Goal: Task Accomplishment & Management: Manage account settings

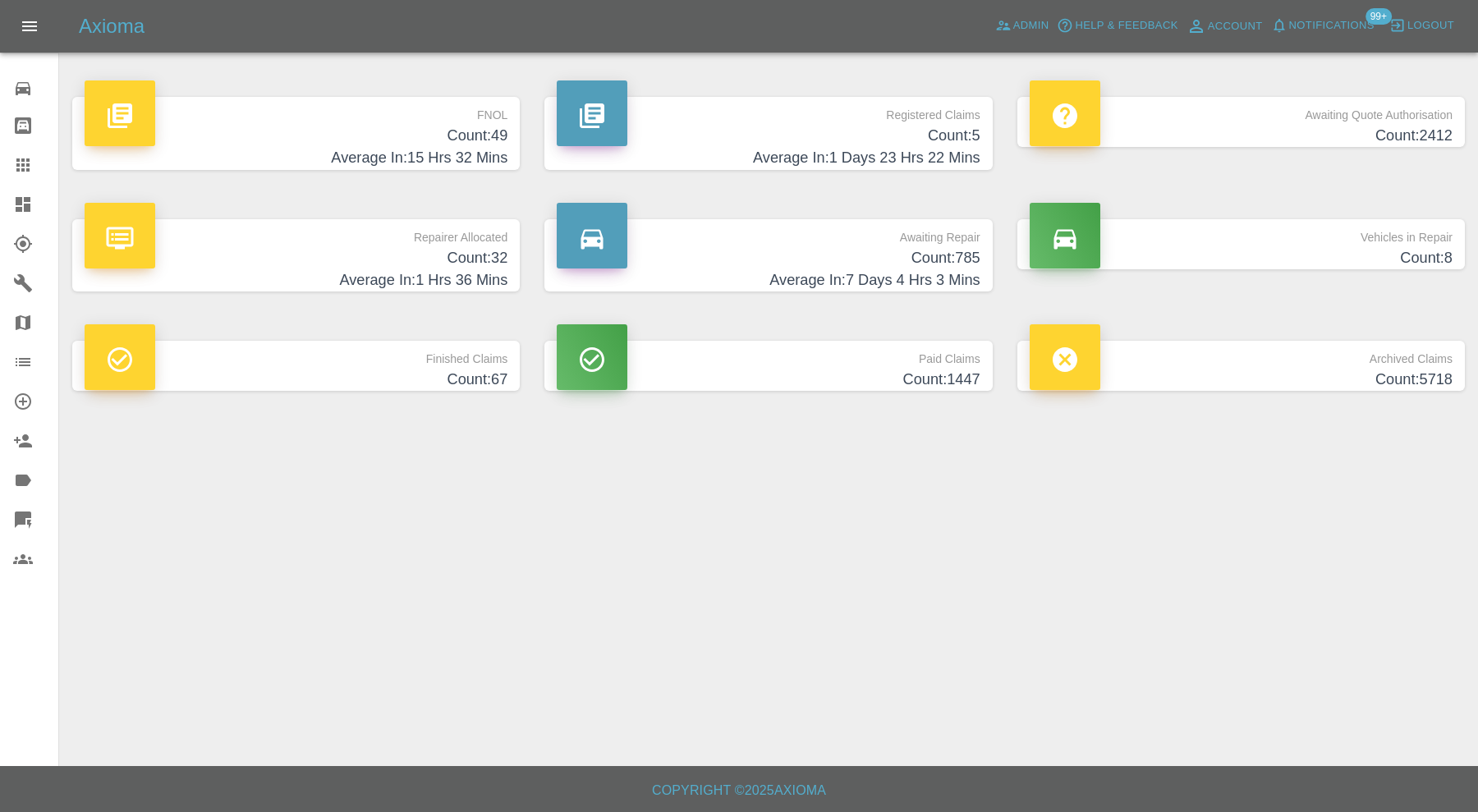
click at [692, 276] on h4 "Average In: 7 Days 4 Hrs 3 Mins" at bounding box center [768, 280] width 423 height 22
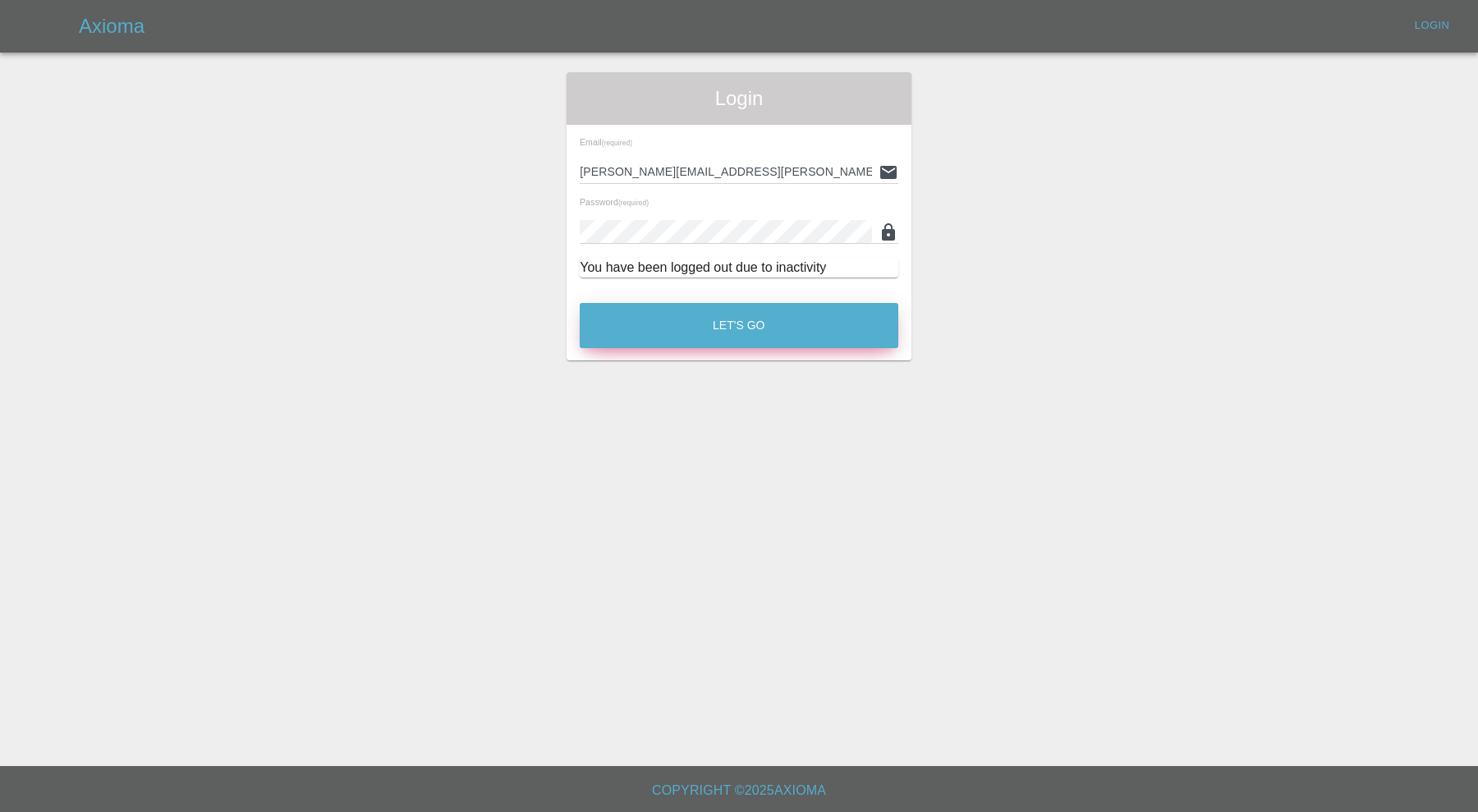
click at [749, 308] on button "Let's Go" at bounding box center [738, 325] width 319 height 46
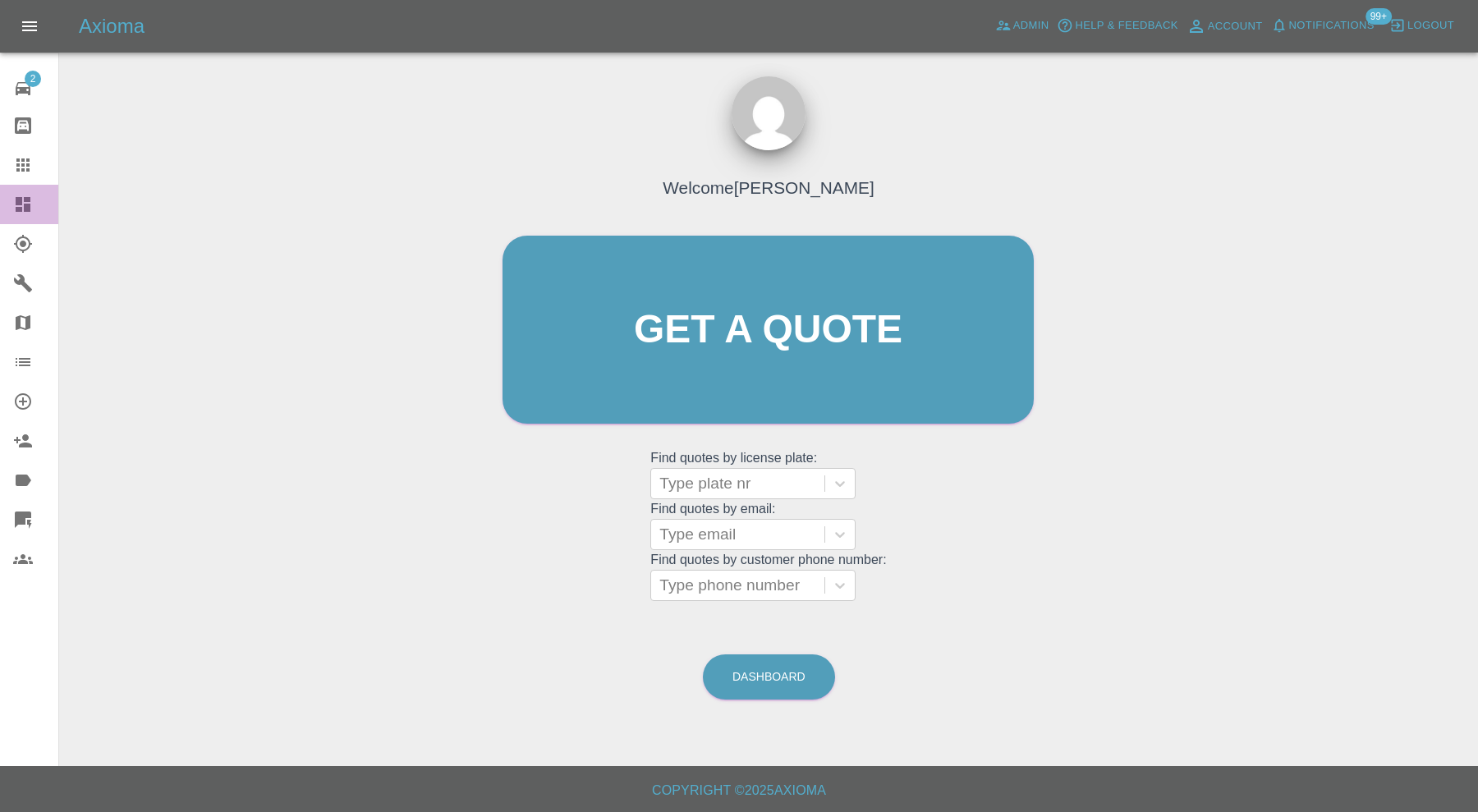
click at [19, 209] on icon at bounding box center [22, 204] width 15 height 15
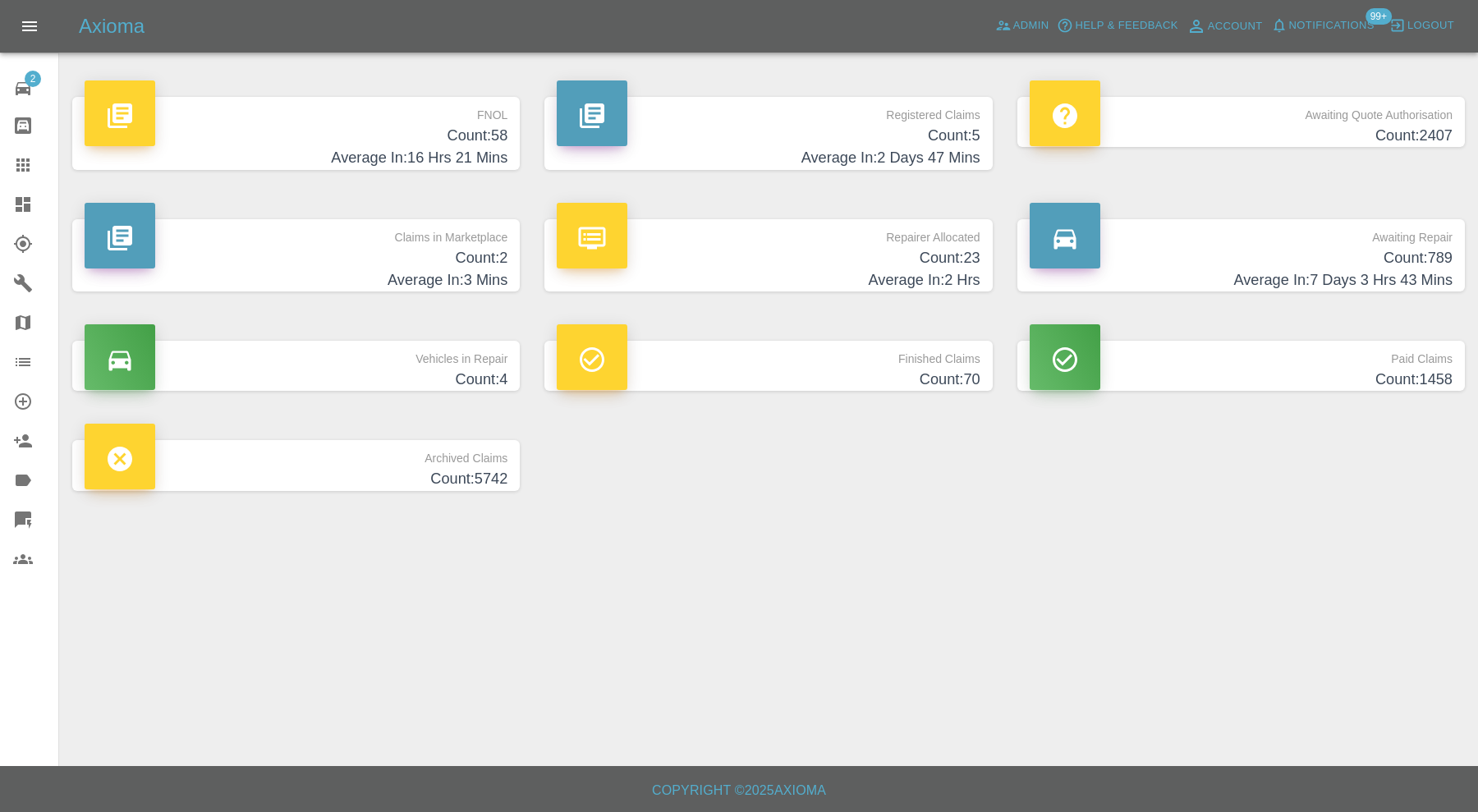
click at [1114, 282] on h4 "Average In: 7 Days 3 Hrs 43 Mins" at bounding box center [1241, 280] width 423 height 22
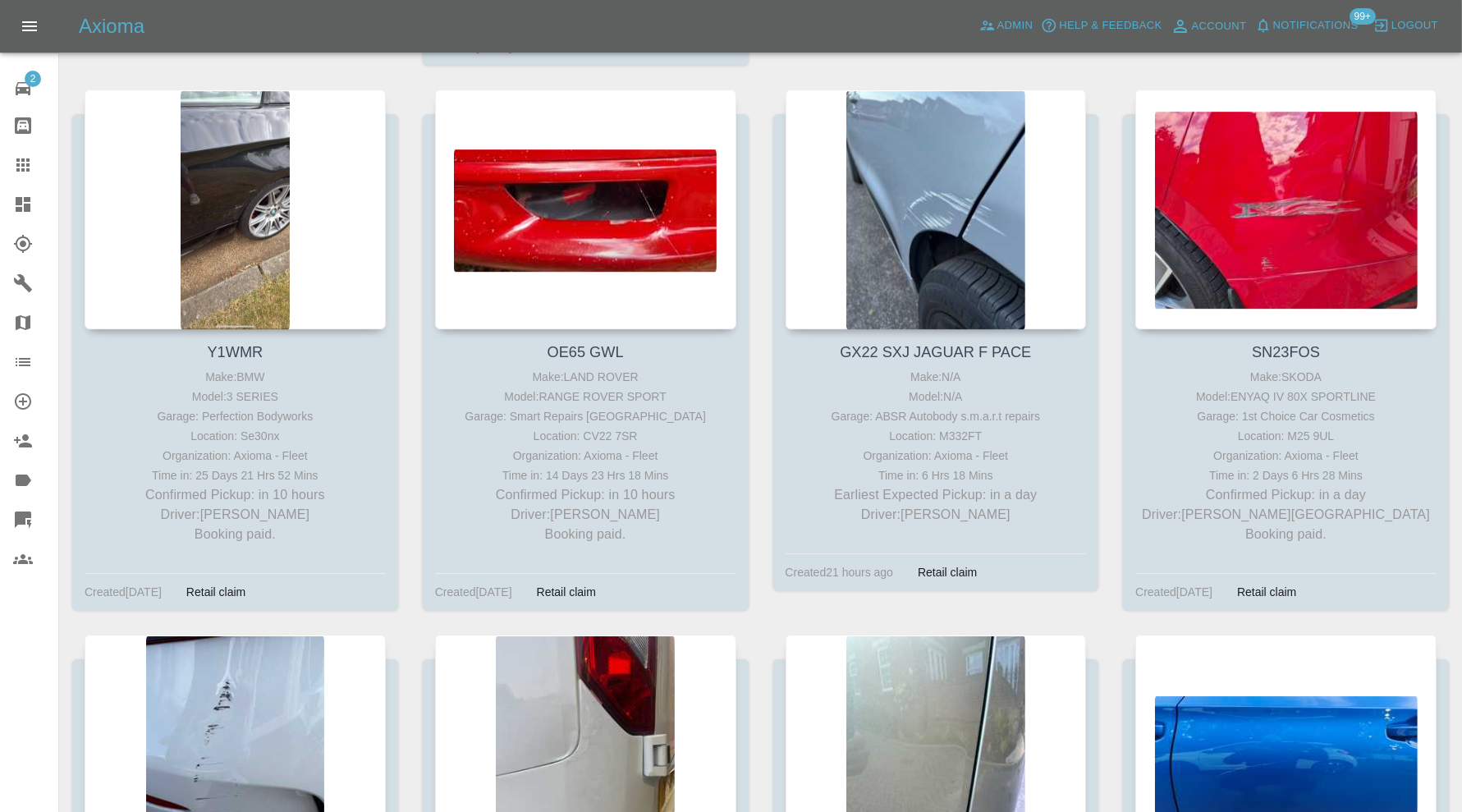
scroll to position [10671, 0]
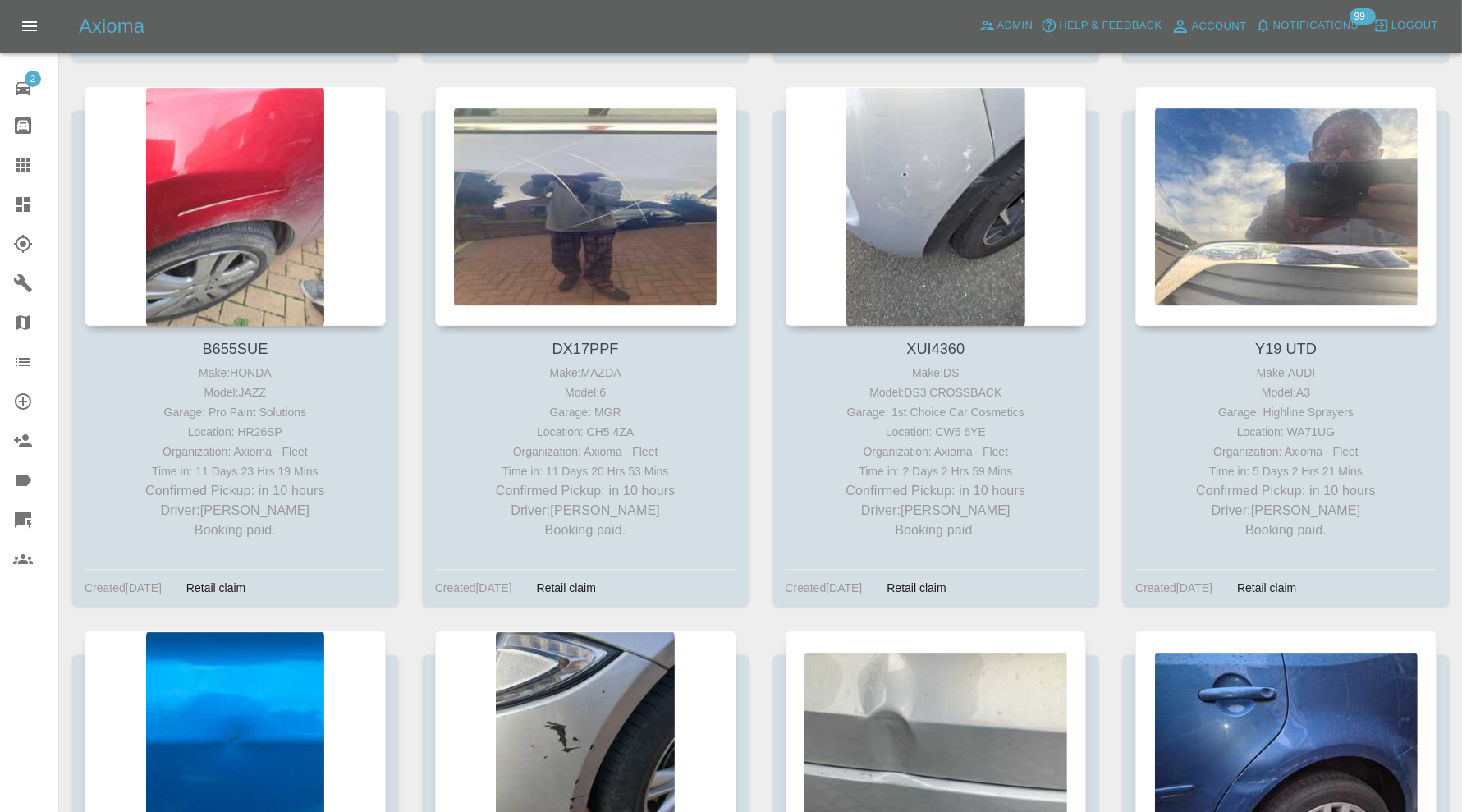
click at [18, 199] on icon at bounding box center [22, 204] width 15 height 15
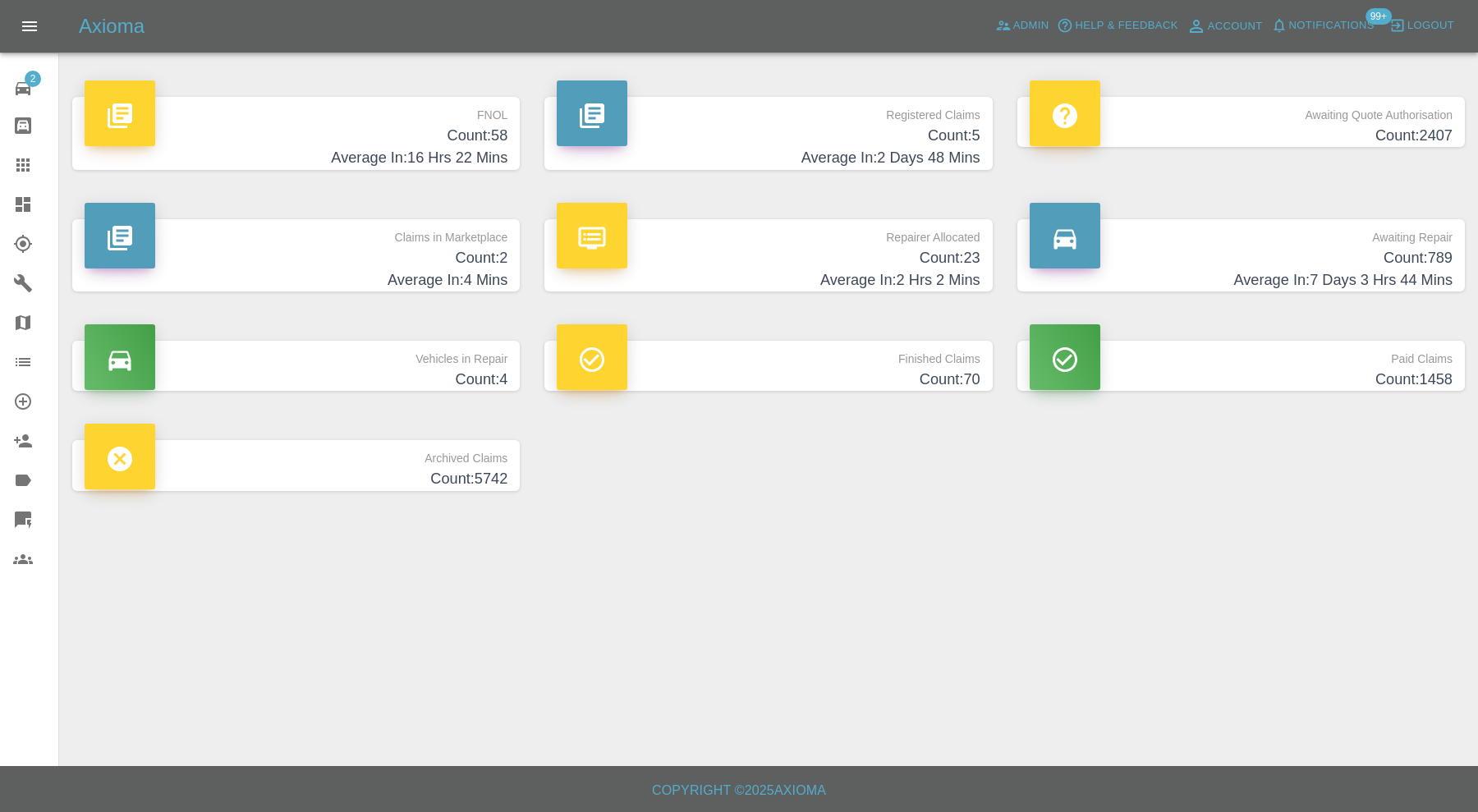
click at [701, 251] on h4 "Count: 23" at bounding box center [768, 258] width 423 height 22
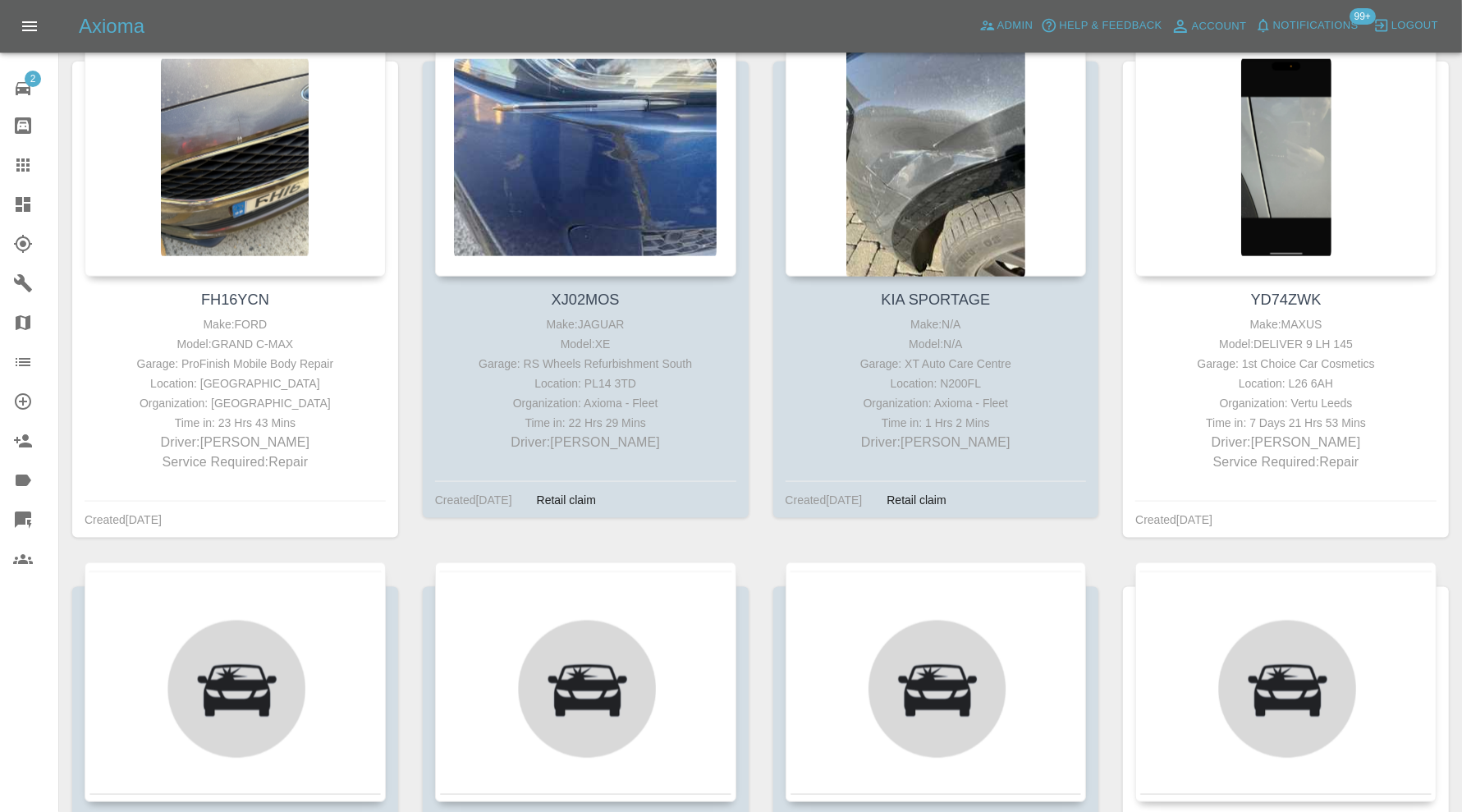
scroll to position [1915, 0]
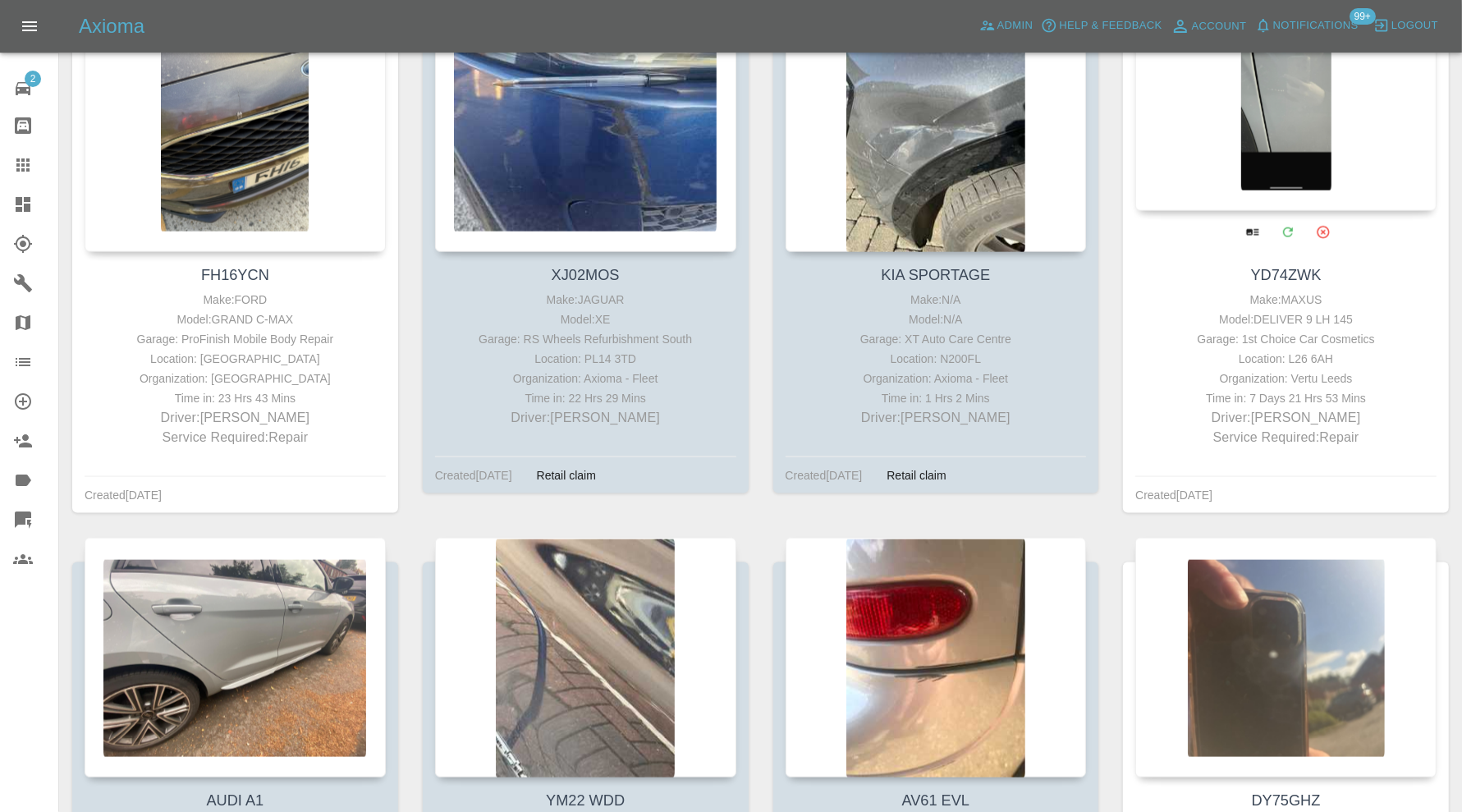
click at [1273, 112] on div at bounding box center [1286, 91] width 302 height 240
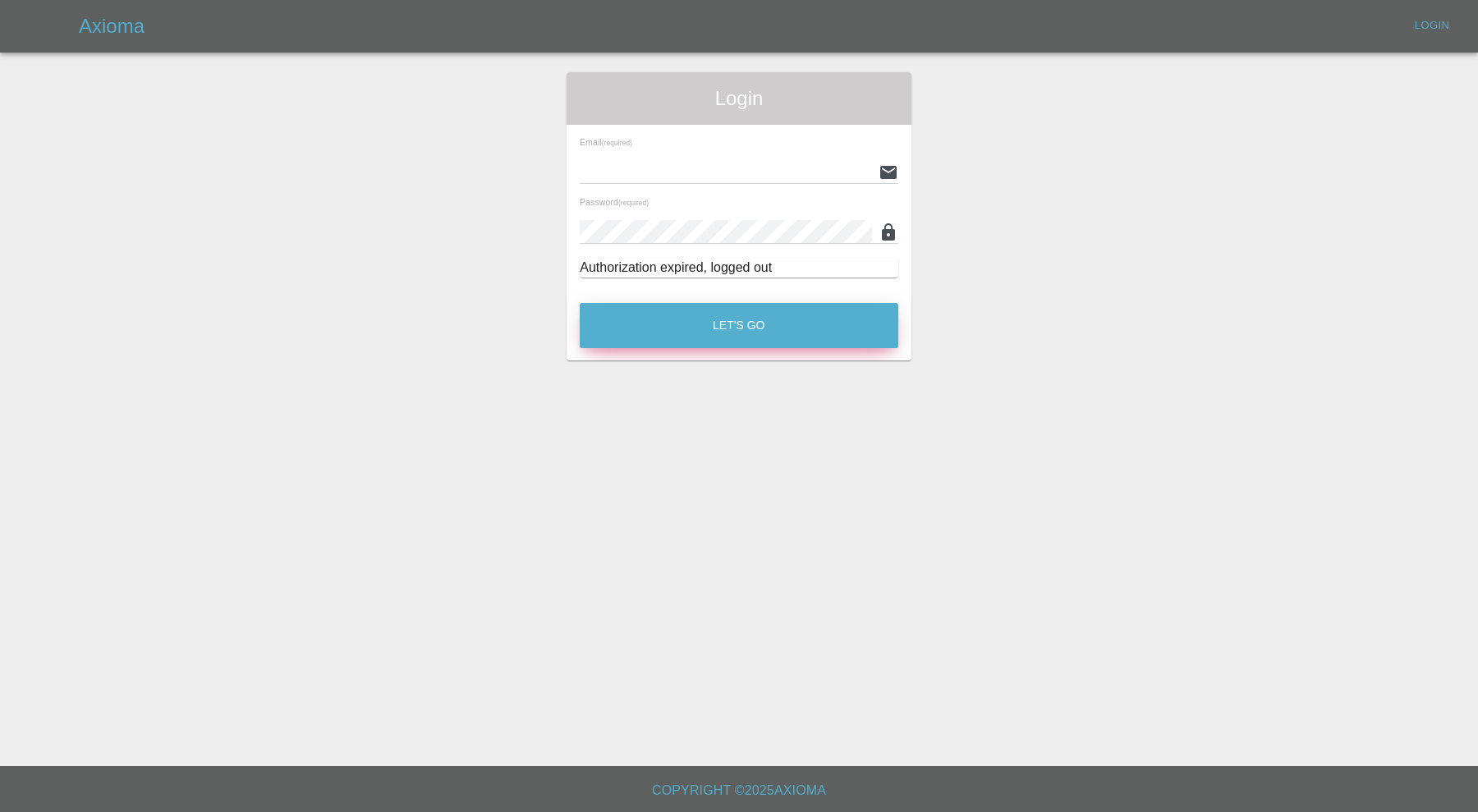
type input "[PERSON_NAME][EMAIL_ADDRESS][PERSON_NAME][DOMAIN_NAME]"
click at [830, 347] on button "Let's Go" at bounding box center [738, 325] width 319 height 46
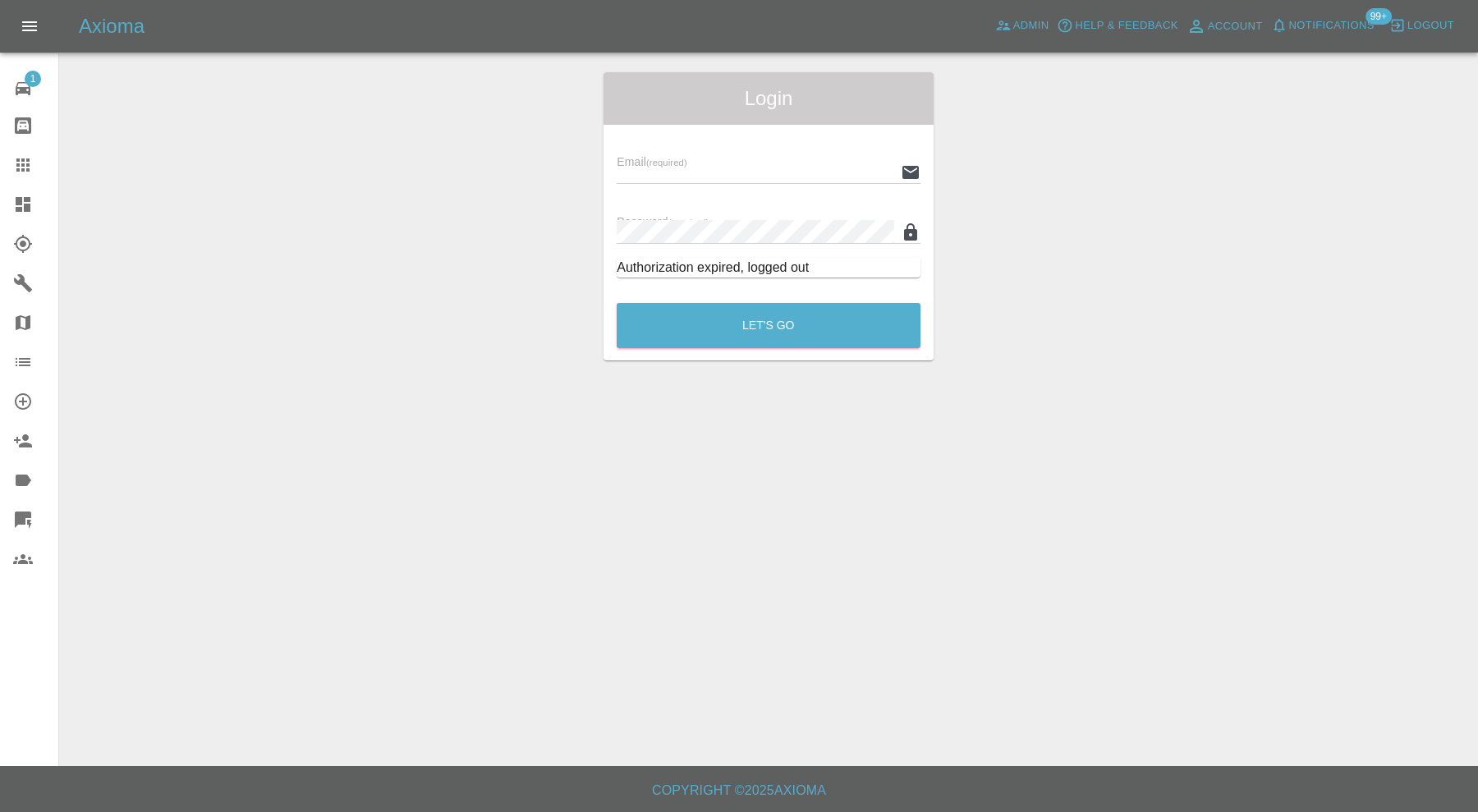
type input "carl.ainsworth@axioma.co.uk"
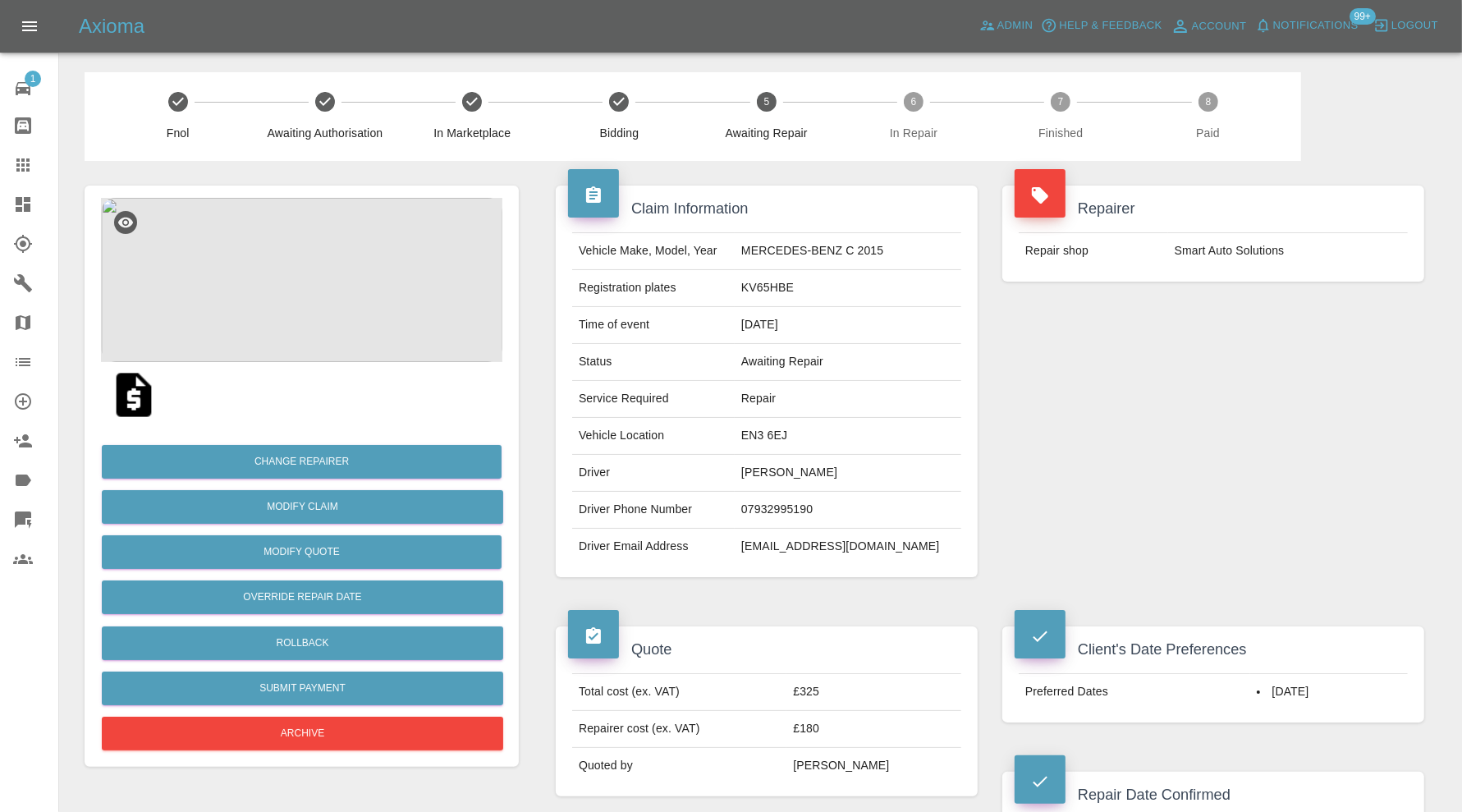
click at [297, 312] on img at bounding box center [302, 280] width 402 height 164
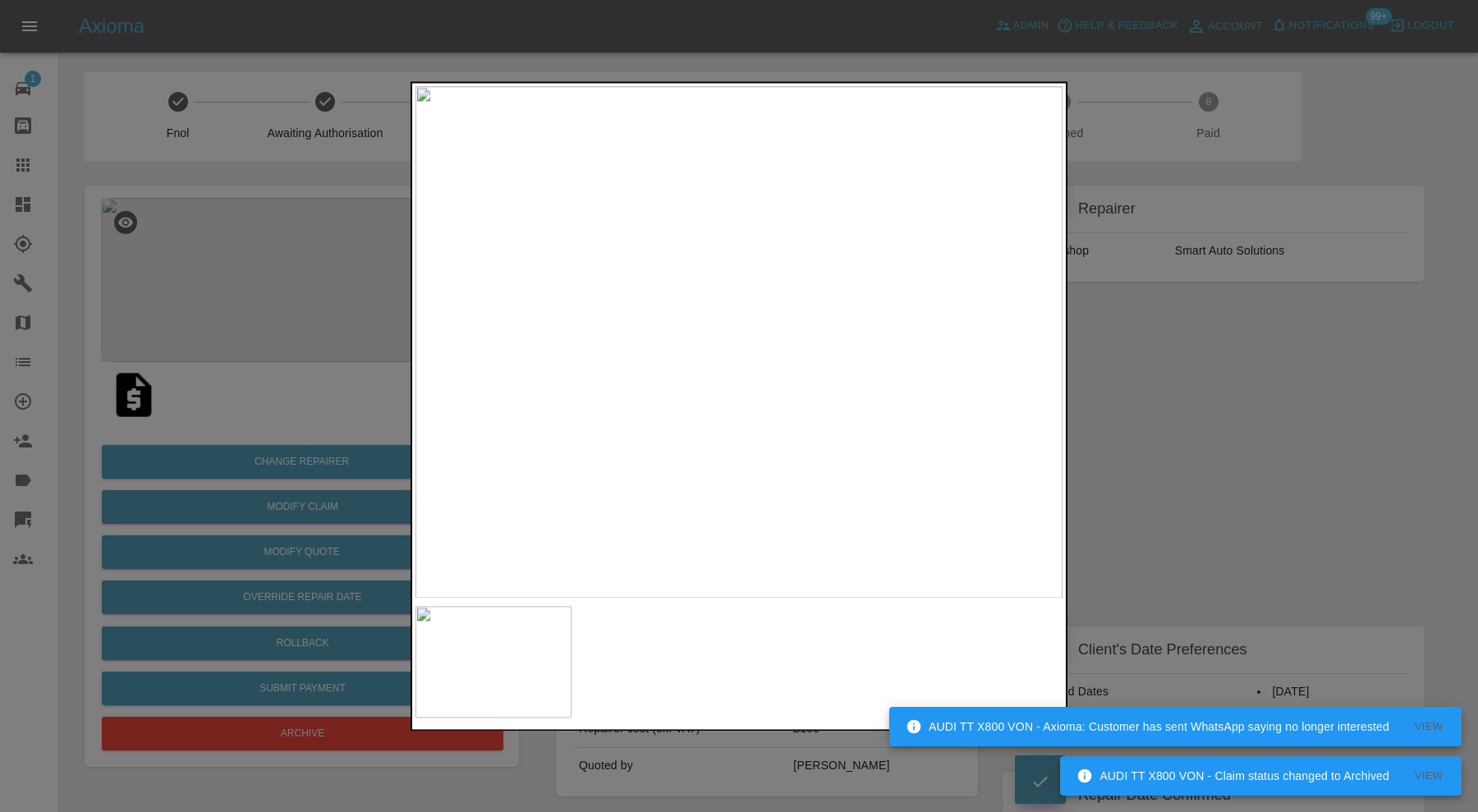
click at [733, 383] on img at bounding box center [738, 342] width 647 height 511
click at [1148, 384] on div at bounding box center [739, 406] width 1478 height 812
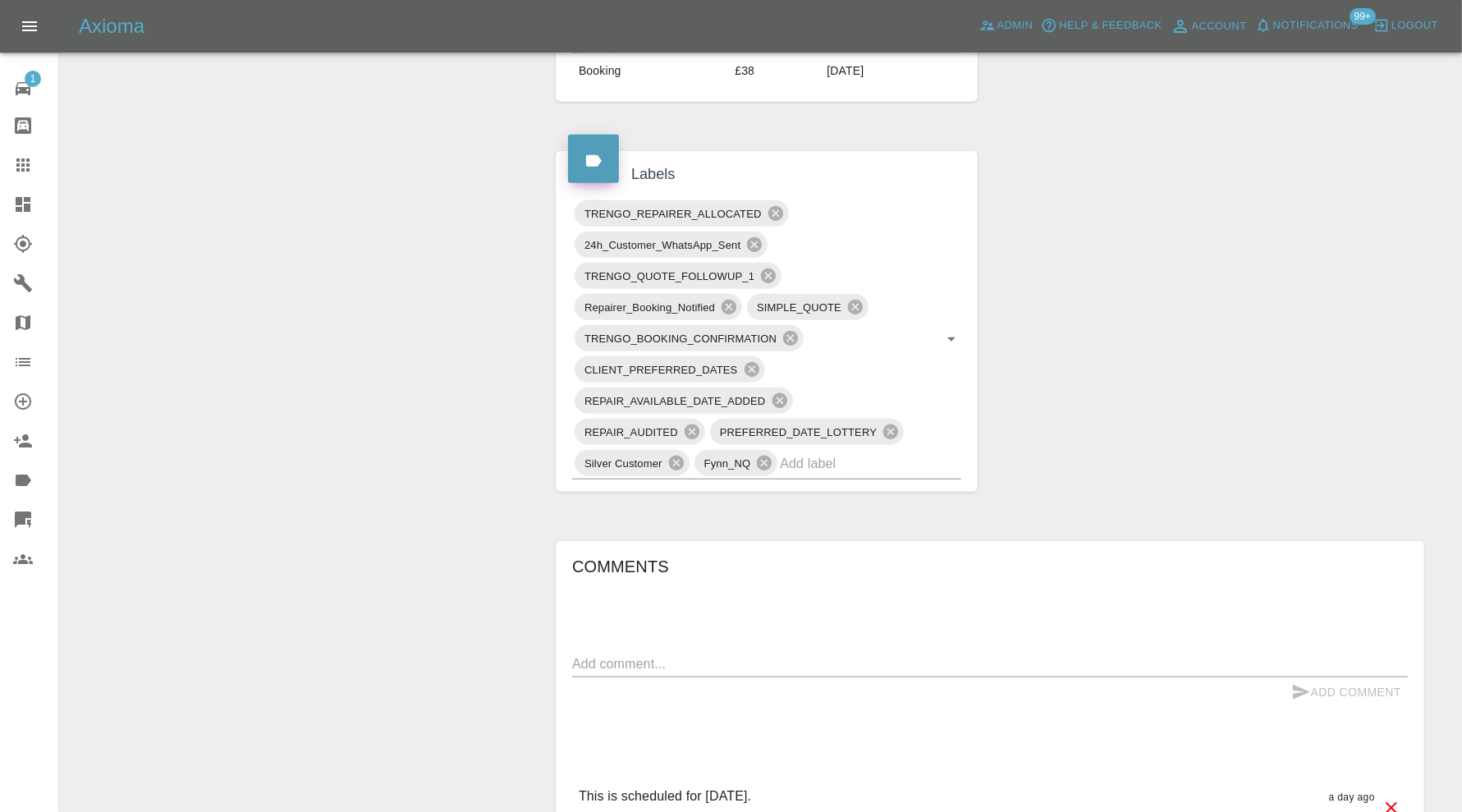
scroll to position [821, 0]
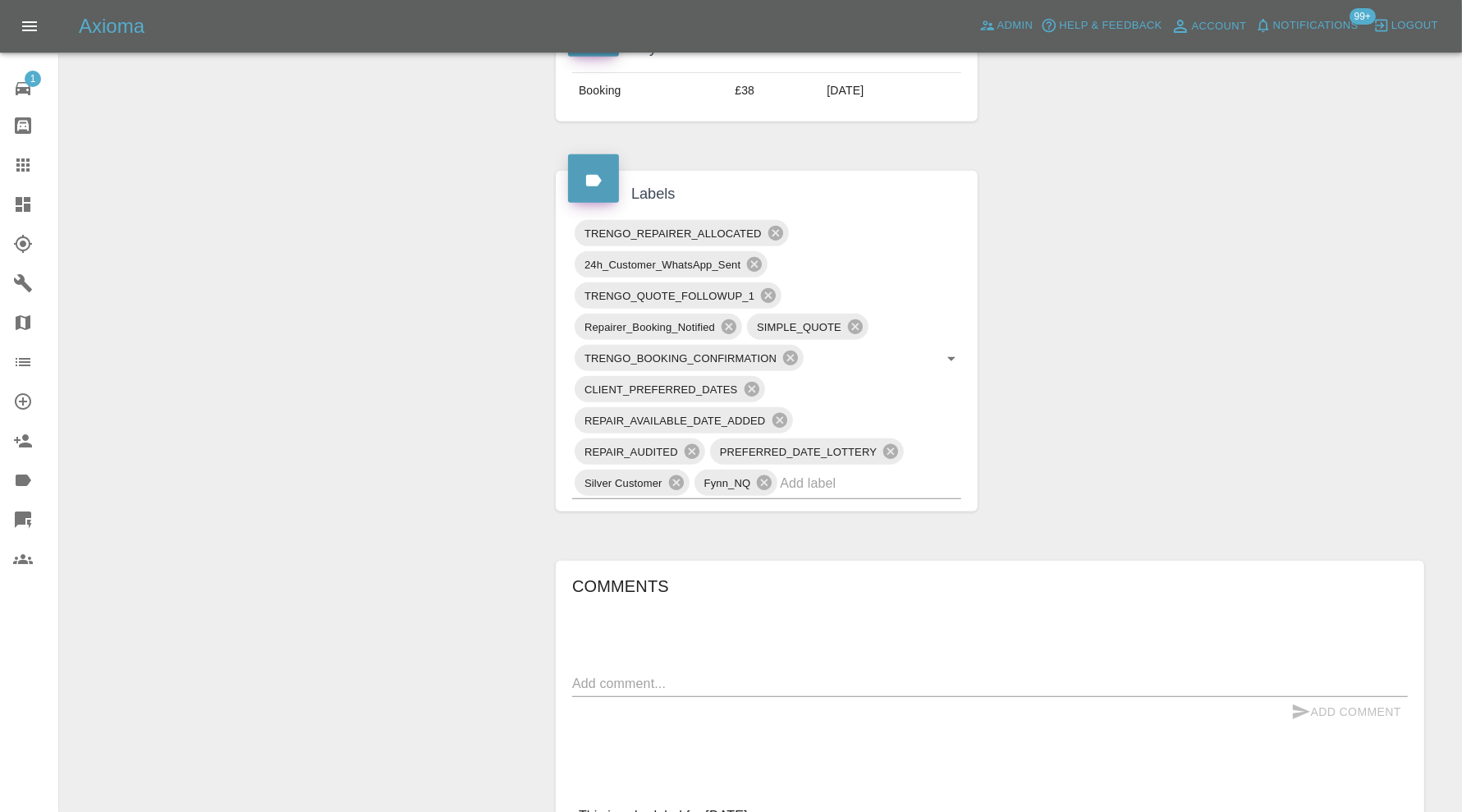
click at [648, 674] on textarea at bounding box center [990, 683] width 835 height 19
paste textarea "Tommy turned up and could not do the job because he did not have the paint. Now…"
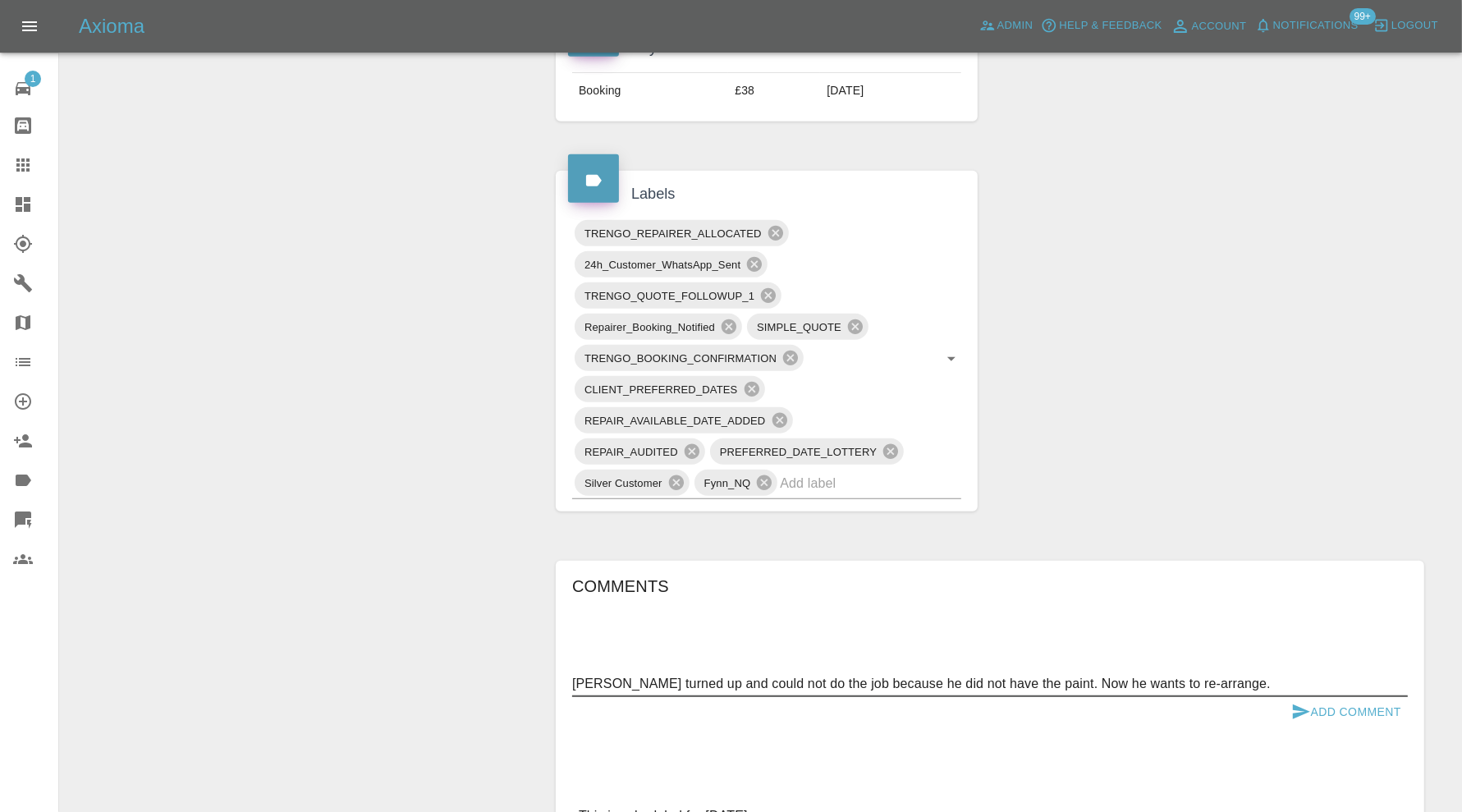
type textarea "Tommy turned up and could not do the job because he did not have the paint. Now…"
click at [1348, 702] on button "Add Comment" at bounding box center [1347, 712] width 123 height 30
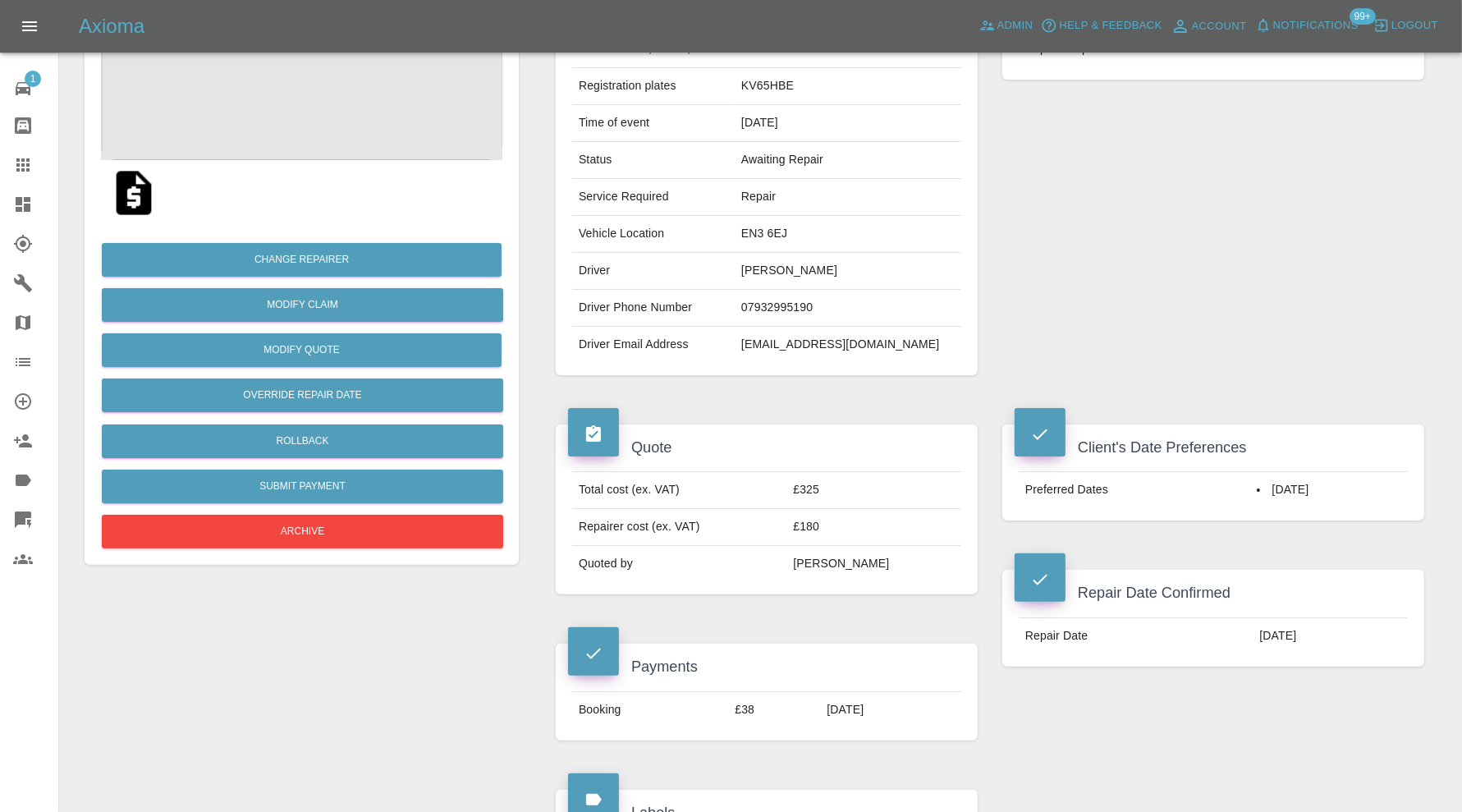
scroll to position [0, 0]
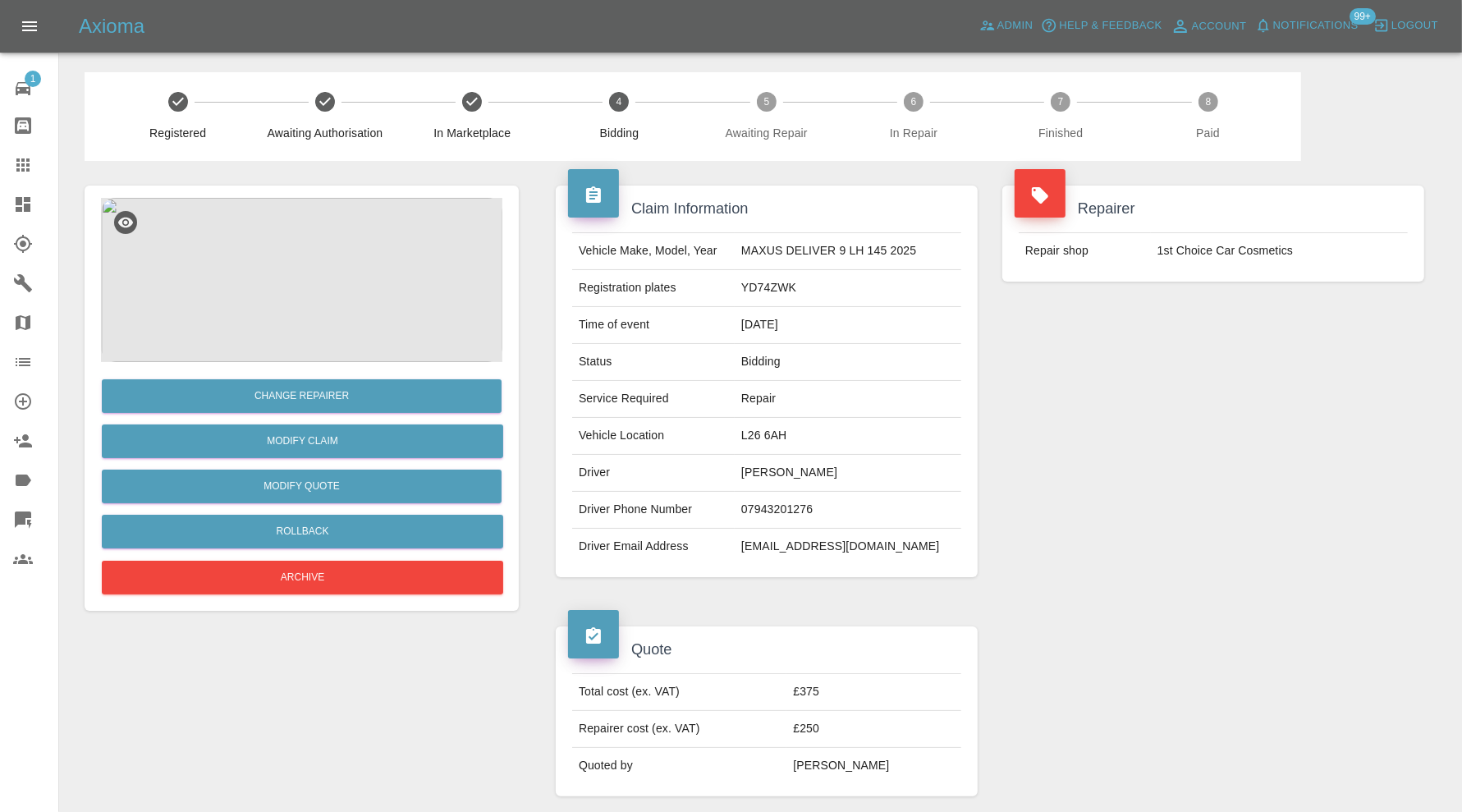
click at [292, 280] on img at bounding box center [302, 280] width 402 height 164
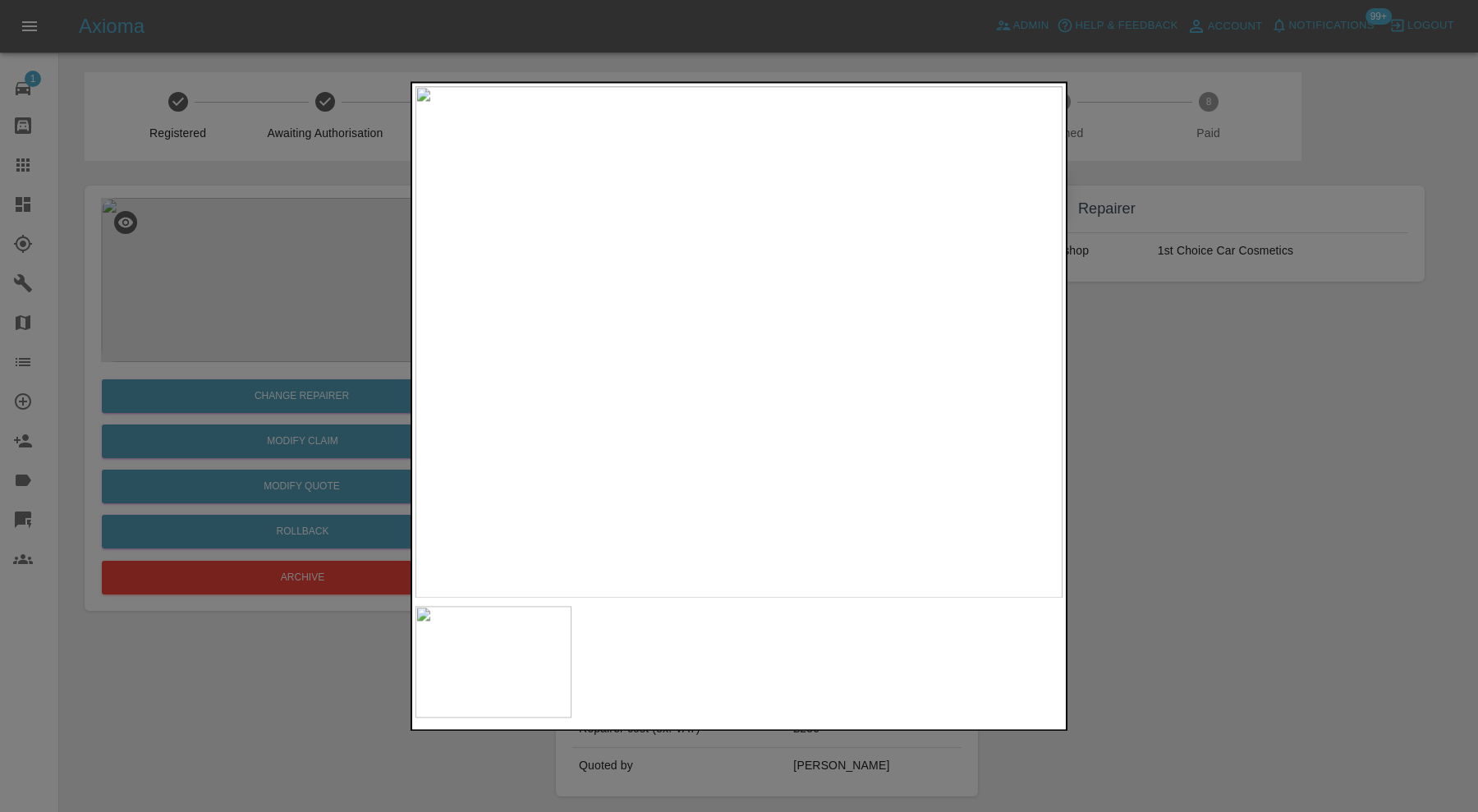
click at [712, 342] on img at bounding box center [738, 342] width 647 height 511
click at [1189, 367] on div at bounding box center [739, 406] width 1478 height 812
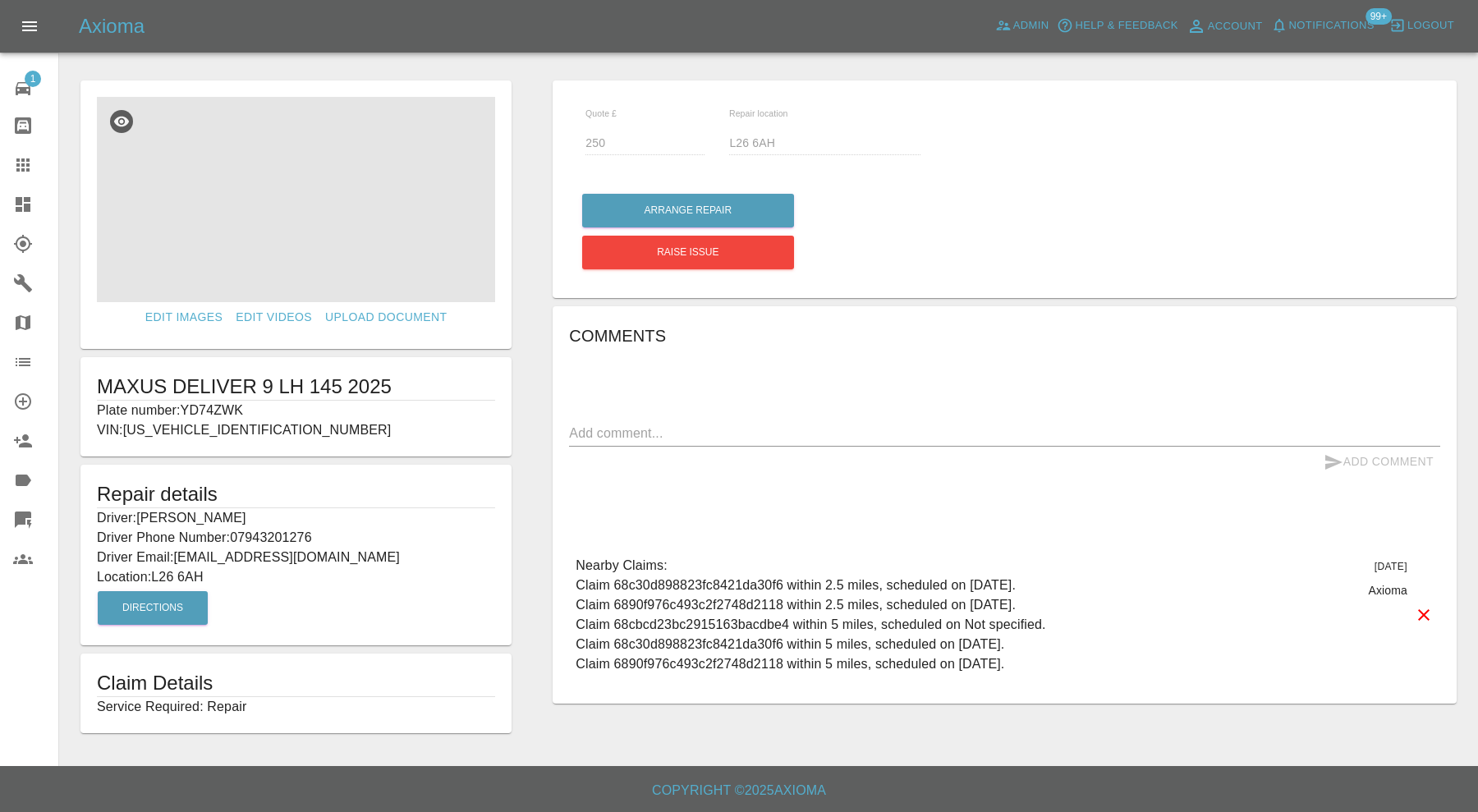
click at [279, 225] on img at bounding box center [296, 200] width 398 height 205
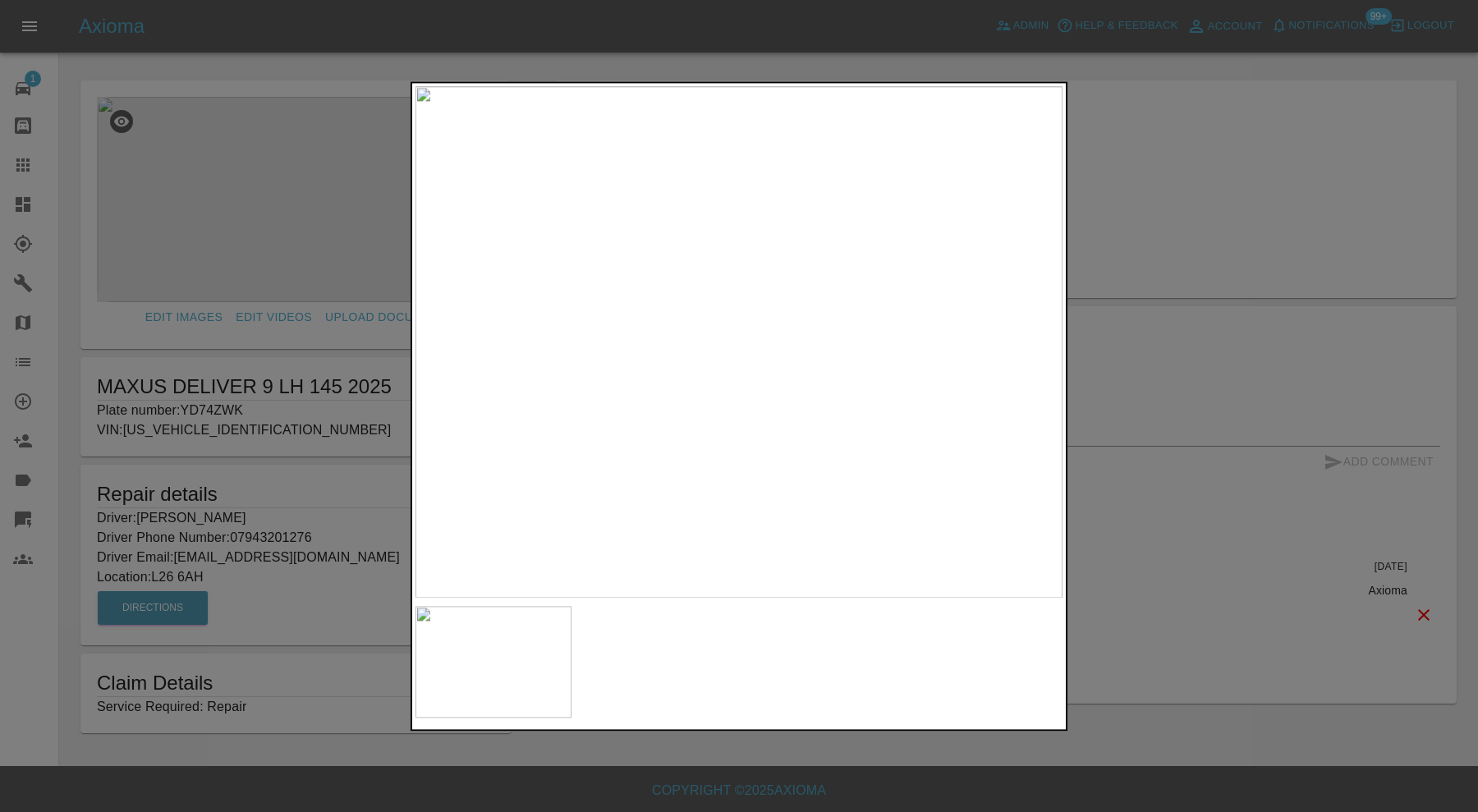
click at [1341, 312] on div at bounding box center [739, 406] width 1478 height 812
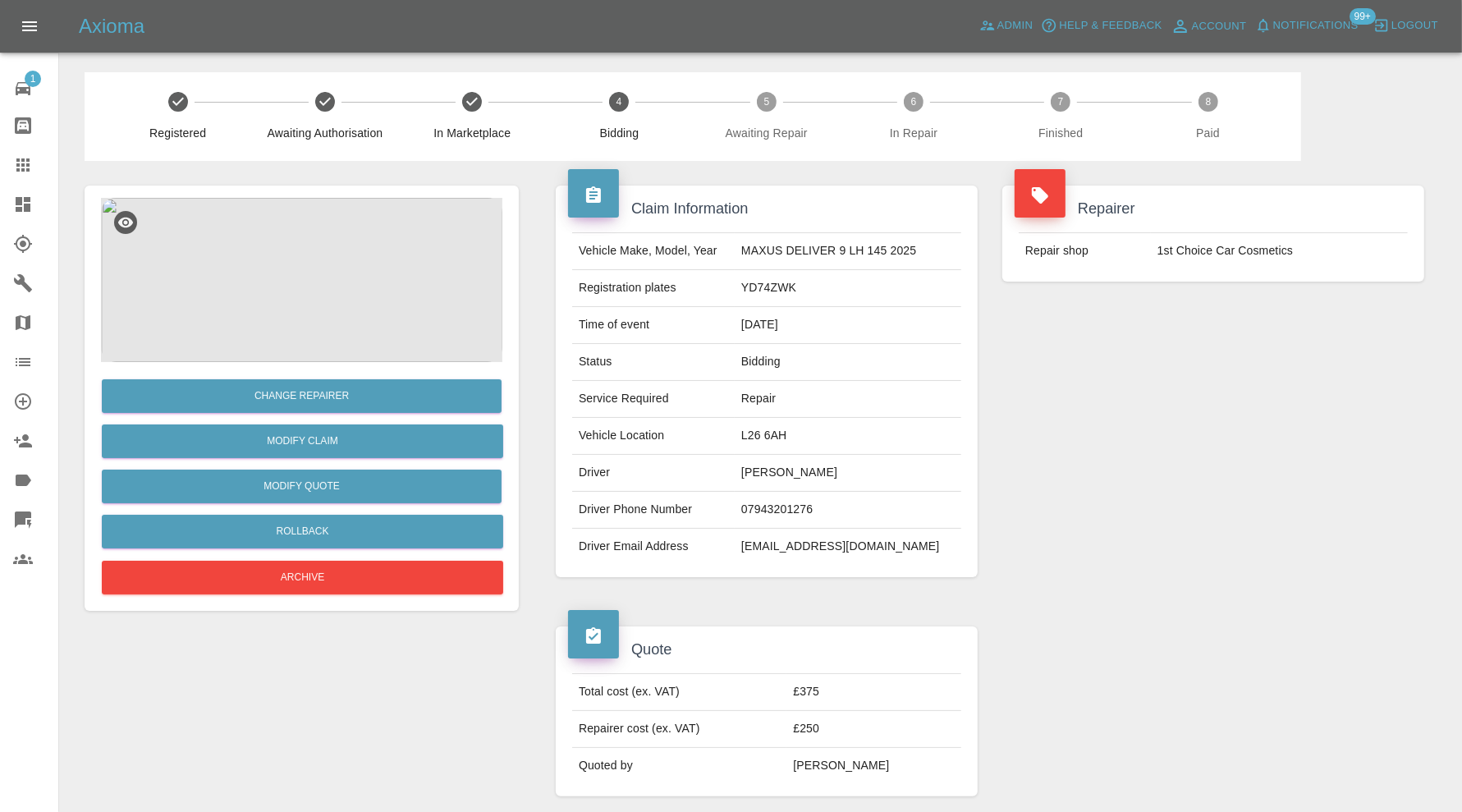
click at [317, 296] on img at bounding box center [302, 280] width 402 height 164
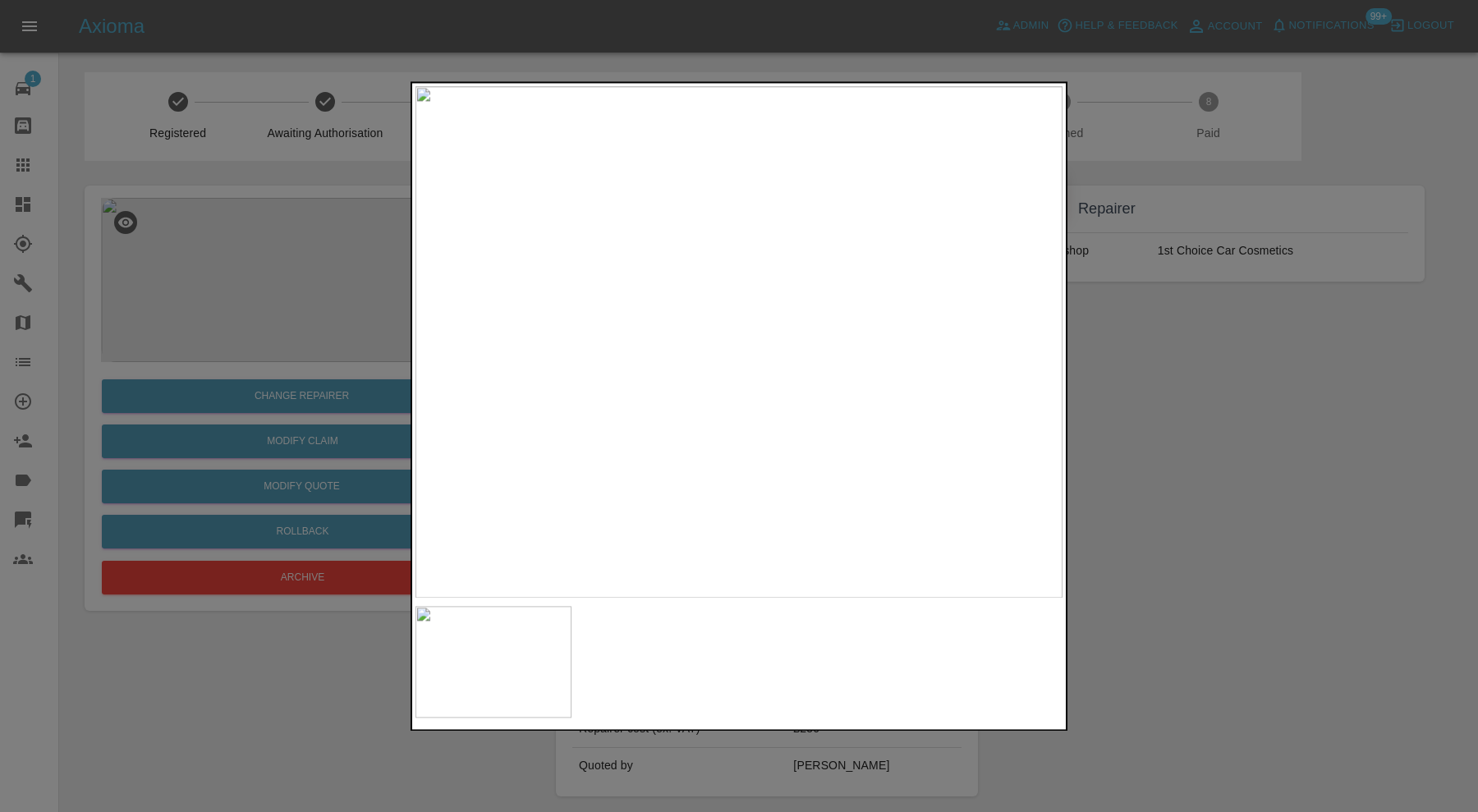
click at [1210, 439] on div at bounding box center [739, 406] width 1478 height 812
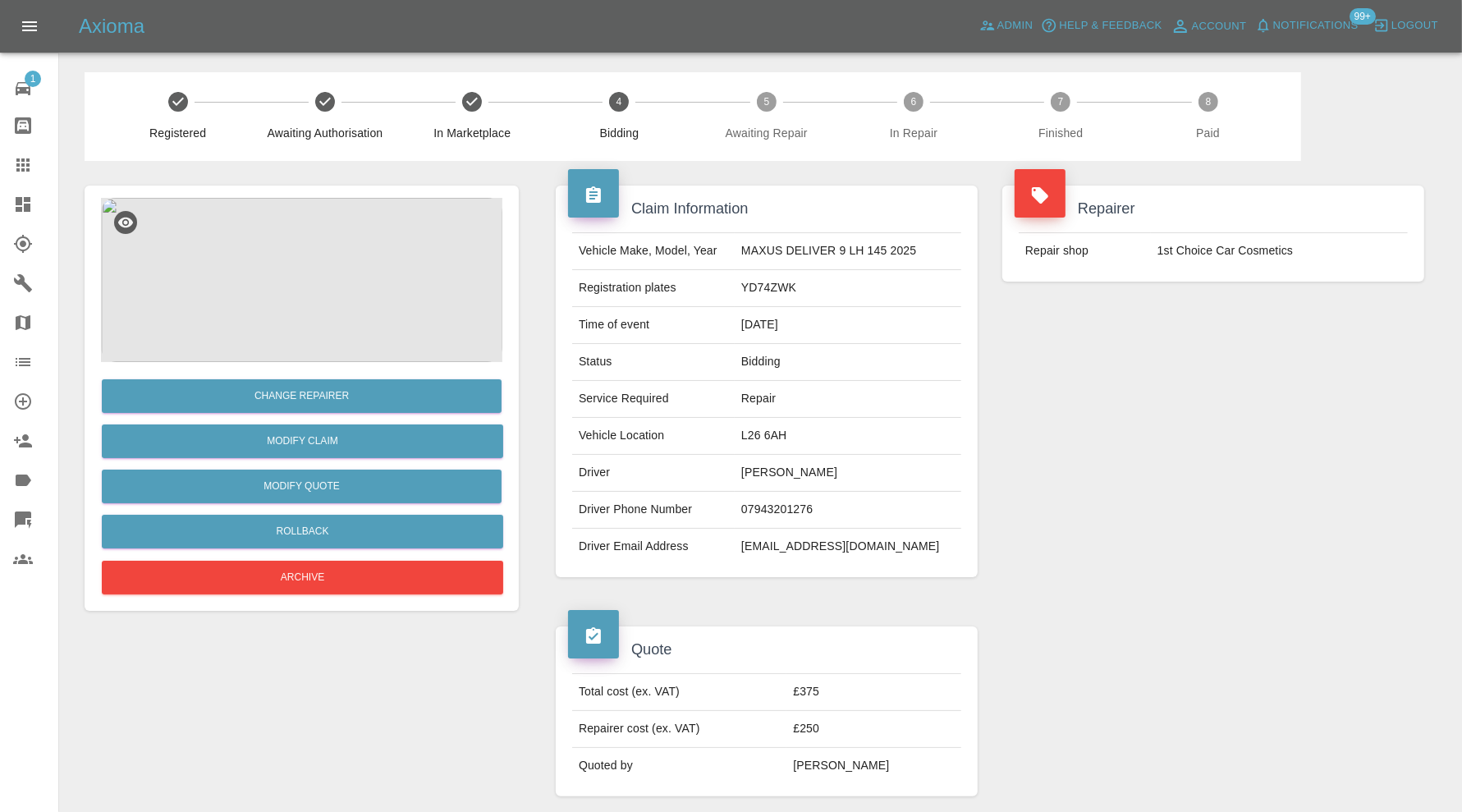
click at [321, 282] on img at bounding box center [302, 280] width 402 height 164
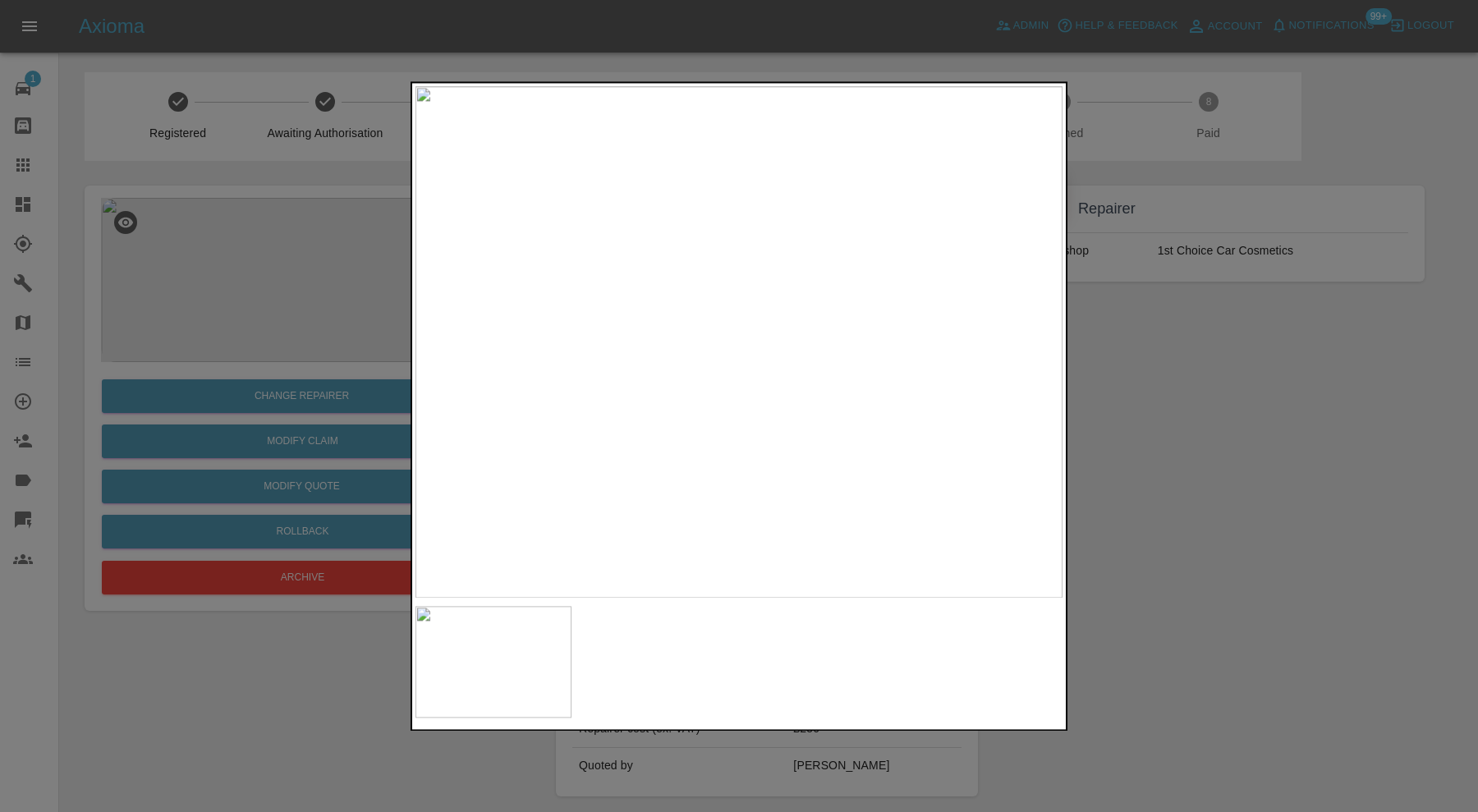
click at [1184, 383] on div at bounding box center [739, 406] width 1478 height 812
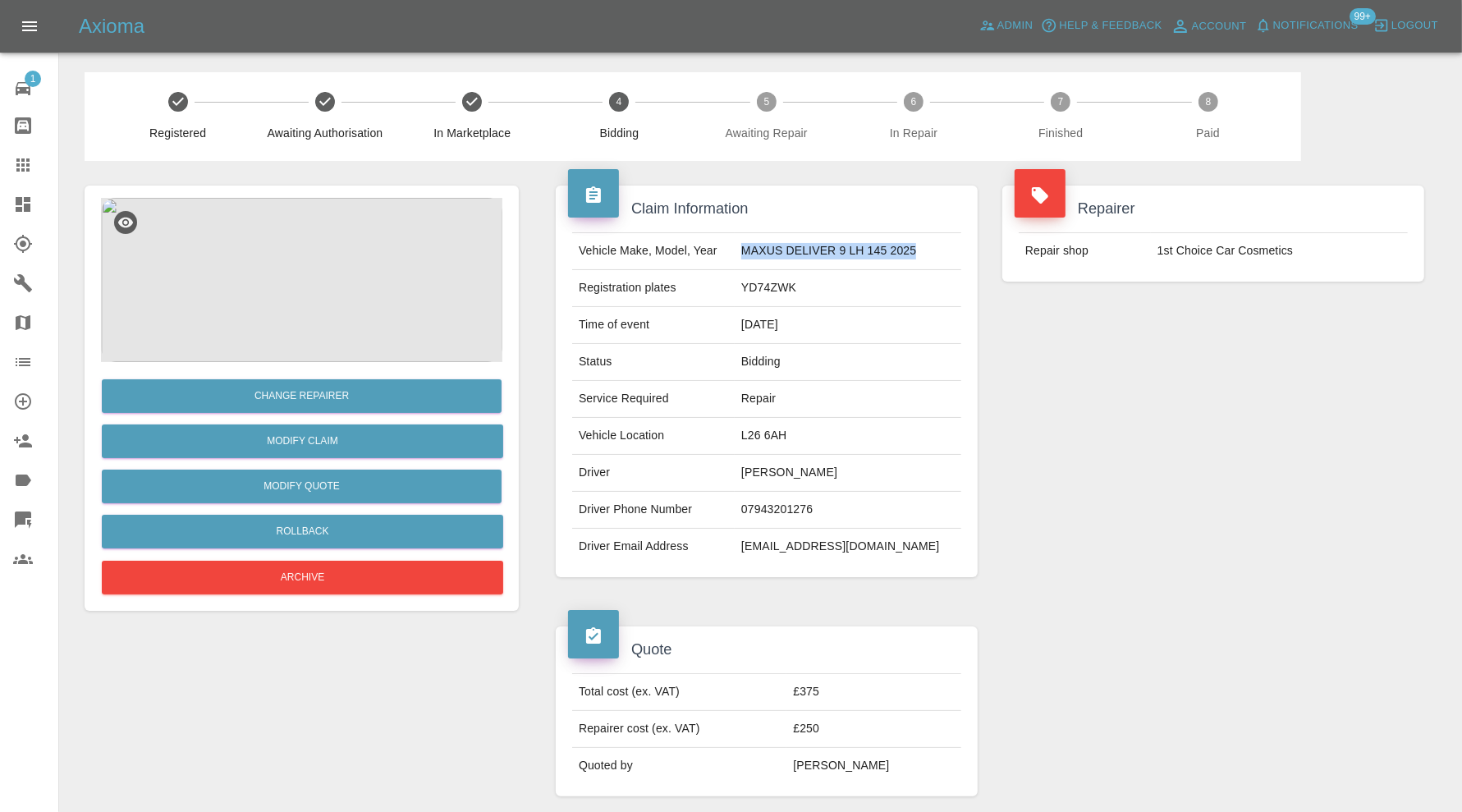
drag, startPoint x: 938, startPoint y: 254, endPoint x: 740, endPoint y: 261, distance: 198.1
click at [740, 261] on tr "Vehicle Make, Model, Year MAXUS DELIVER 9 LH 145 2025" at bounding box center [767, 251] width 389 height 37
copy tr "MAXUS DELIVER 9 LH 145 2025"
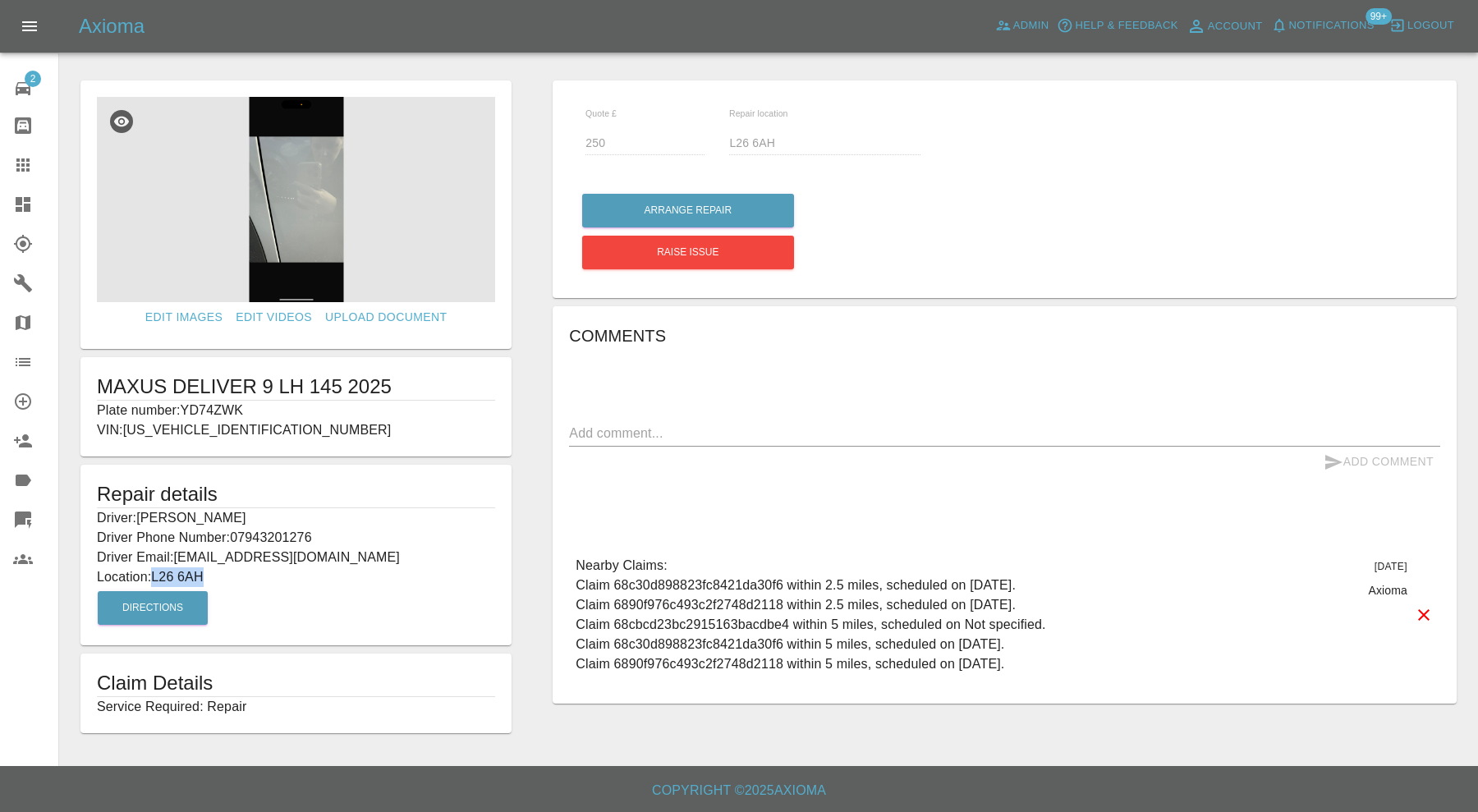
drag, startPoint x: 223, startPoint y: 570, endPoint x: 156, endPoint y: 566, distance: 67.1
click at [156, 568] on p "Location: L26 6AH" at bounding box center [296, 577] width 398 height 20
copy p "L26 6AH"
click at [661, 211] on button "Arrange Repair" at bounding box center [687, 211] width 212 height 34
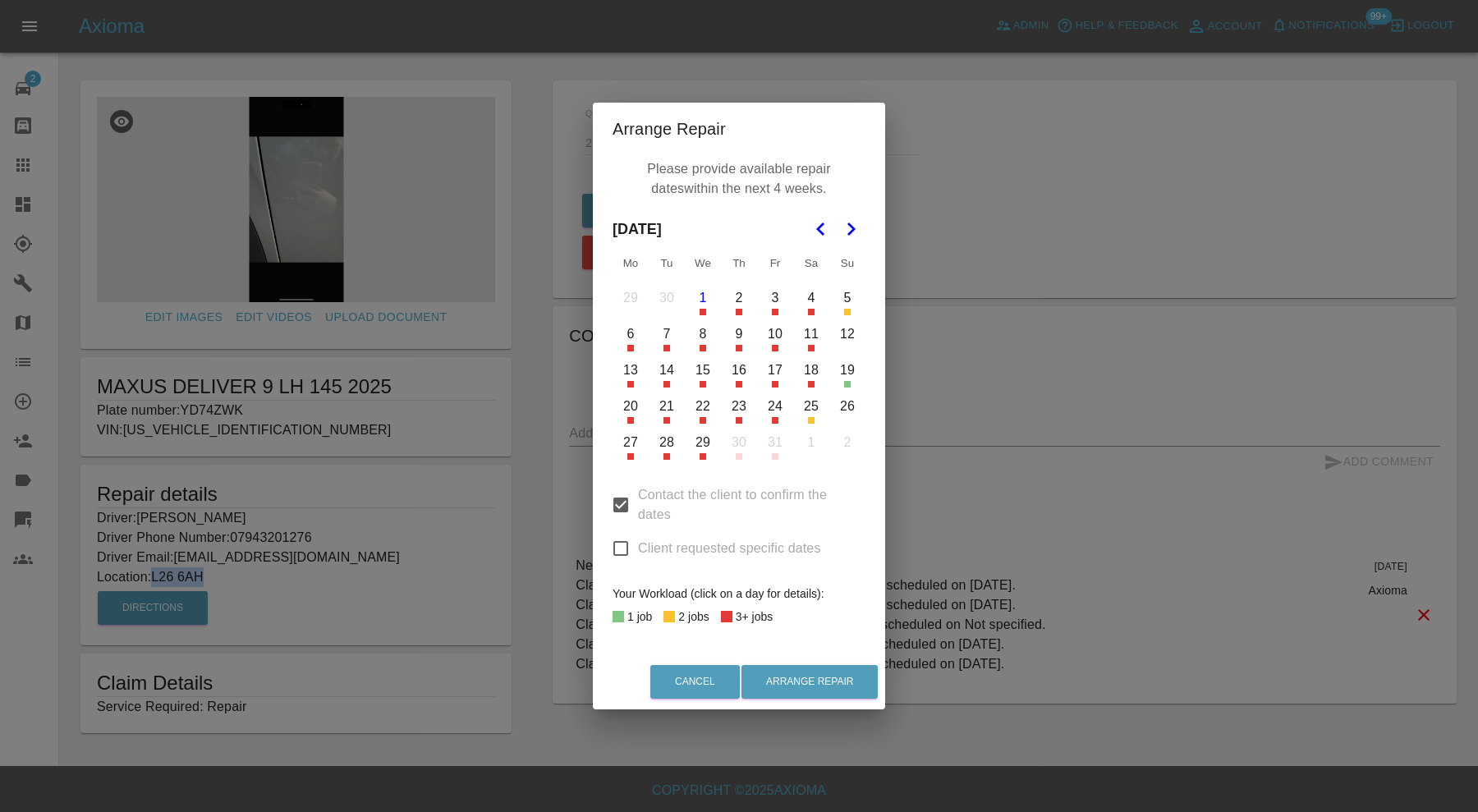
click at [632, 376] on button "13" at bounding box center [630, 370] width 35 height 35
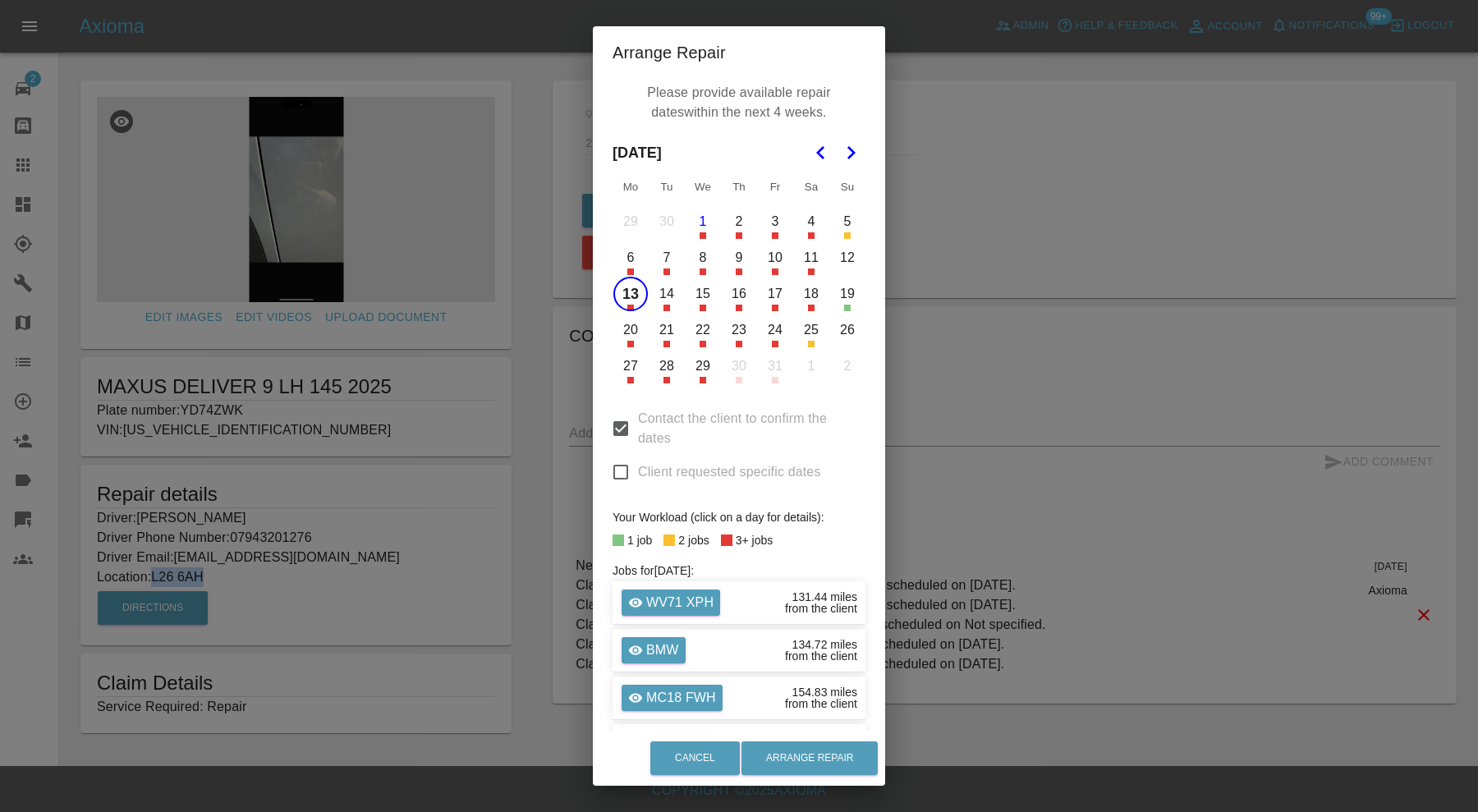
click at [661, 297] on button "14" at bounding box center [667, 294] width 35 height 35
click at [692, 297] on button "15" at bounding box center [702, 294] width 35 height 35
click at [627, 337] on button "20" at bounding box center [630, 329] width 35 height 35
click at [660, 333] on button "21" at bounding box center [667, 329] width 35 height 35
click at [739, 336] on button "23" at bounding box center [739, 329] width 35 height 35
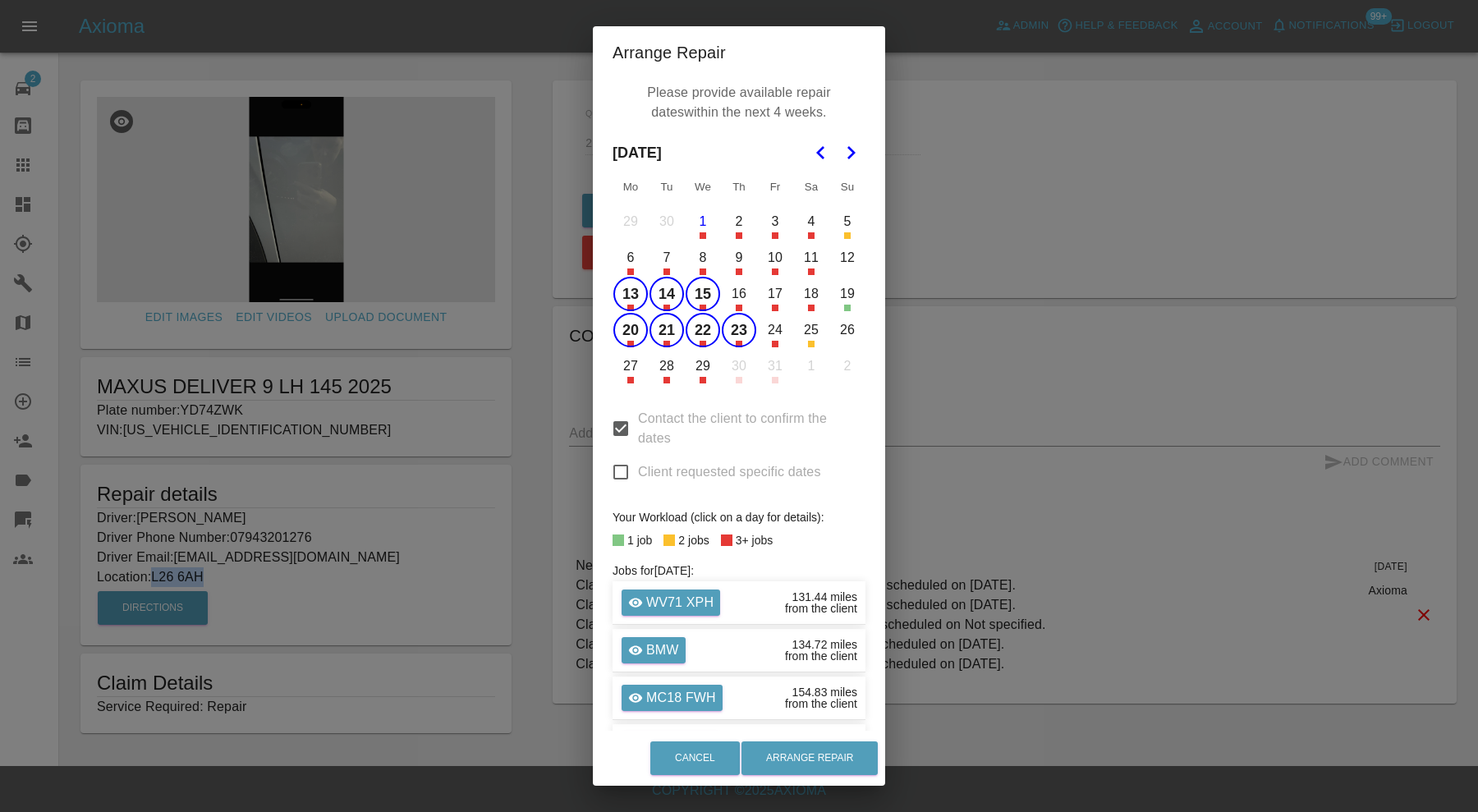
click at [766, 336] on button "24" at bounding box center [775, 329] width 35 height 35
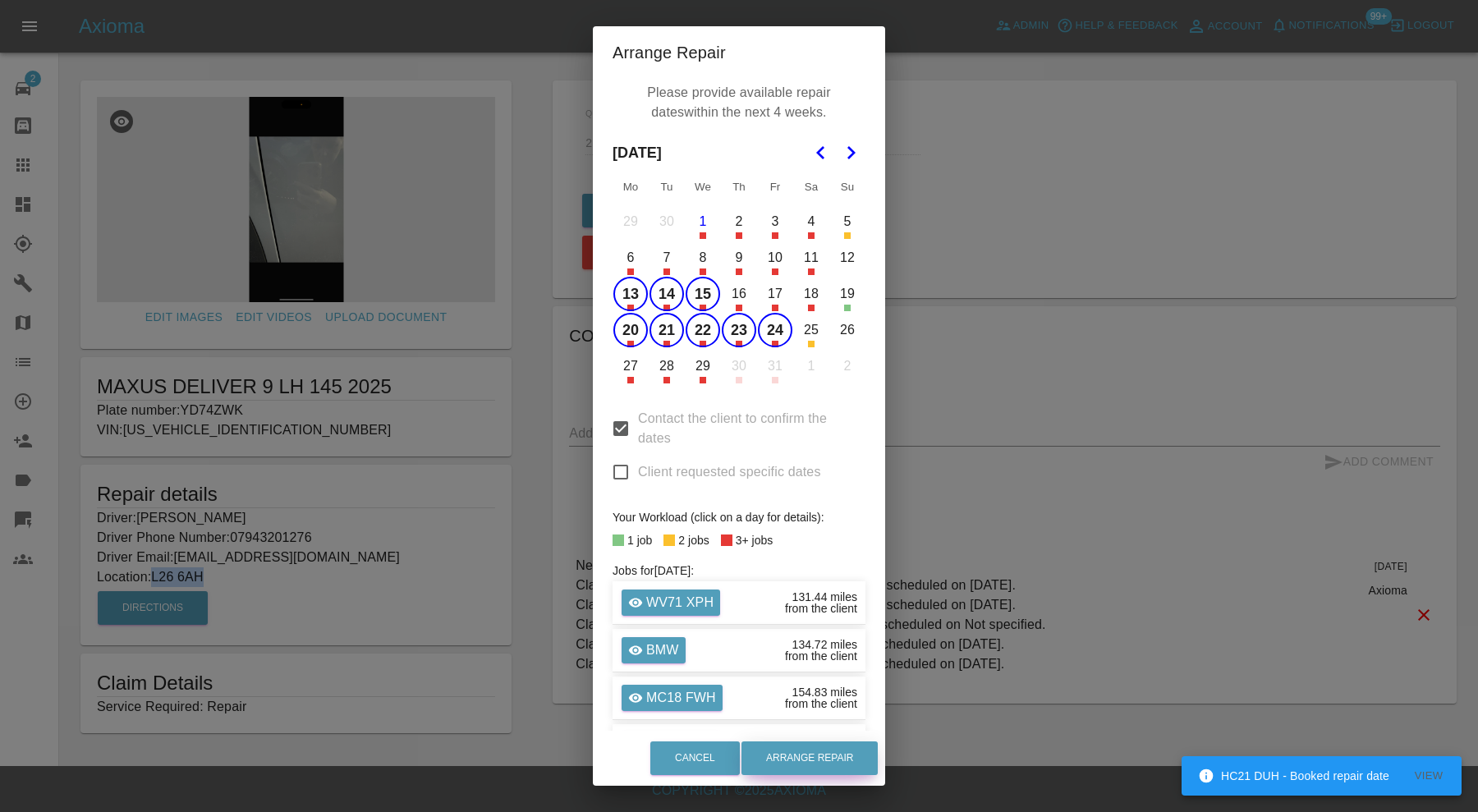
click at [839, 755] on button "Arrange Repair" at bounding box center [810, 758] width 137 height 34
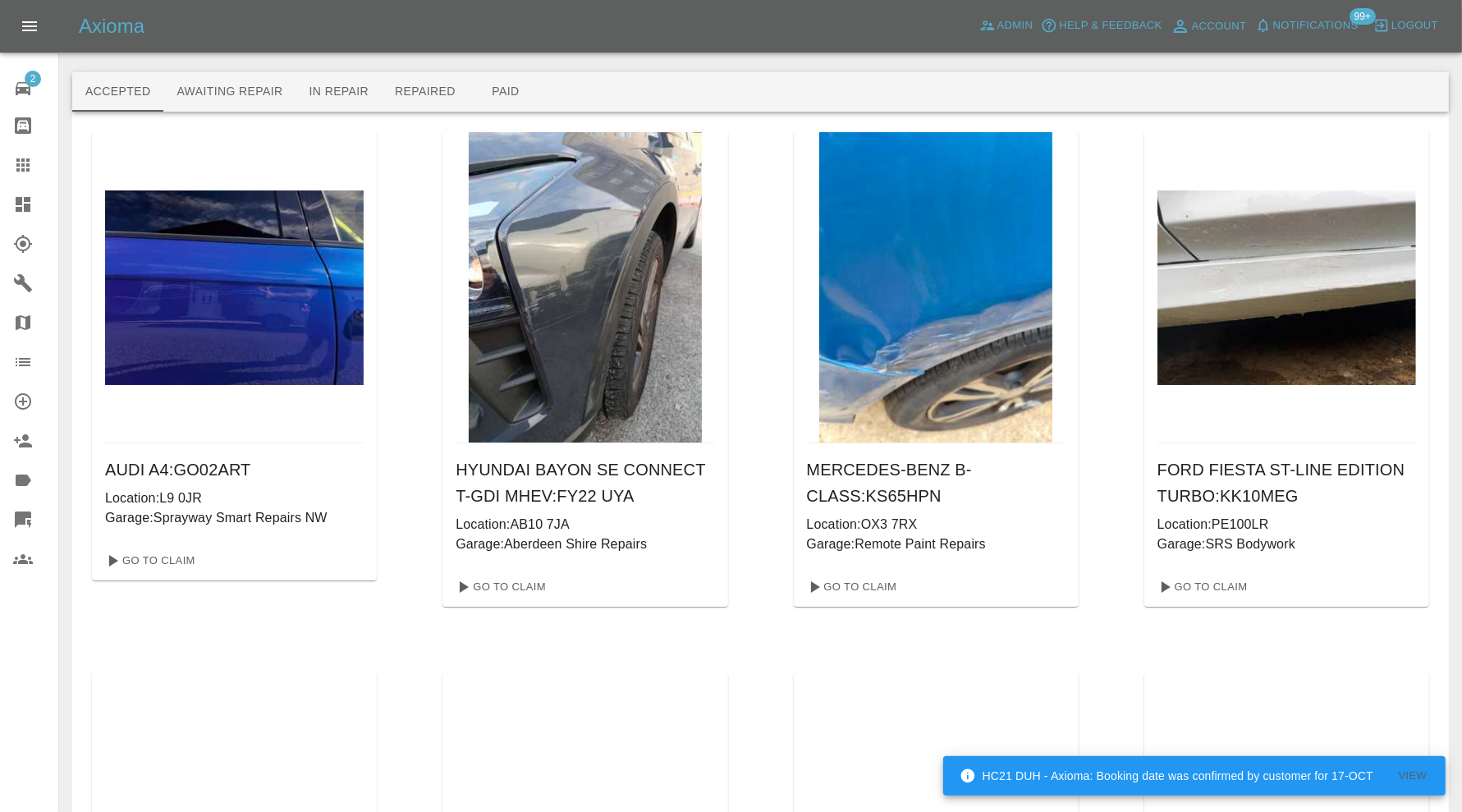
drag, startPoint x: 171, startPoint y: 559, endPoint x: 342, endPoint y: 601, distance: 176.1
click at [332, 606] on div "AUDI A4 : GO02ART Location: L9 0JR Garage: Sprayway Smart Repairs NW Go To Claim" at bounding box center [234, 369] width 285 height 476
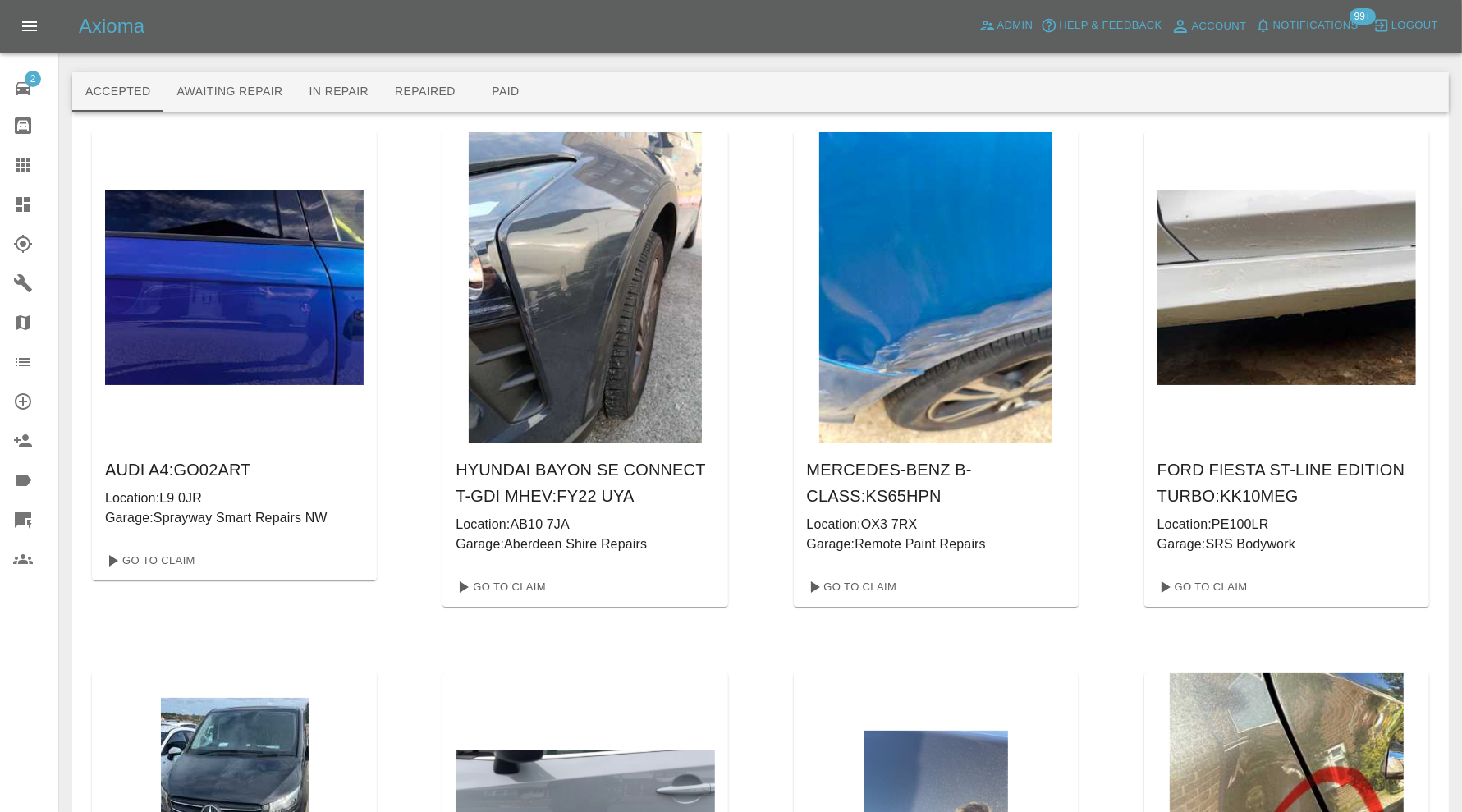
click at [35, 195] on div at bounding box center [37, 204] width 46 height 20
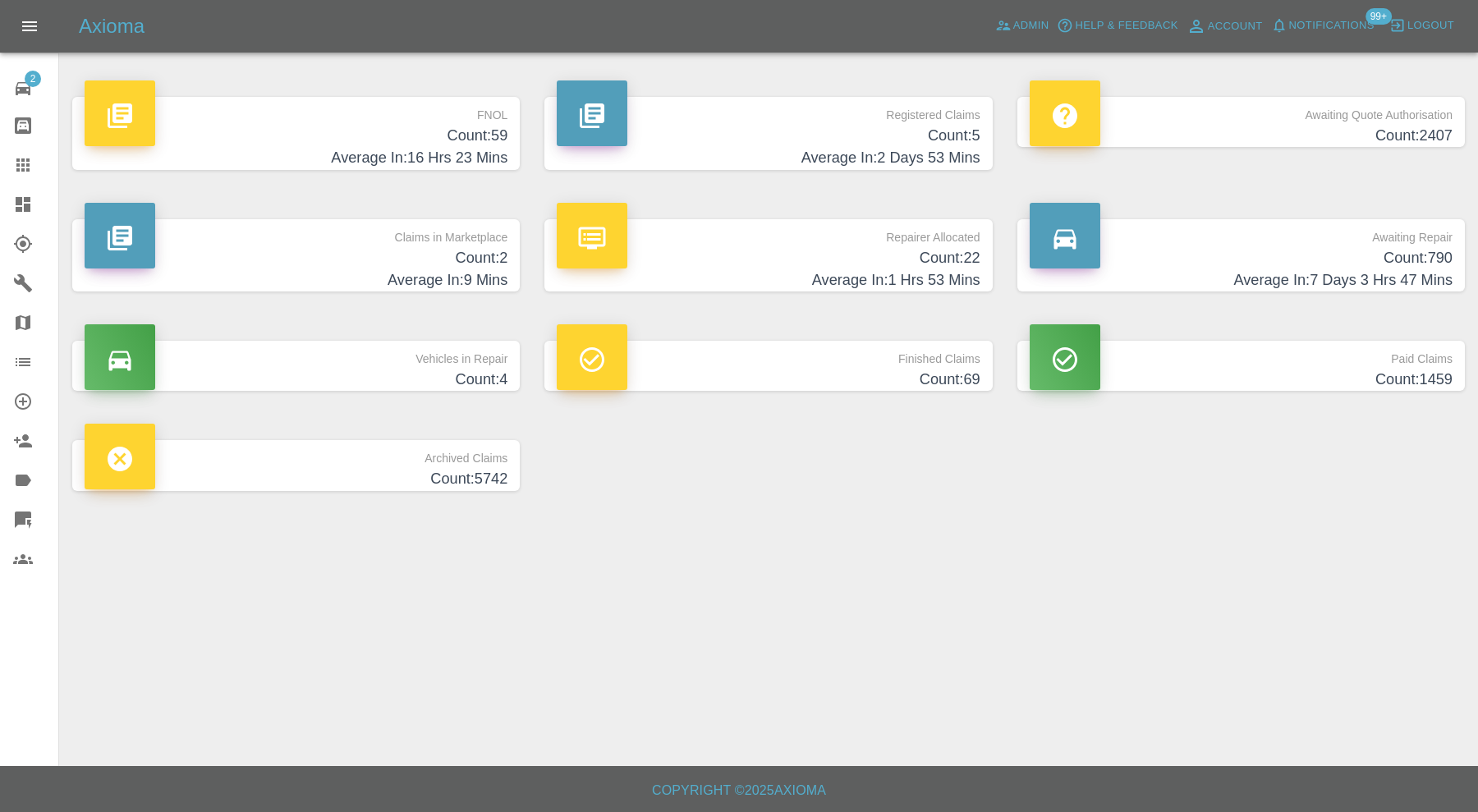
click at [442, 280] on h4 "Average In: 9 Mins" at bounding box center [296, 280] width 423 height 22
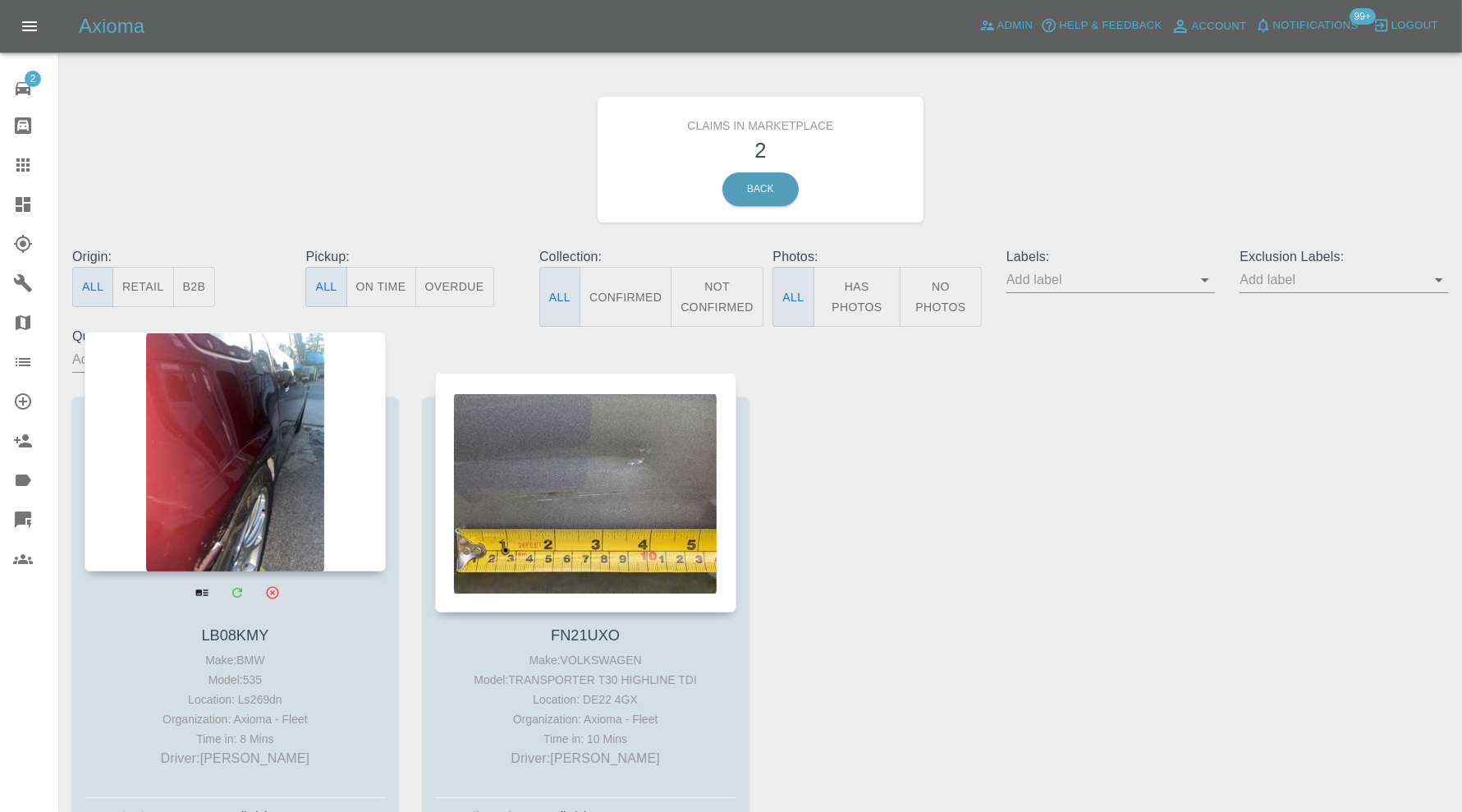
click at [198, 499] on div at bounding box center [236, 452] width 302 height 240
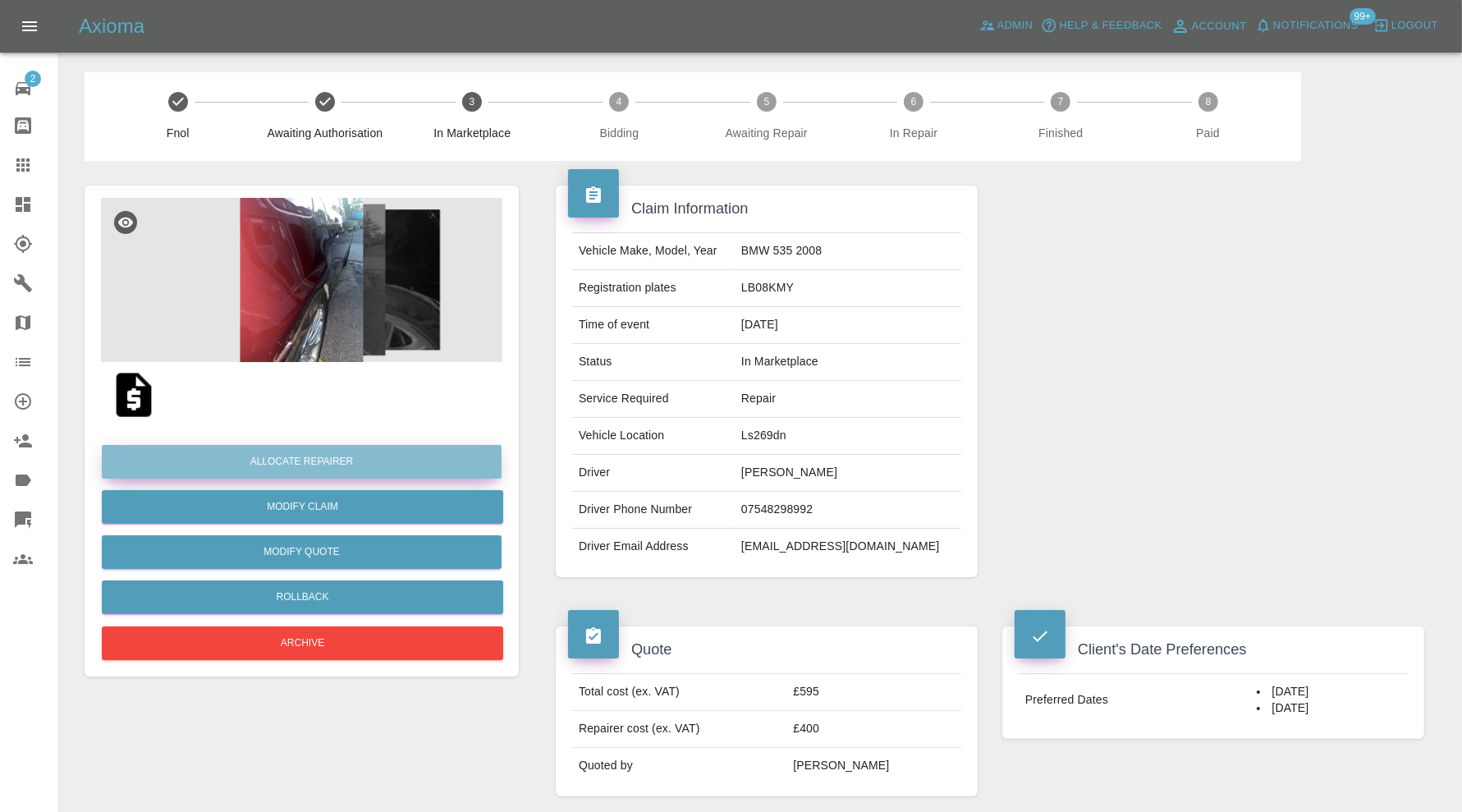
click at [367, 462] on button "Allocate Repairer" at bounding box center [302, 462] width 400 height 34
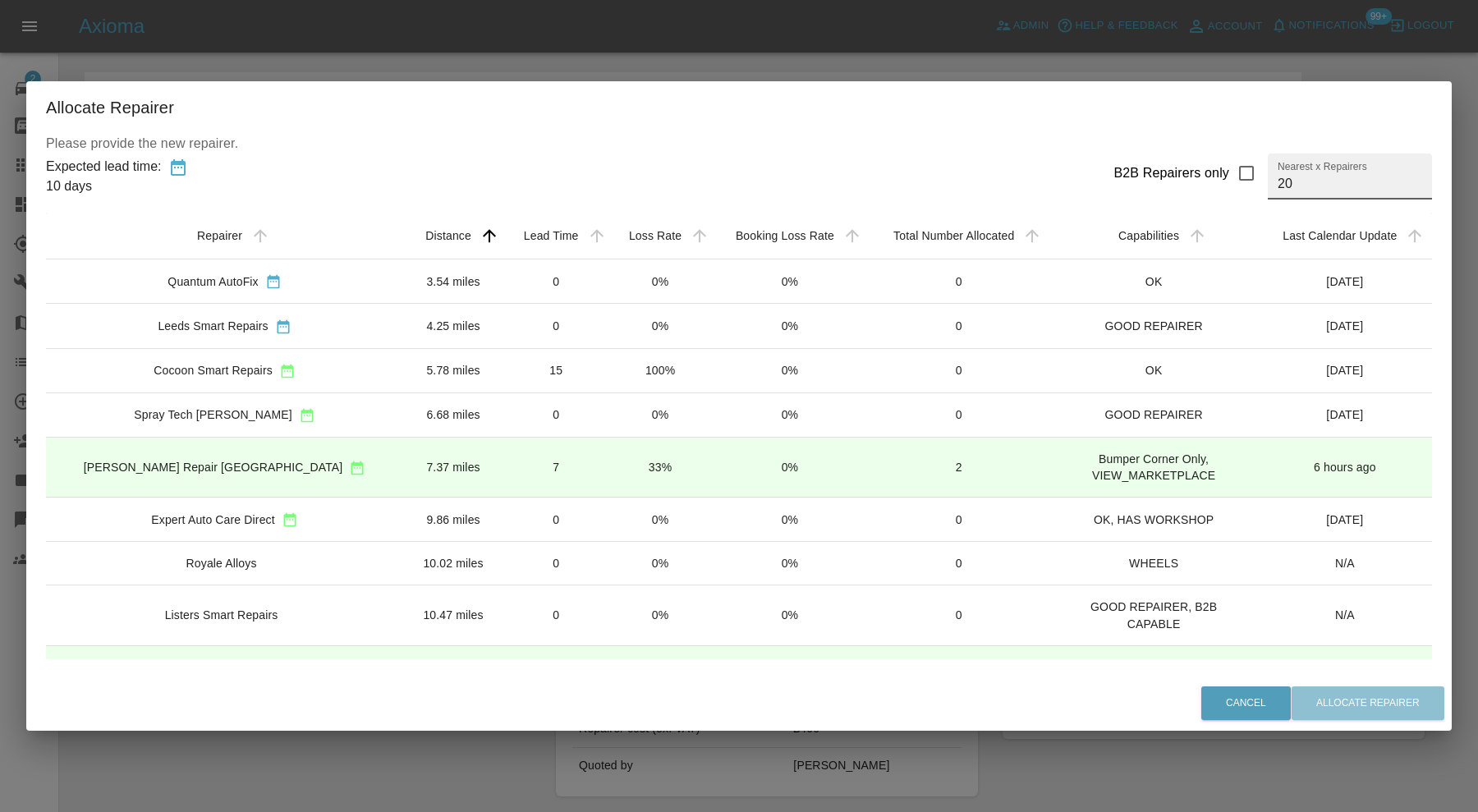
drag, startPoint x: 1274, startPoint y: 178, endPoint x: 1178, endPoint y: 180, distance: 96.0
click at [1178, 180] on div "B2B Repairers only Nearest x Repairers 20" at bounding box center [1266, 177] width 332 height 46
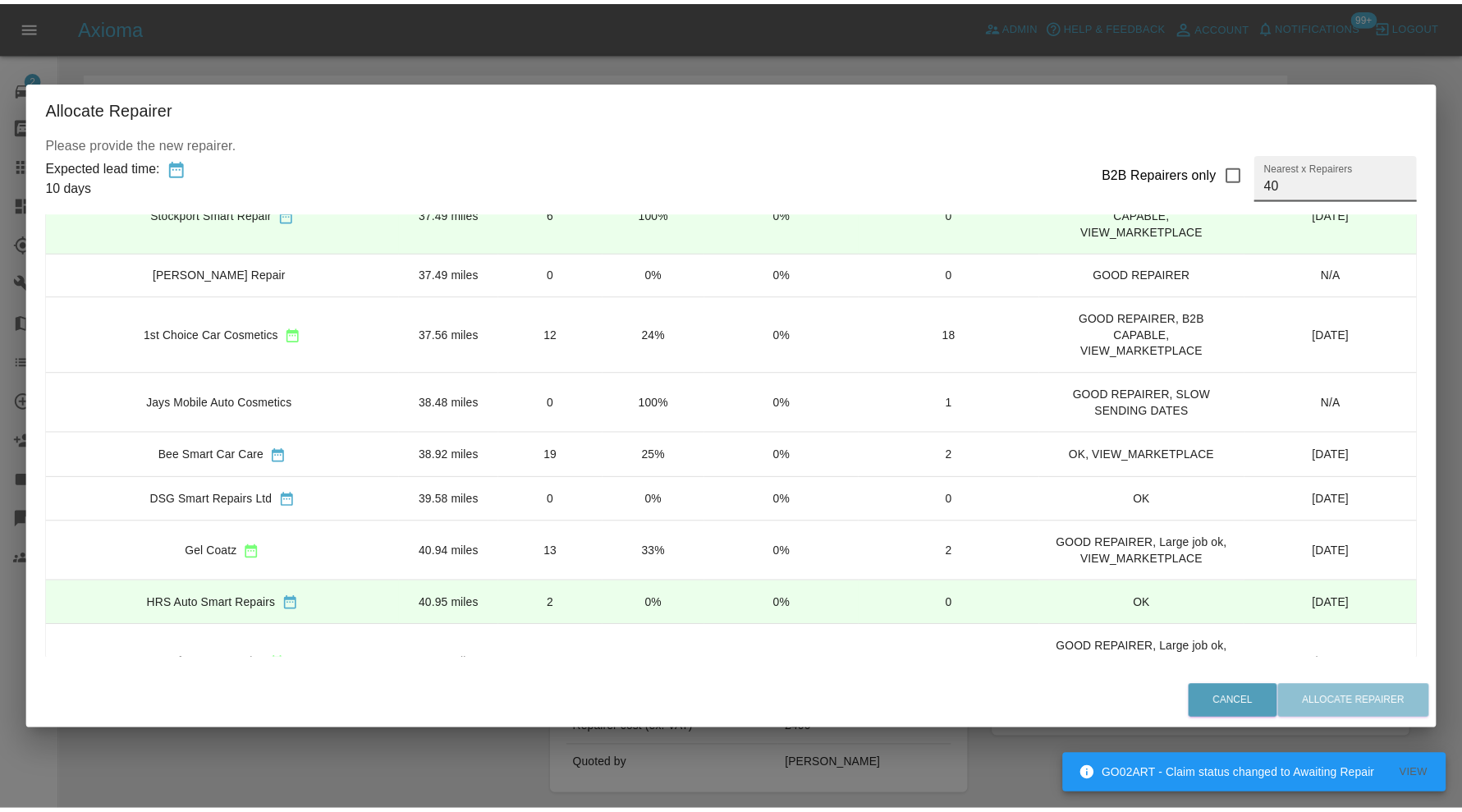
scroll to position [1330, 0]
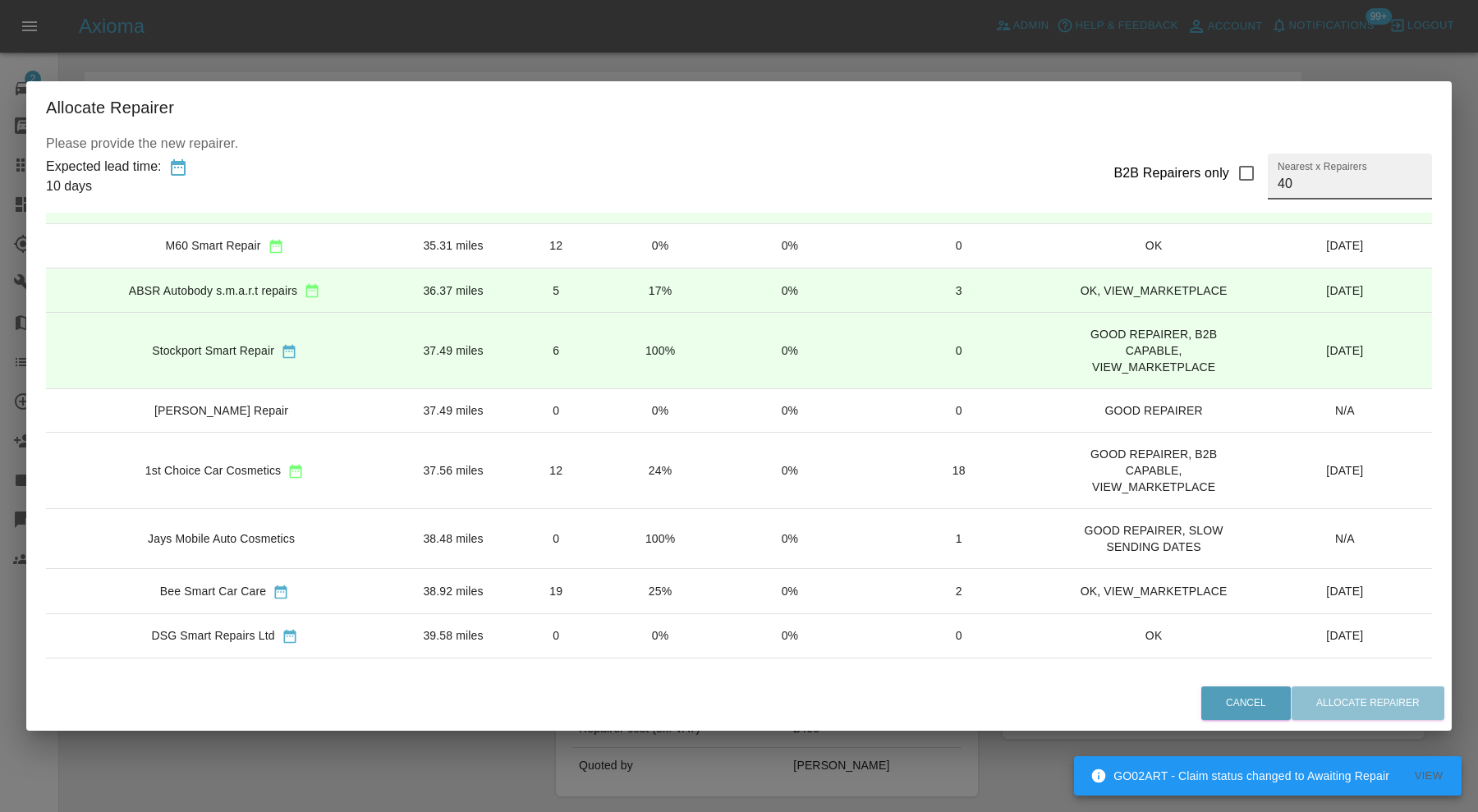
type input "40"
click at [452, 437] on td "37.56 miles" at bounding box center [453, 471] width 100 height 77
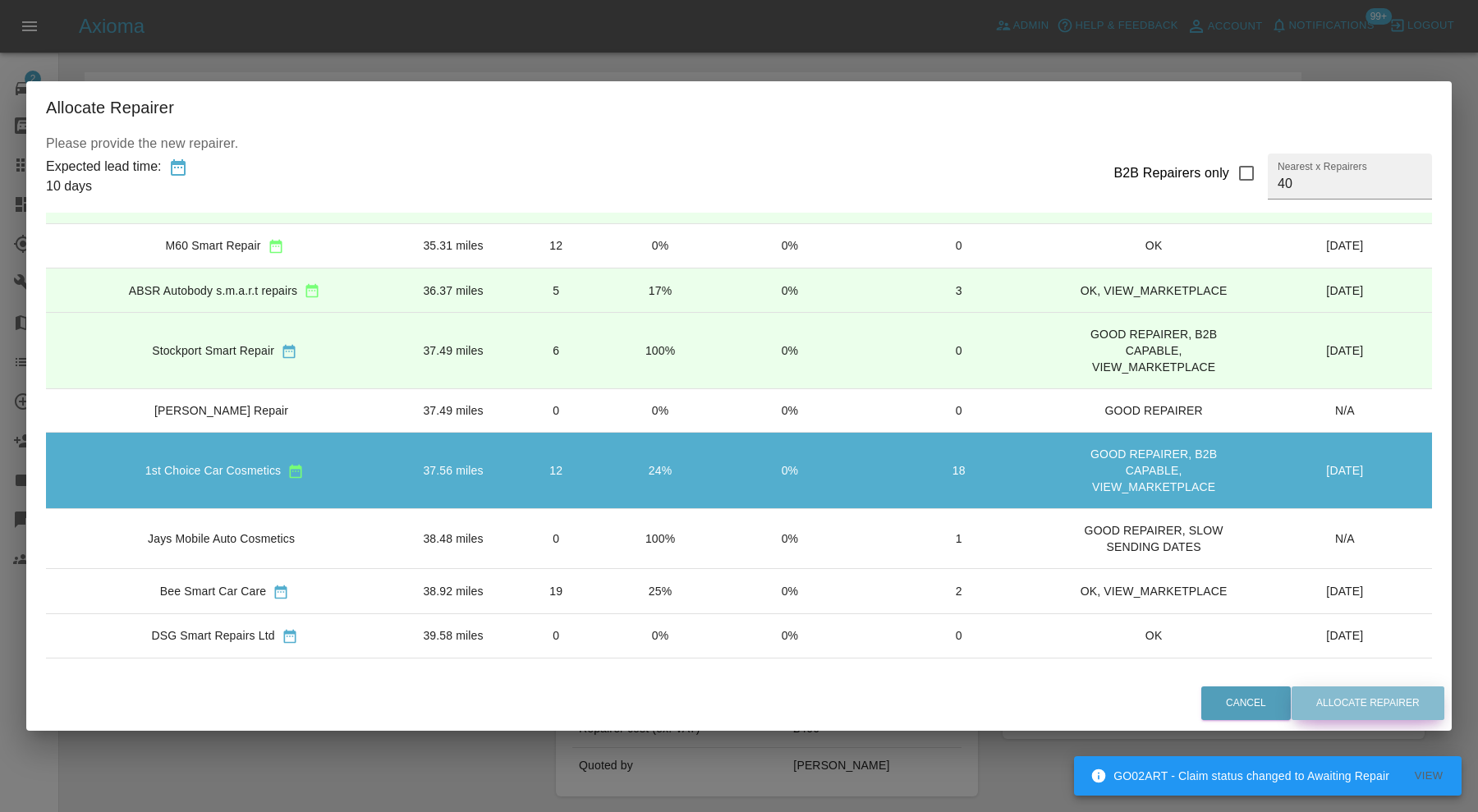
click at [1332, 703] on button "Allocate Repairer" at bounding box center [1367, 703] width 153 height 34
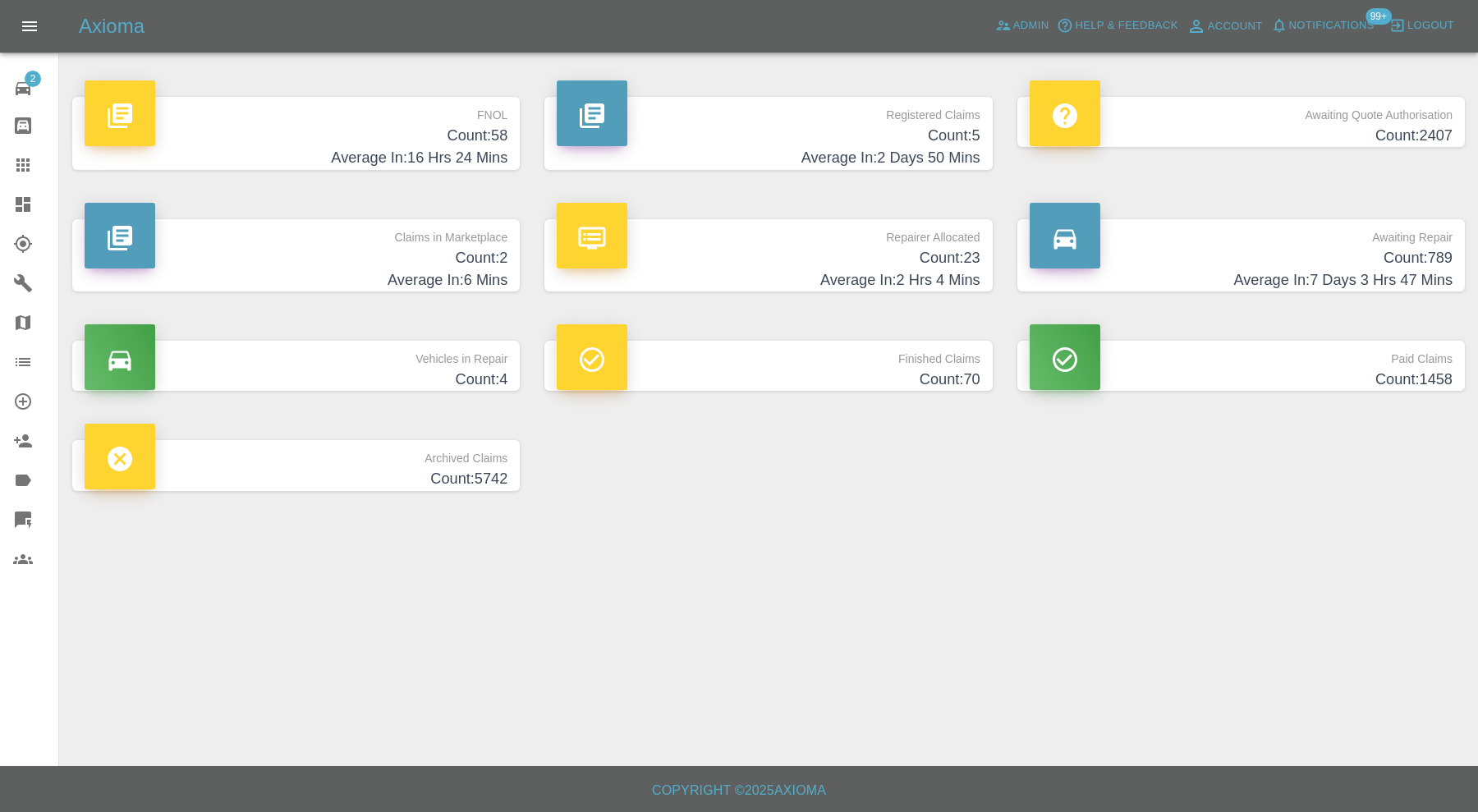
click at [1152, 274] on h4 "Average In: 7 Days 3 Hrs 47 Mins" at bounding box center [1241, 280] width 423 height 22
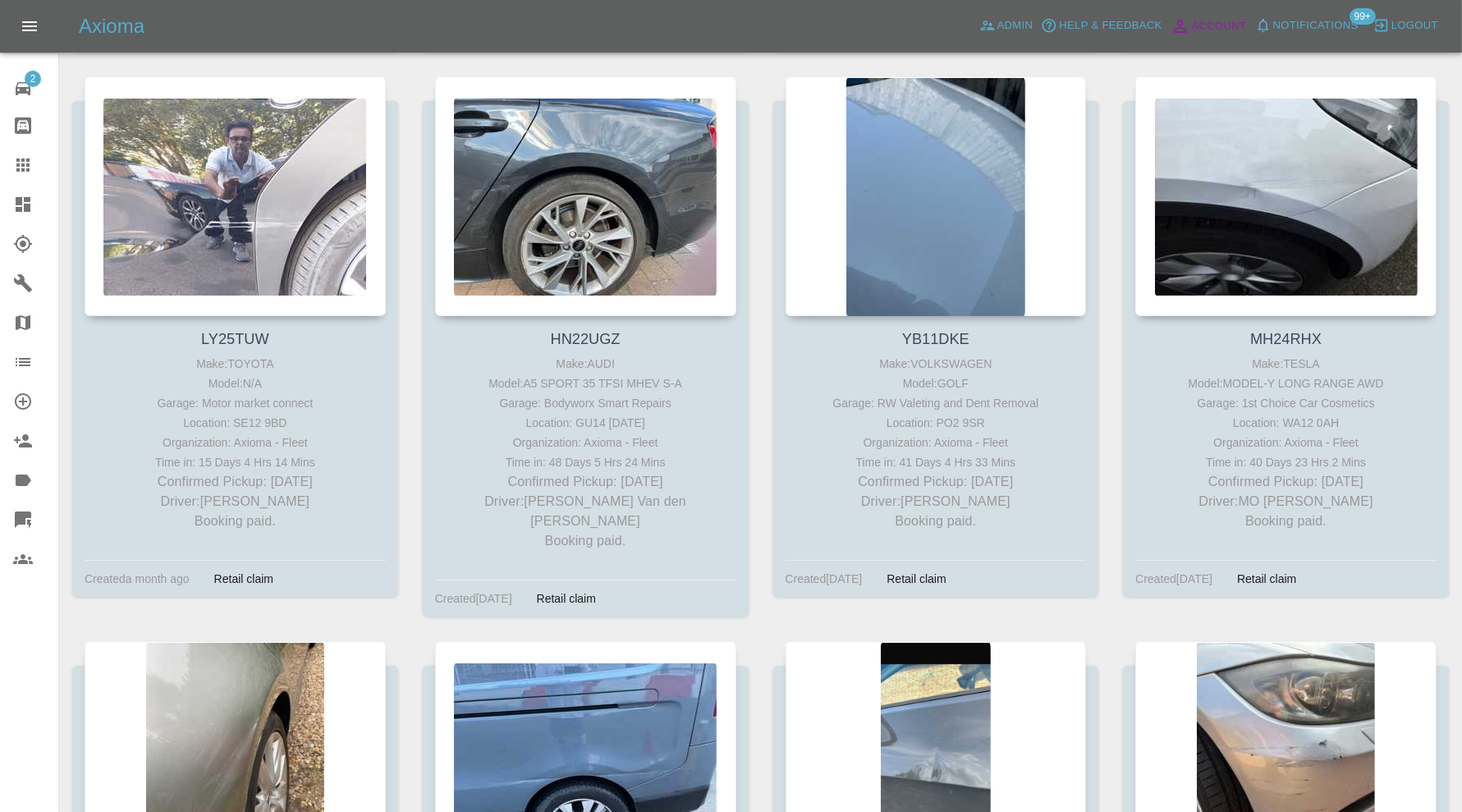
scroll to position [31389, 0]
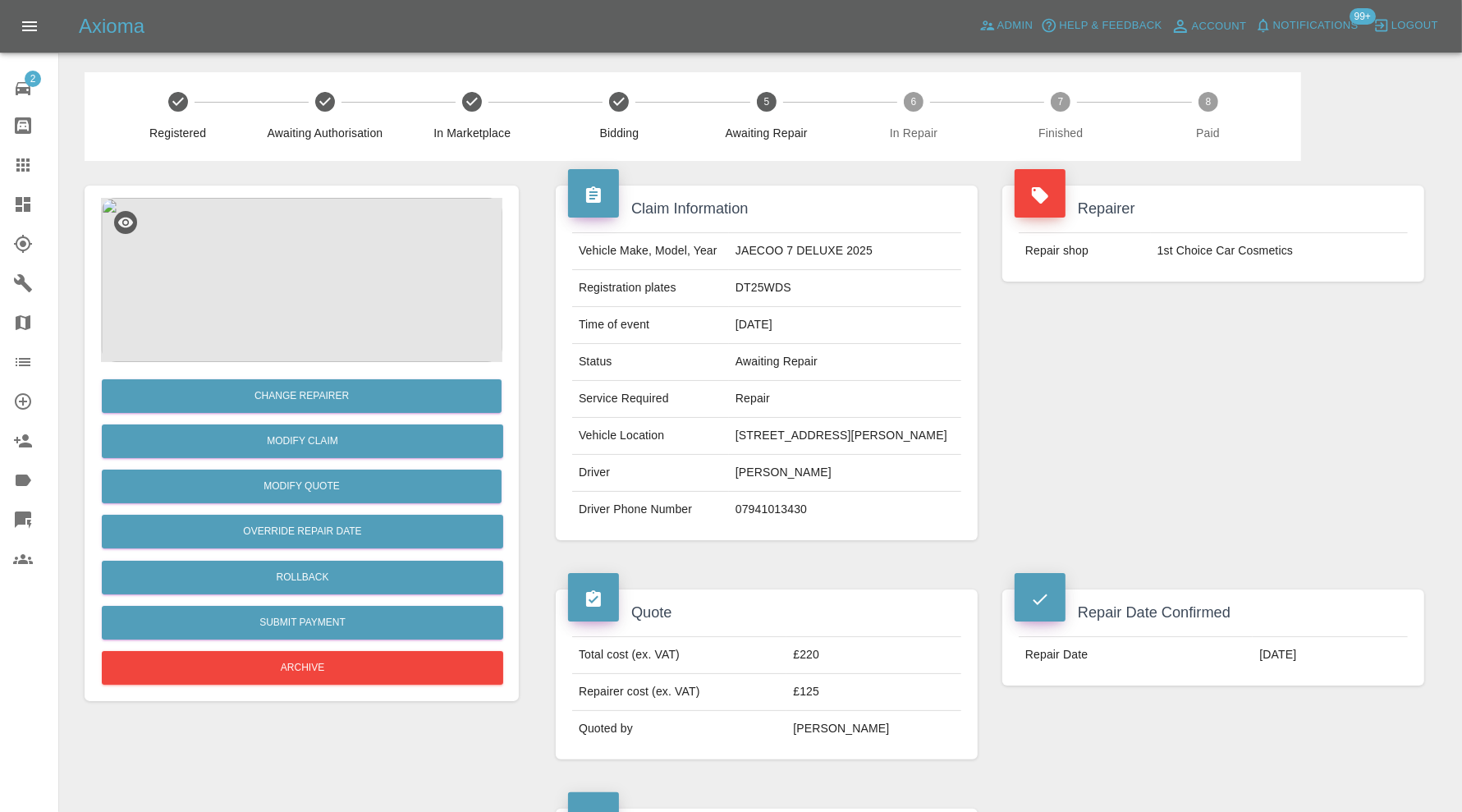
click at [254, 243] on img at bounding box center [302, 280] width 402 height 164
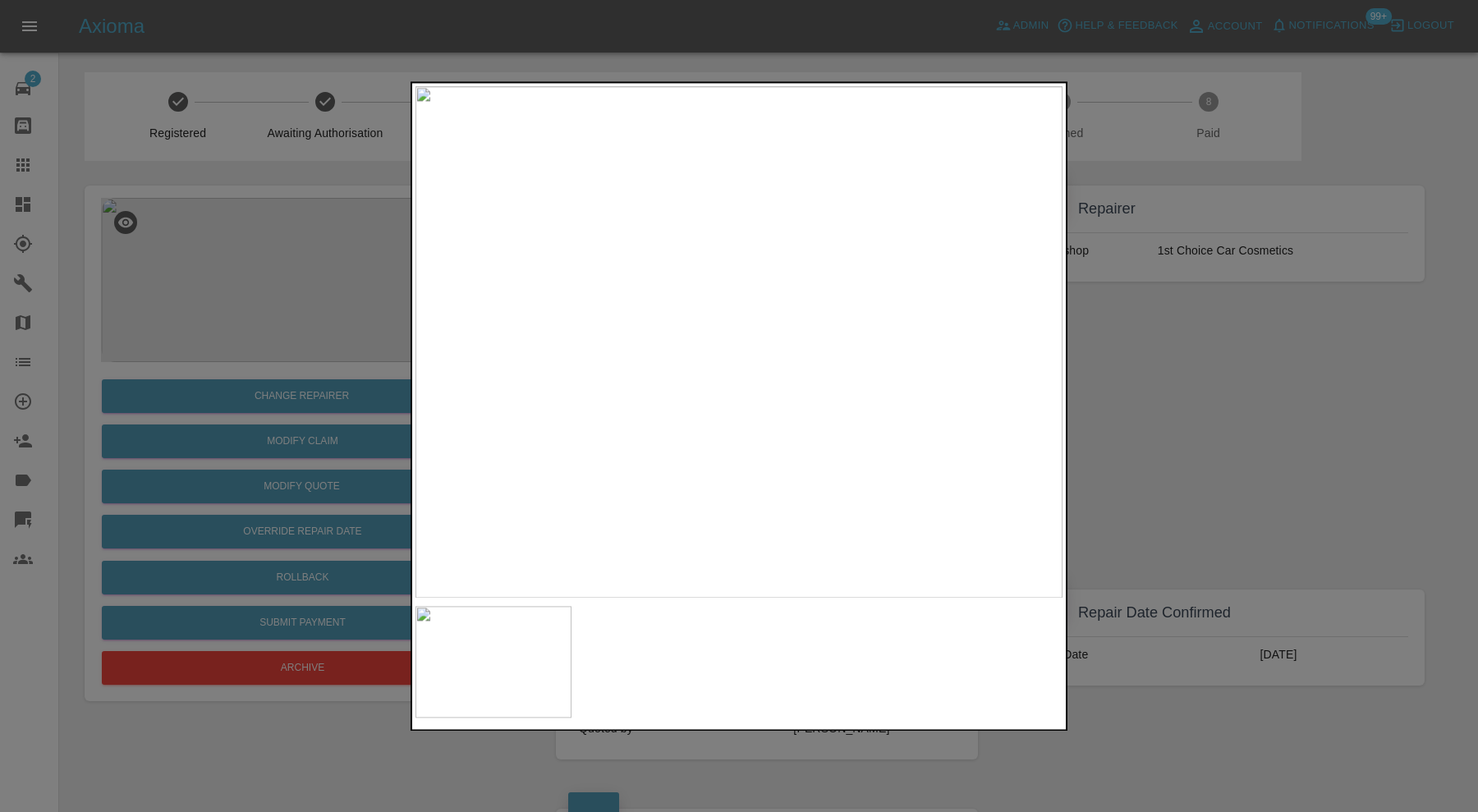
click at [1188, 394] on div at bounding box center [739, 406] width 1478 height 812
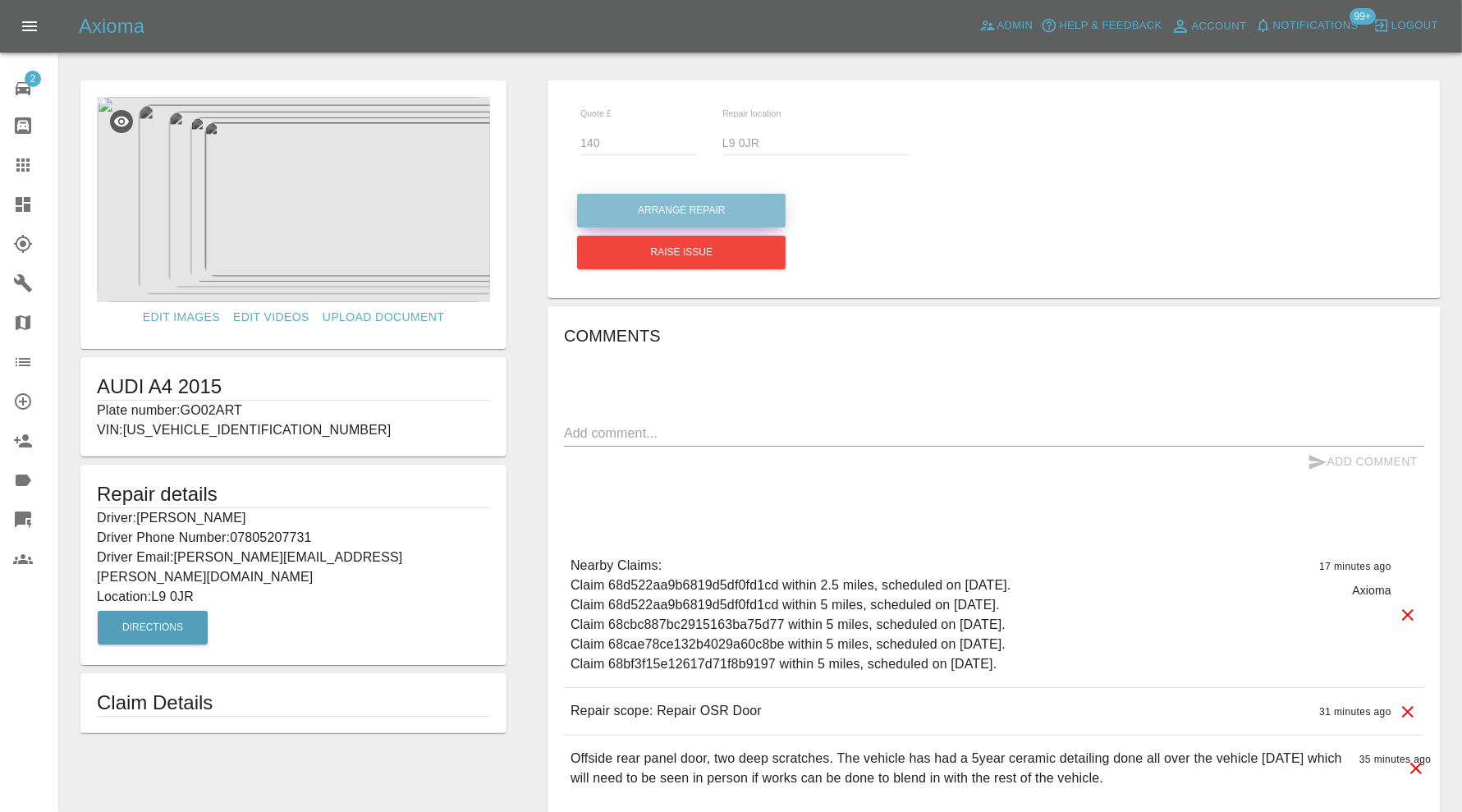
click at [688, 214] on button "Arrange Repair" at bounding box center [682, 211] width 209 height 34
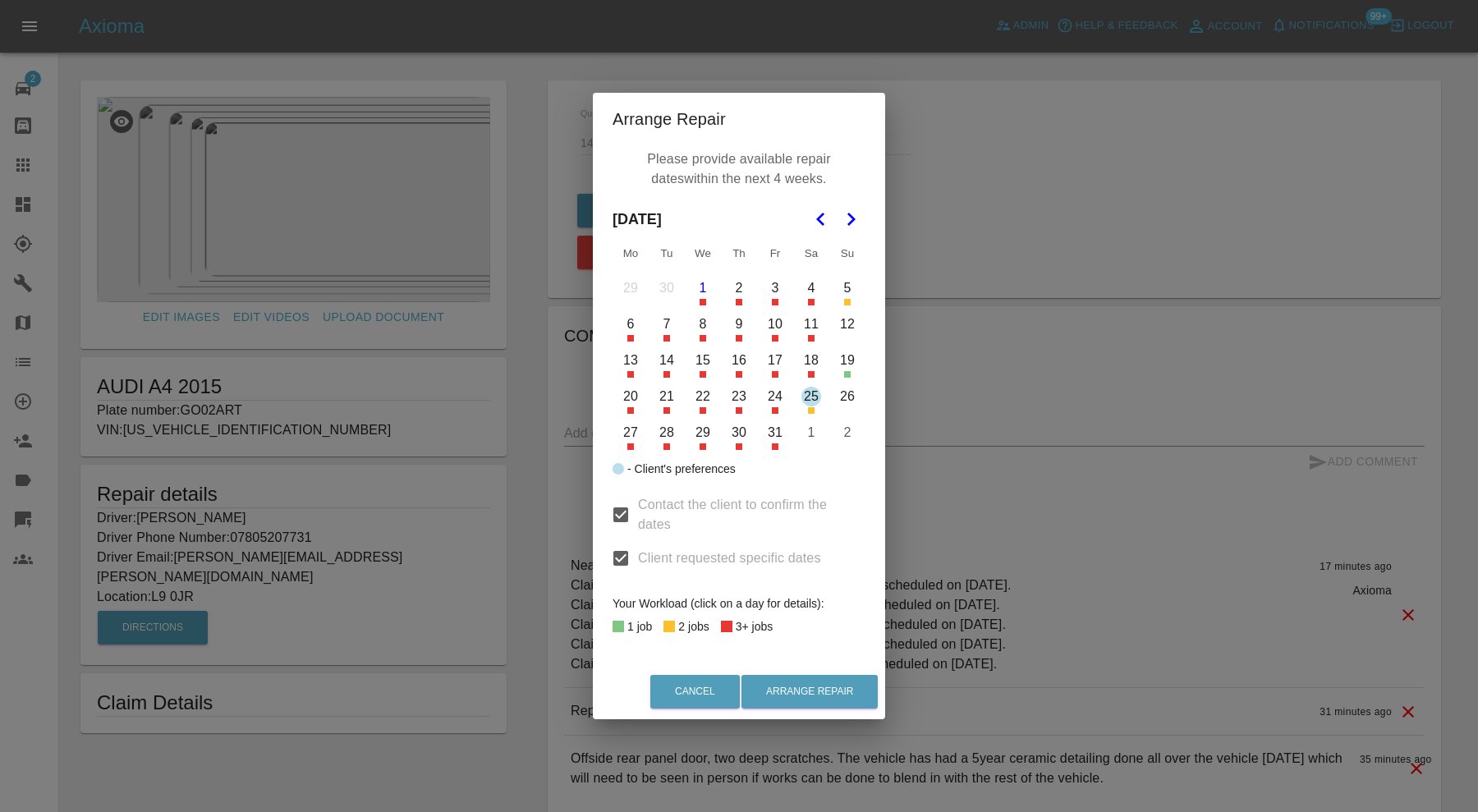
click at [850, 220] on icon "Go to the Next Month" at bounding box center [851, 220] width 20 height 20
click at [820, 220] on polygon "Go to the Previous Month" at bounding box center [819, 219] width 8 height 13
click at [940, 282] on div "Arrange Repair Please provide available repair dates within the next 4 weeks. […" at bounding box center [739, 406] width 1478 height 812
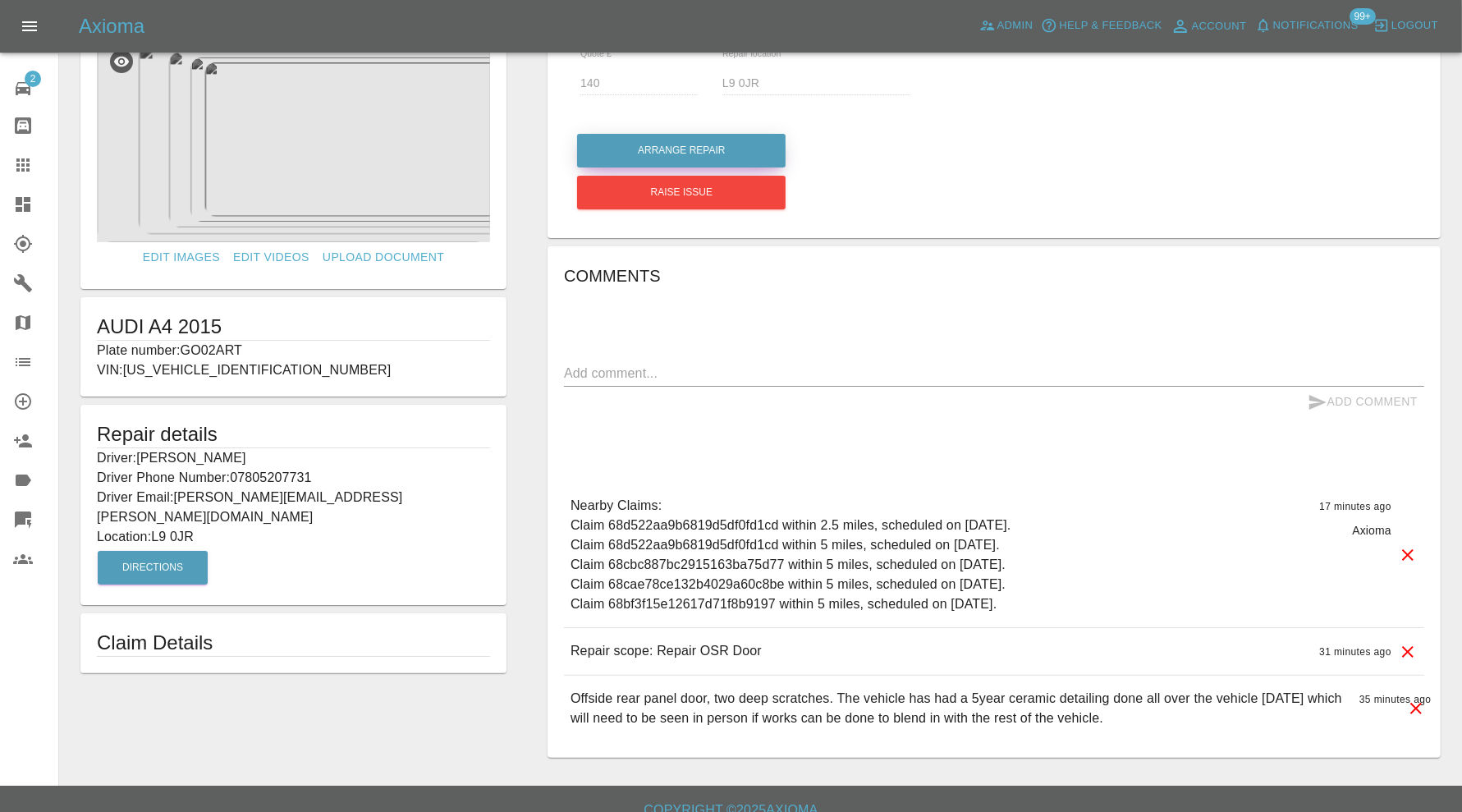
scroll to position [80, 0]
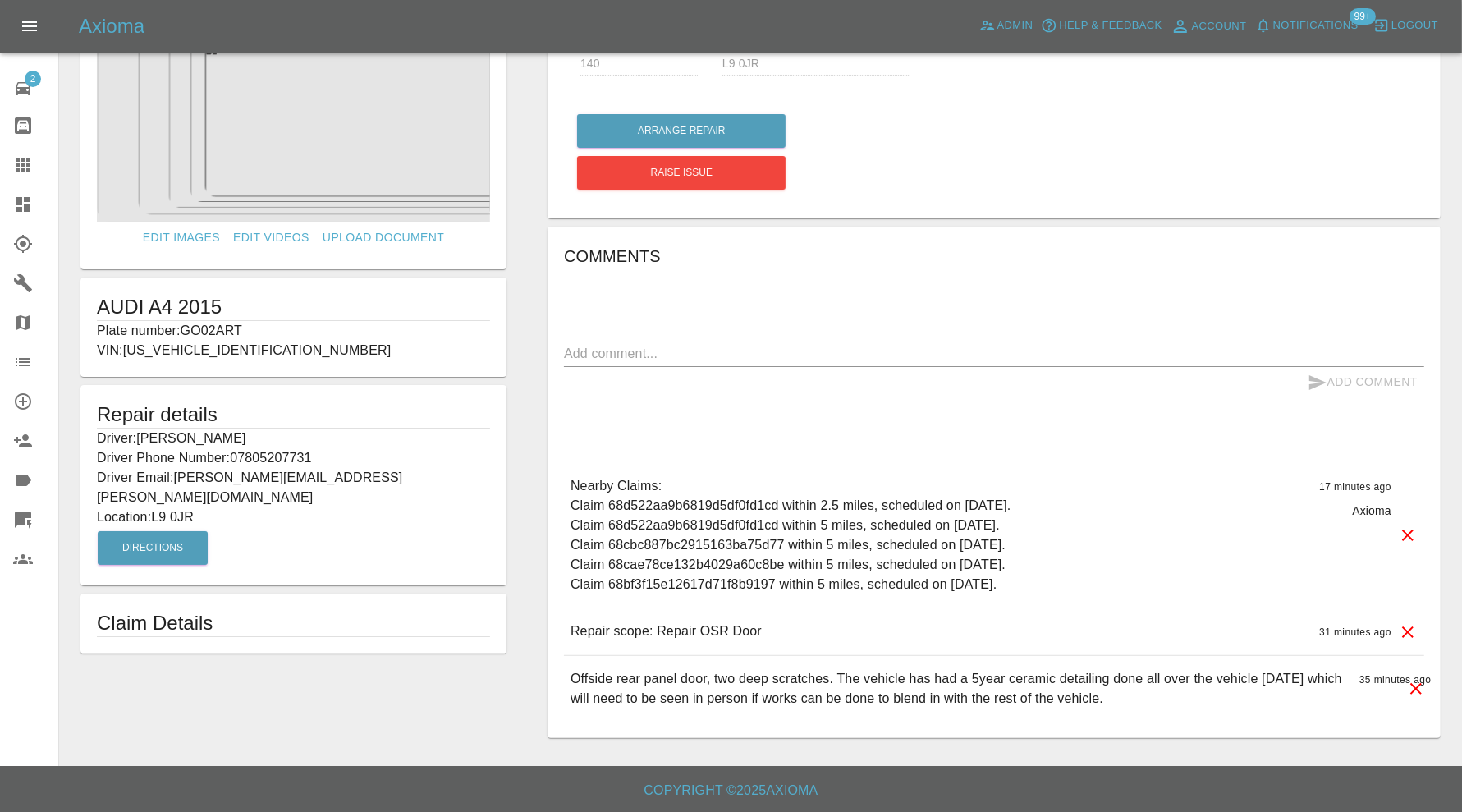
click at [334, 146] on img at bounding box center [294, 120] width 394 height 205
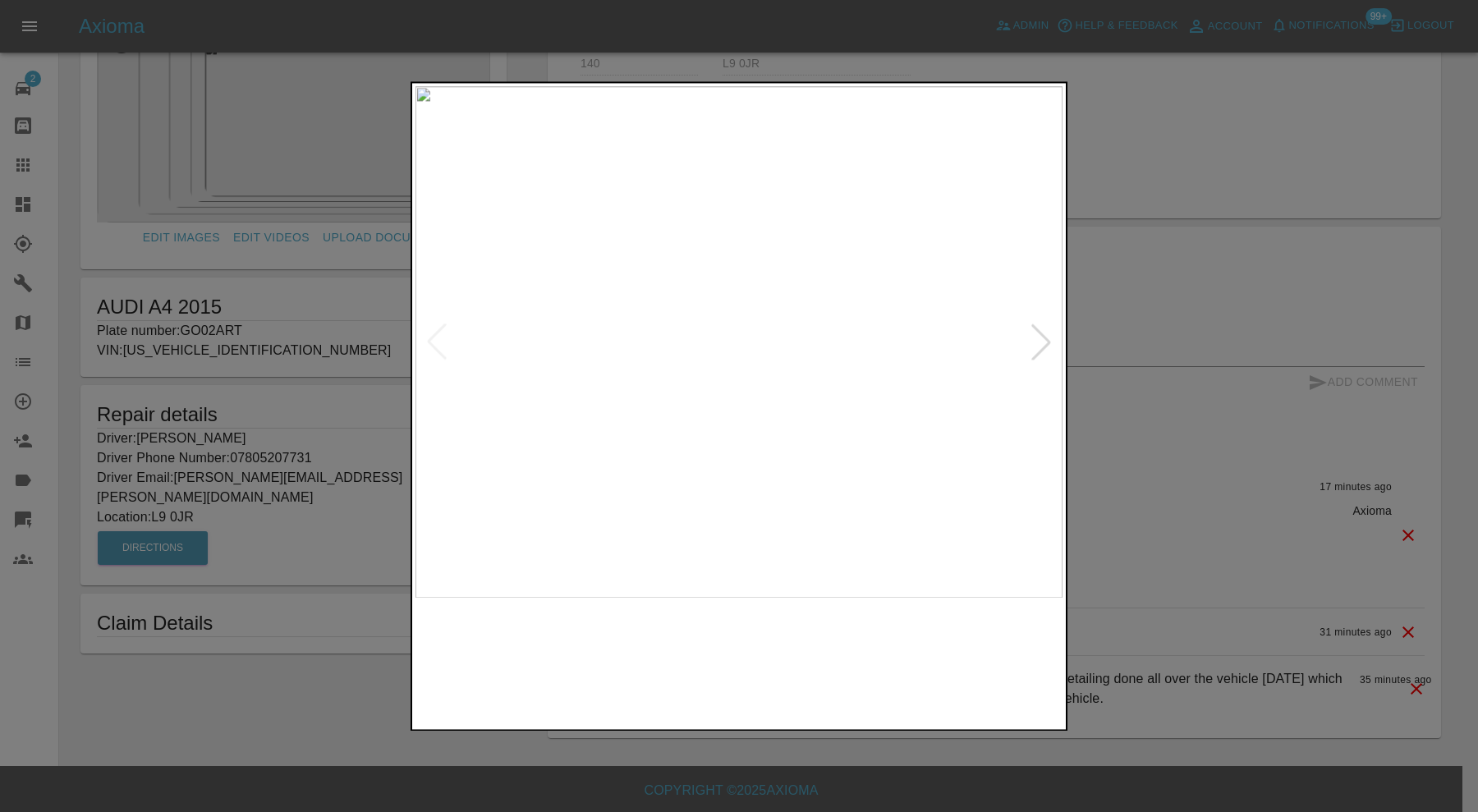
click at [702, 666] on img at bounding box center [657, 661] width 156 height 112
click at [755, 650] on img at bounding box center [821, 661] width 156 height 112
click at [894, 650] on img at bounding box center [821, 661] width 156 height 112
click at [1120, 292] on div at bounding box center [739, 406] width 1478 height 812
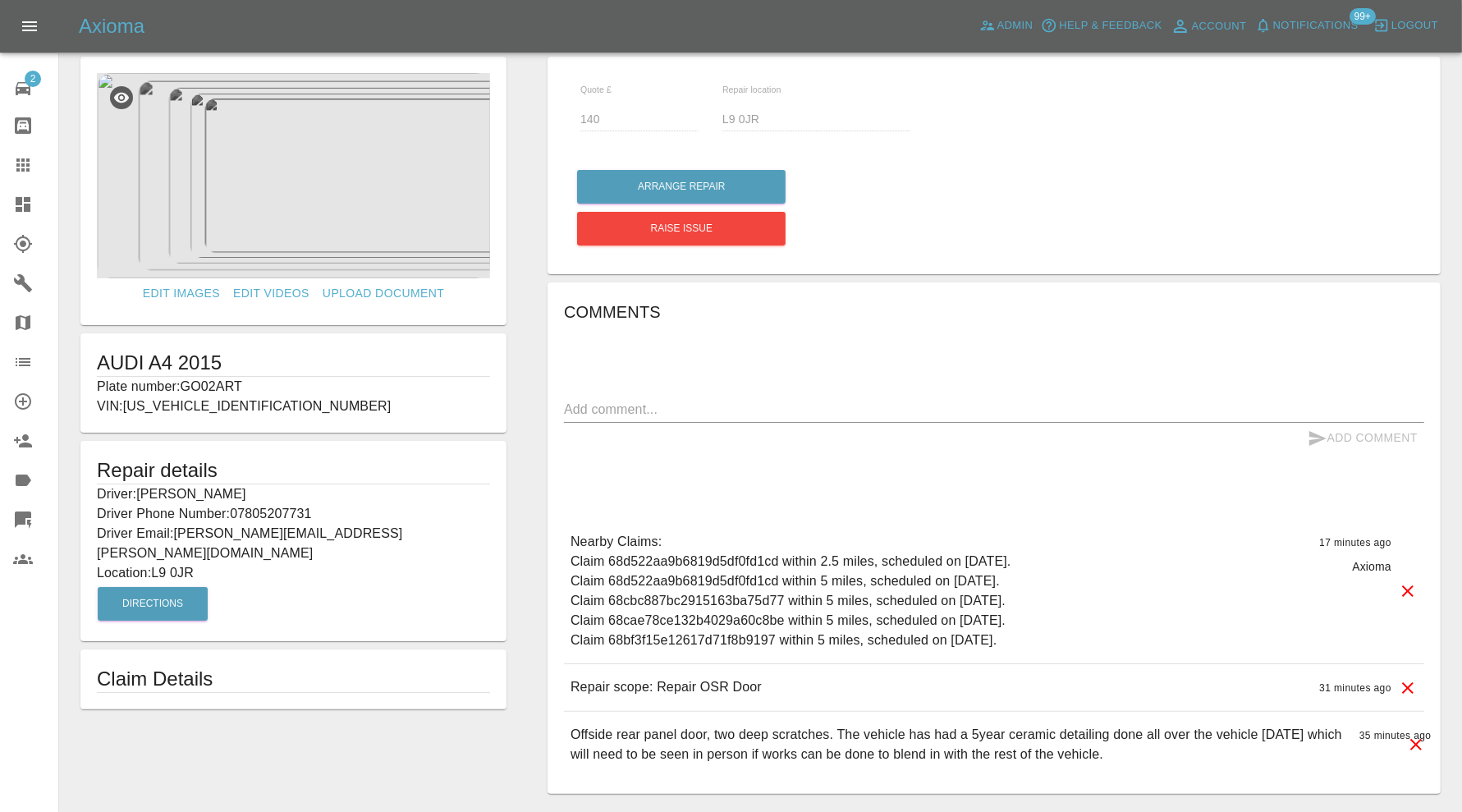
scroll to position [0, 0]
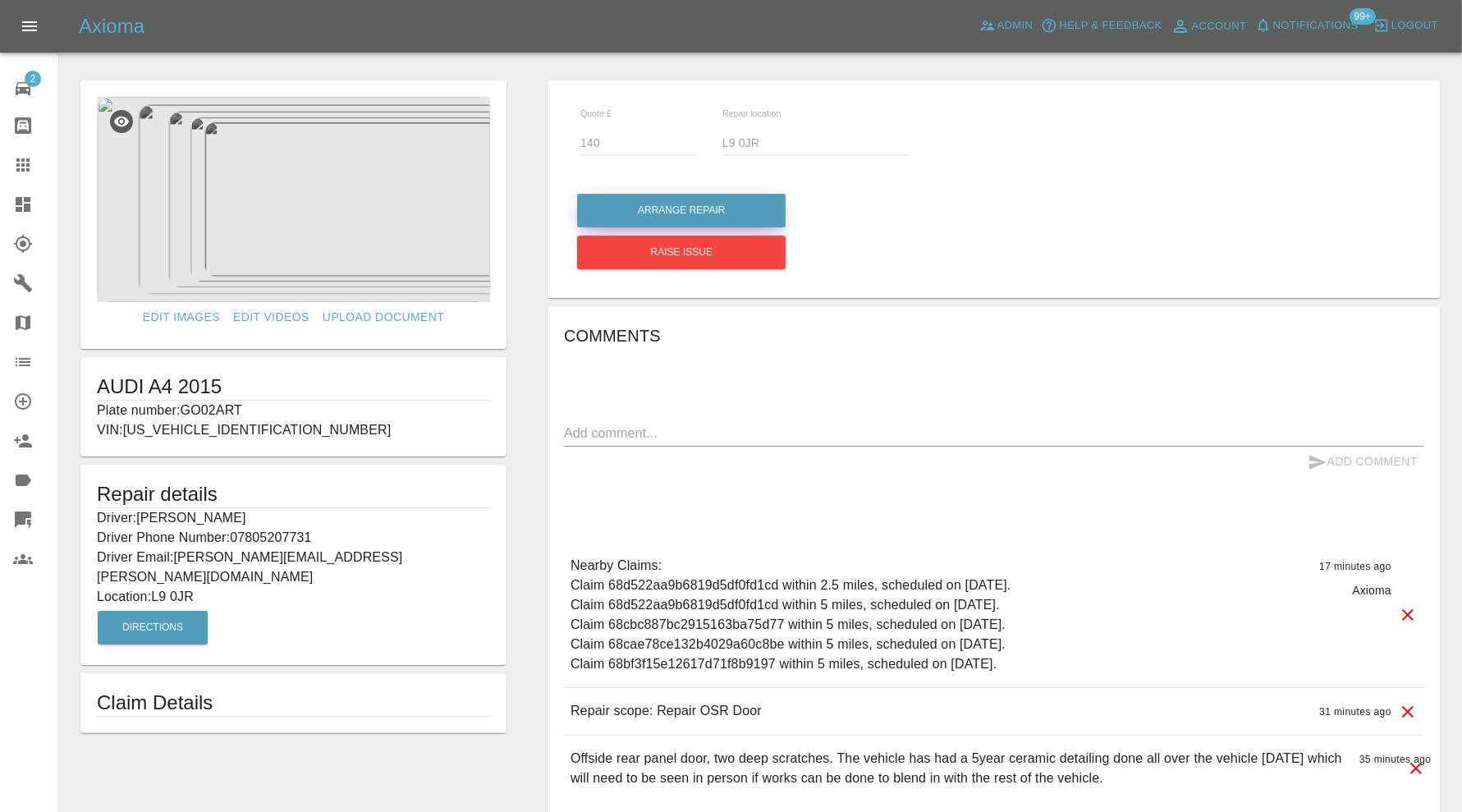
click at [743, 210] on button "Arrange Repair" at bounding box center [682, 211] width 209 height 34
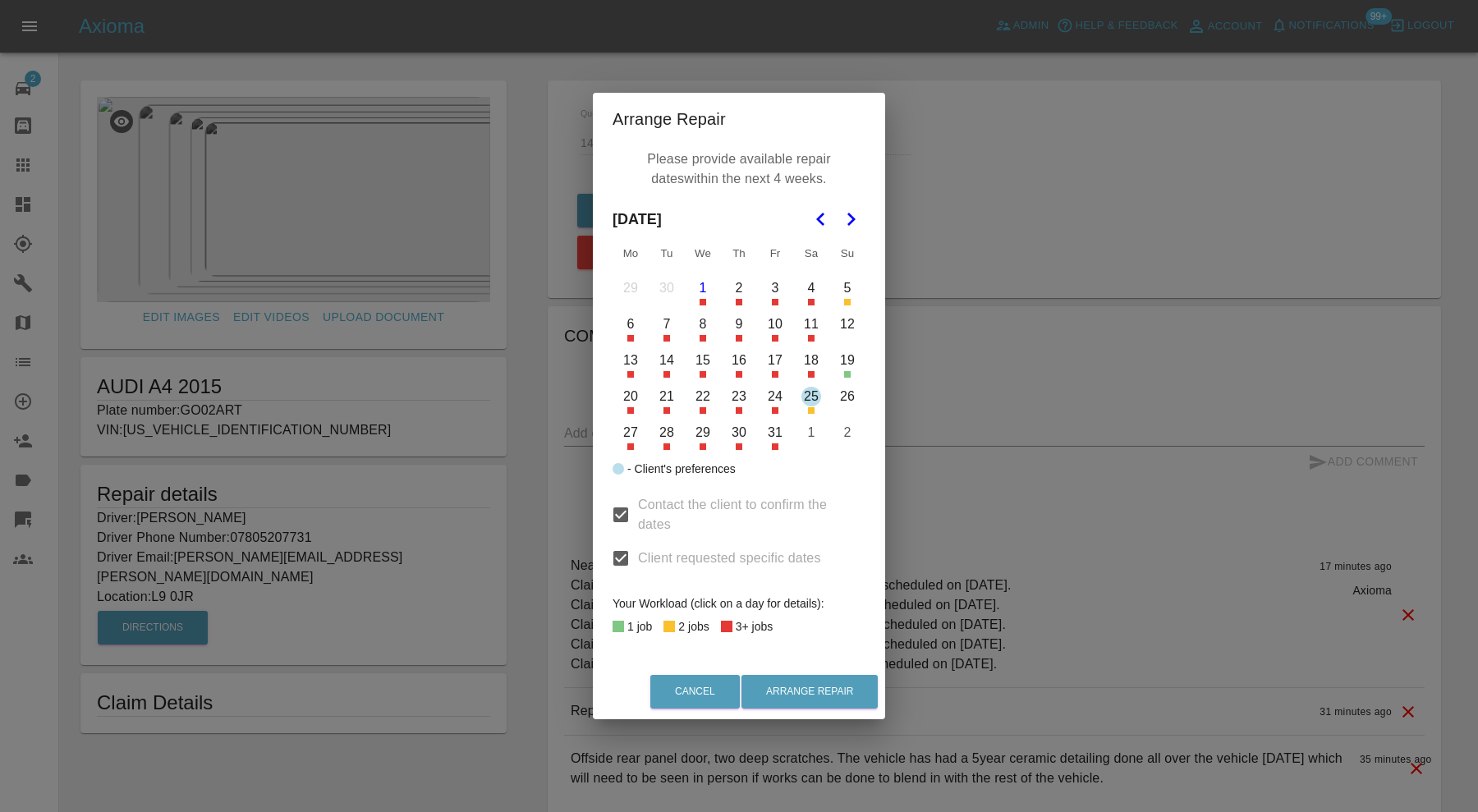
click at [948, 309] on div "Arrange Repair Please provide available repair dates within the next 4 weeks. […" at bounding box center [739, 406] width 1478 height 812
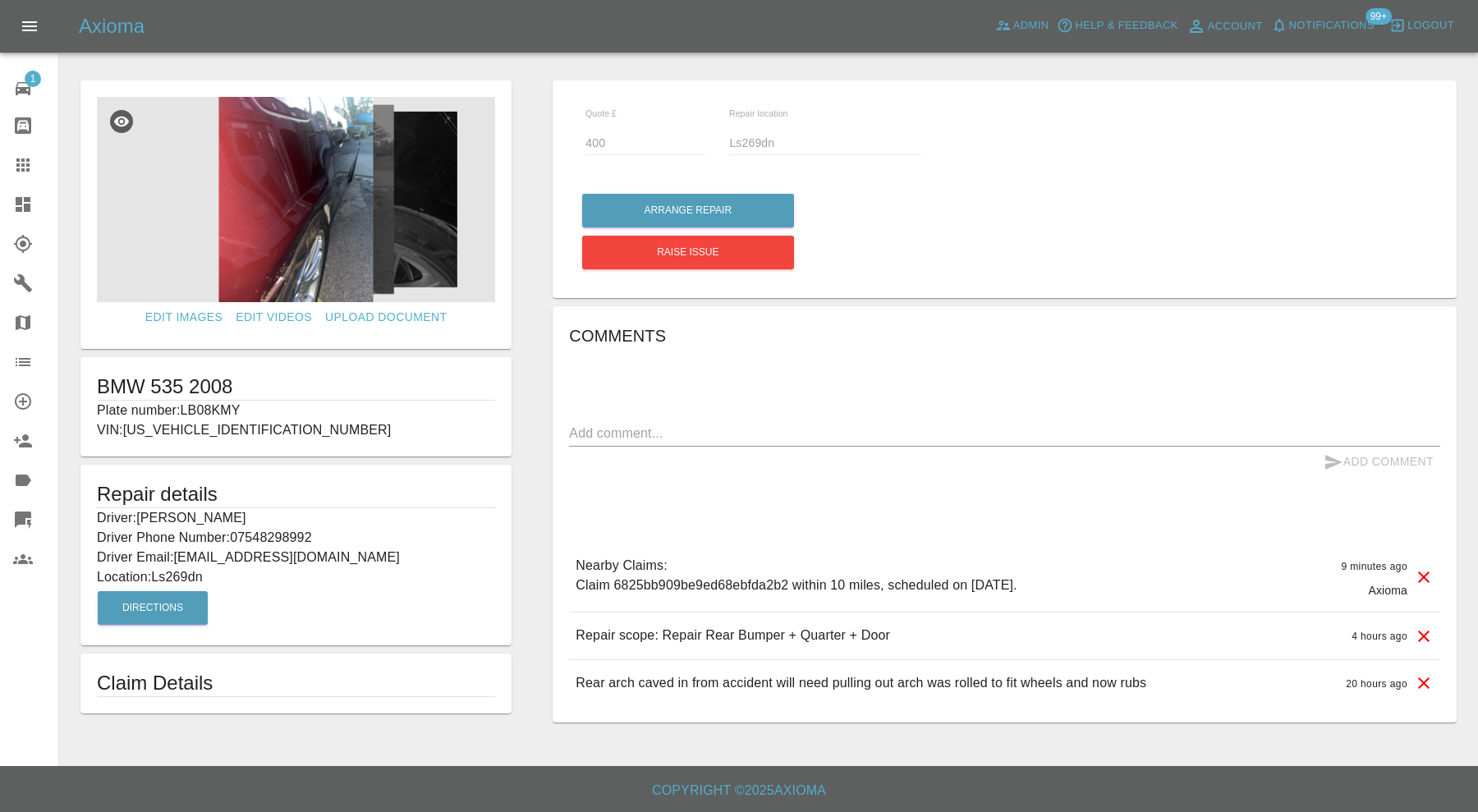
click at [330, 208] on img at bounding box center [296, 200] width 398 height 205
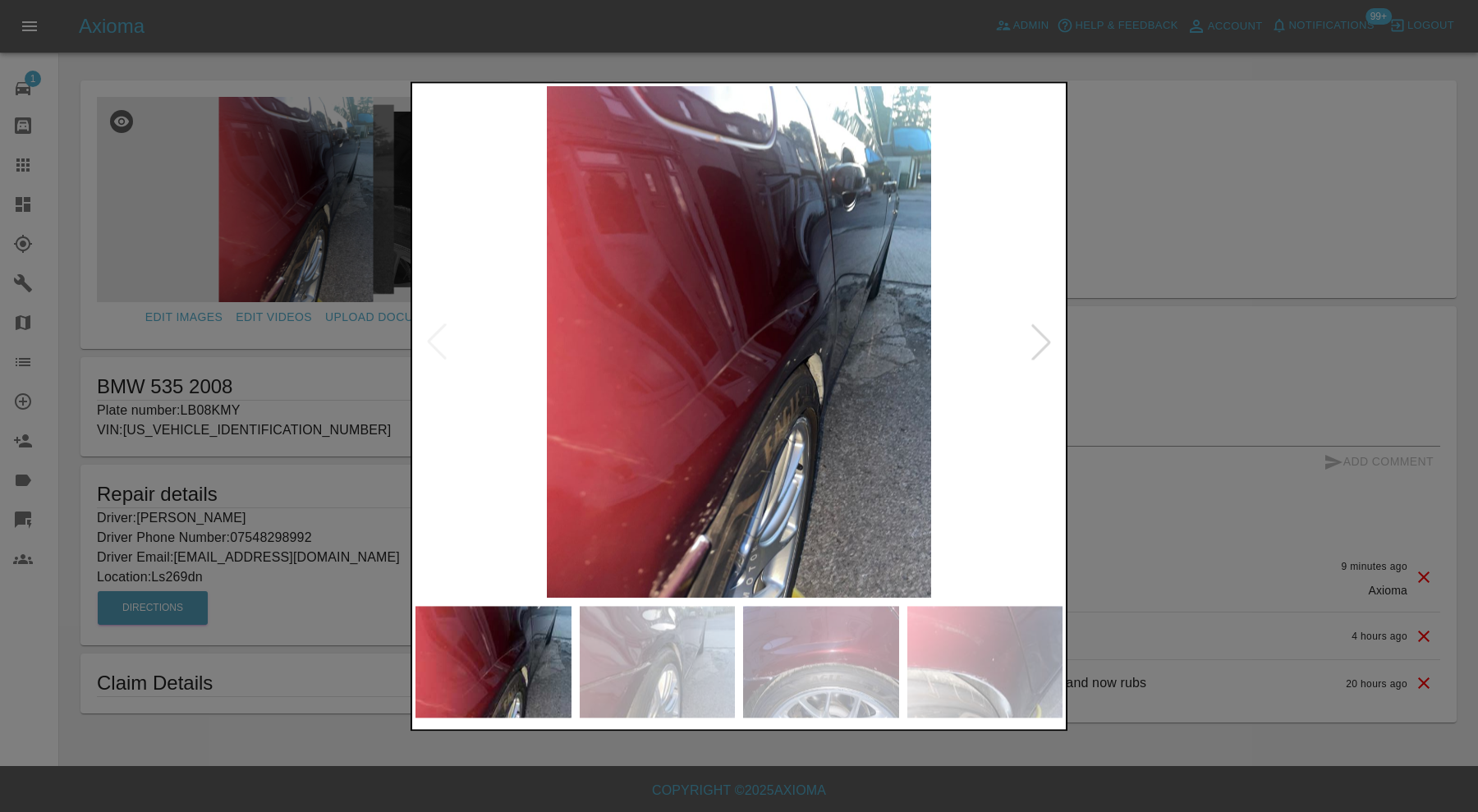
click at [1037, 342] on div at bounding box center [1041, 342] width 36 height 36
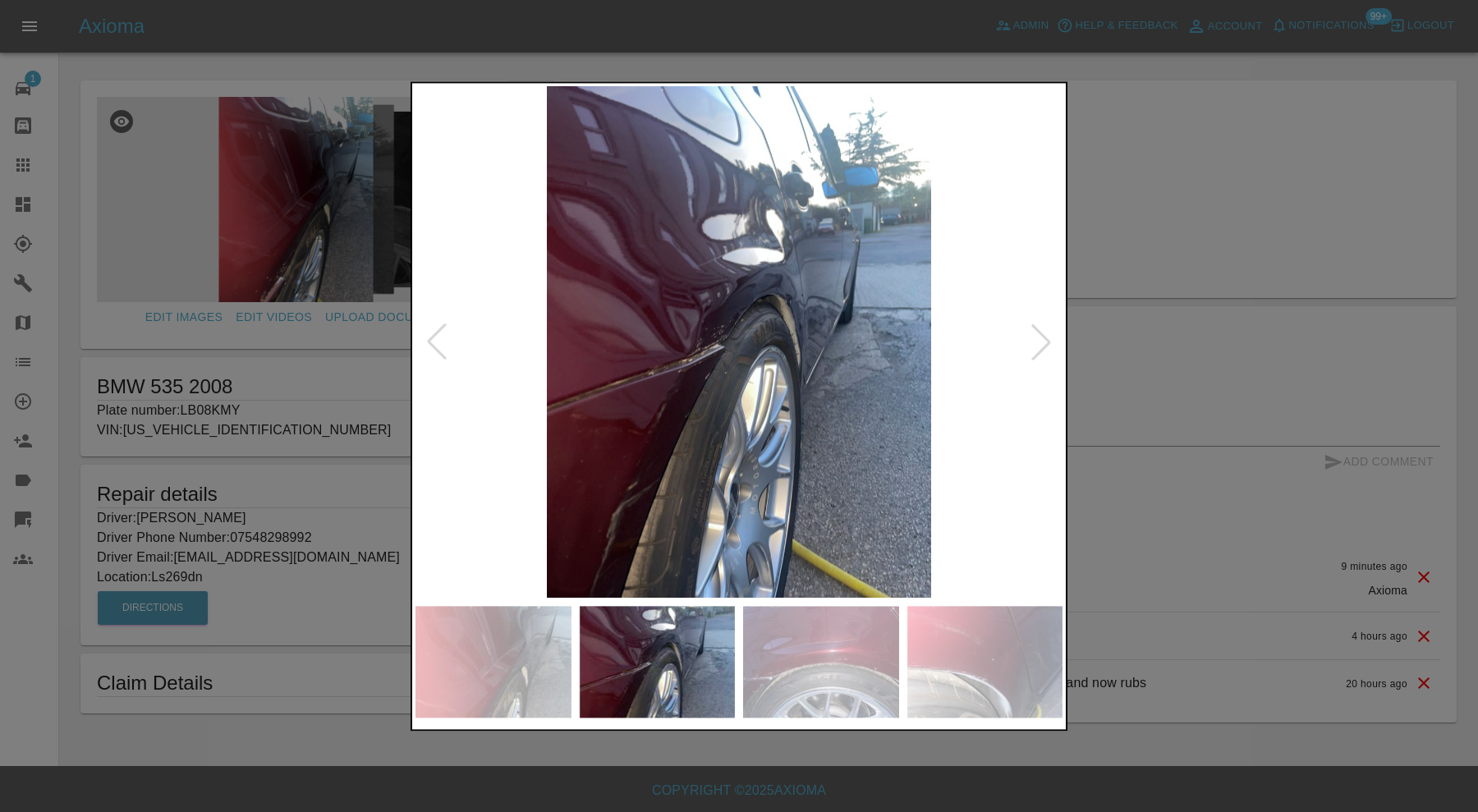
click at [1039, 342] on div at bounding box center [1041, 342] width 36 height 36
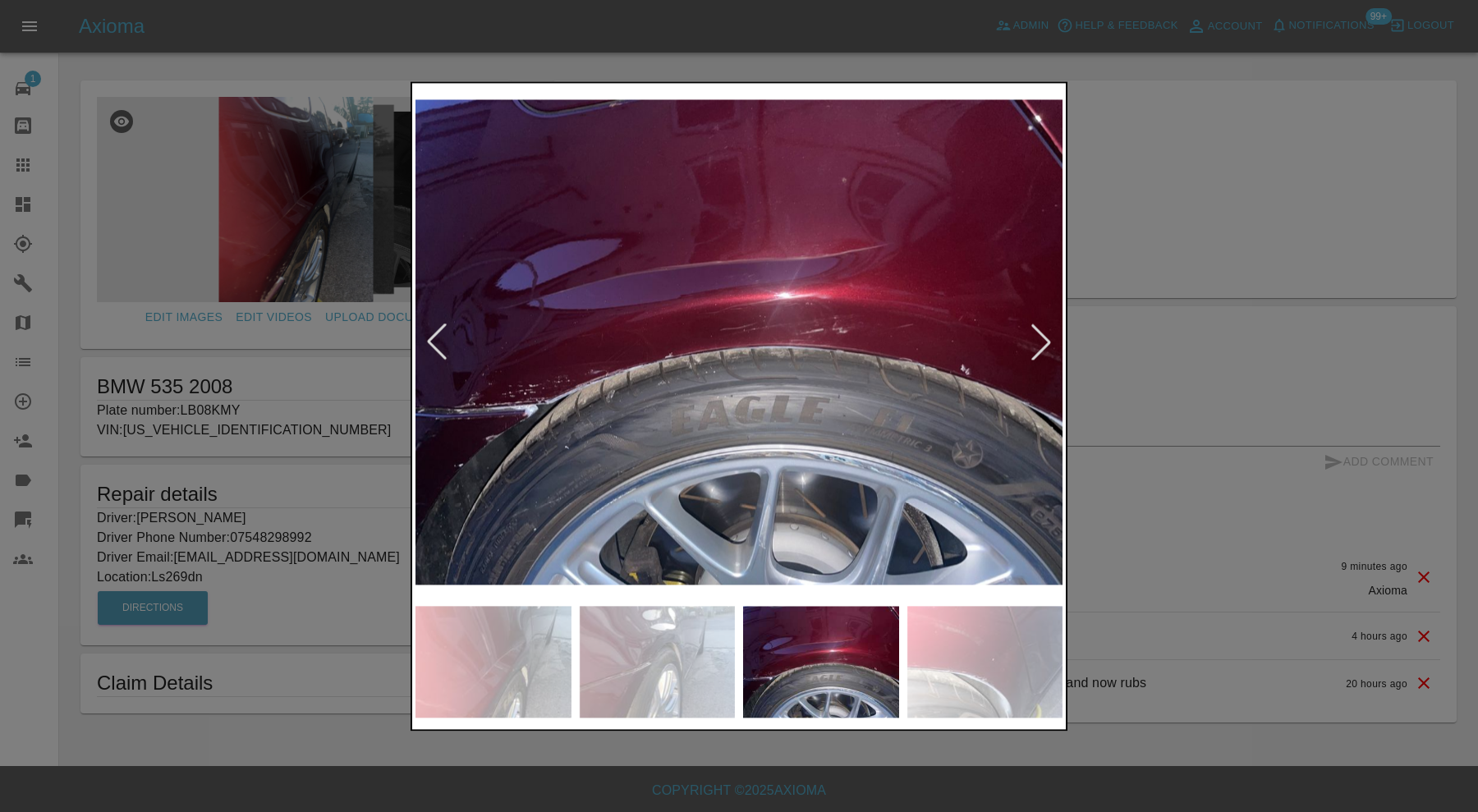
click at [1039, 342] on div at bounding box center [1041, 342] width 36 height 36
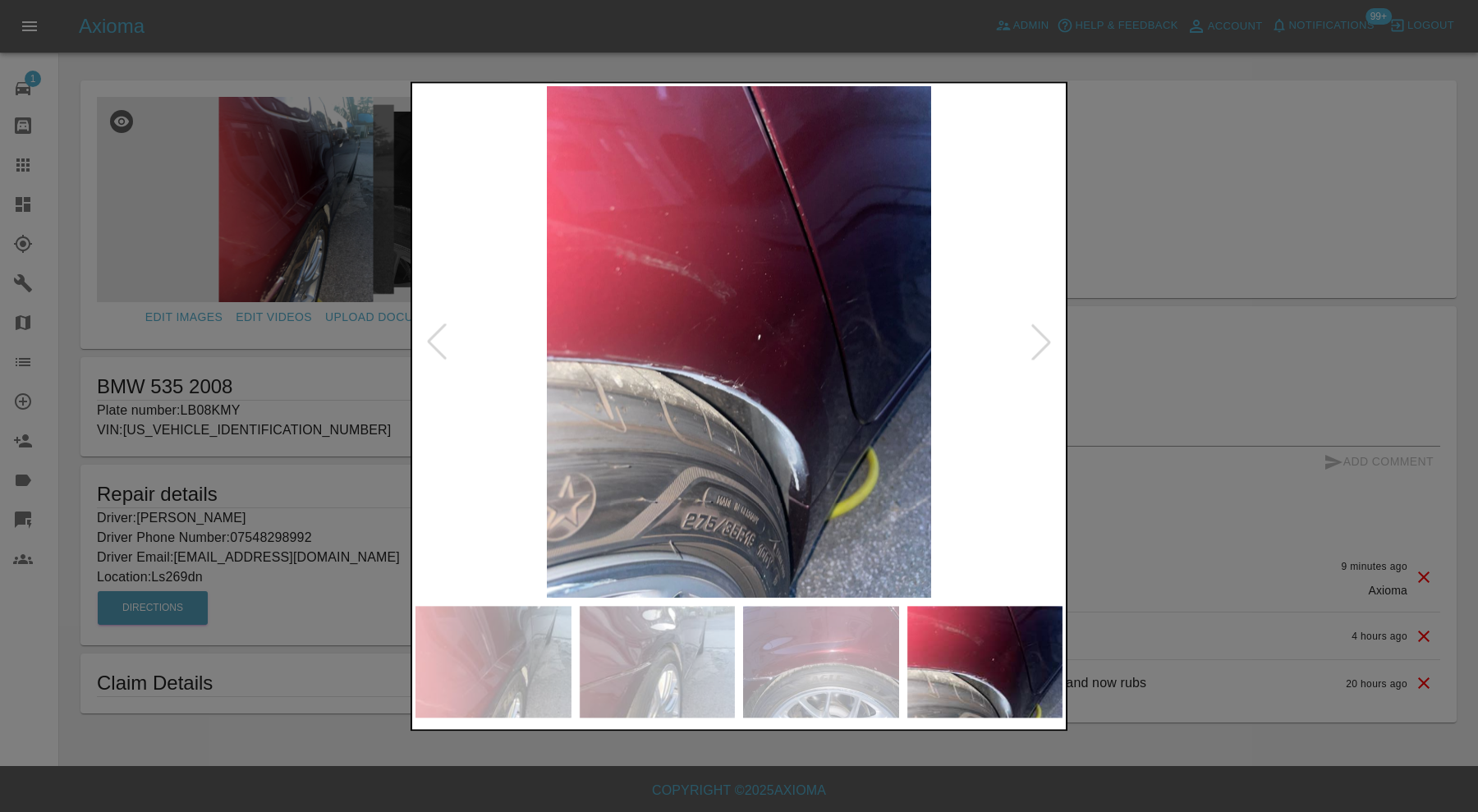
click at [1039, 342] on div at bounding box center [1041, 342] width 36 height 36
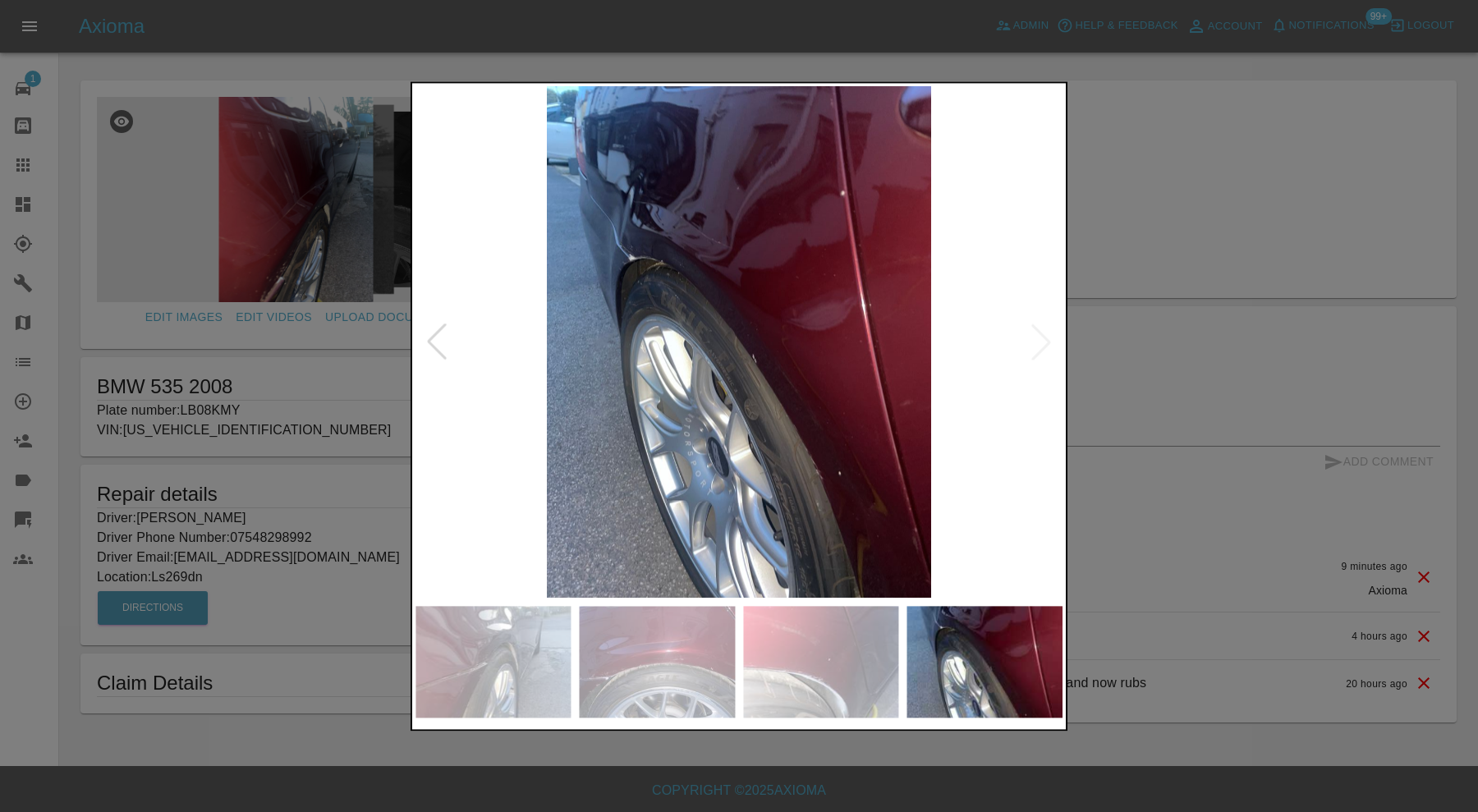
click at [1144, 235] on div at bounding box center [739, 406] width 1478 height 812
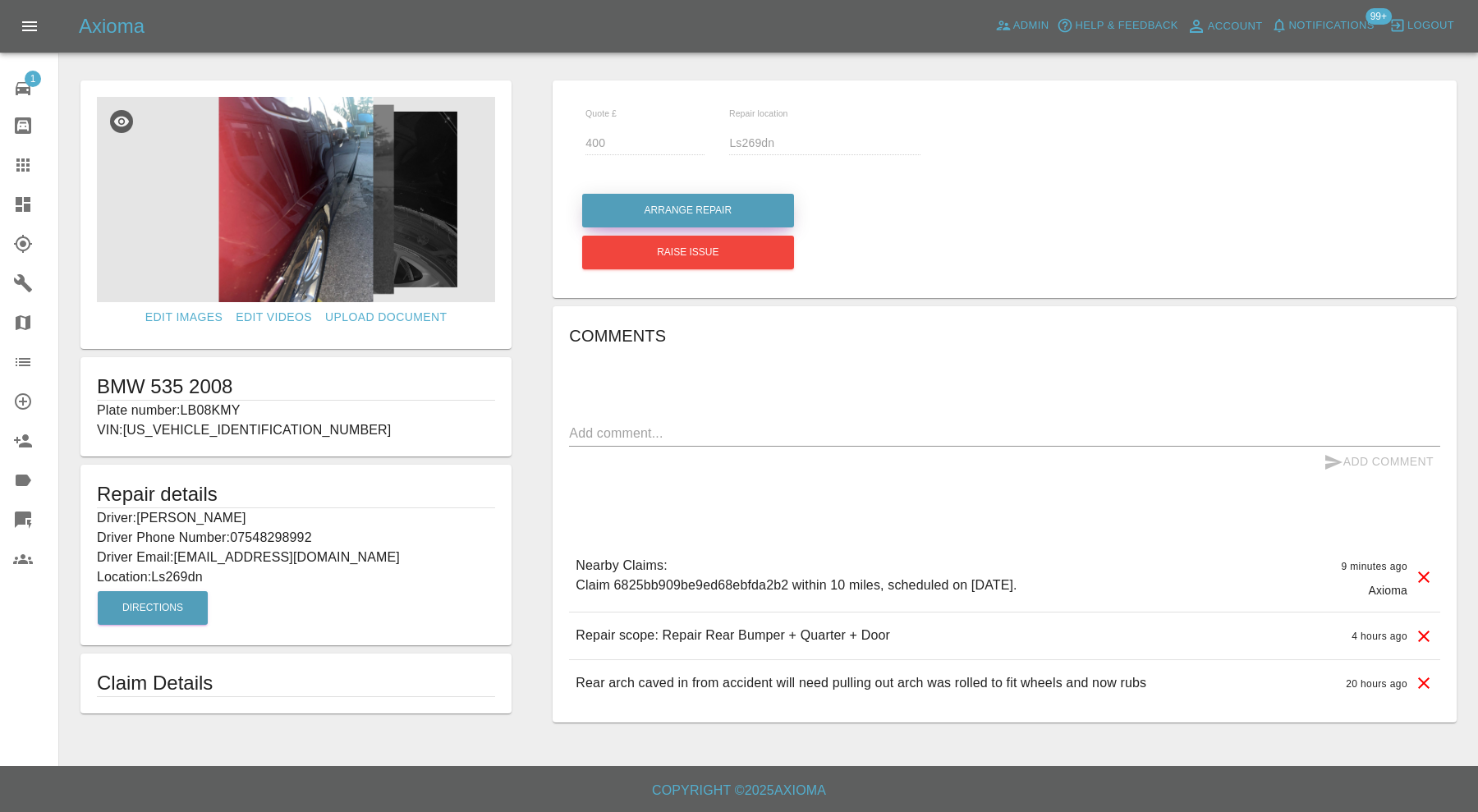
click at [752, 216] on button "Arrange Repair" at bounding box center [687, 211] width 212 height 34
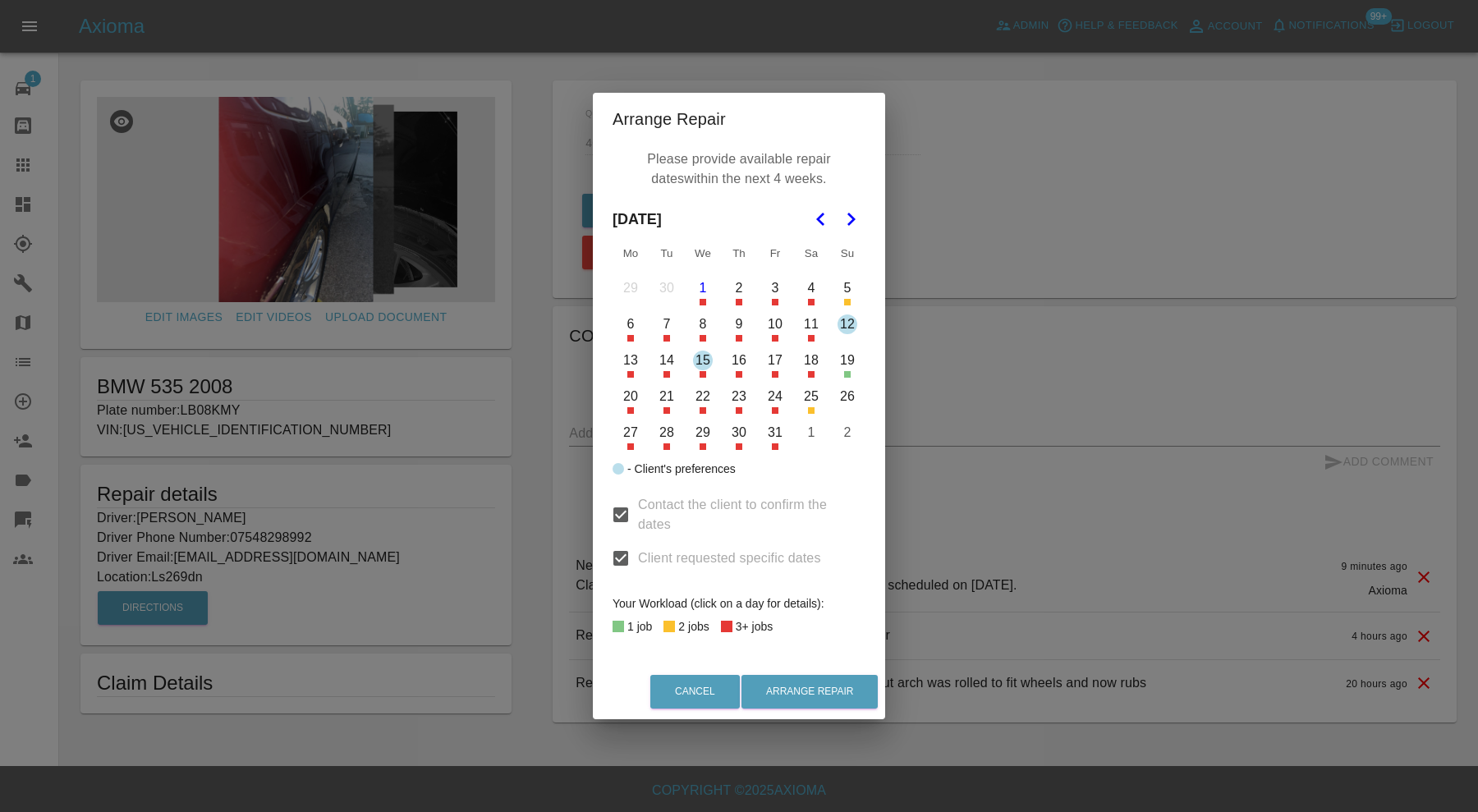
click at [702, 364] on button "15" at bounding box center [702, 360] width 35 height 35
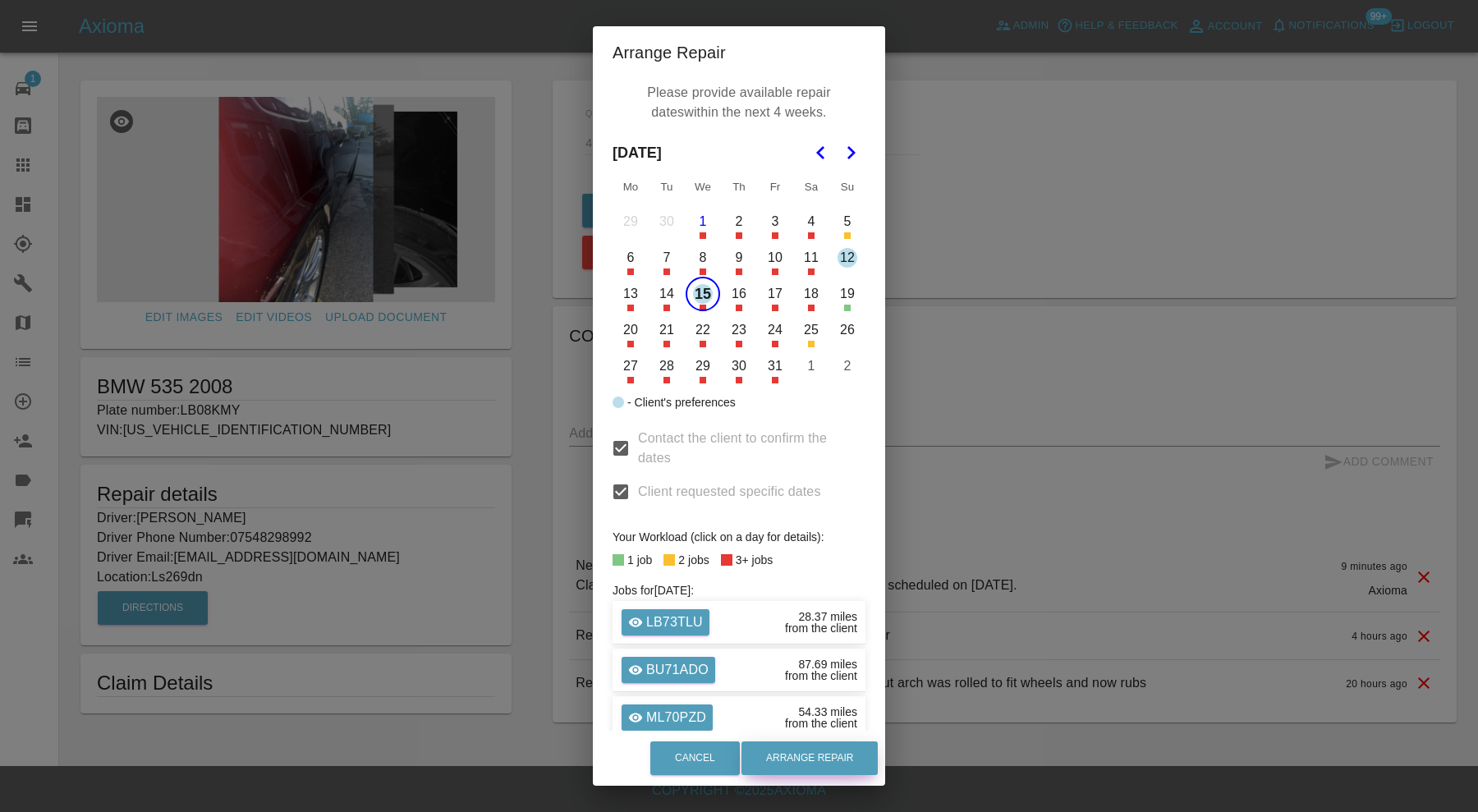
click at [821, 743] on button "Arrange Repair" at bounding box center [810, 758] width 137 height 34
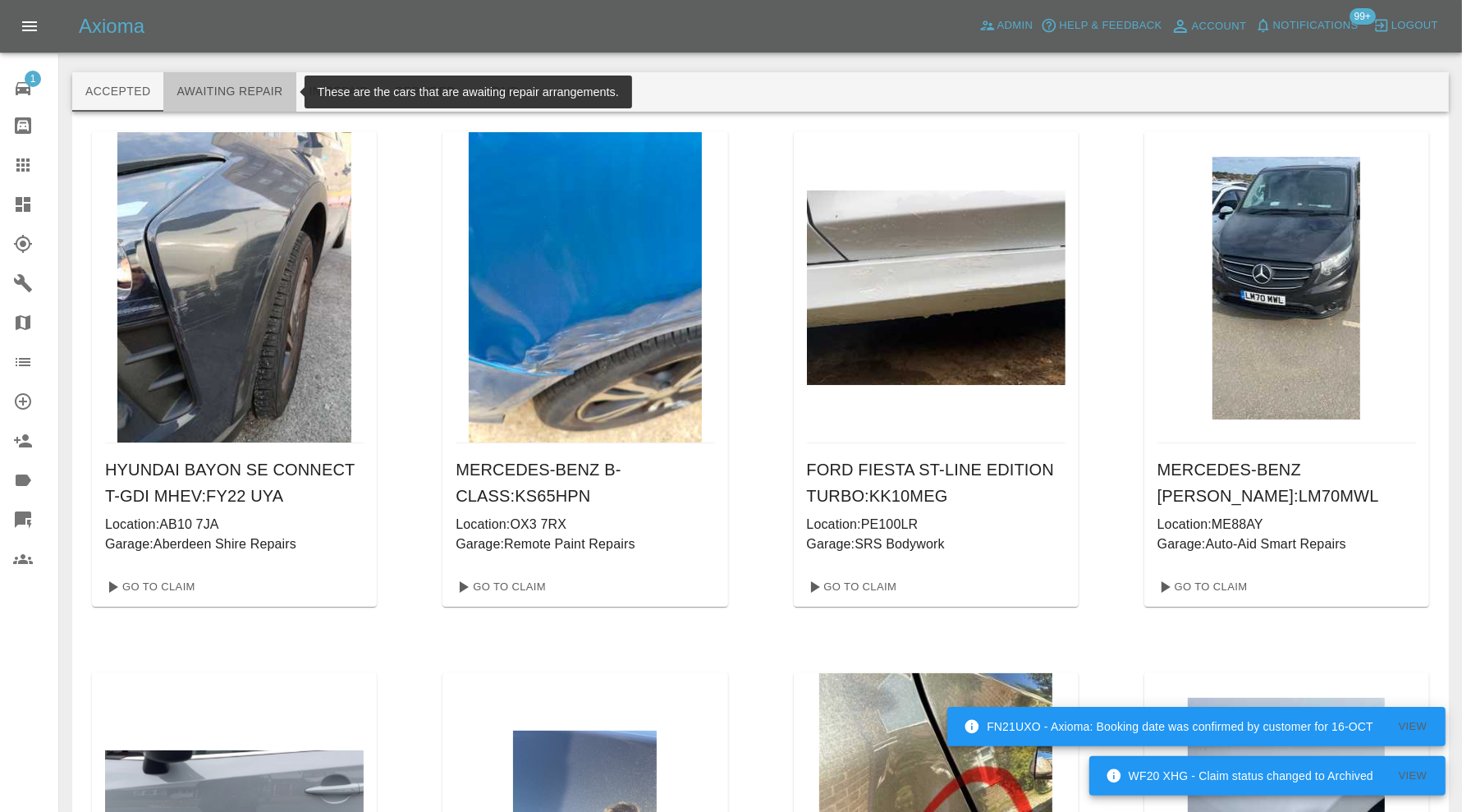
click at [220, 87] on button "Awaiting Repair" at bounding box center [229, 92] width 132 height 39
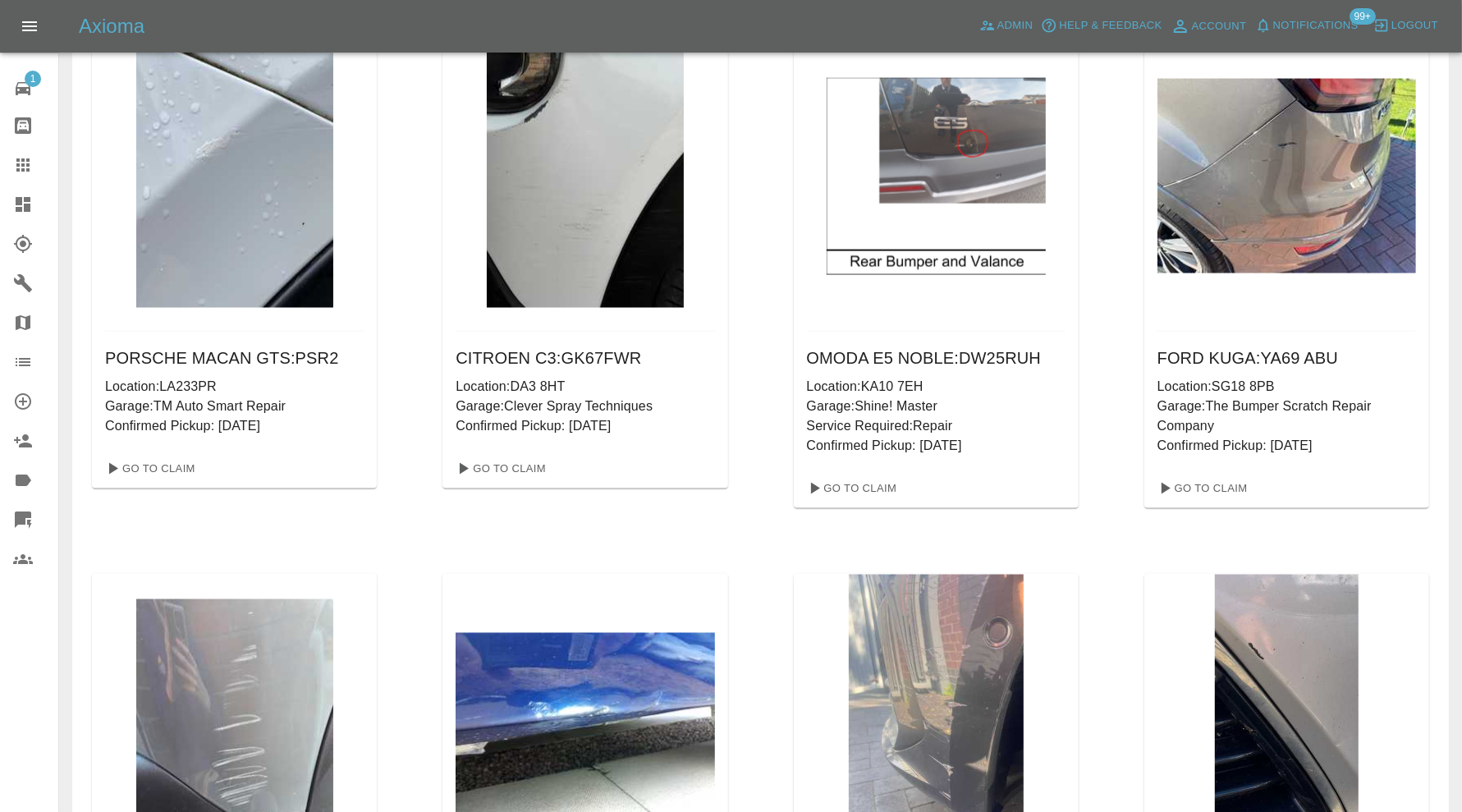
scroll to position [4082, 0]
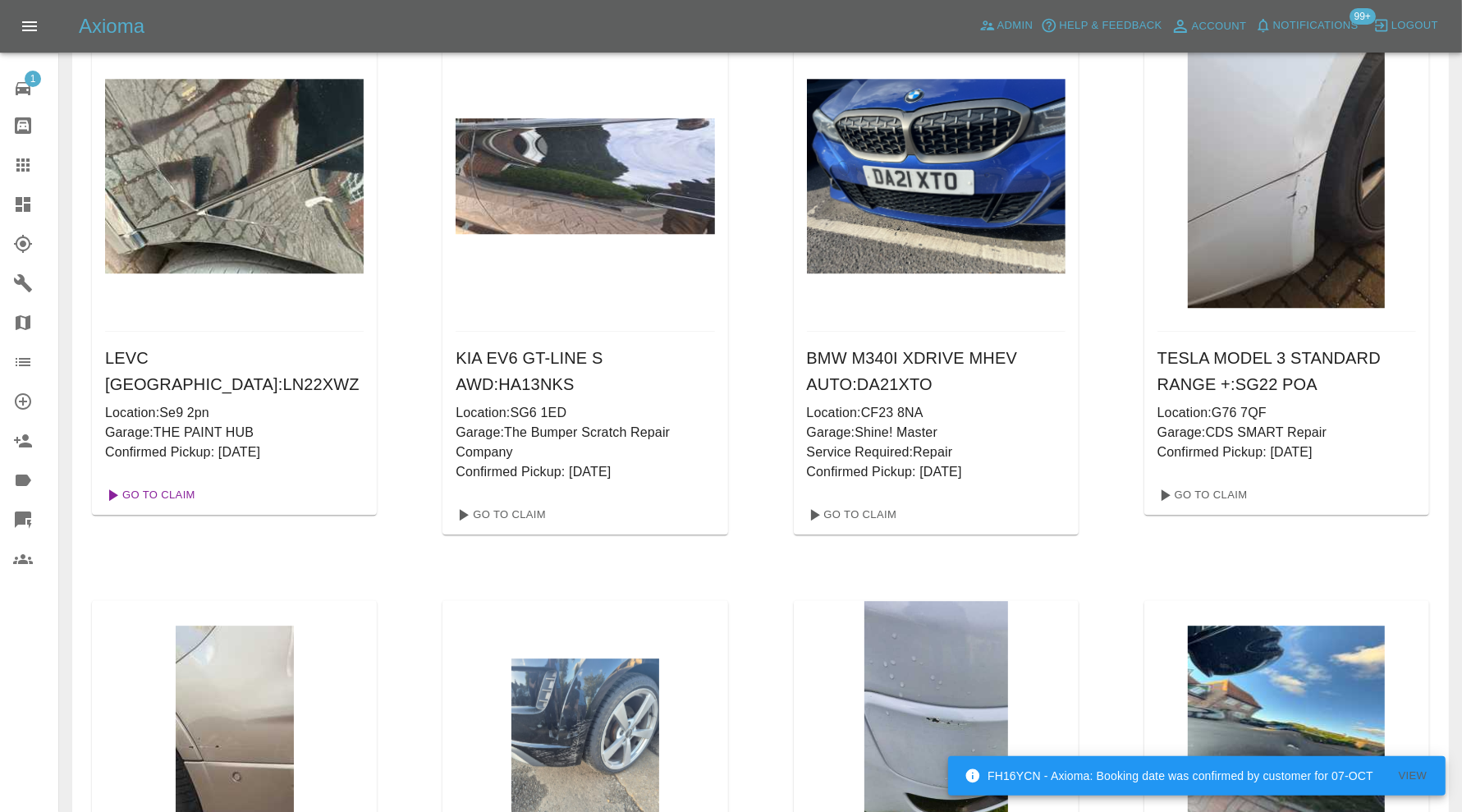
click at [178, 482] on link "Go To Claim" at bounding box center [148, 494] width 101 height 26
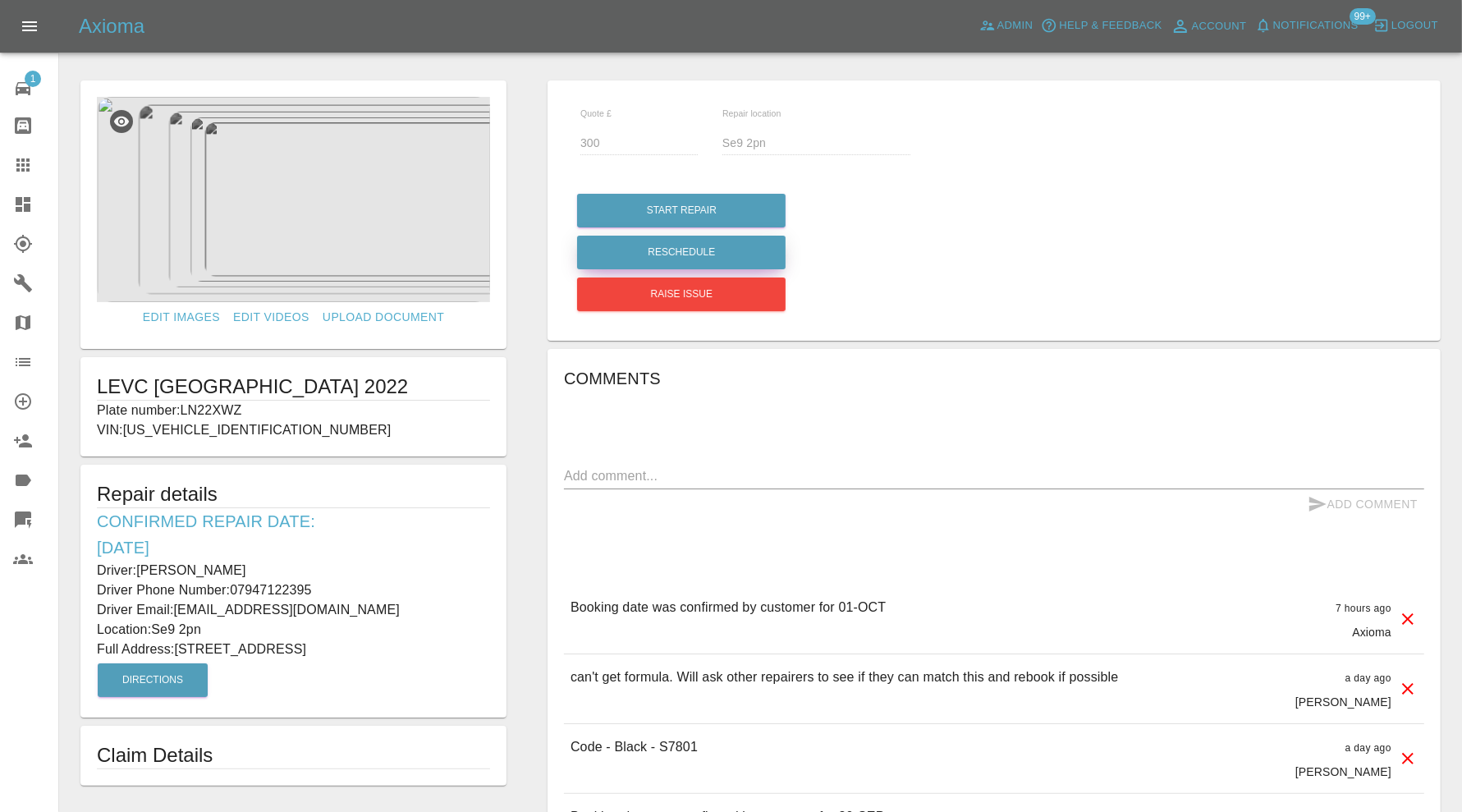
click at [626, 253] on button "Reschedule" at bounding box center [682, 253] width 209 height 34
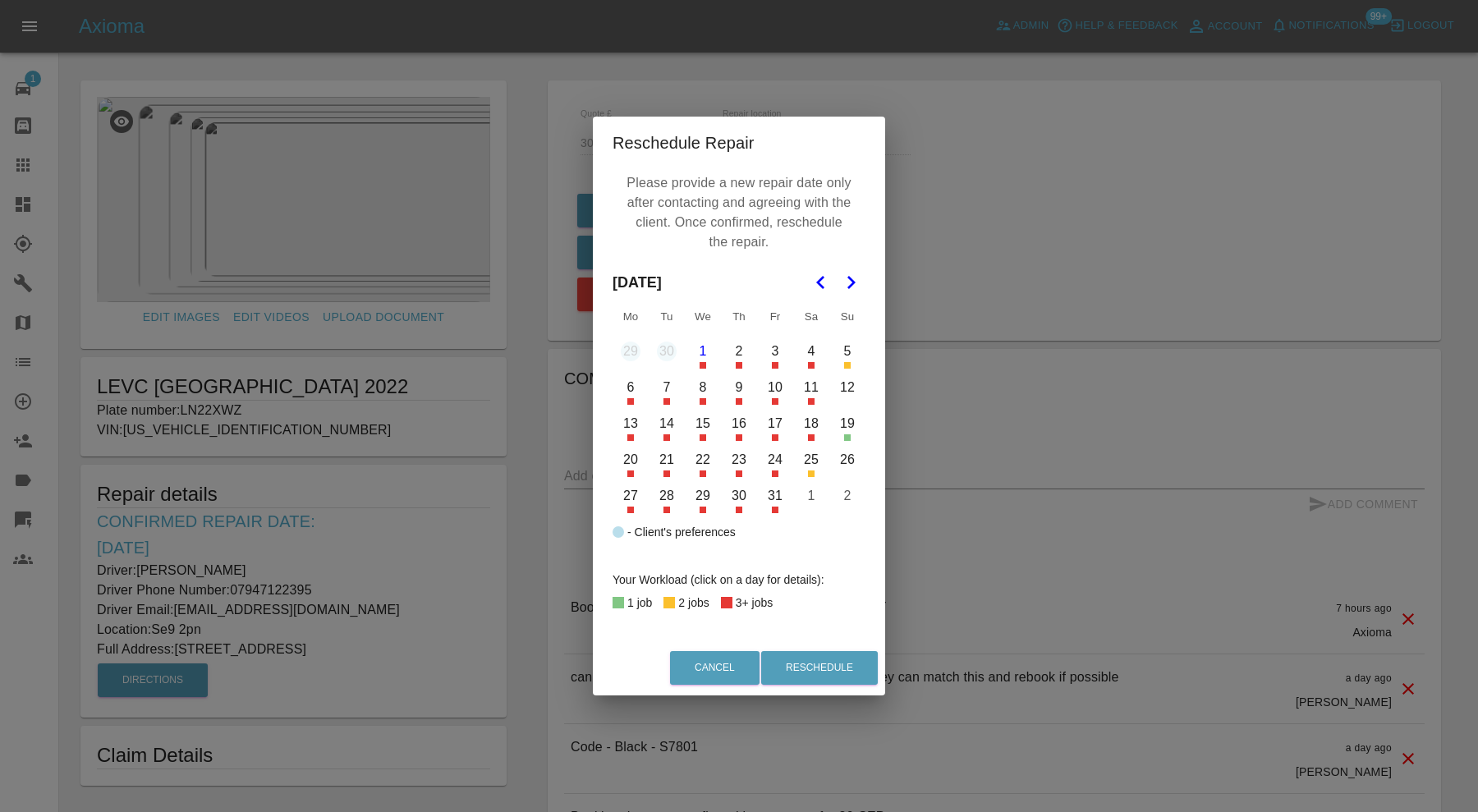
click at [670, 397] on button "7" at bounding box center [667, 387] width 35 height 35
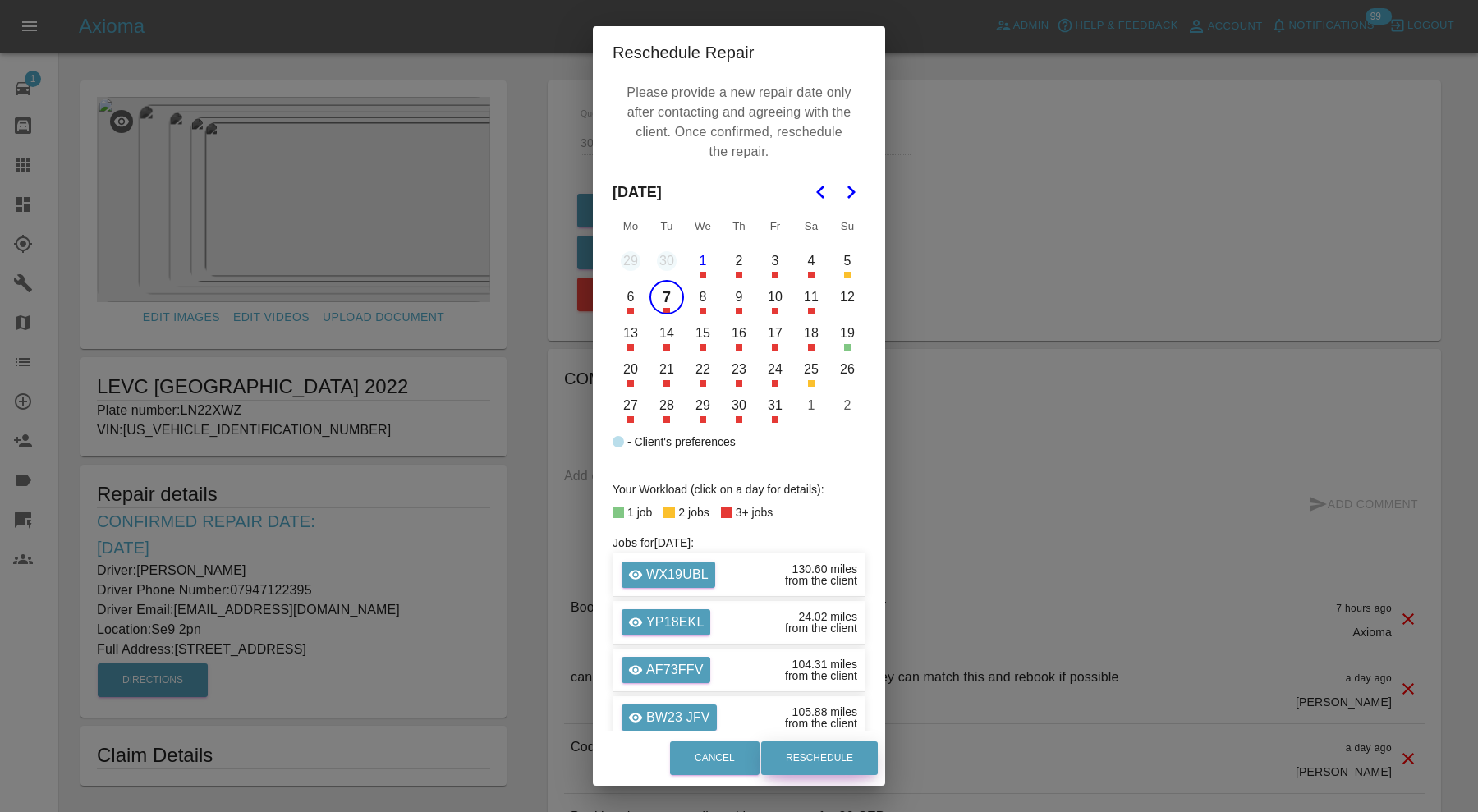
click at [852, 751] on button "Reschedule" at bounding box center [819, 758] width 117 height 34
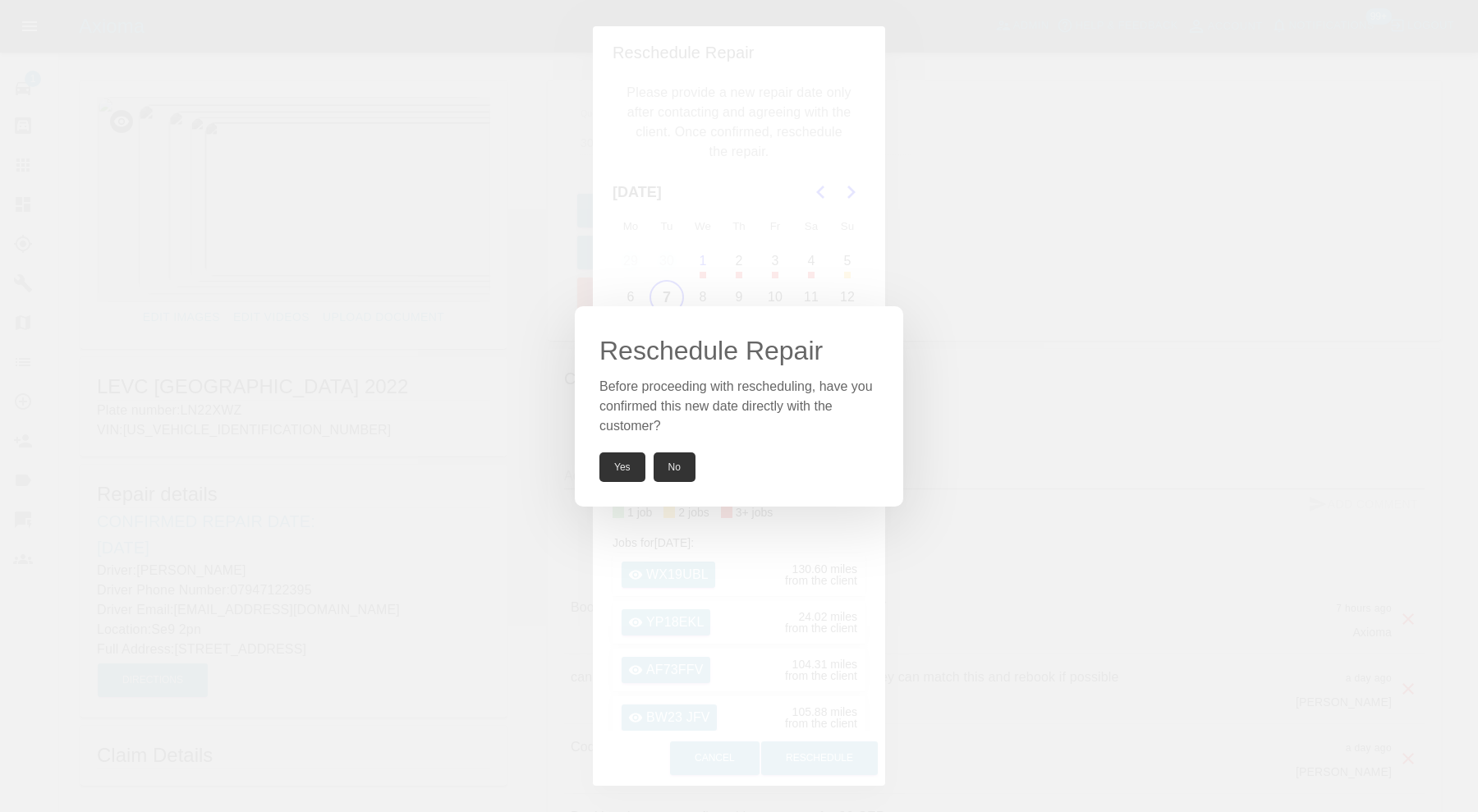
click at [608, 467] on button "Yes" at bounding box center [623, 467] width 46 height 29
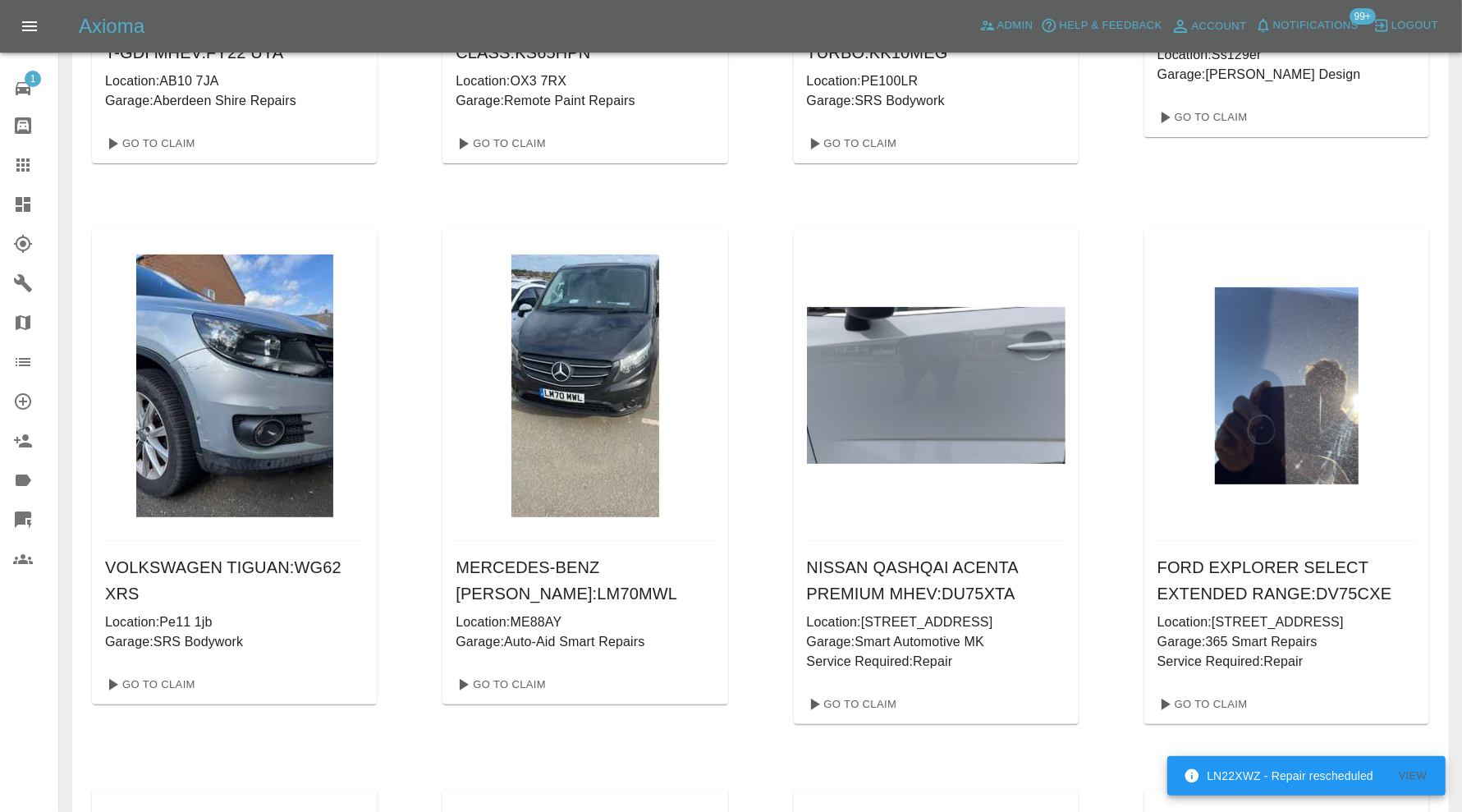
scroll to position [547, 0]
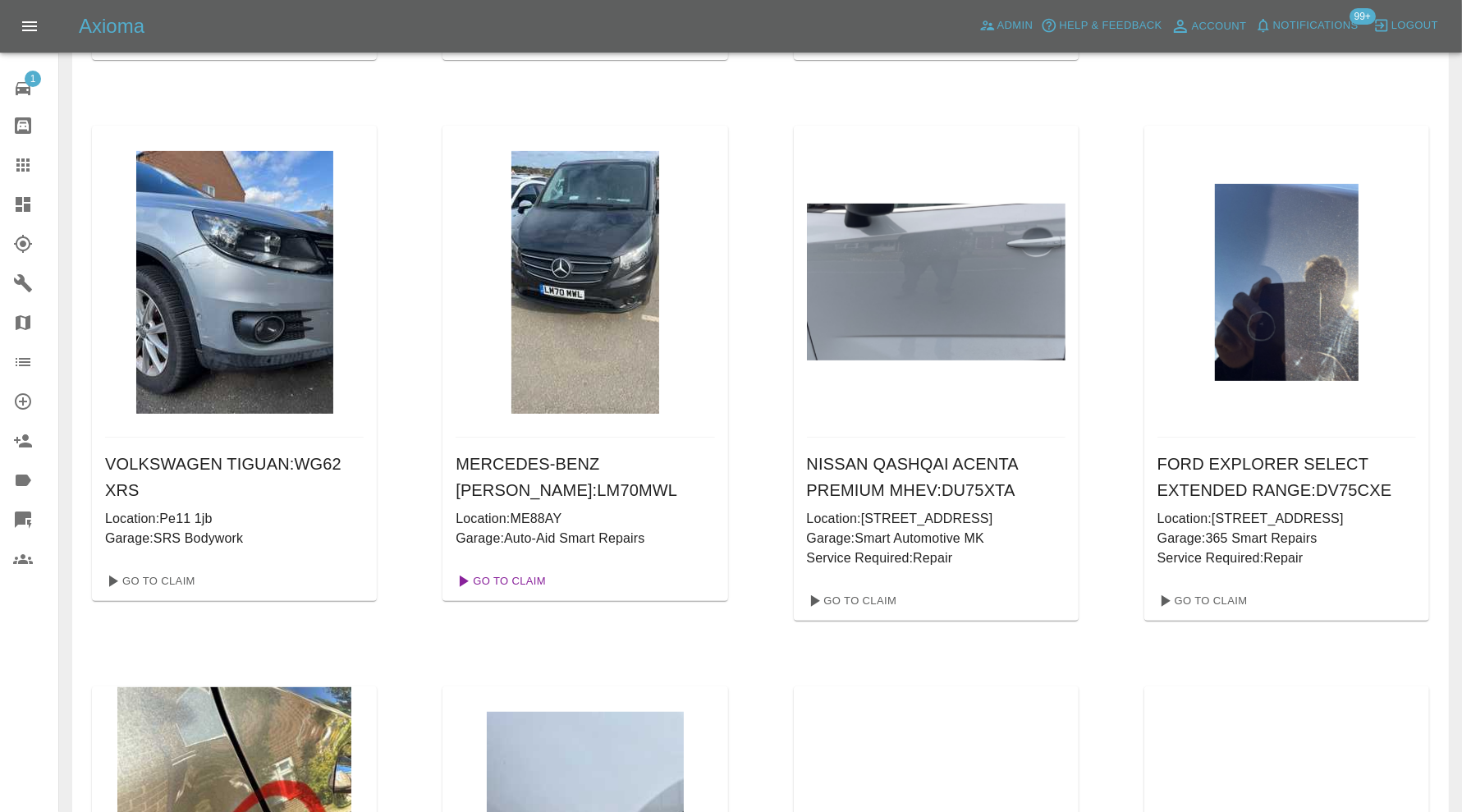
click at [518, 577] on link "Go To Claim" at bounding box center [499, 581] width 101 height 26
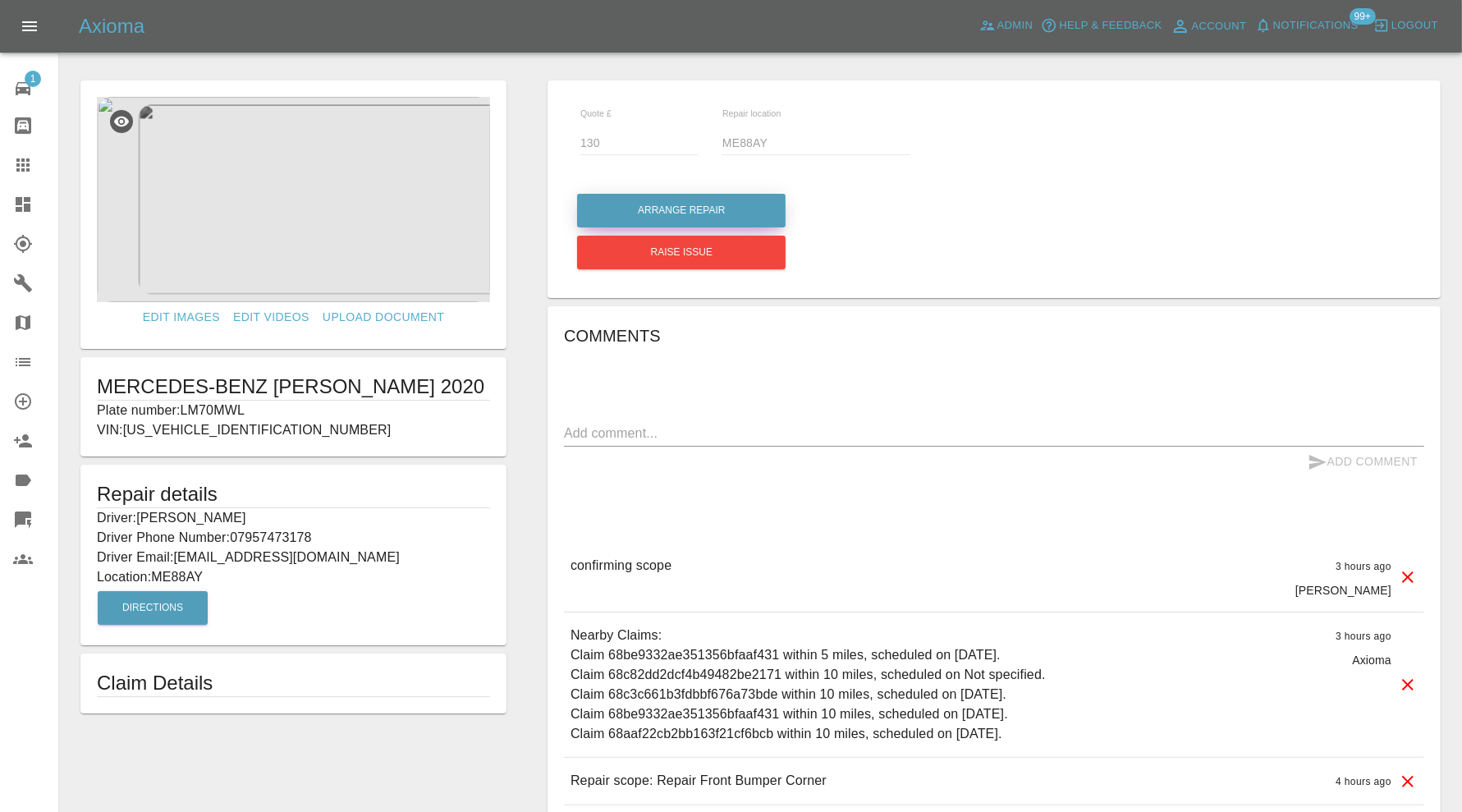
click at [752, 210] on button "Arrange Repair" at bounding box center [682, 211] width 209 height 34
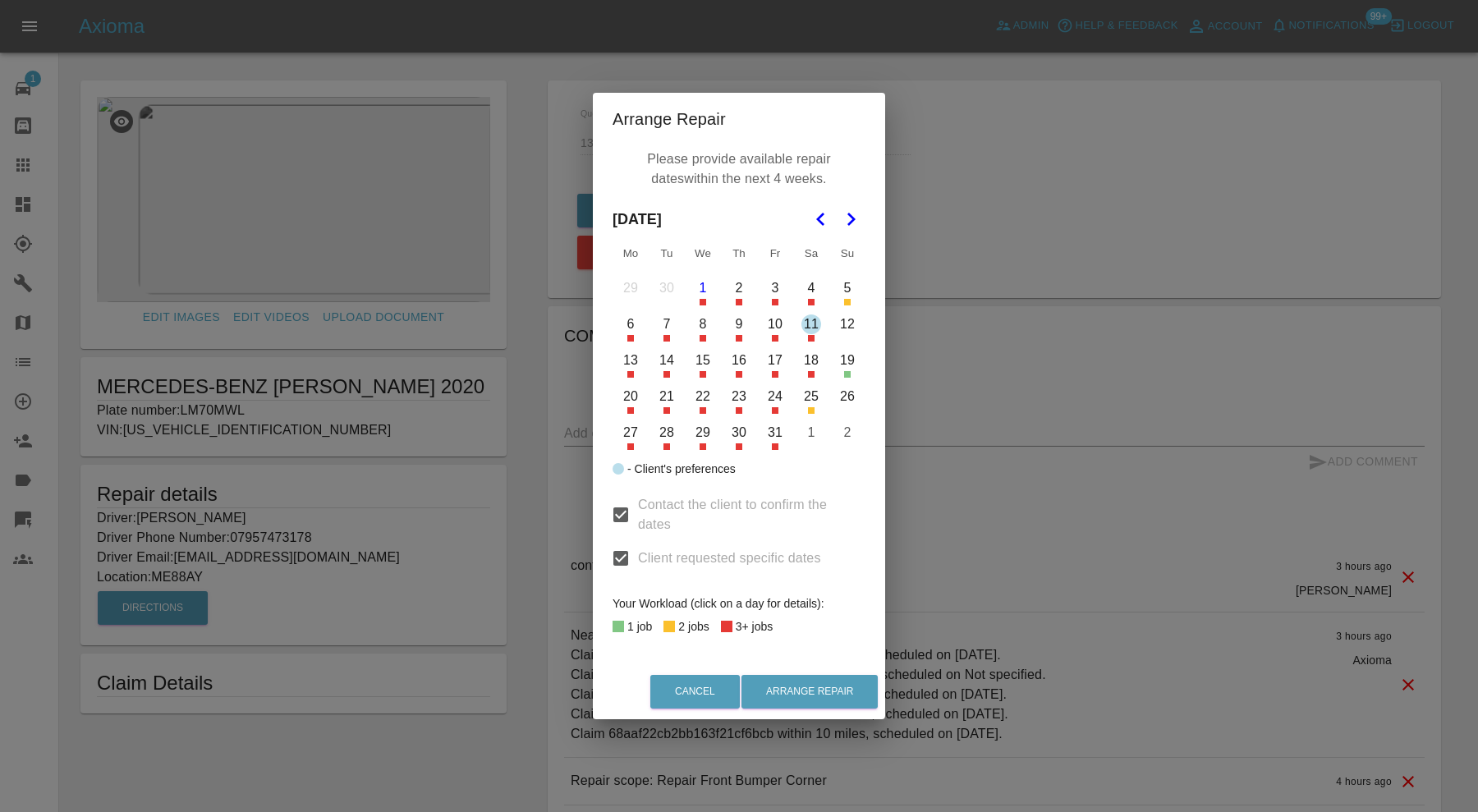
click at [533, 482] on div "Arrange Repair Please provide available repair dates within the next 4 weeks. O…" at bounding box center [739, 406] width 1478 height 812
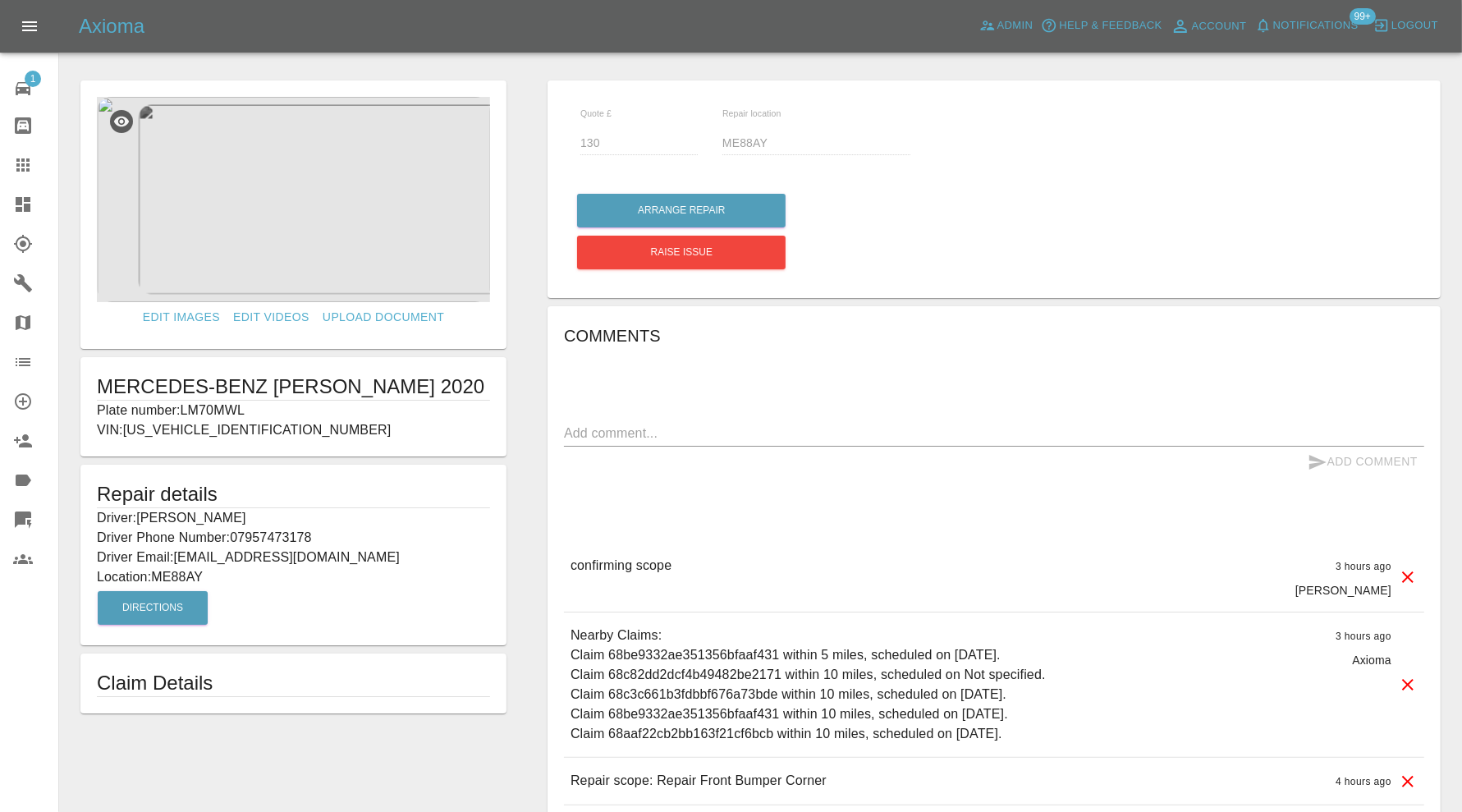
click at [238, 406] on p "Plate number: LM70MWL" at bounding box center [294, 410] width 394 height 20
copy p "LM70MWL"
click at [23, 155] on icon at bounding box center [23, 165] width 20 height 20
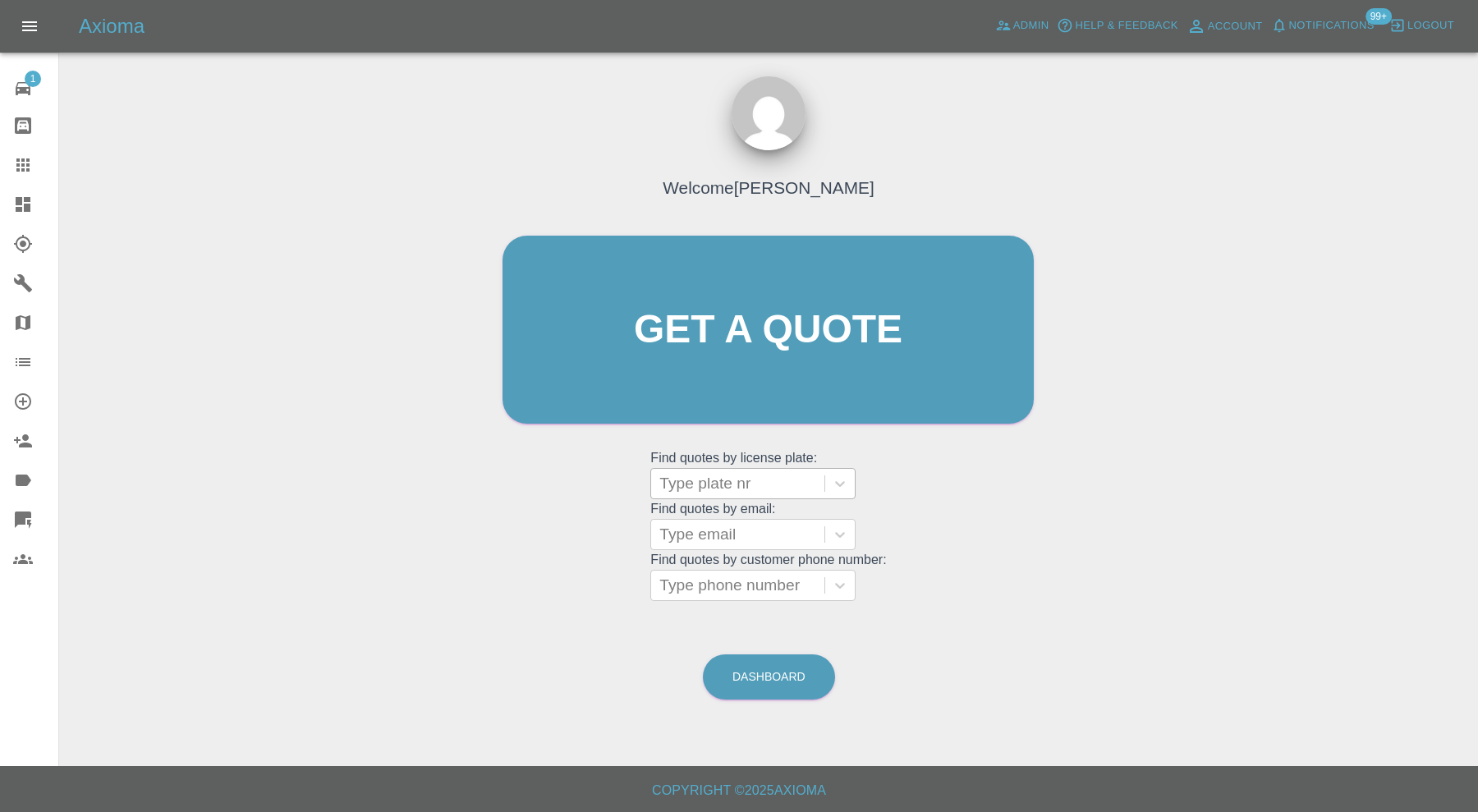
click at [751, 476] on div at bounding box center [738, 484] width 157 height 23
paste input "LM70MWL"
type input "LM70MWL"
click at [753, 516] on div "LM70MWL, Bidding" at bounding box center [753, 525] width 205 height 33
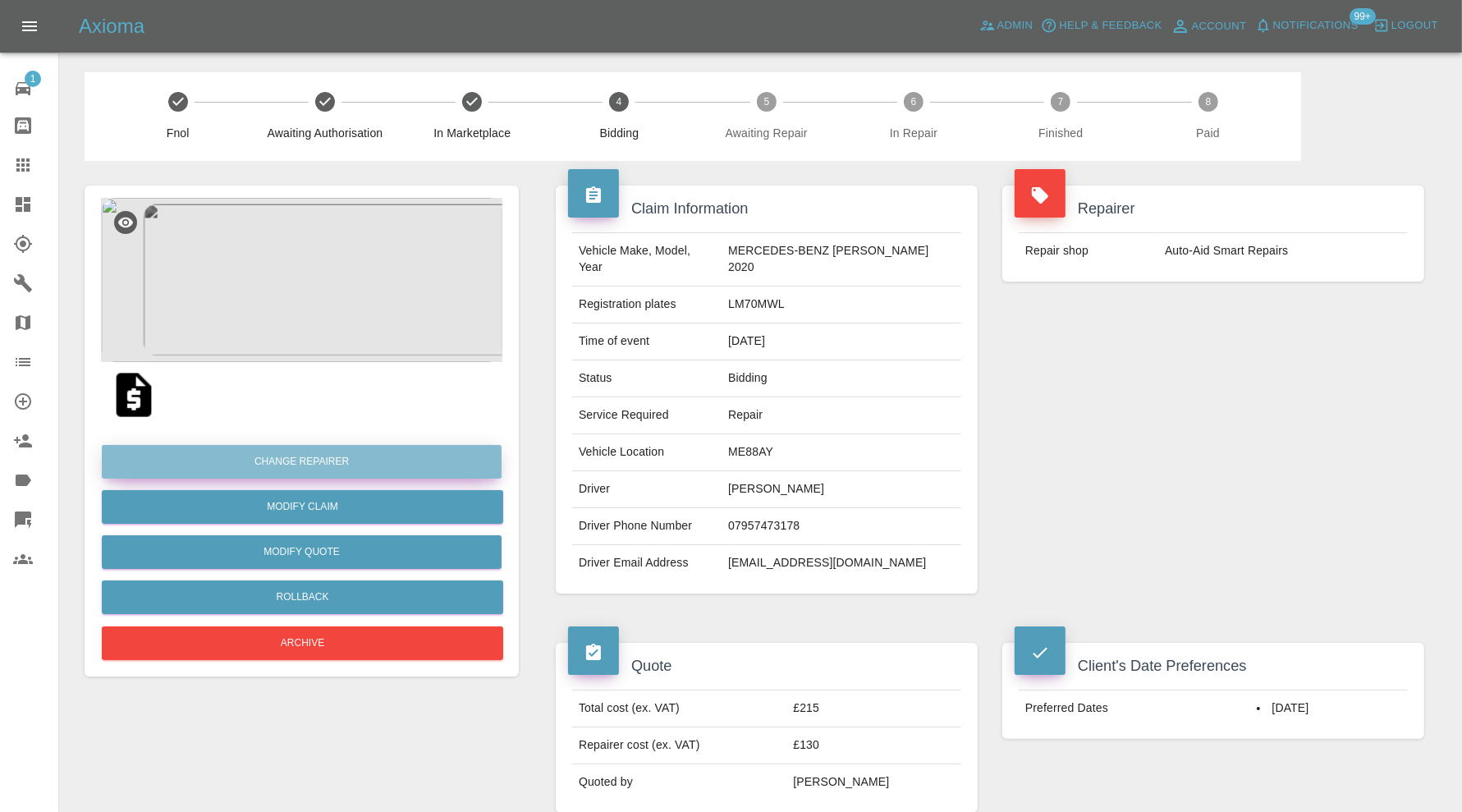
click at [361, 466] on button "Change Repairer" at bounding box center [302, 462] width 400 height 34
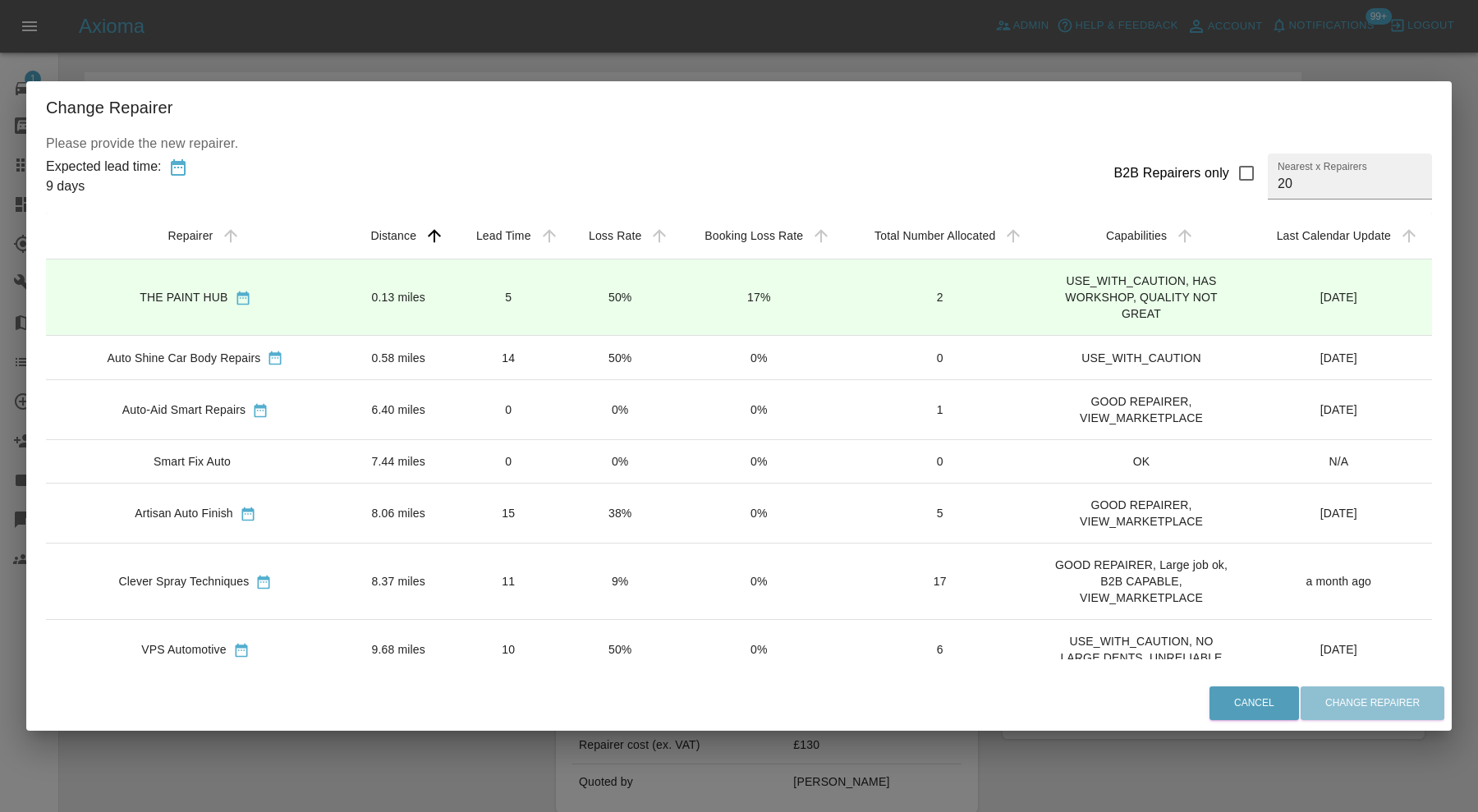
click at [453, 312] on td "5" at bounding box center [509, 297] width 112 height 77
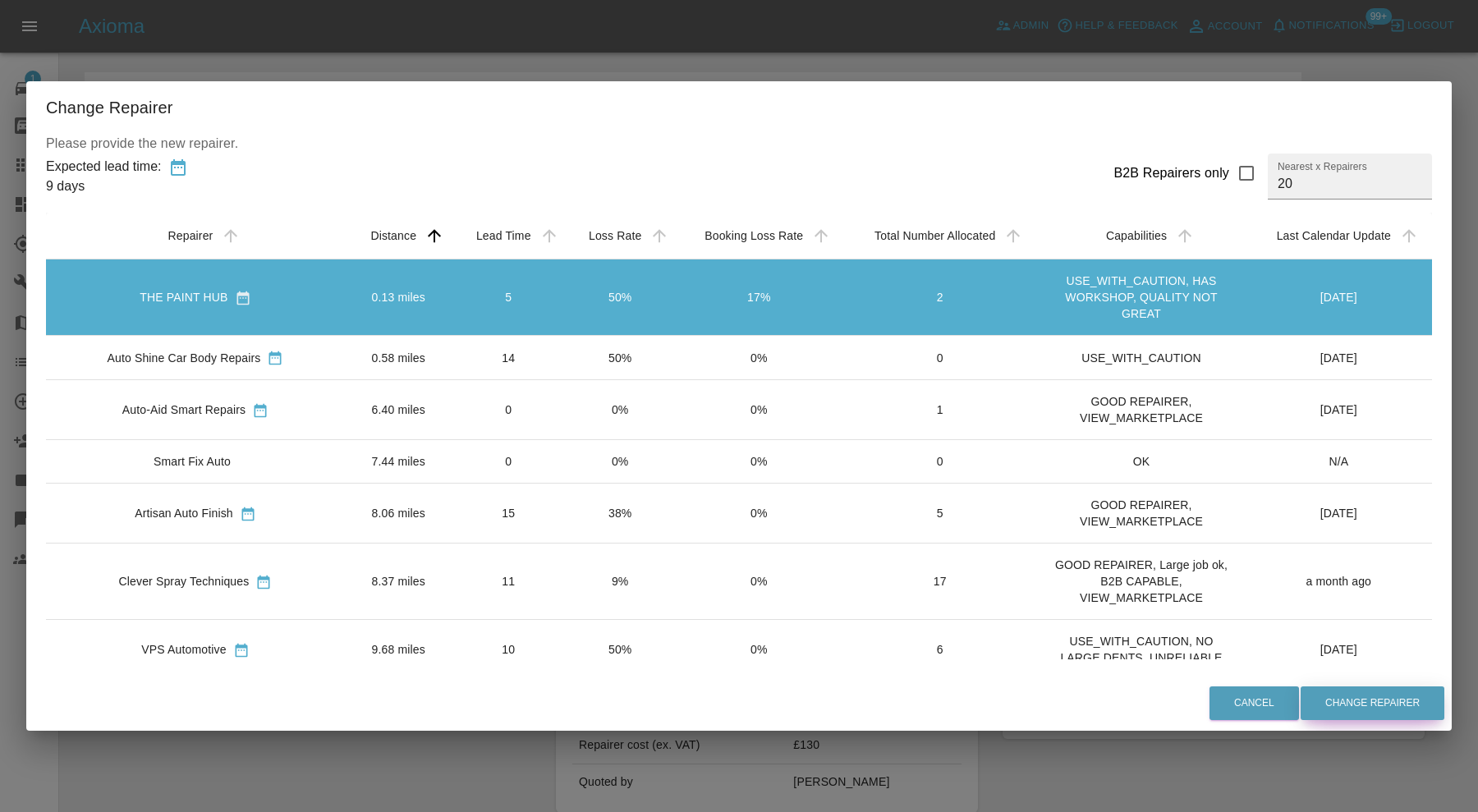
click at [1342, 708] on button "Change Repairer" at bounding box center [1372, 703] width 144 height 34
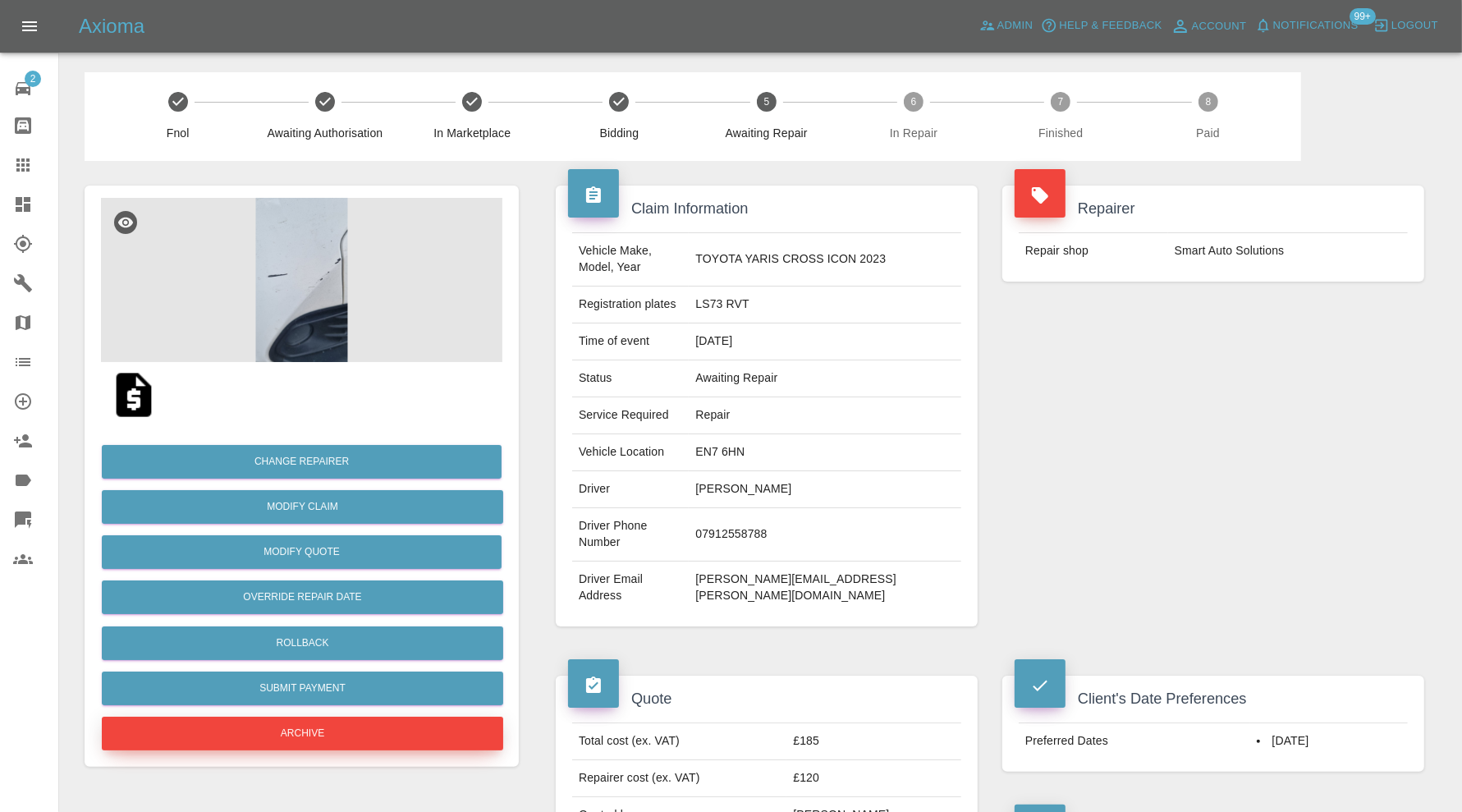
click at [438, 747] on button "Archive" at bounding box center [303, 733] width 402 height 34
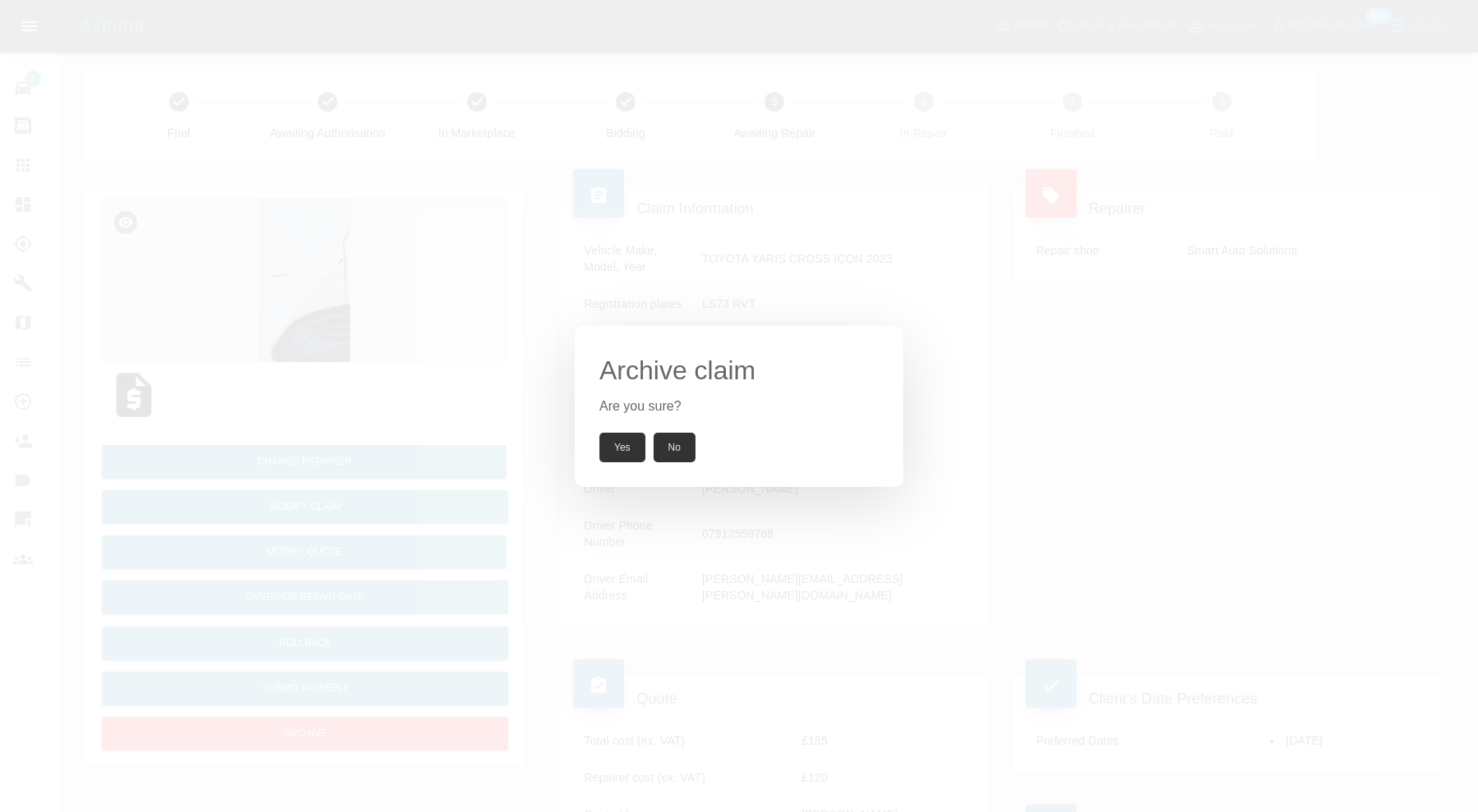
click at [629, 440] on button "Yes" at bounding box center [623, 447] width 46 height 29
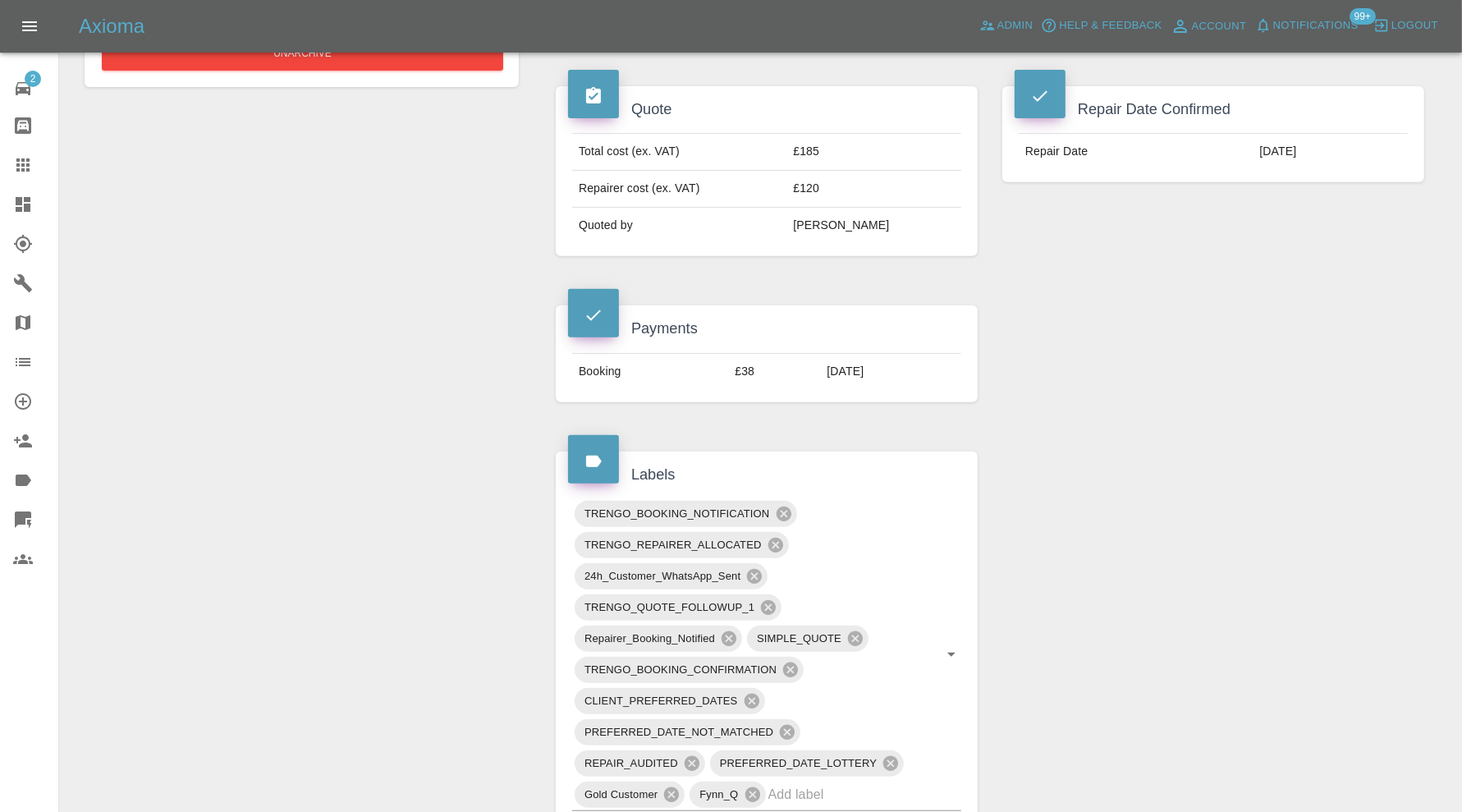
scroll to position [821, 0]
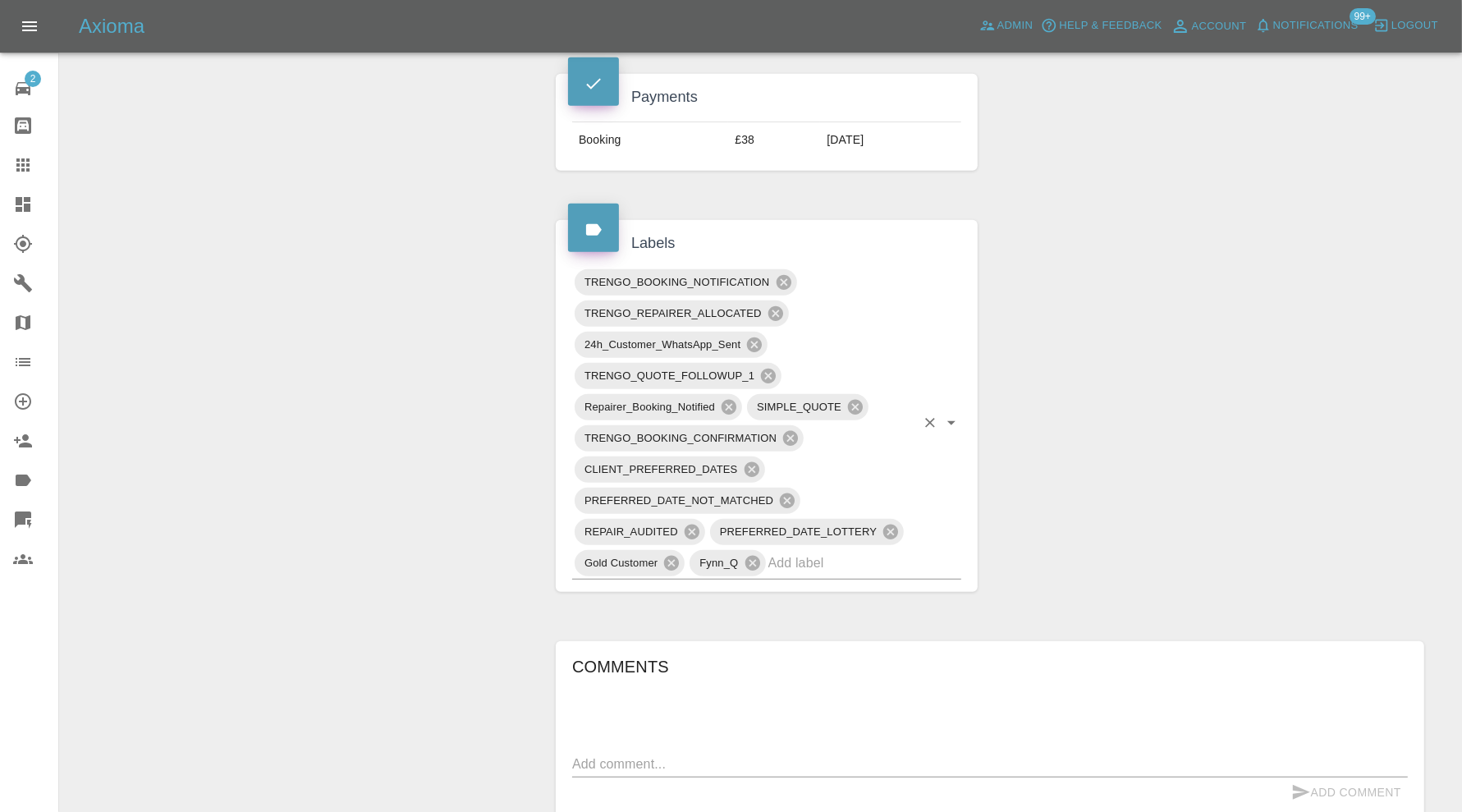
click at [803, 550] on input "text" at bounding box center [842, 562] width 147 height 26
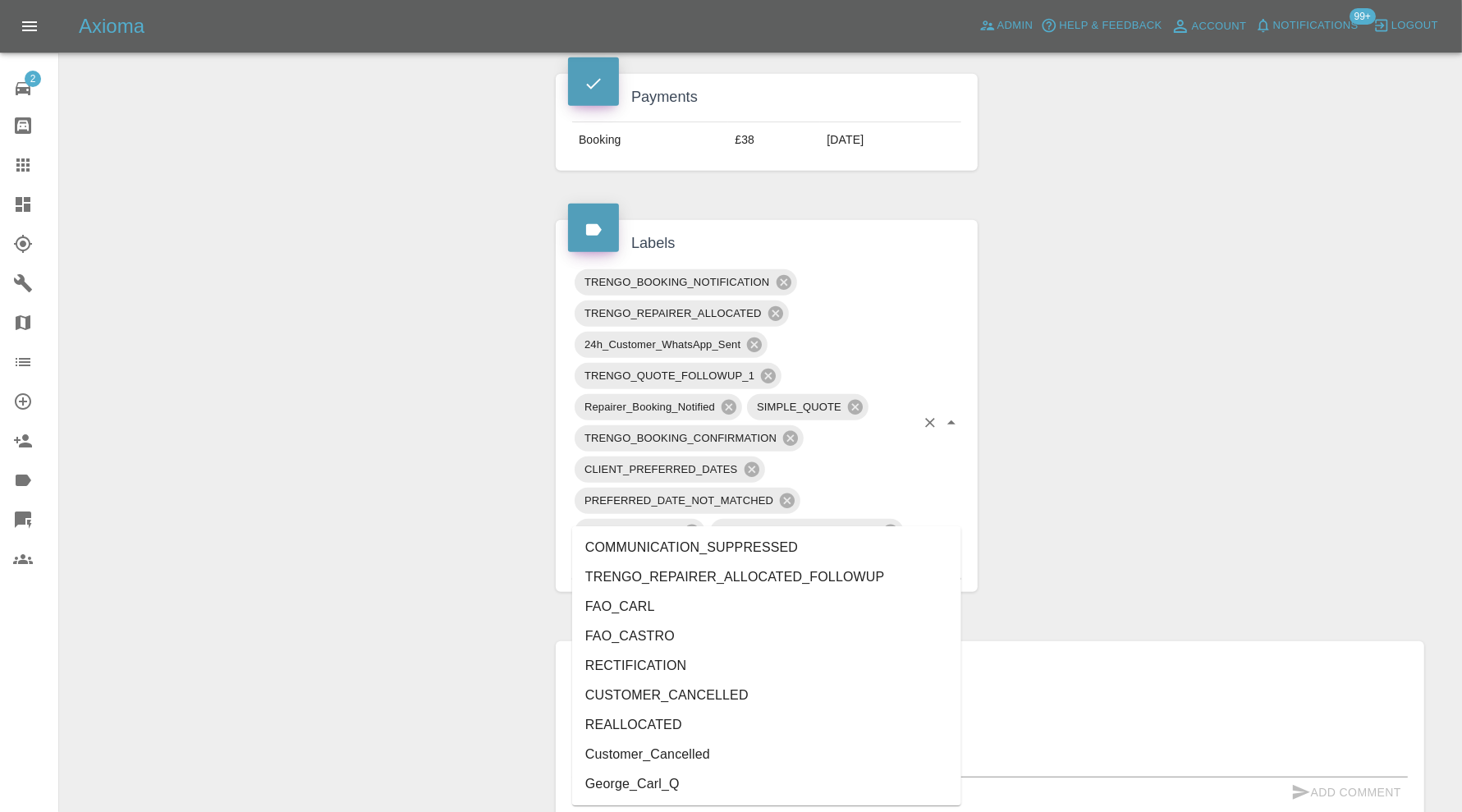
type input "can"
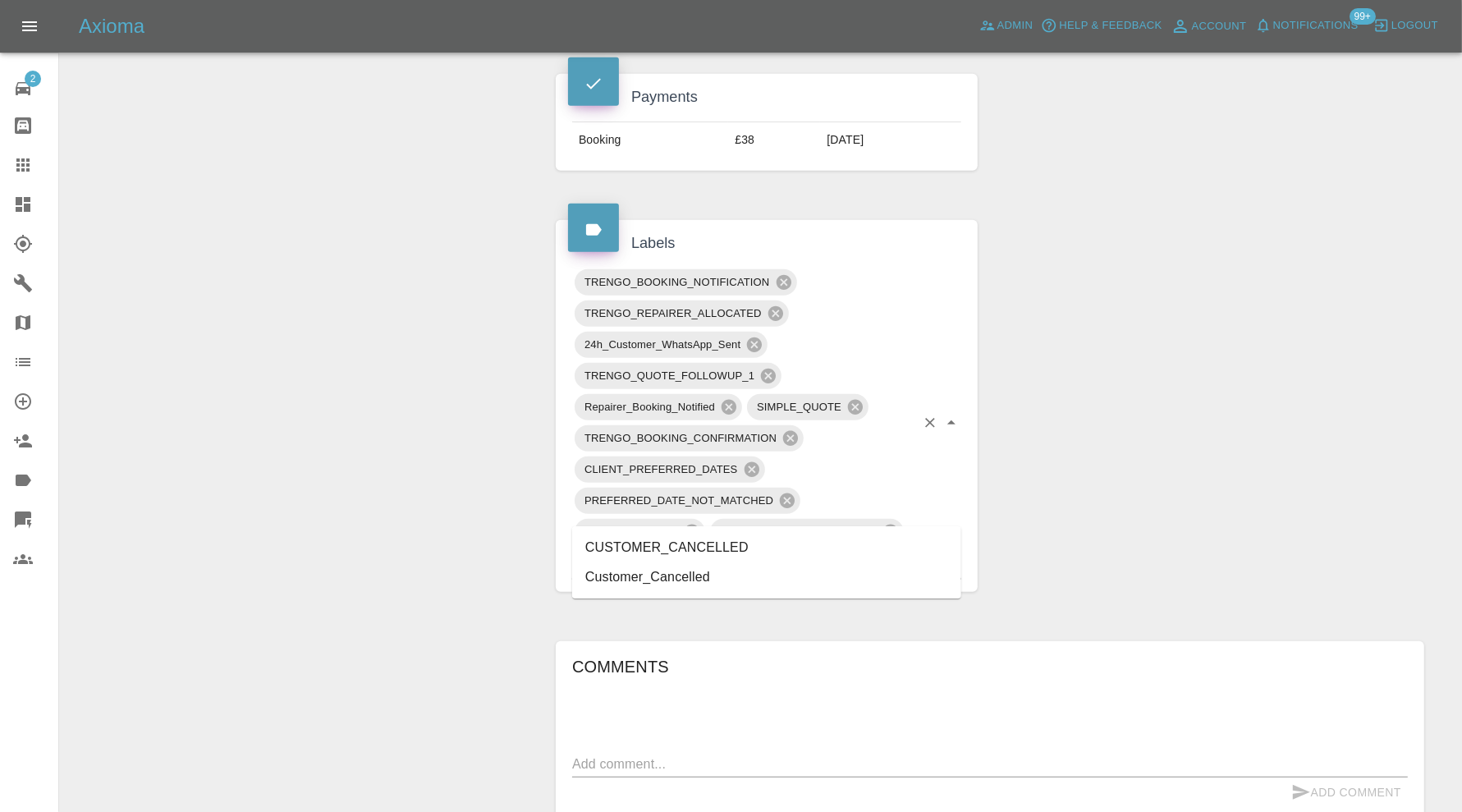
click at [748, 542] on li "CUSTOMER_CANCELLED" at bounding box center [767, 547] width 389 height 29
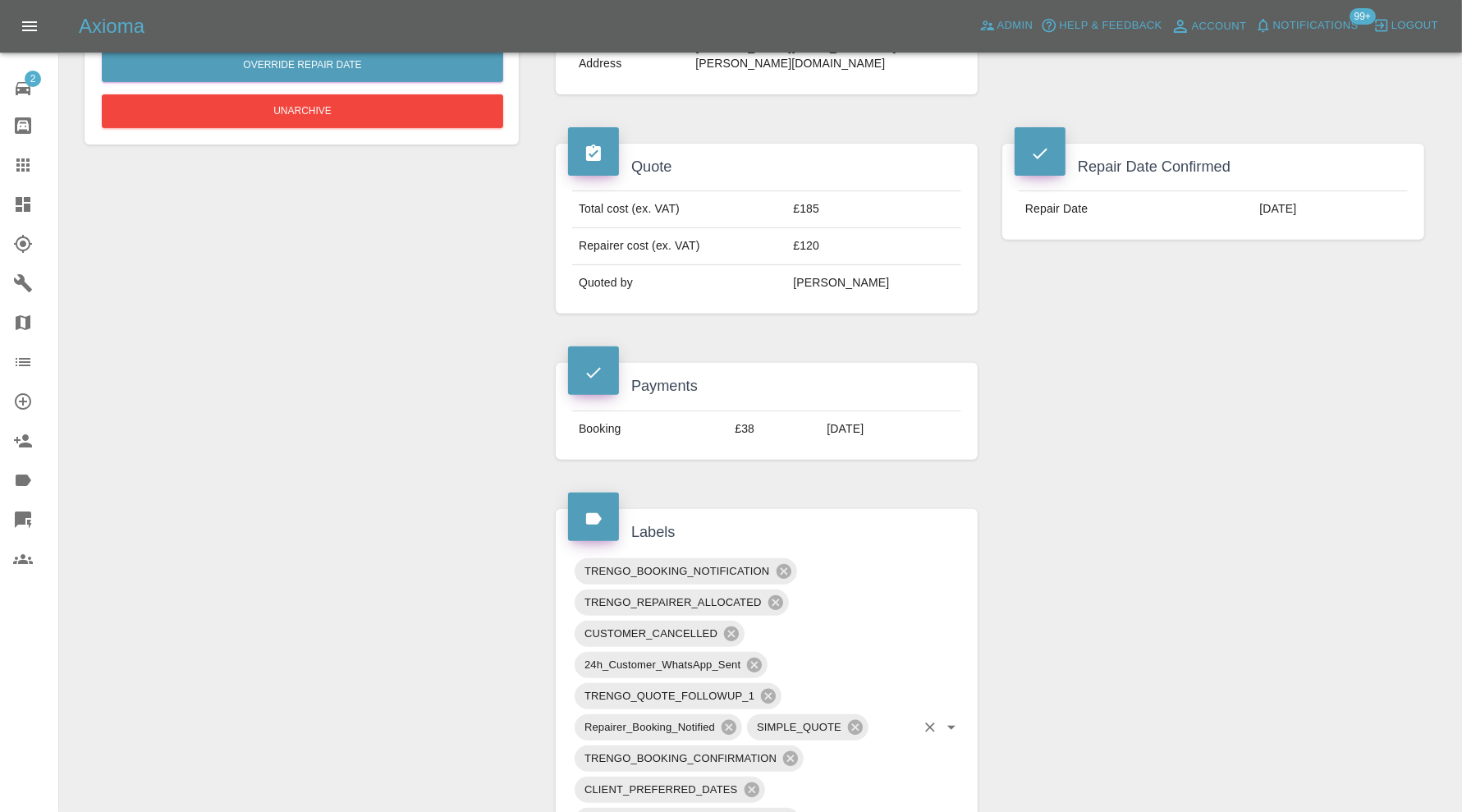
scroll to position [121, 0]
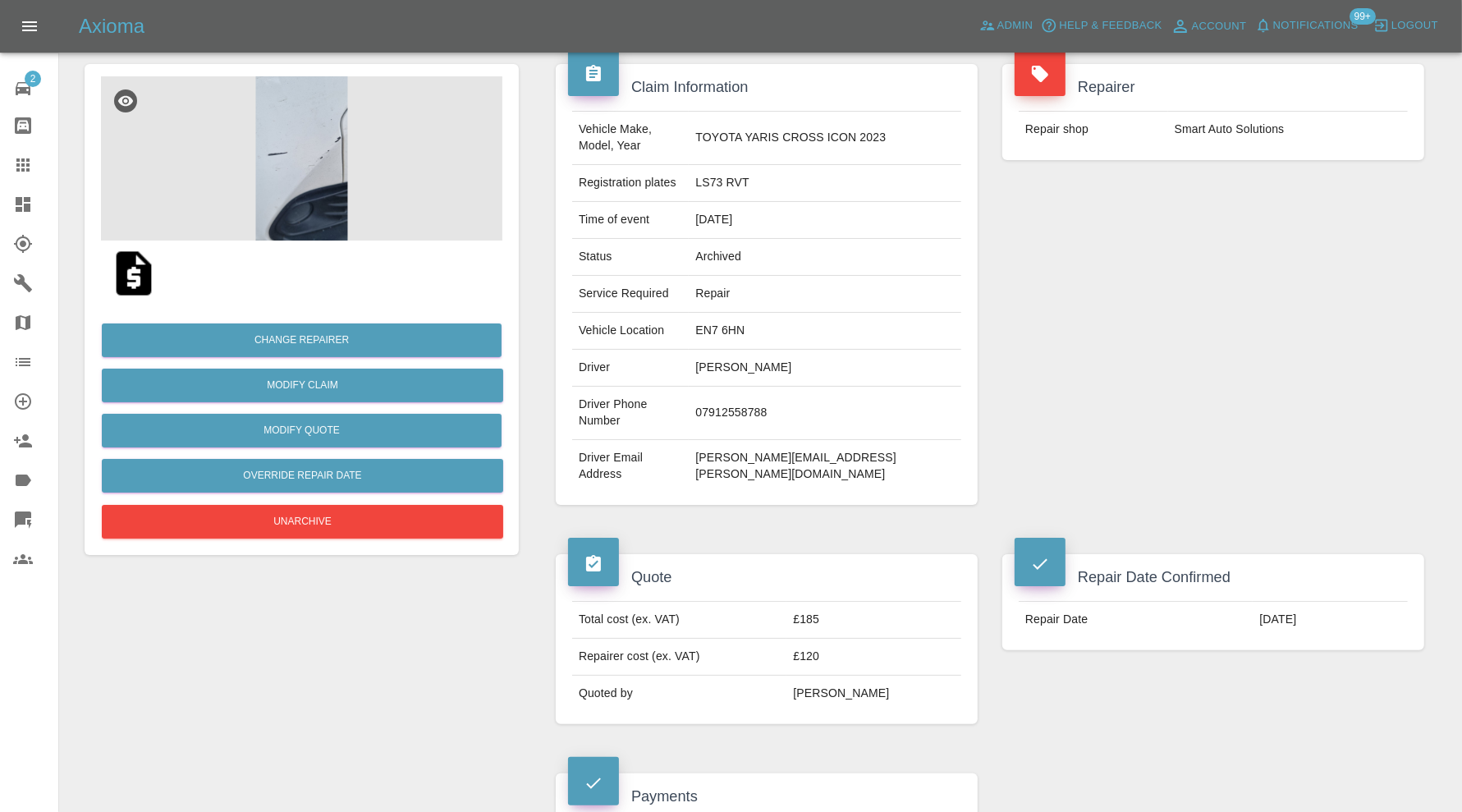
click at [839, 440] on td "maggie.tyler@hotmail.co.uk" at bounding box center [825, 466] width 272 height 53
copy div "maggie.tyler@hotmail.co.uk"
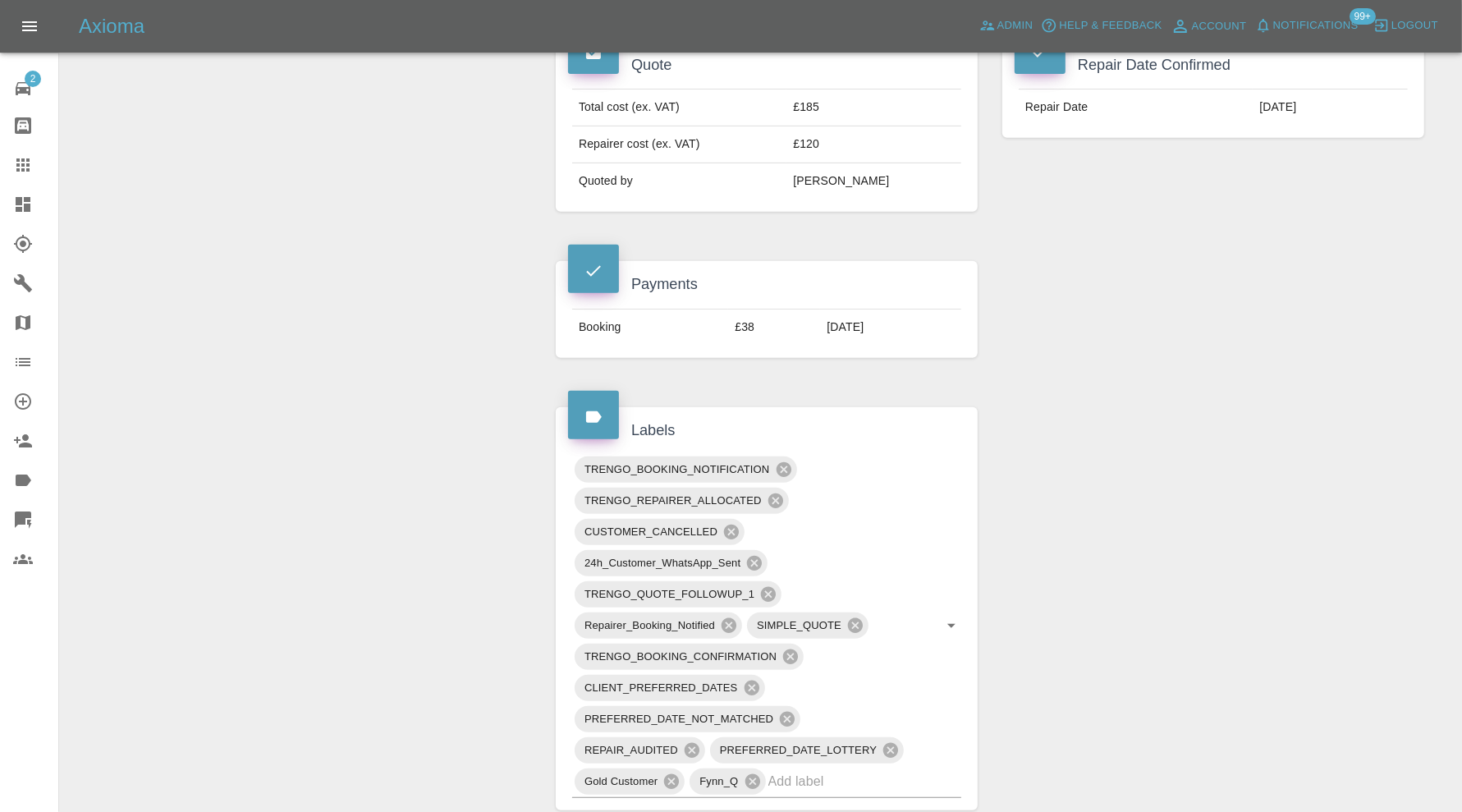
scroll to position [942, 0]
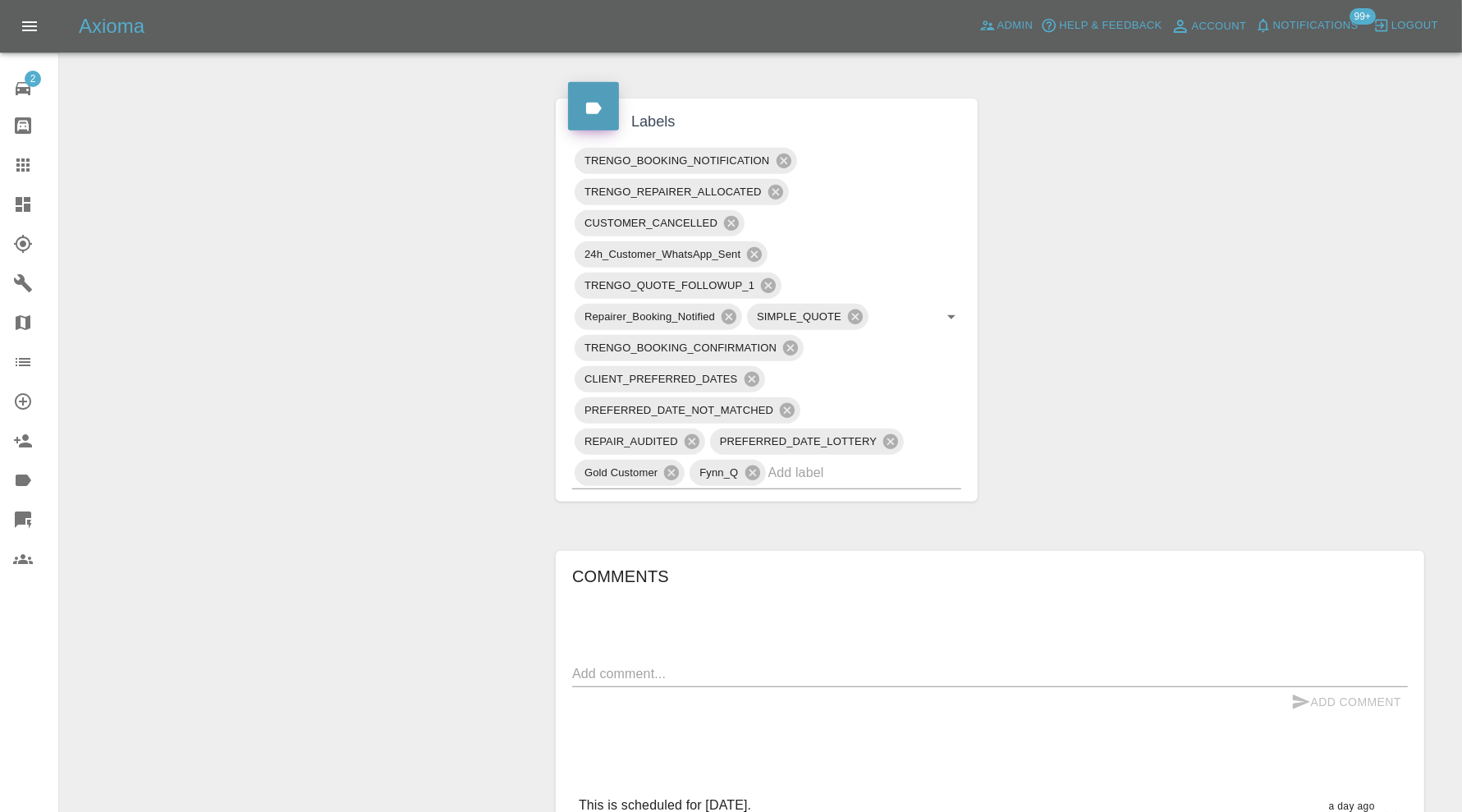
click at [728, 664] on textarea at bounding box center [990, 673] width 835 height 19
type textarea "cancelled"
click at [1307, 692] on icon "submit" at bounding box center [1301, 701] width 20 height 20
click at [799, 460] on input "text" at bounding box center [842, 472] width 147 height 26
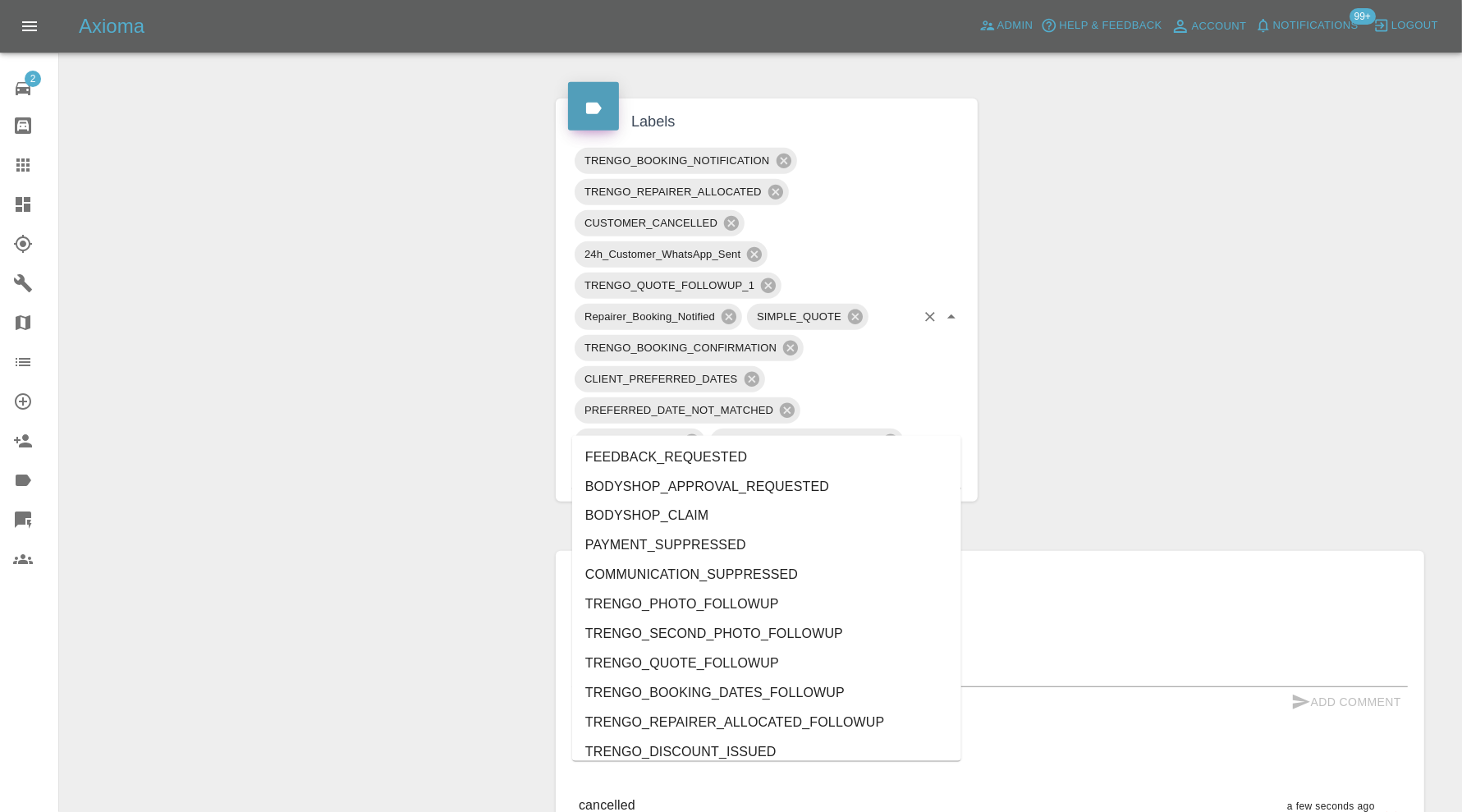
click at [1166, 353] on div "Claim Information Vehicle Make, Model, Year TOYOTA YARIS CROSS ICON 2023 Regist…" at bounding box center [990, 244] width 893 height 2051
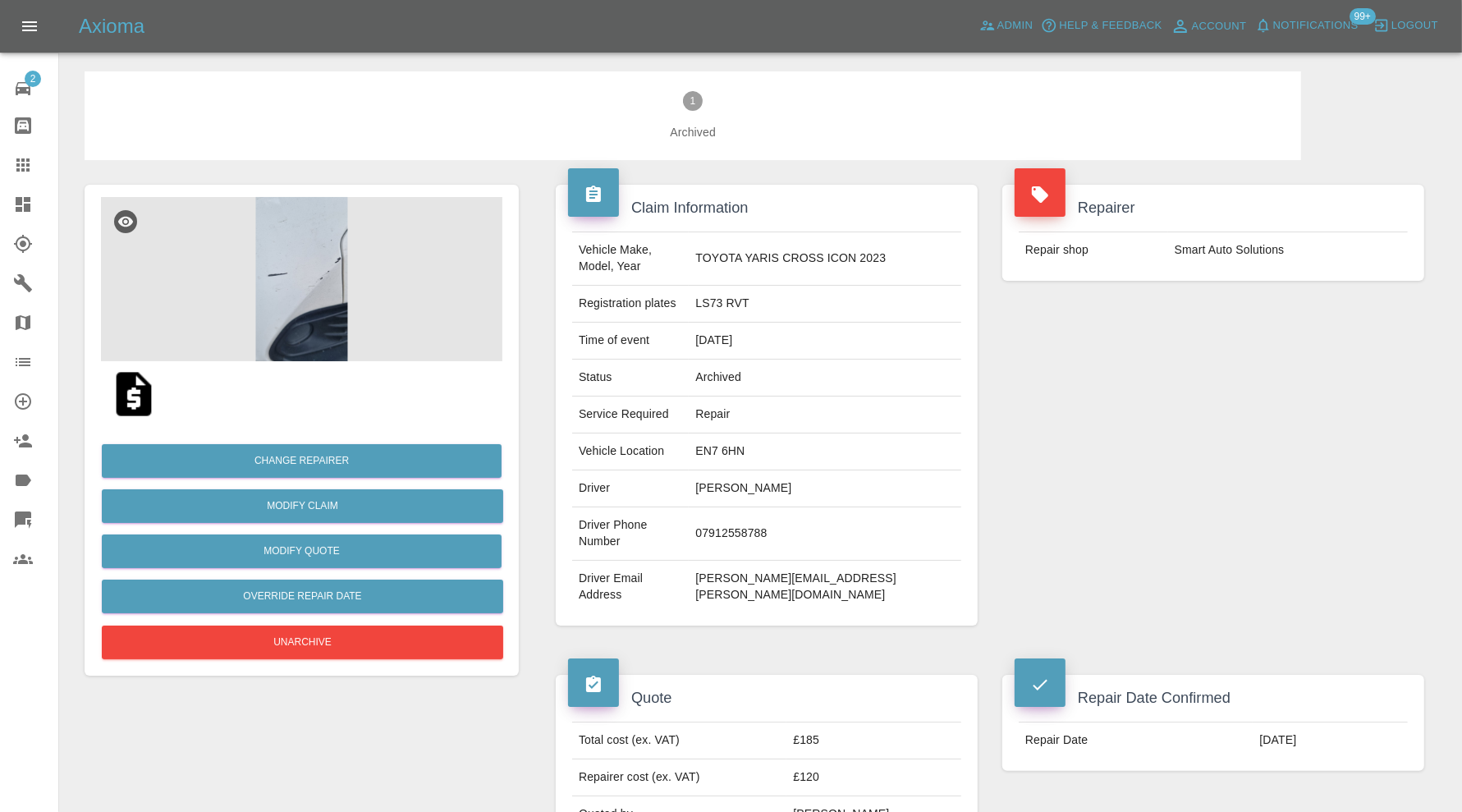
scroll to position [0, 0]
click at [838, 561] on td "maggie.tyler@hotmail.co.uk" at bounding box center [825, 587] width 272 height 53
copy div "maggie.tyler@hotmail.co.uk"
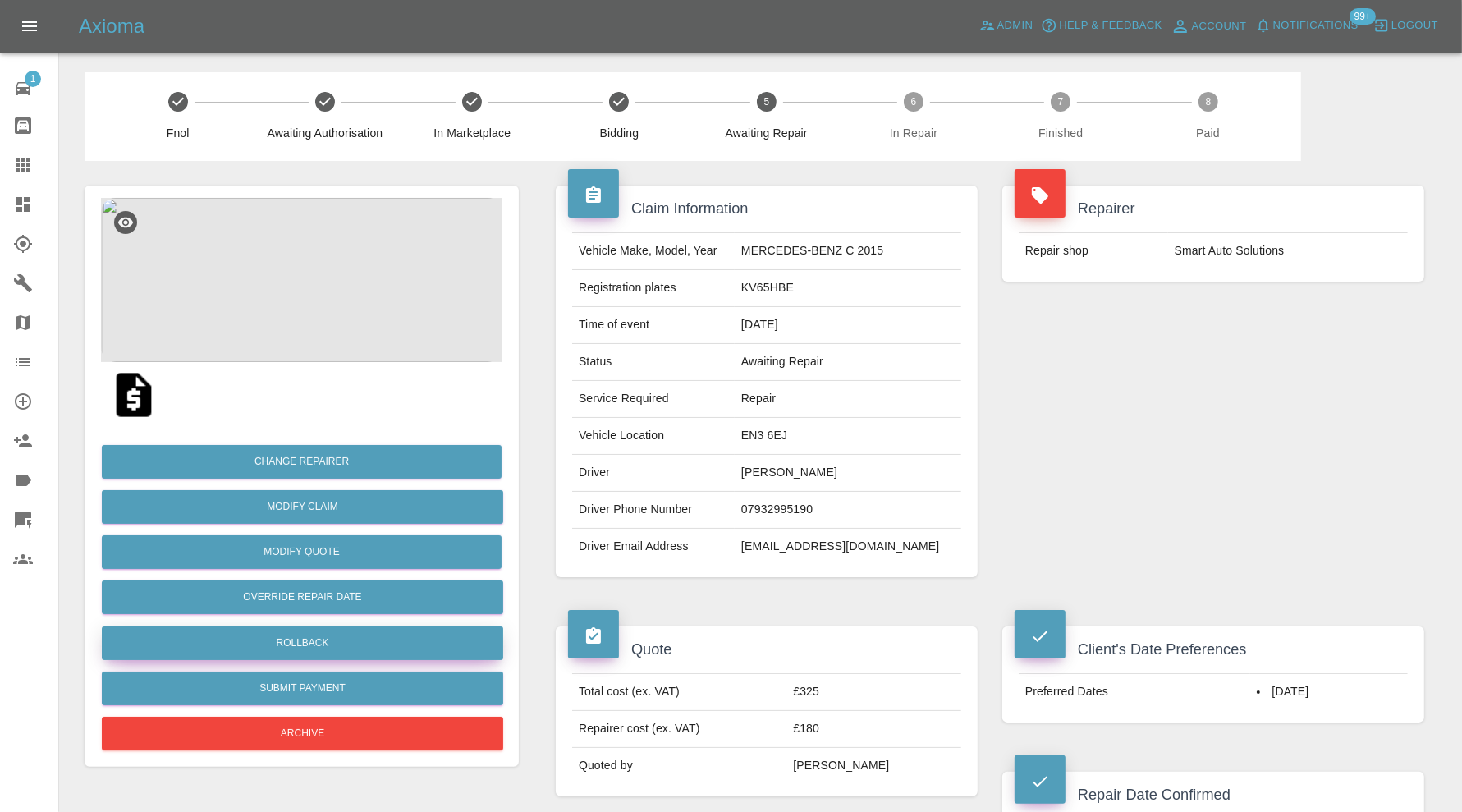
click at [353, 637] on button "Rollback" at bounding box center [303, 643] width 402 height 34
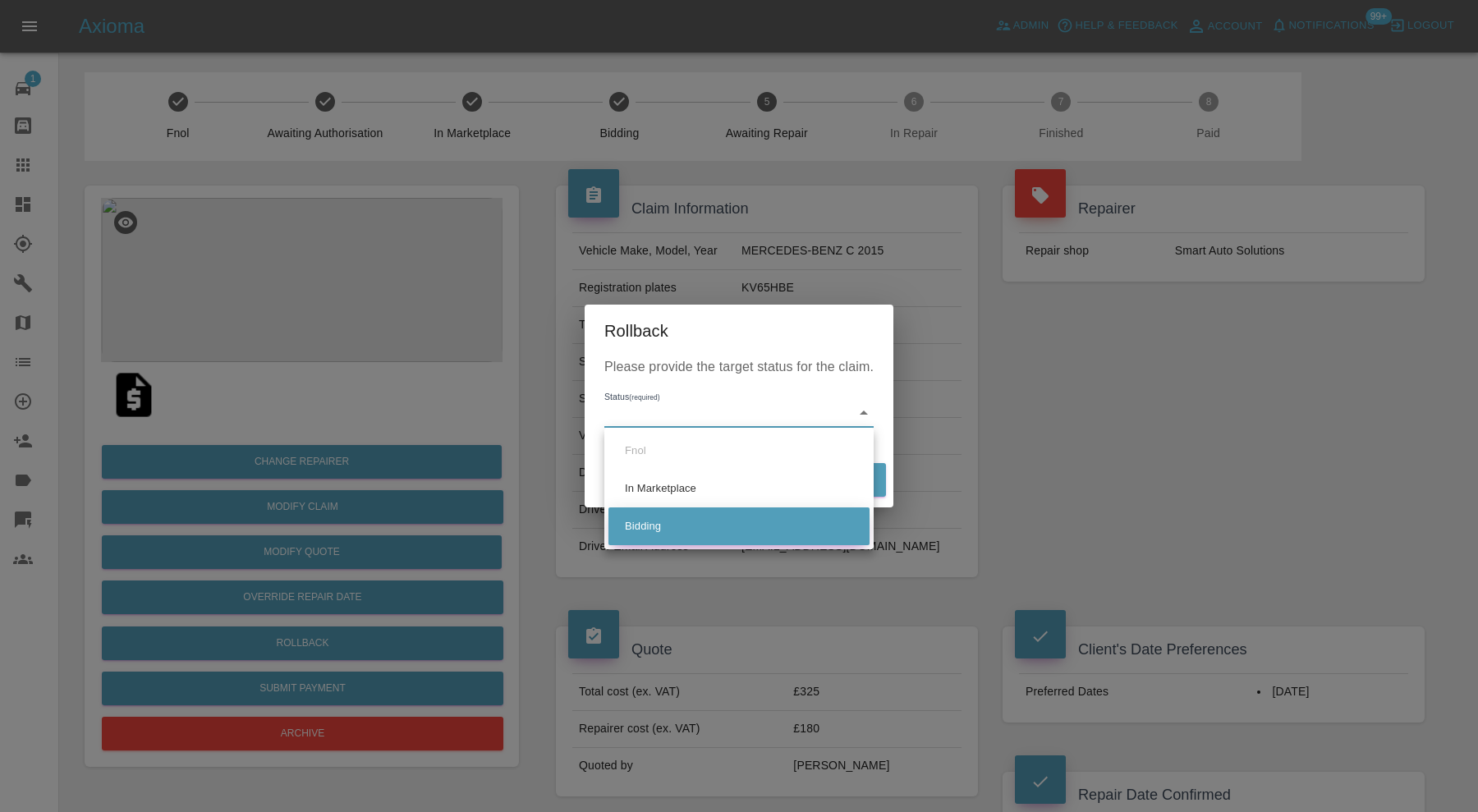
click at [663, 529] on li "Bidding" at bounding box center [739, 526] width 262 height 37
type input "bidding"
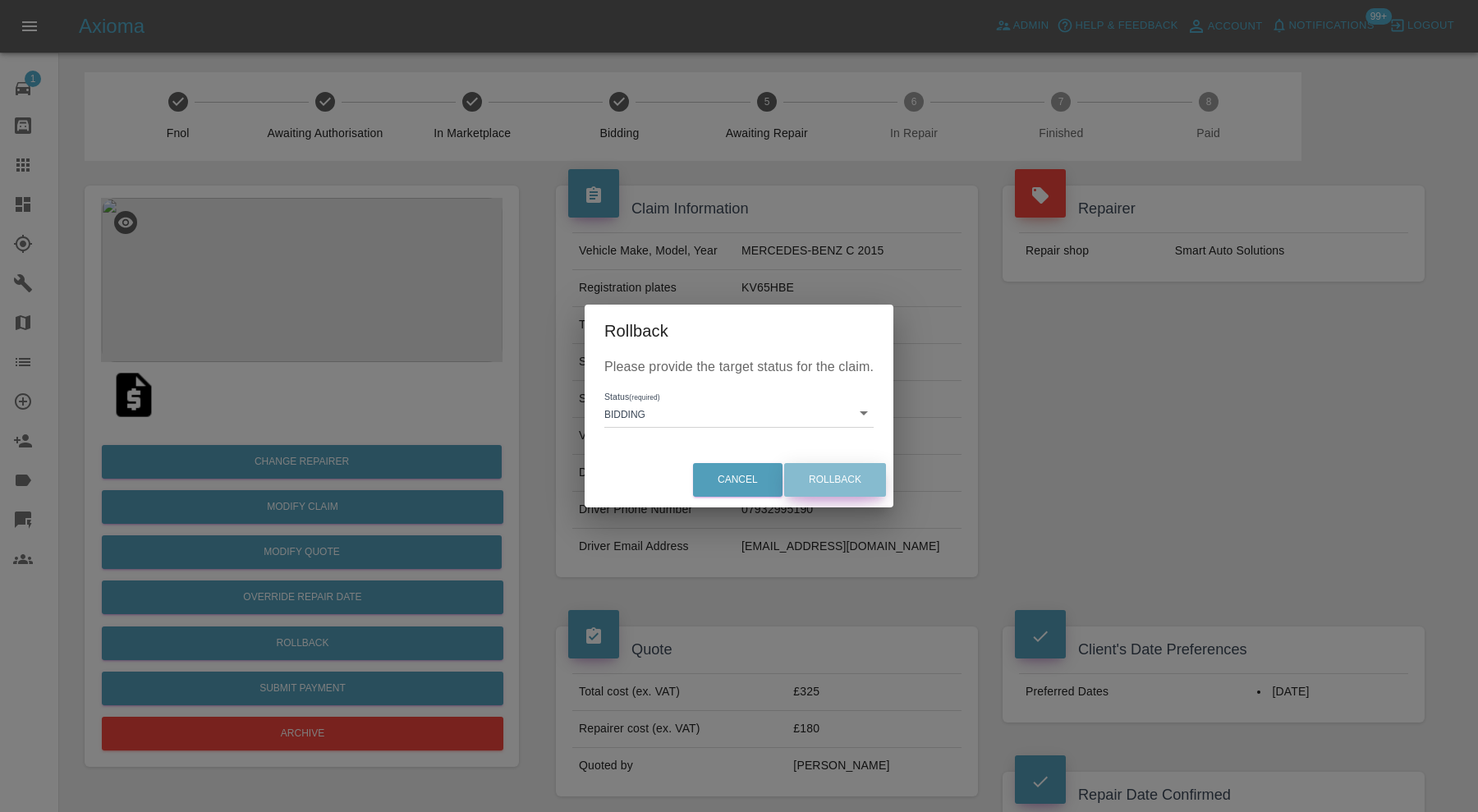
click at [834, 479] on button "Rollback" at bounding box center [835, 480] width 102 height 34
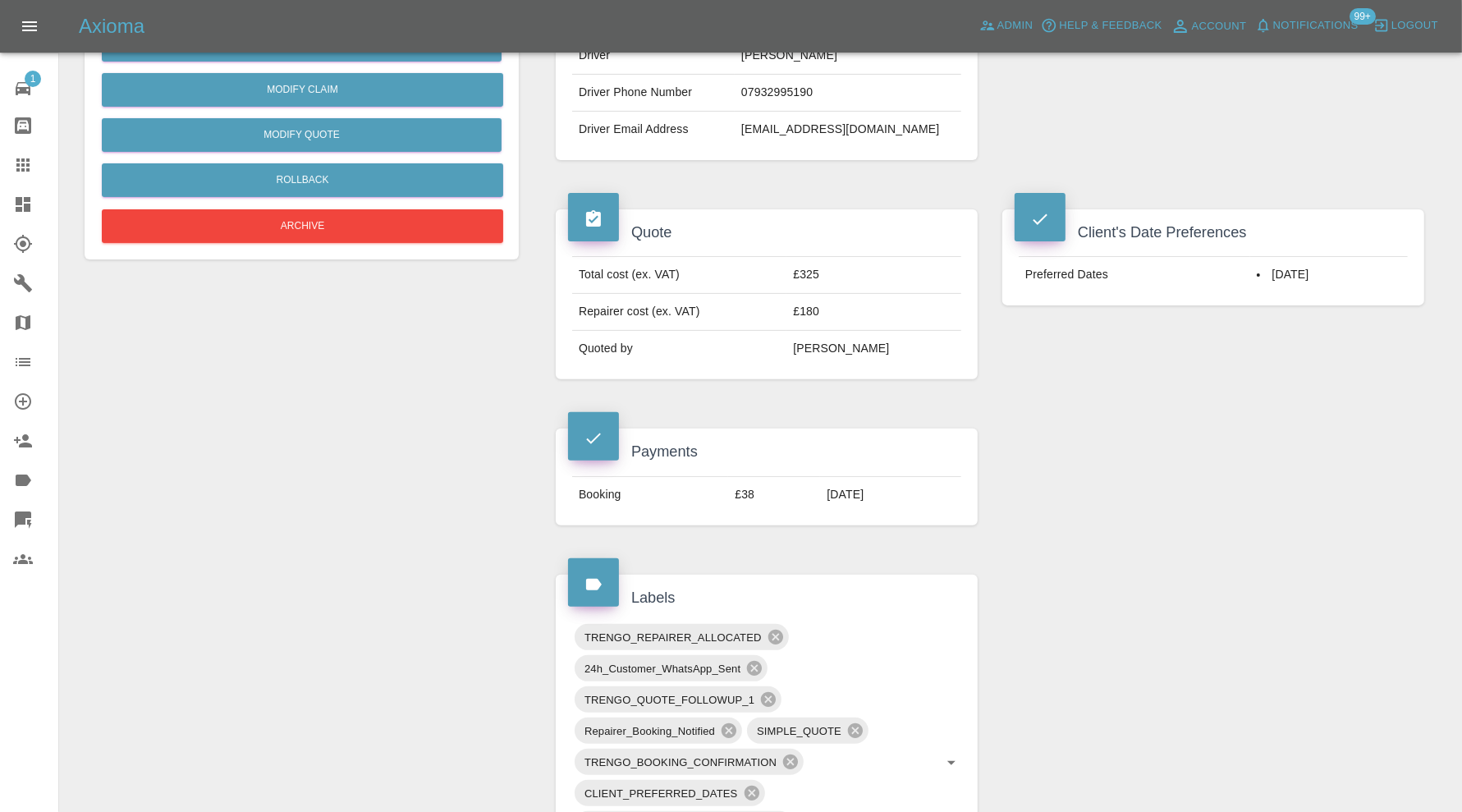
scroll to position [957, 0]
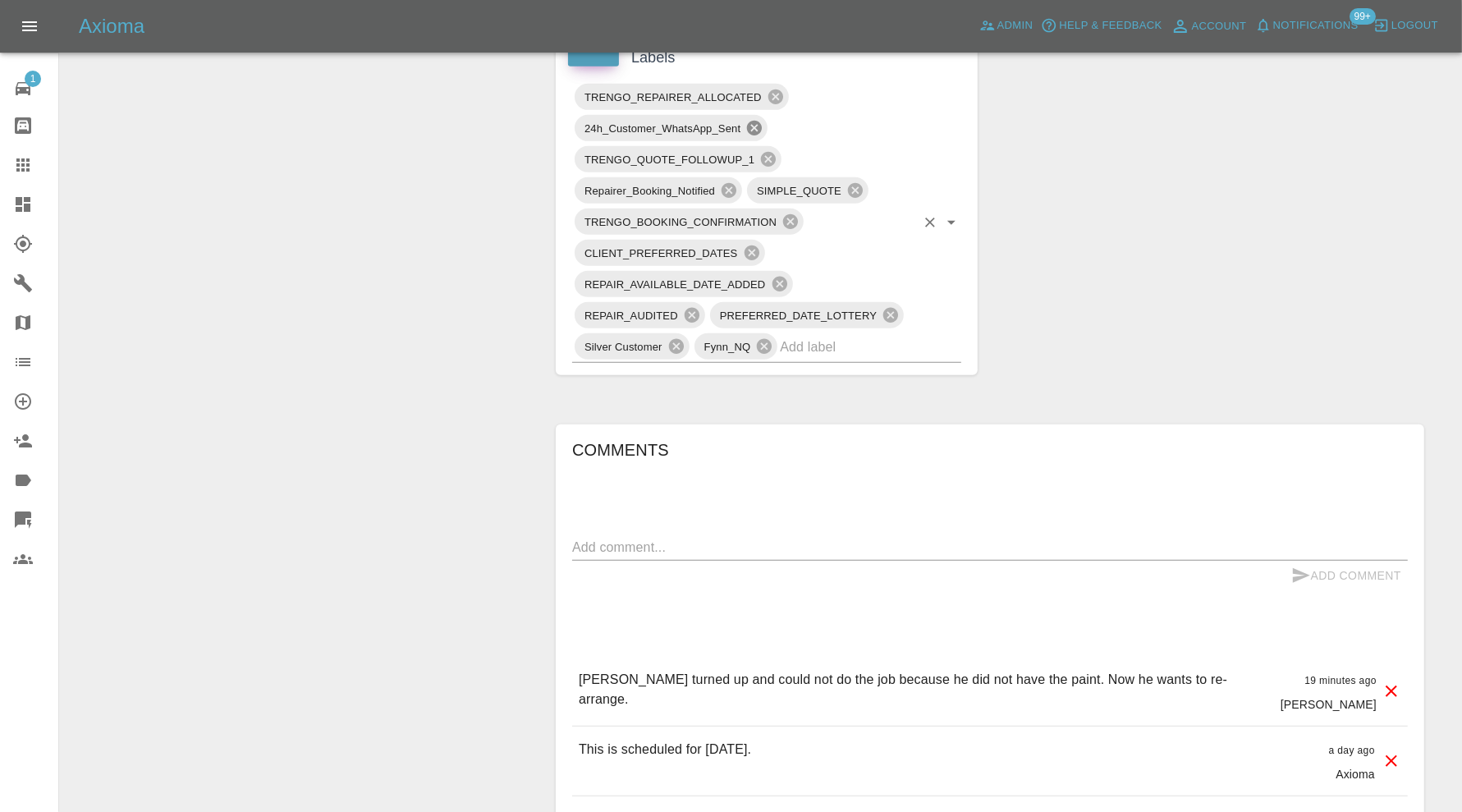
click at [753, 120] on icon at bounding box center [754, 128] width 15 height 15
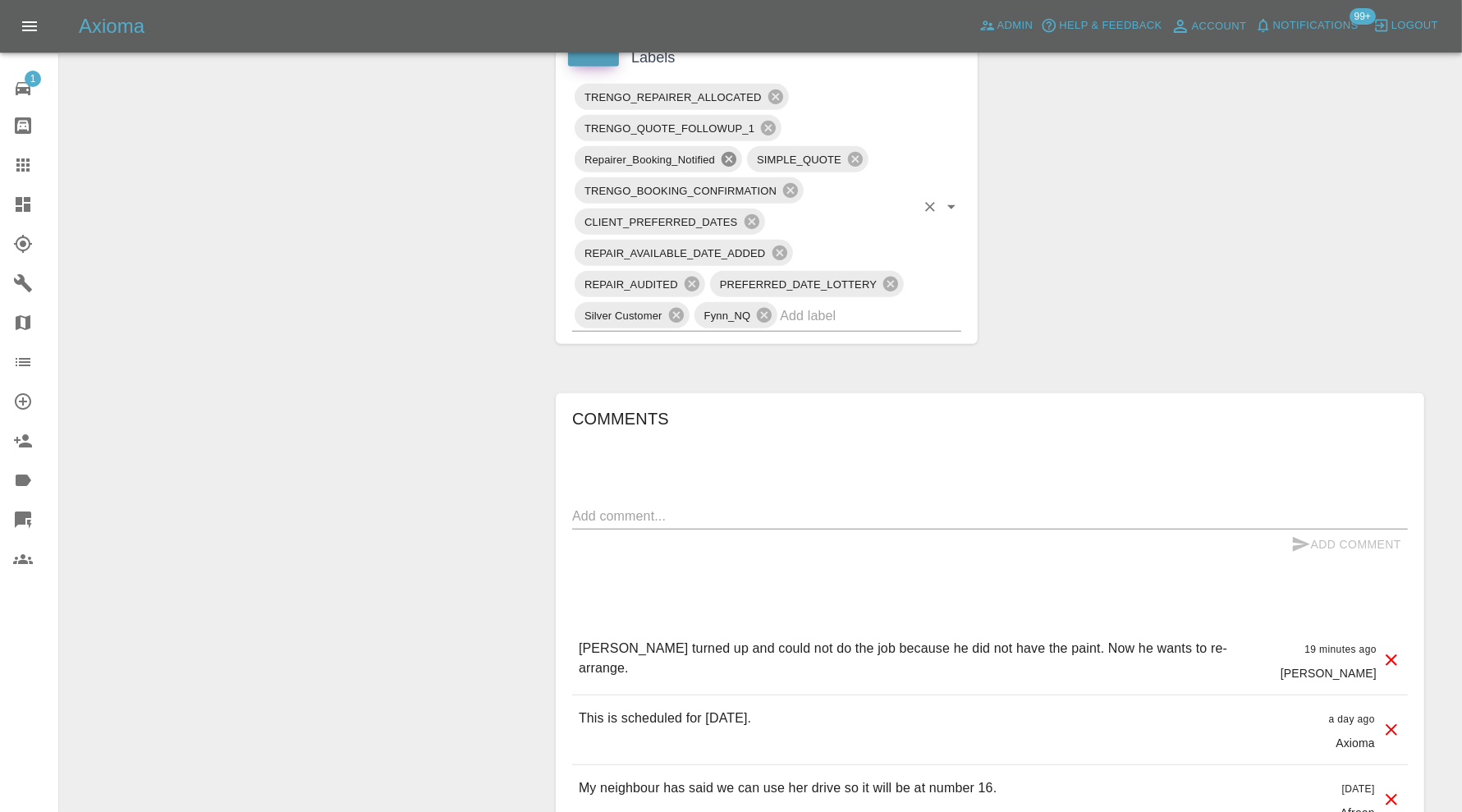
click at [730, 153] on icon at bounding box center [729, 159] width 18 height 18
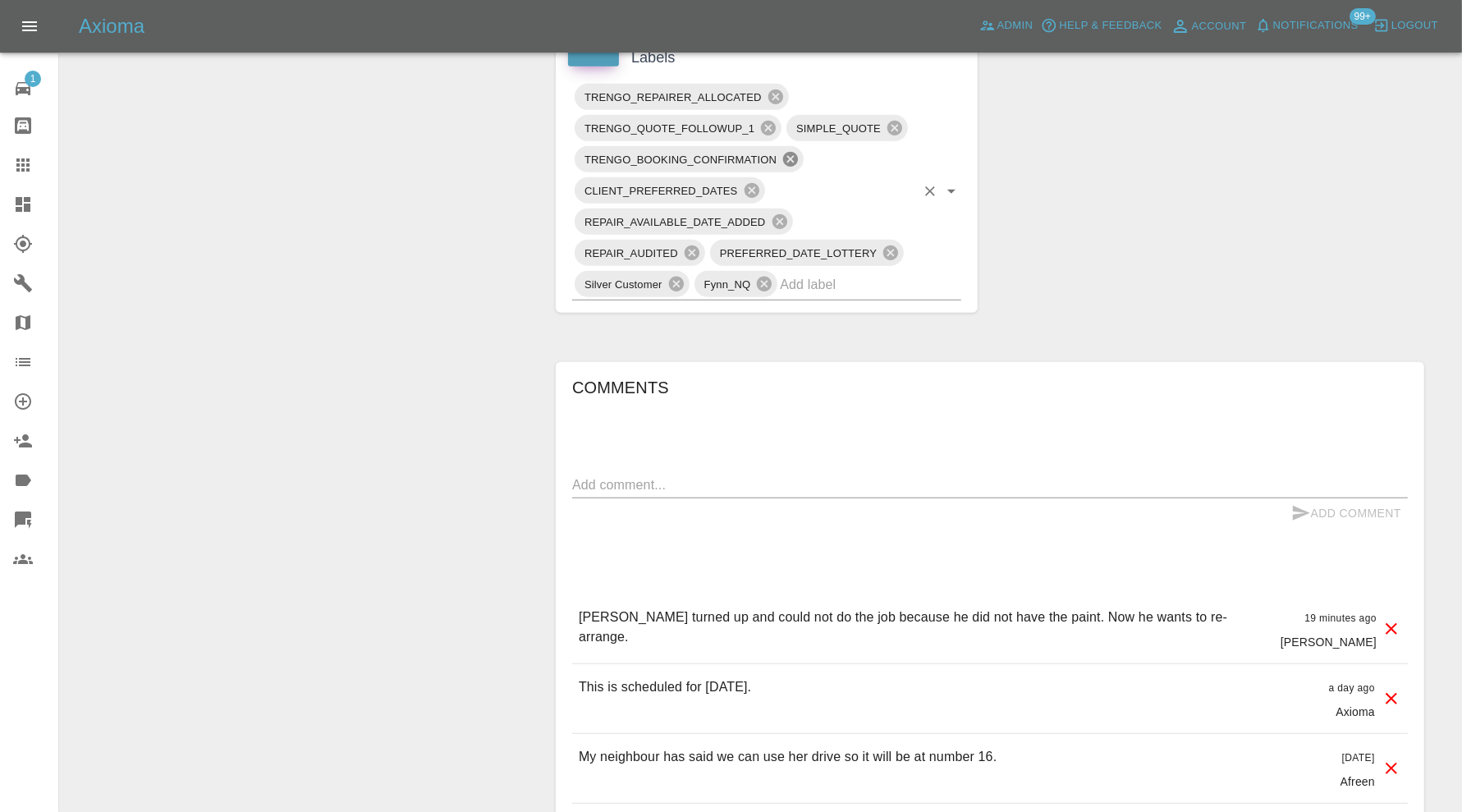
click at [792, 152] on icon at bounding box center [791, 159] width 15 height 15
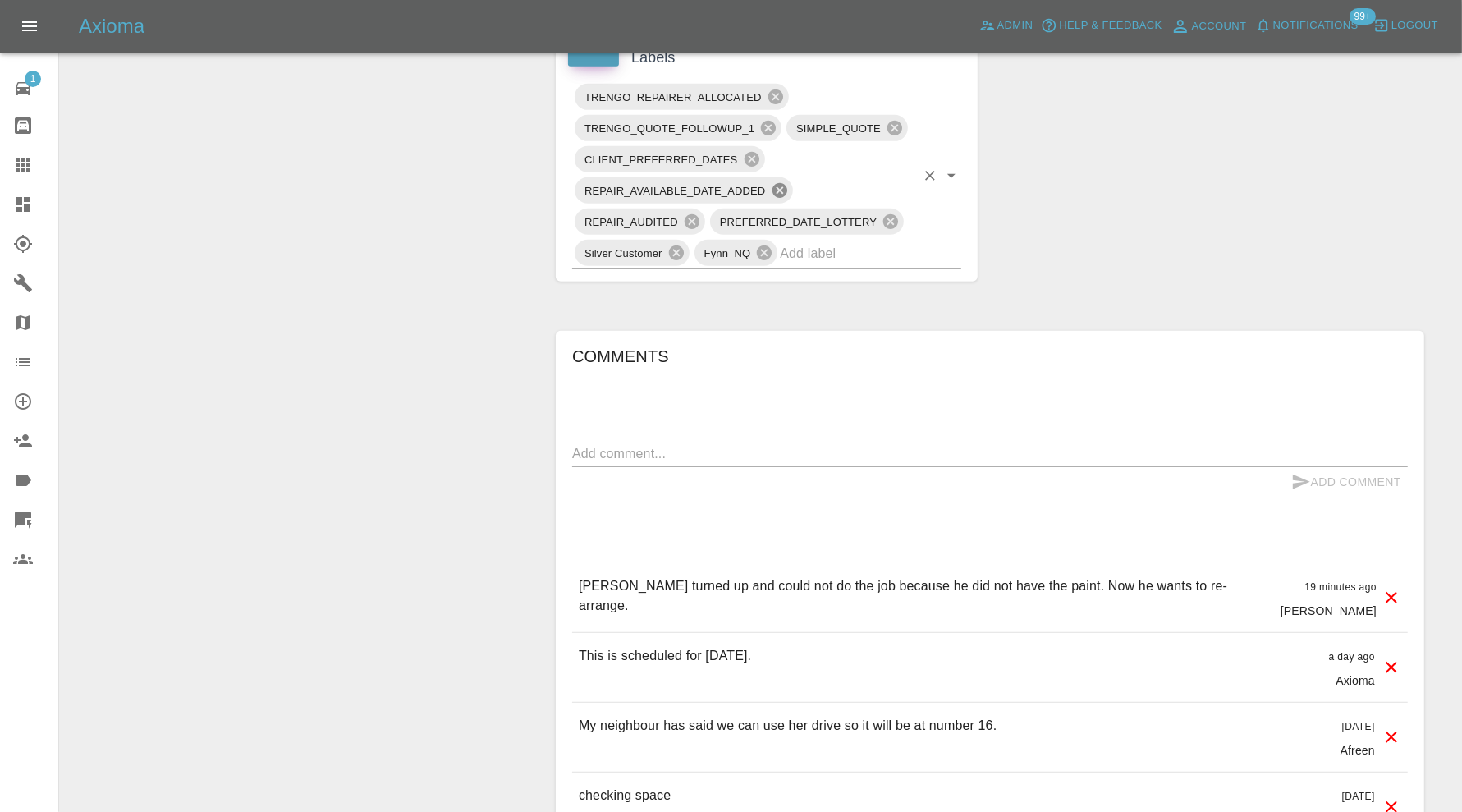
click at [773, 181] on icon at bounding box center [780, 190] width 18 height 18
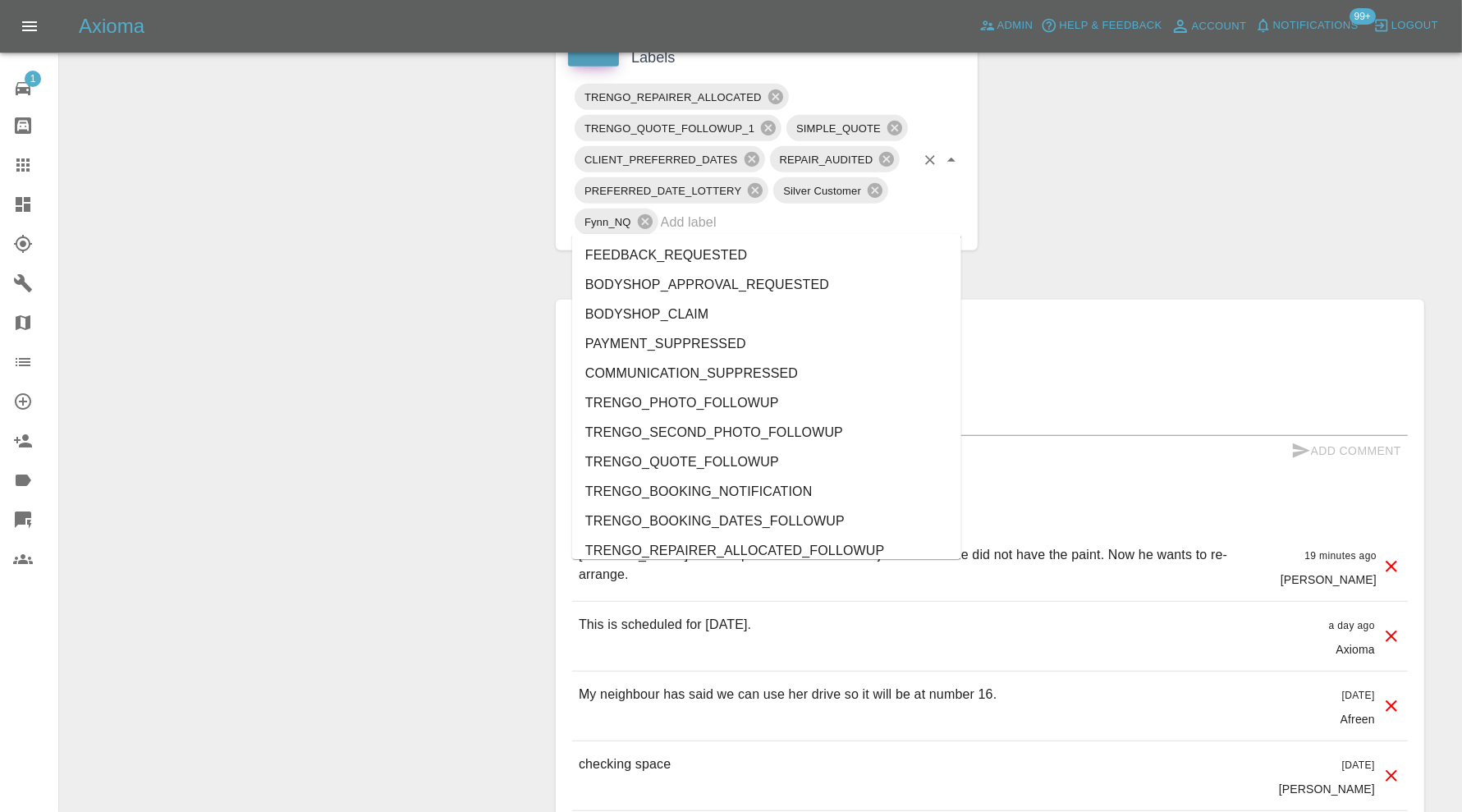
click at [760, 210] on input "text" at bounding box center [788, 222] width 254 height 26
type input "resc"
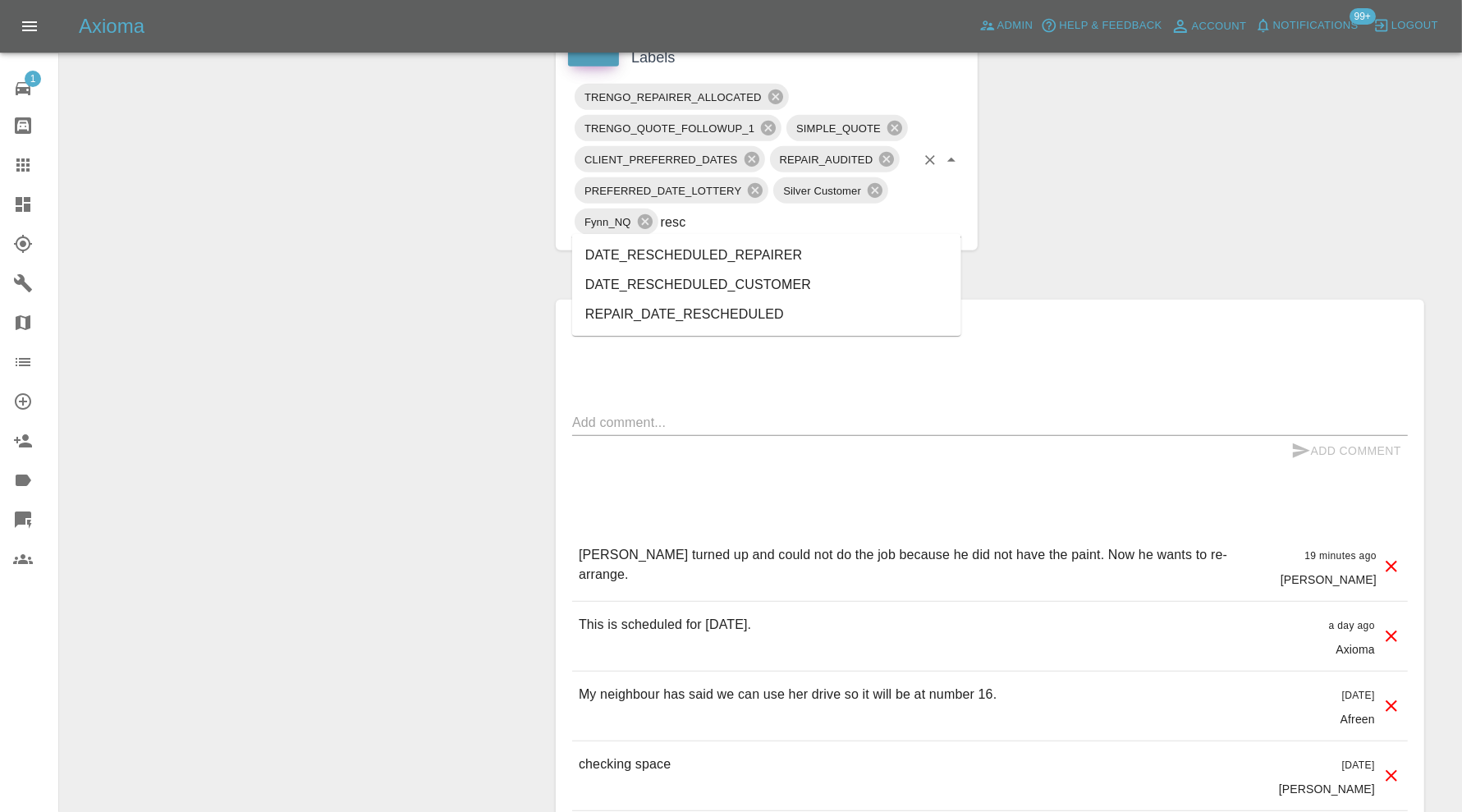
click at [723, 255] on li "DATE_RESCHEDULED_REPAIRER" at bounding box center [767, 255] width 389 height 29
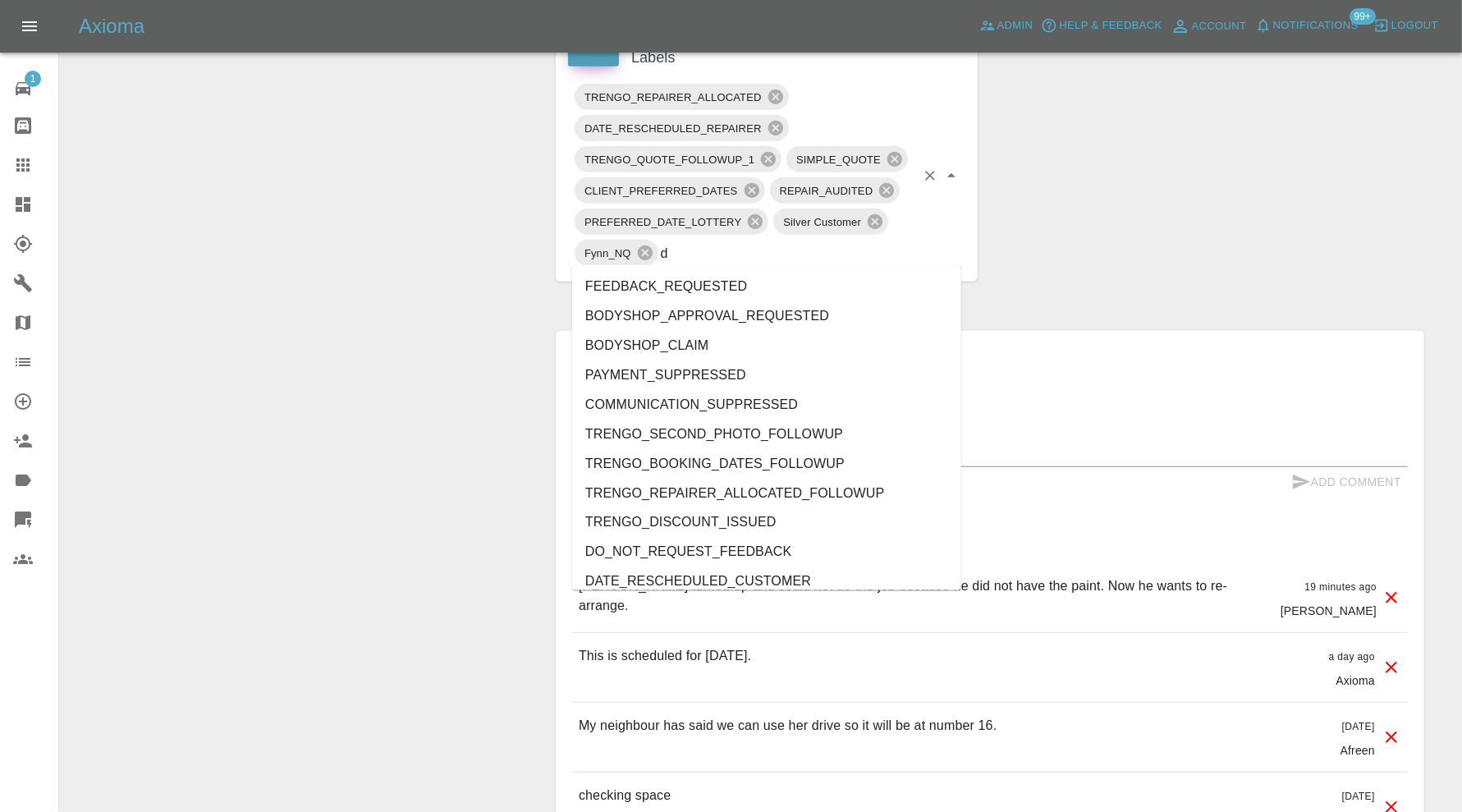
type input "do"
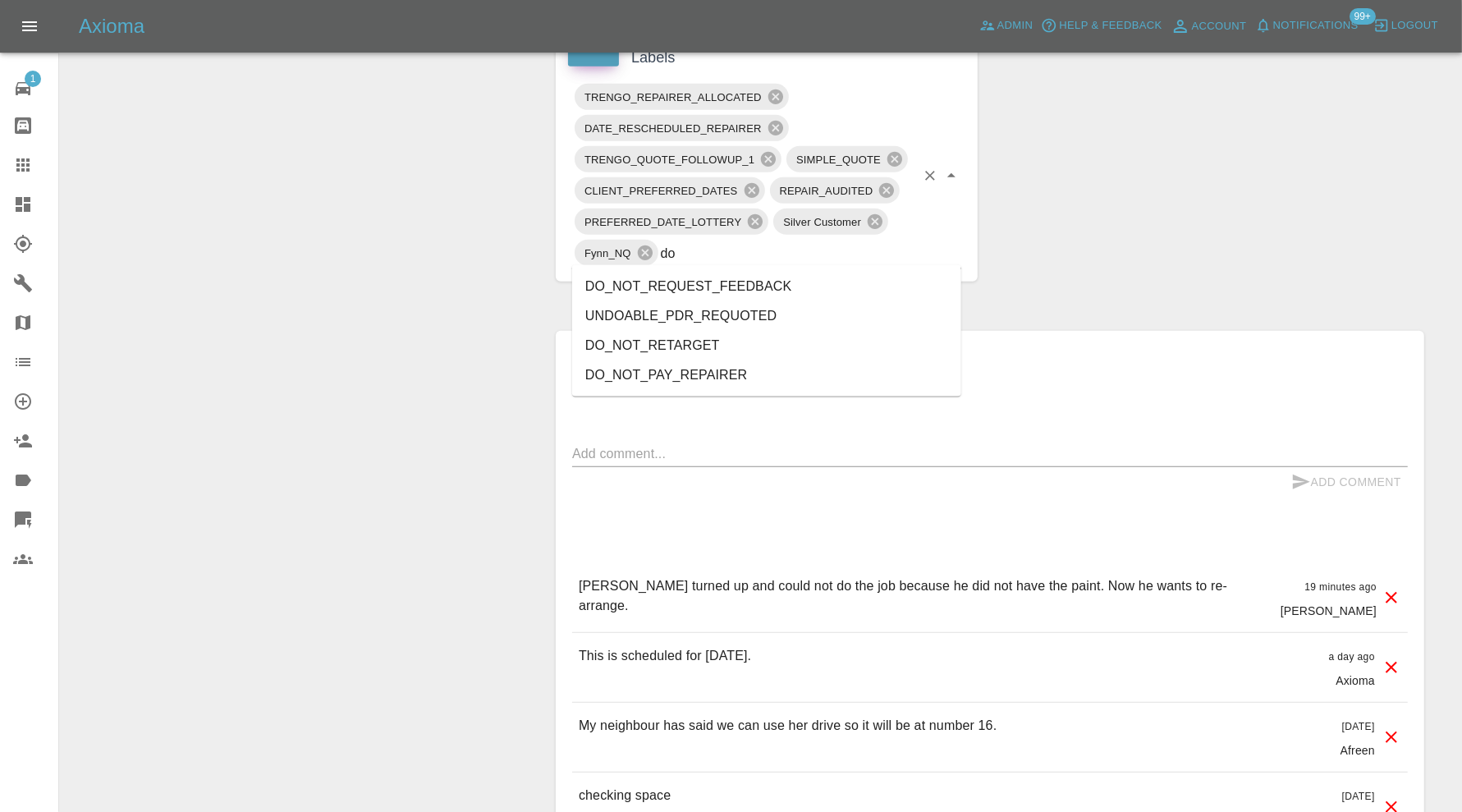
click at [722, 288] on li "DO_NOT_REQUEST_FEEDBACK" at bounding box center [767, 286] width 389 height 29
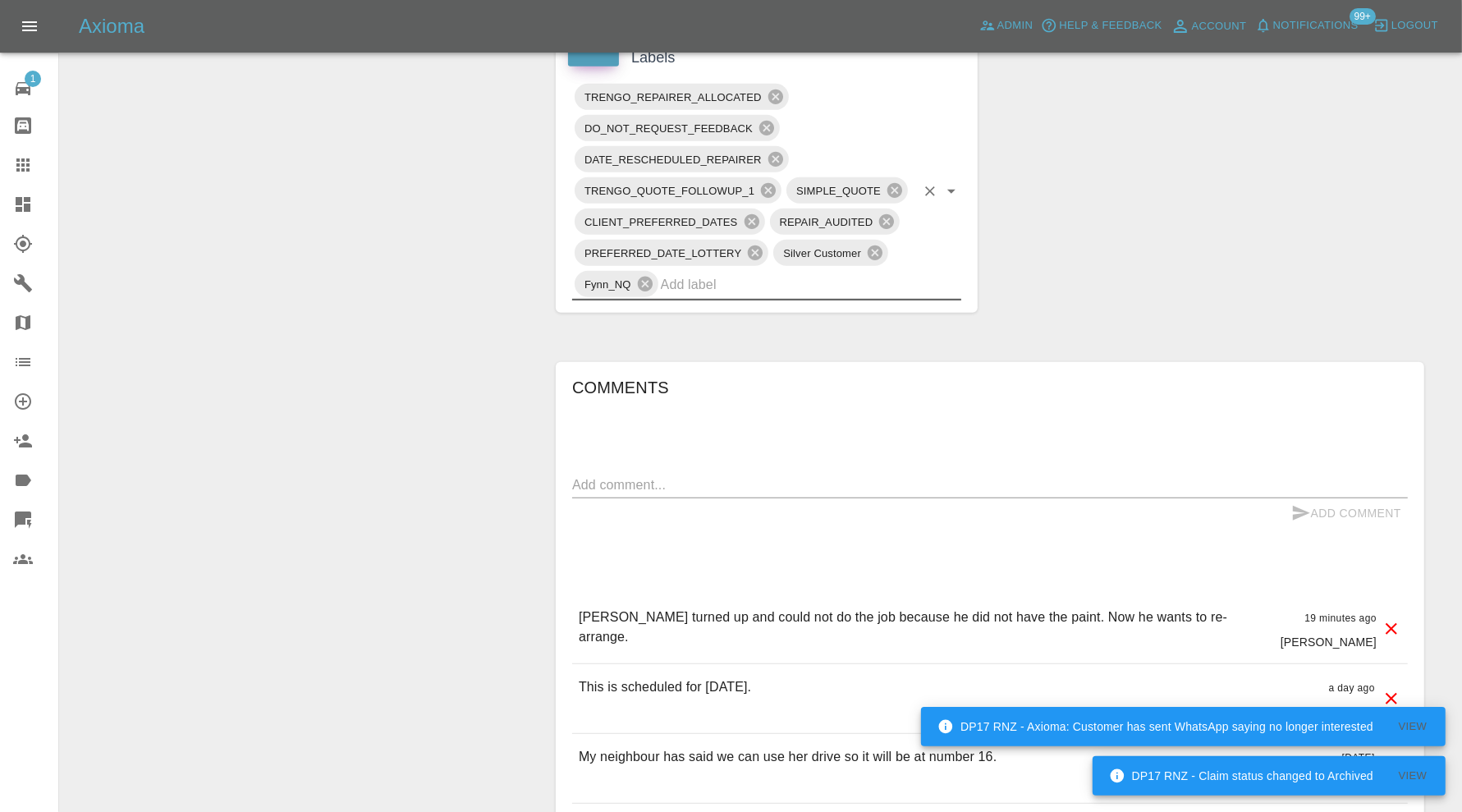
click at [986, 476] on textarea at bounding box center [990, 485] width 835 height 19
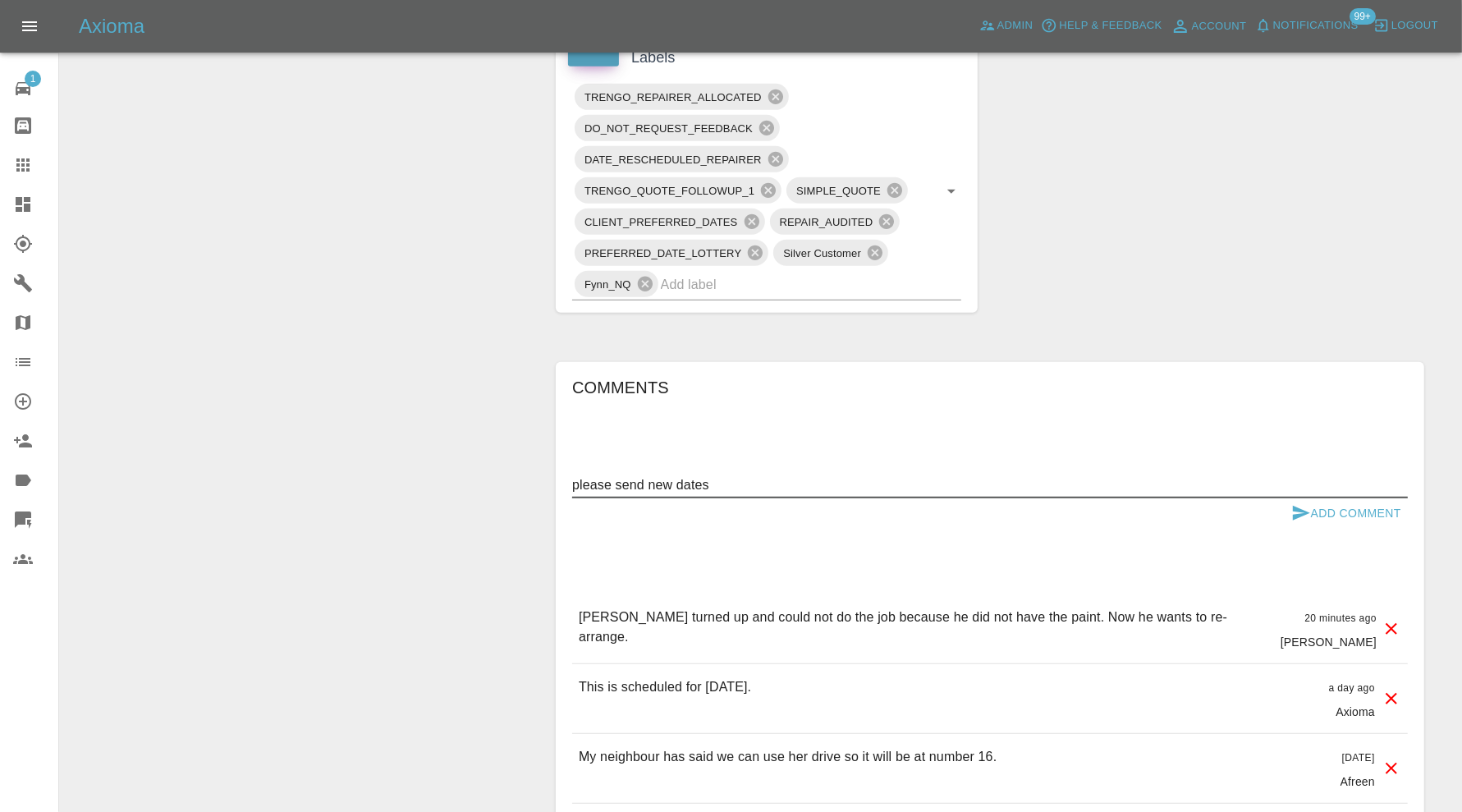
type textarea "please send new dates"
click at [1377, 506] on button "Add Comment" at bounding box center [1347, 513] width 123 height 30
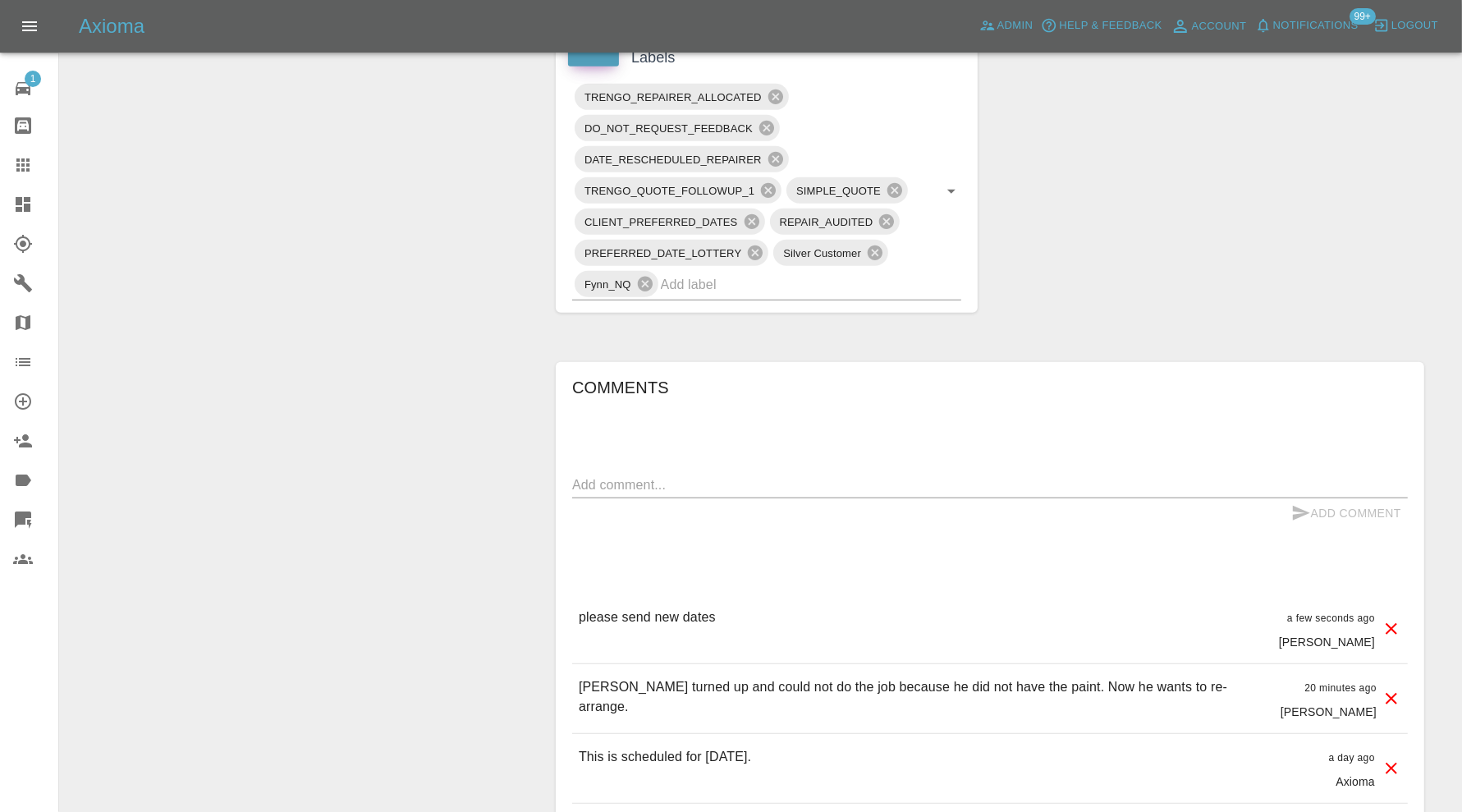
scroll to position [0, 0]
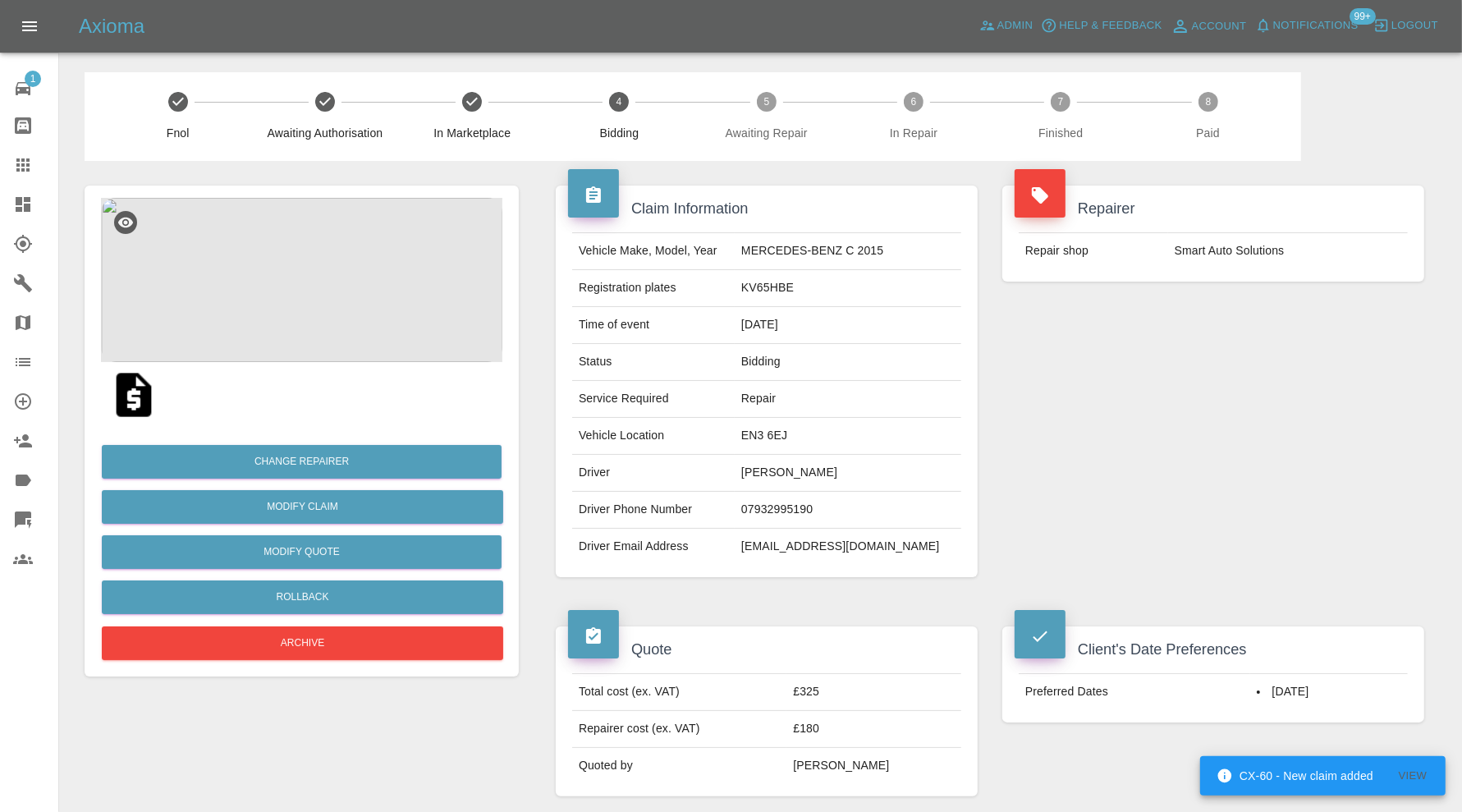
click at [22, 160] on icon at bounding box center [22, 165] width 13 height 13
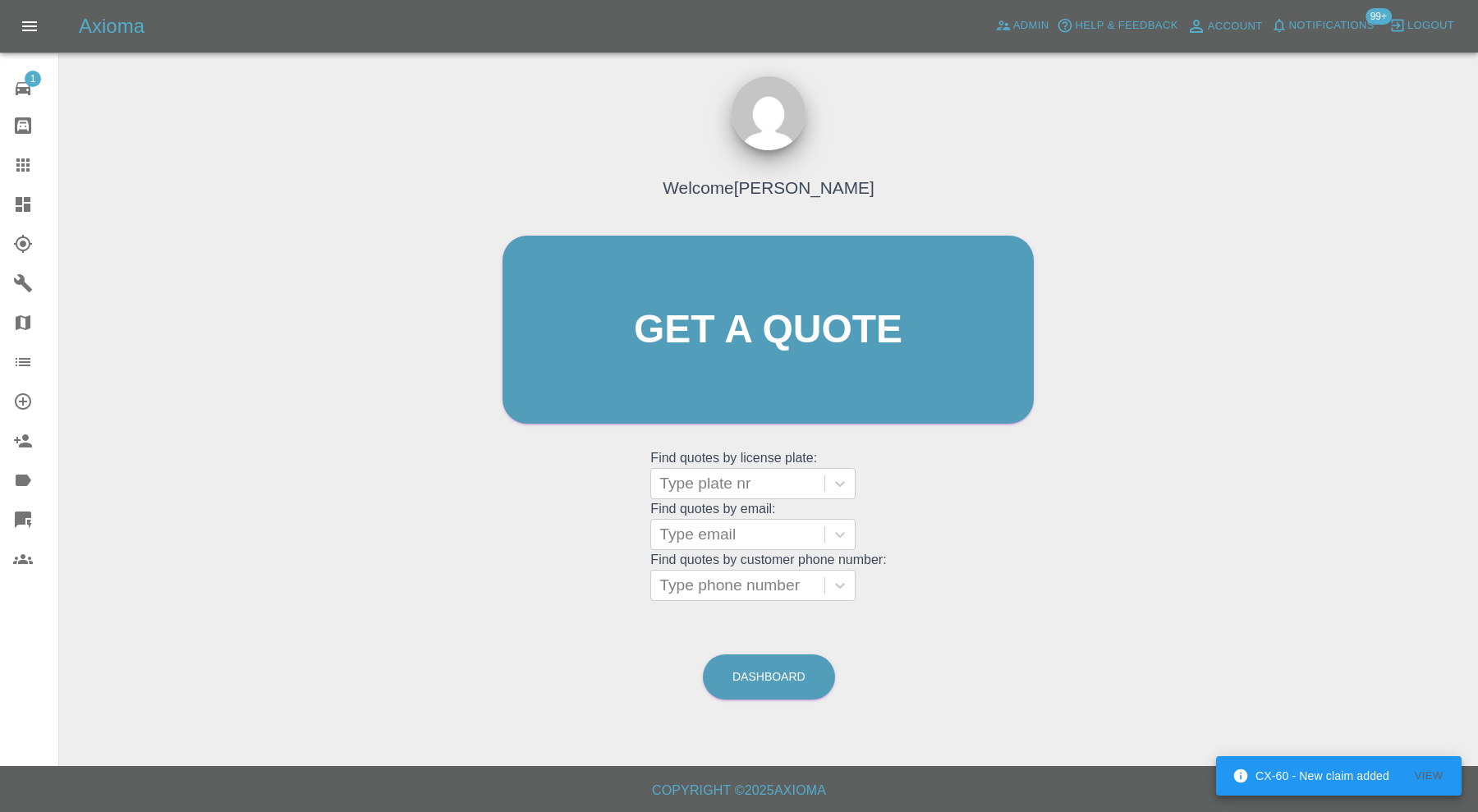
click at [765, 504] on grid "Find quotes by email: Type email" at bounding box center [768, 526] width 236 height 48
click at [780, 478] on div at bounding box center [738, 484] width 157 height 23
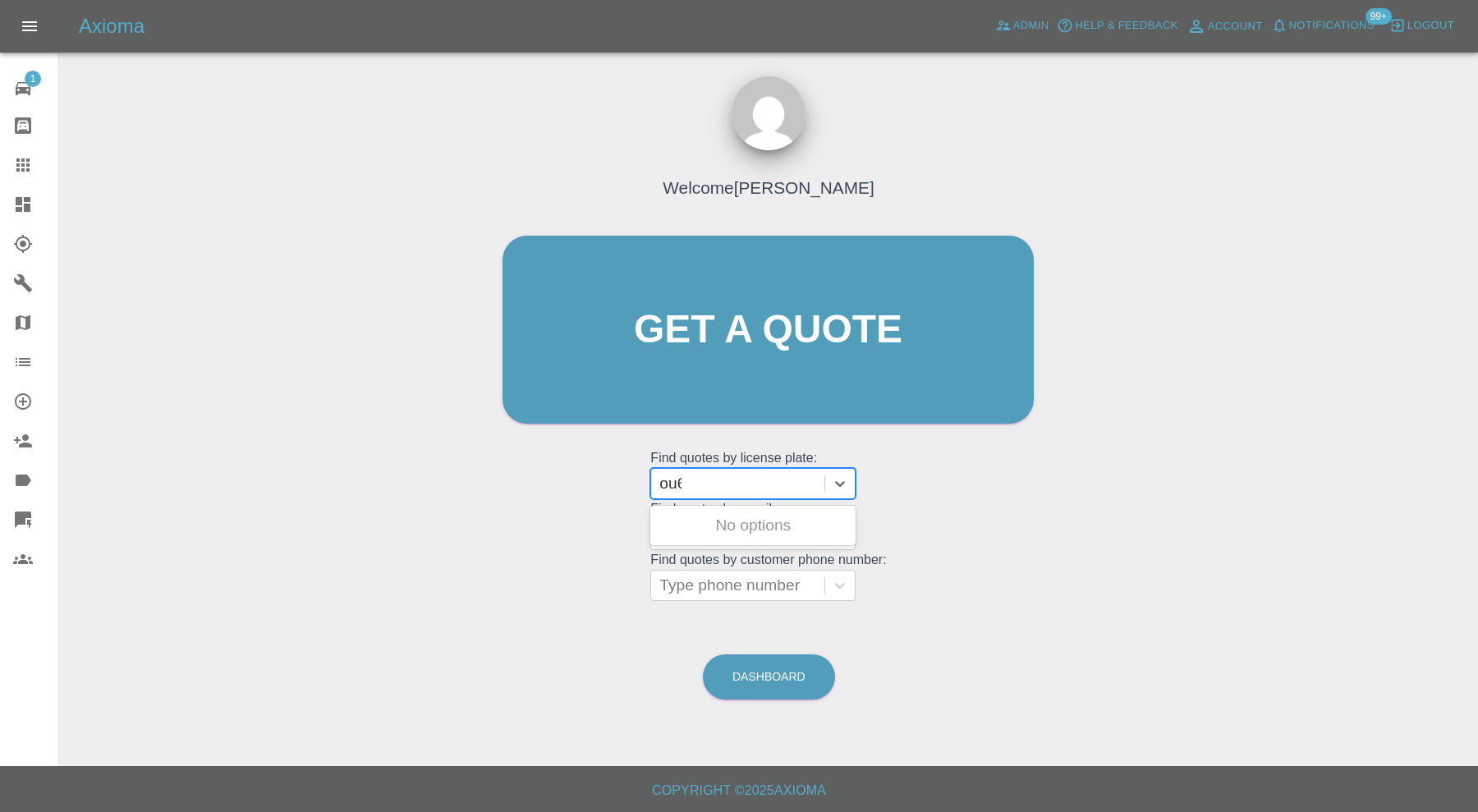
type input "ou67"
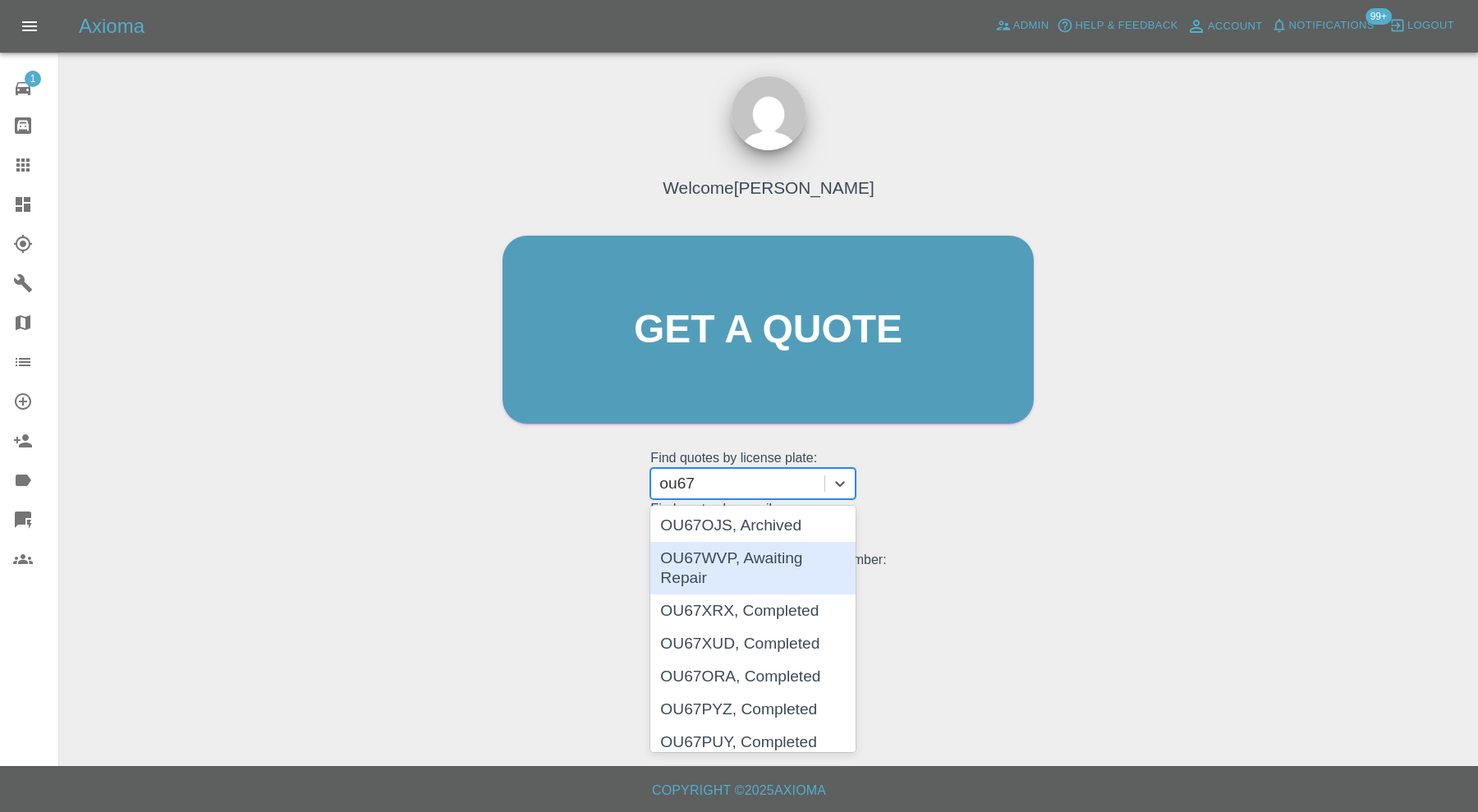
click at [772, 554] on div "OU67WVP, Awaiting Repair" at bounding box center [753, 568] width 205 height 53
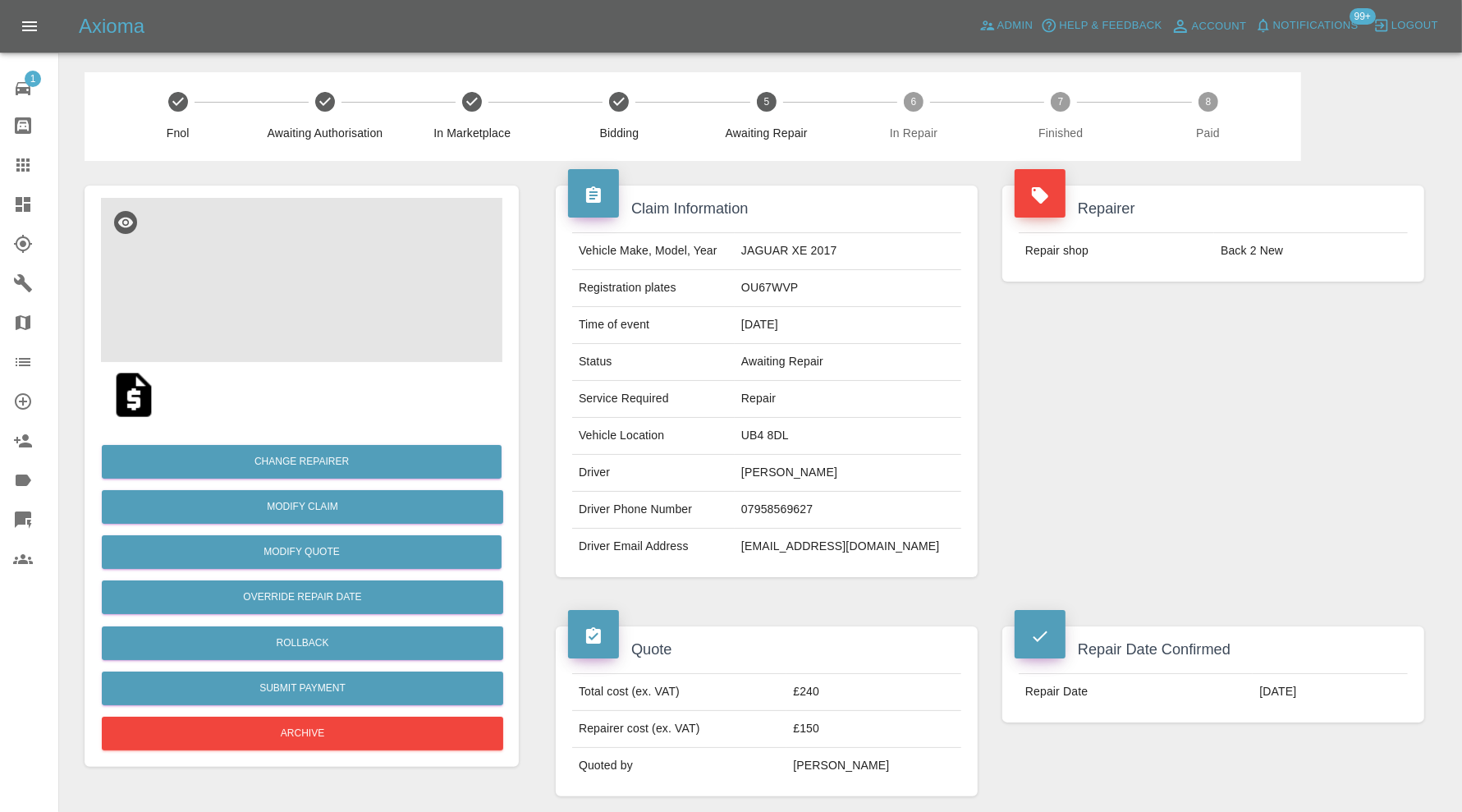
click at [319, 327] on img at bounding box center [302, 280] width 402 height 164
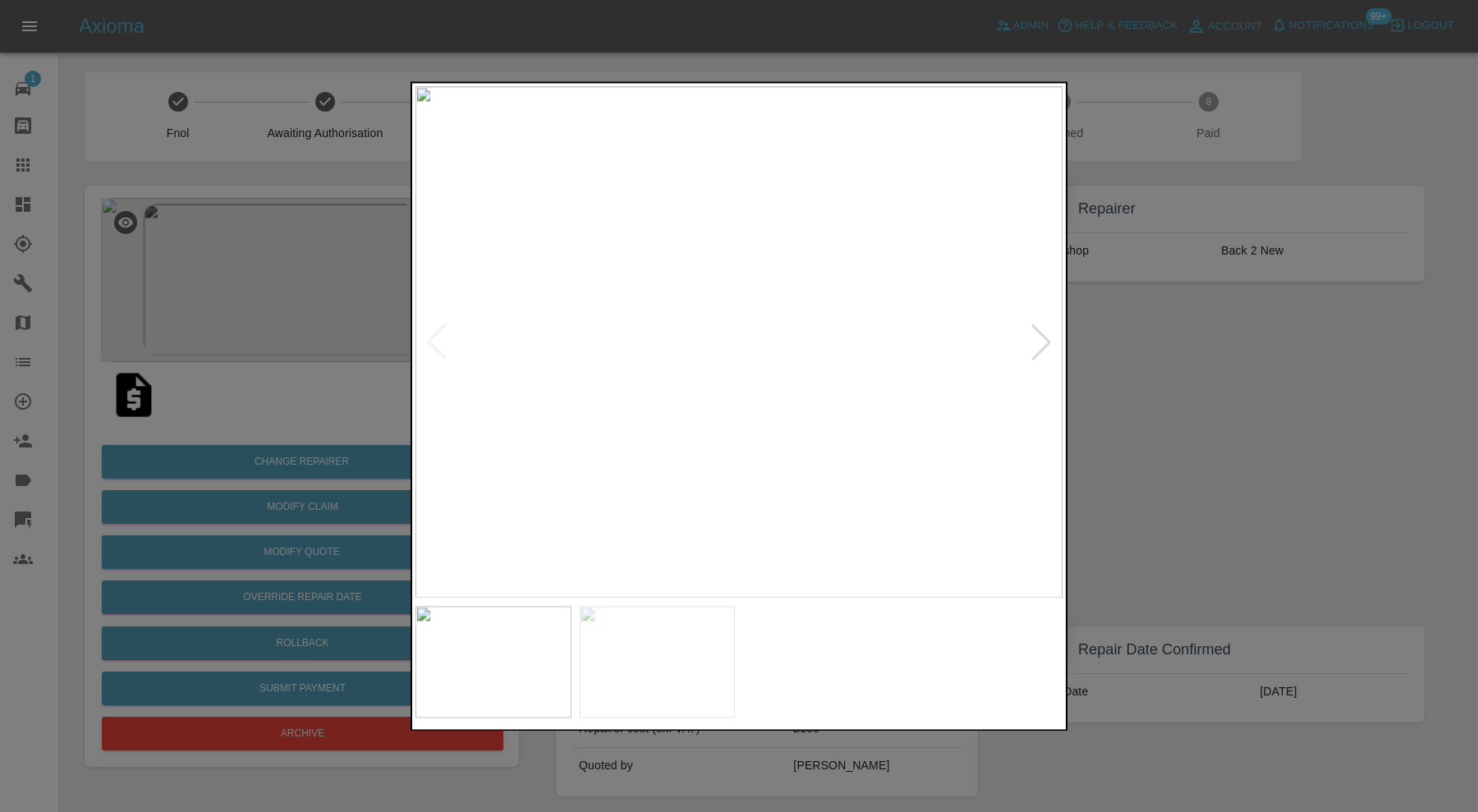
click at [1044, 332] on div at bounding box center [1041, 342] width 36 height 36
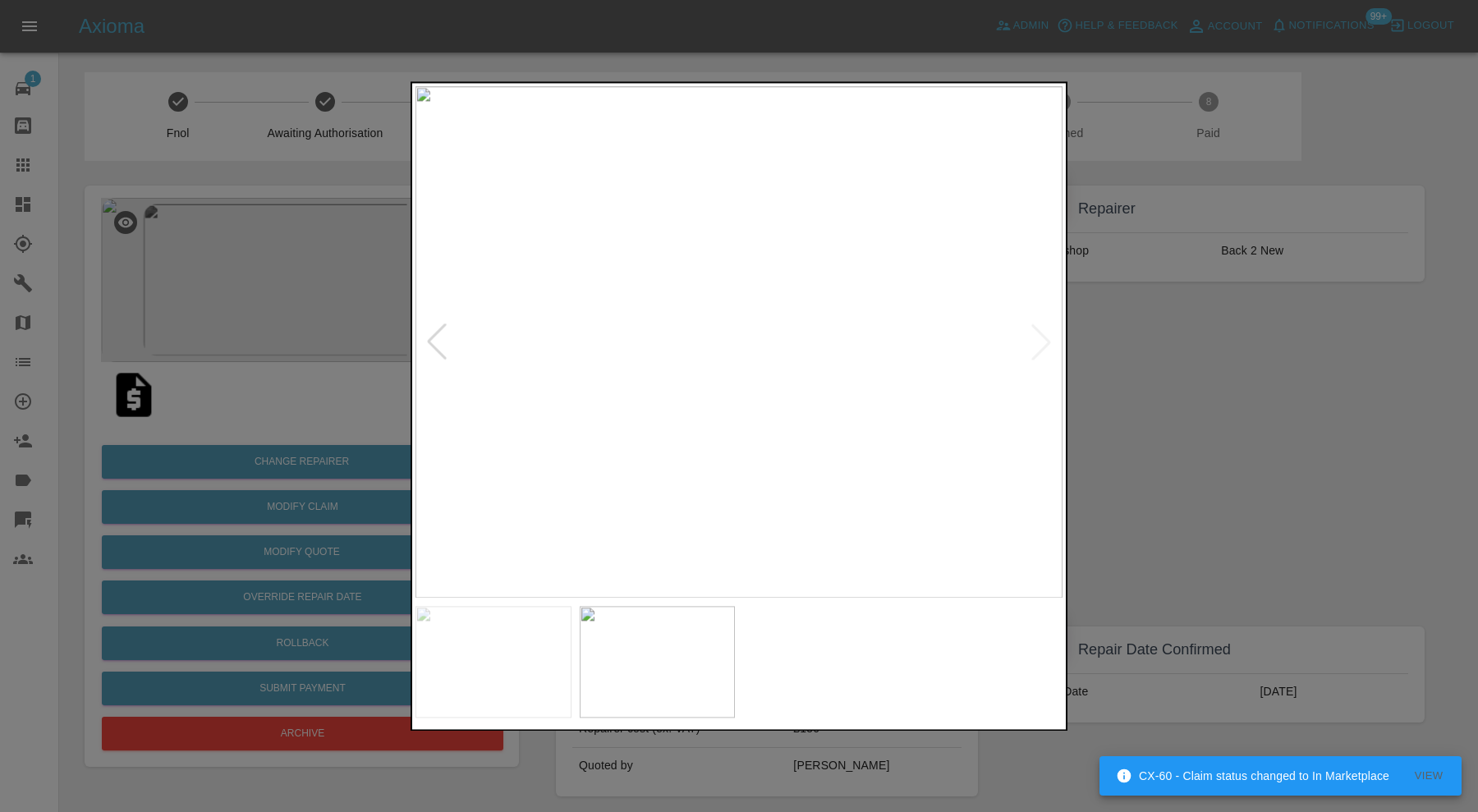
click at [1044, 332] on img at bounding box center [738, 342] width 647 height 511
click at [1104, 337] on div at bounding box center [739, 406] width 1478 height 812
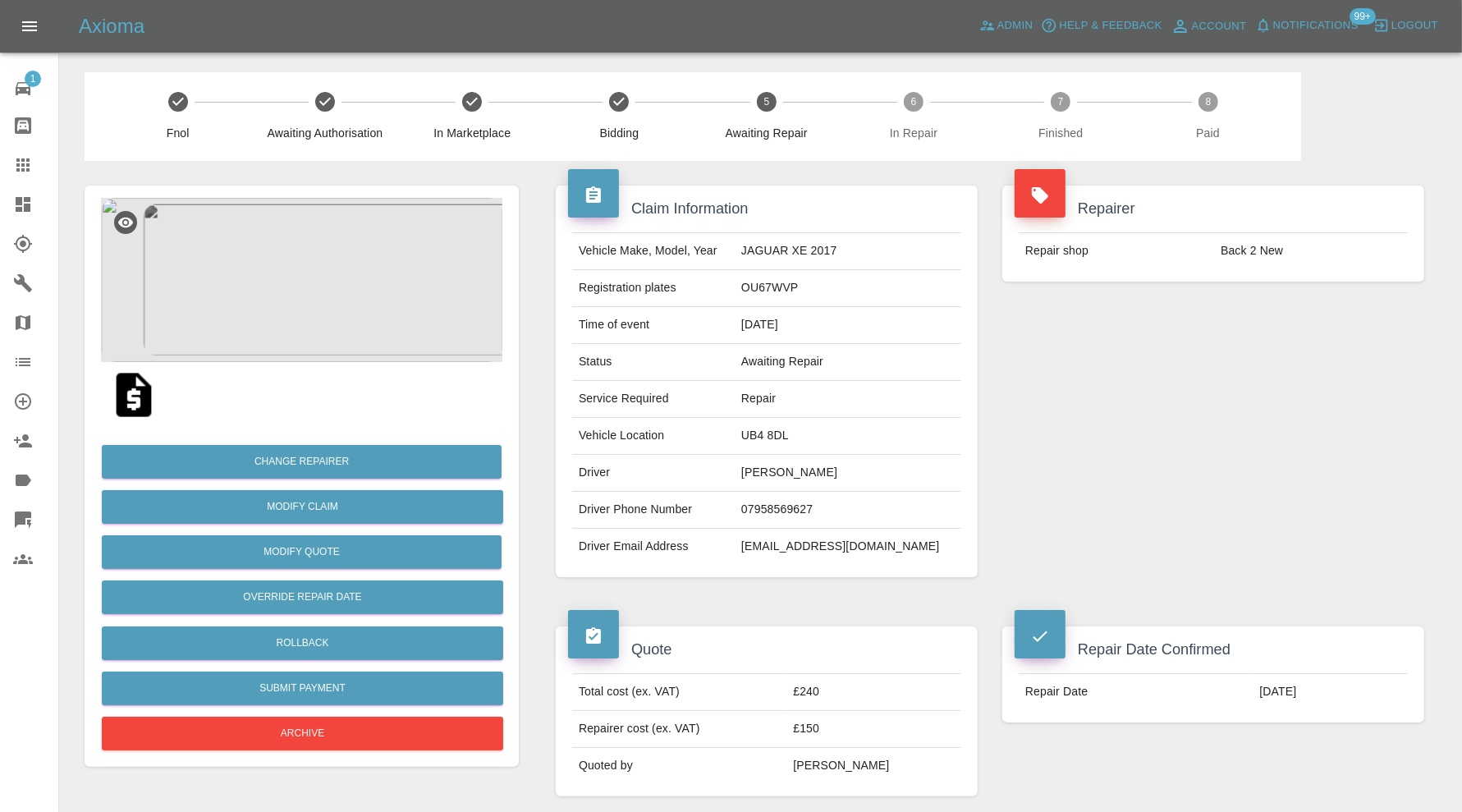
click at [317, 283] on img at bounding box center [302, 280] width 402 height 164
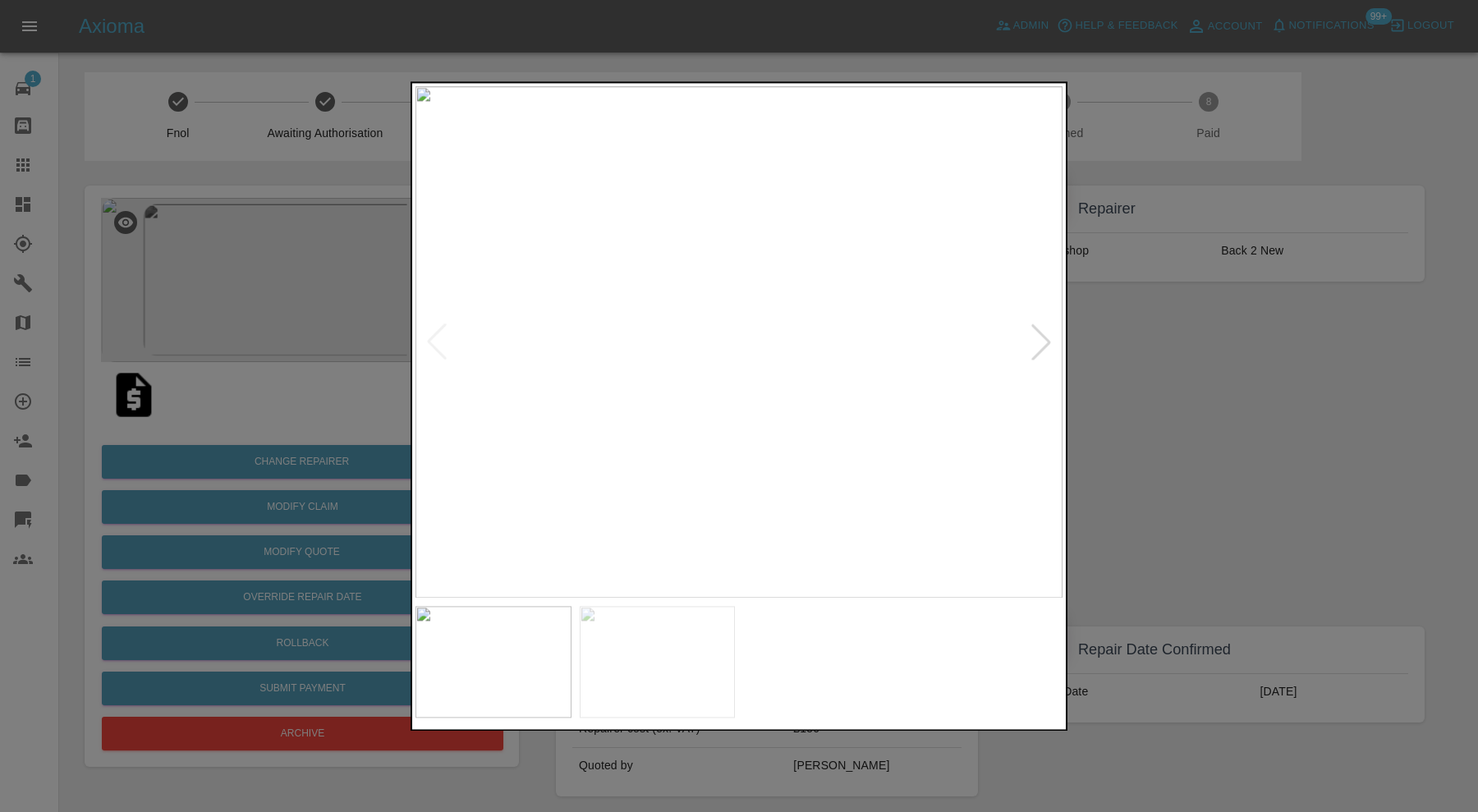
click at [1044, 335] on div at bounding box center [1041, 342] width 36 height 36
click at [1044, 335] on img at bounding box center [738, 342] width 647 height 511
click at [436, 333] on div at bounding box center [436, 342] width 36 height 36
click at [1214, 365] on div at bounding box center [739, 406] width 1478 height 812
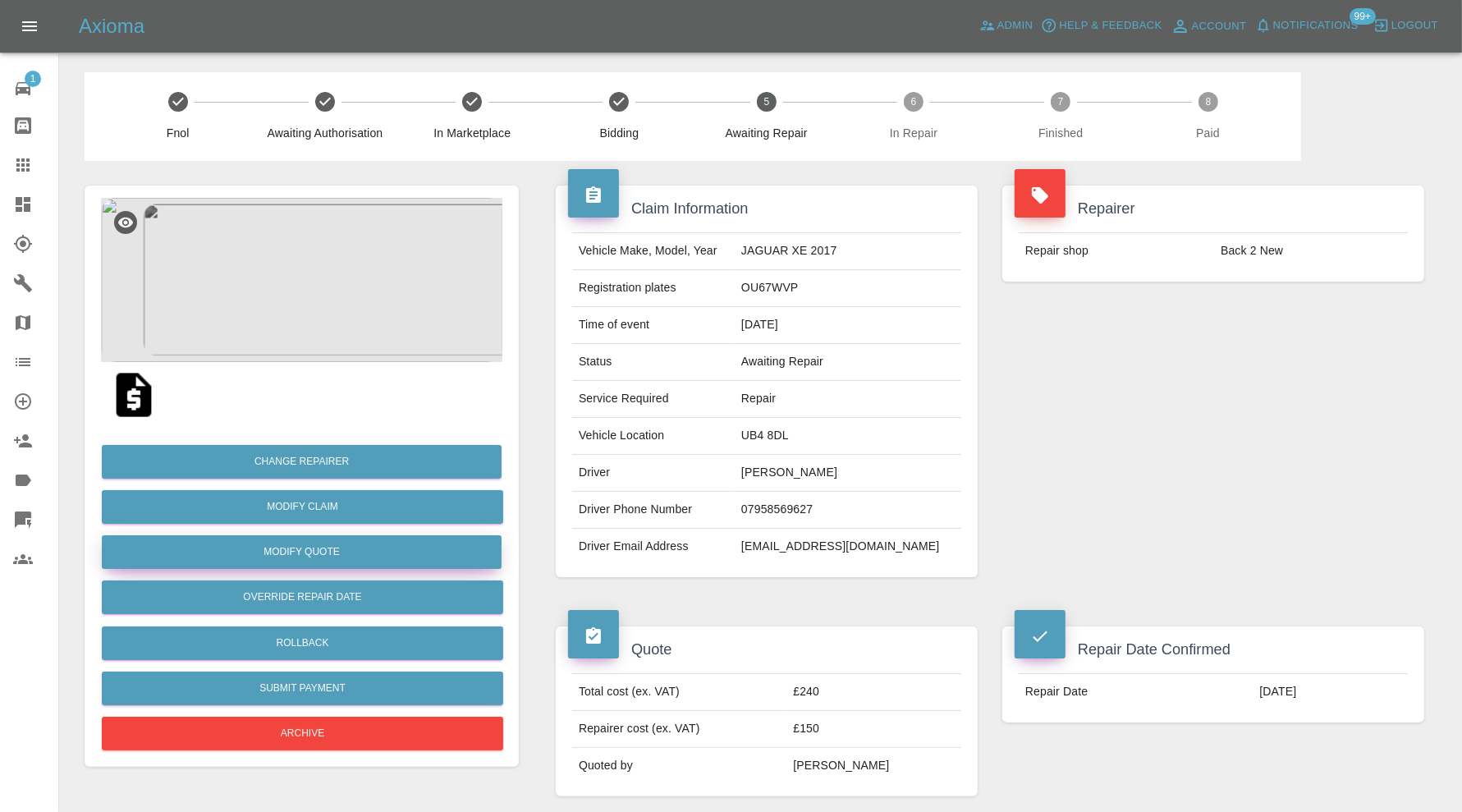
click at [427, 552] on button "Modify Quote" at bounding box center [302, 552] width 400 height 34
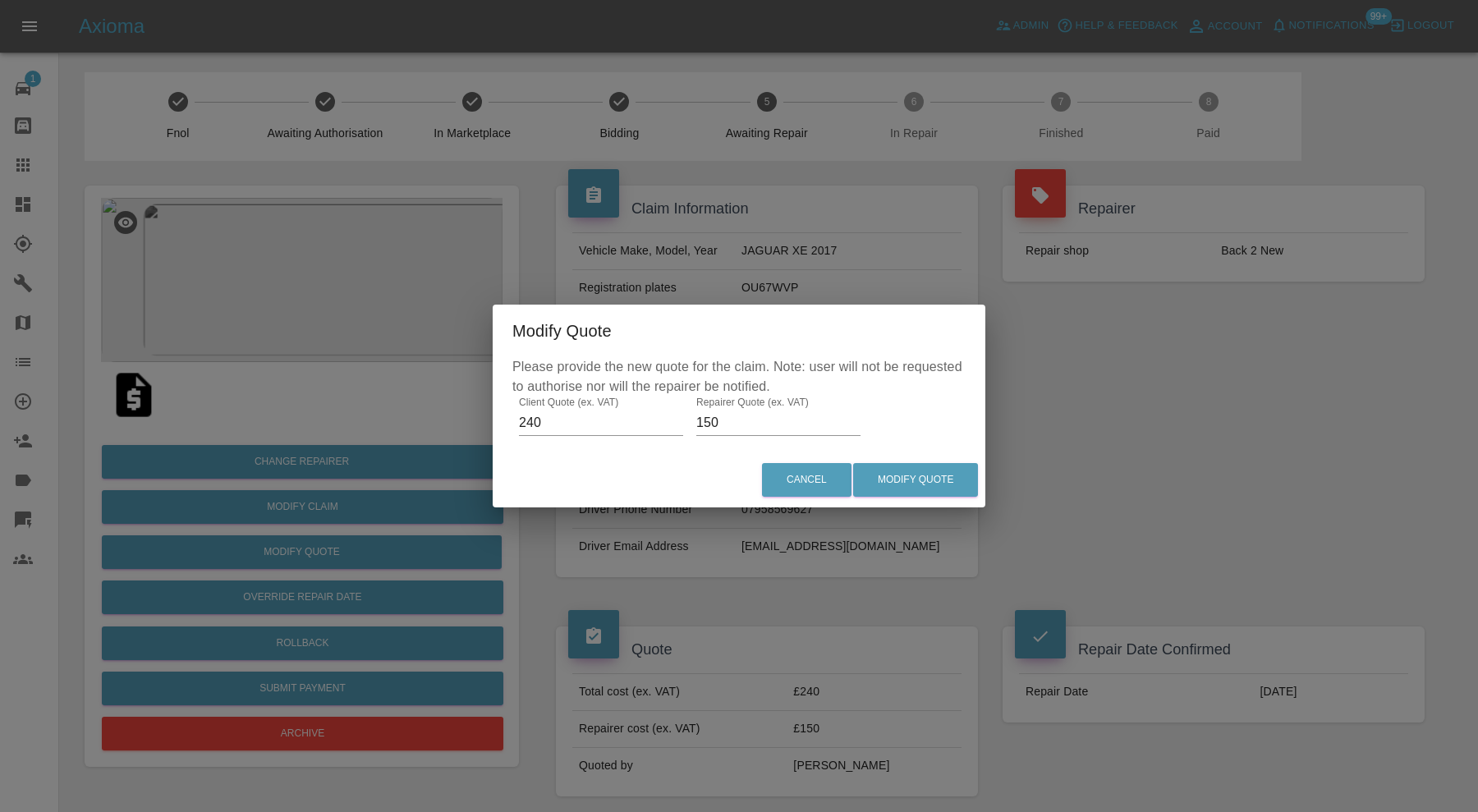
click at [565, 417] on input "240" at bounding box center [601, 422] width 164 height 26
type input "280"
click at [733, 422] on input "150" at bounding box center [778, 422] width 164 height 26
type input "1"
type input "200"
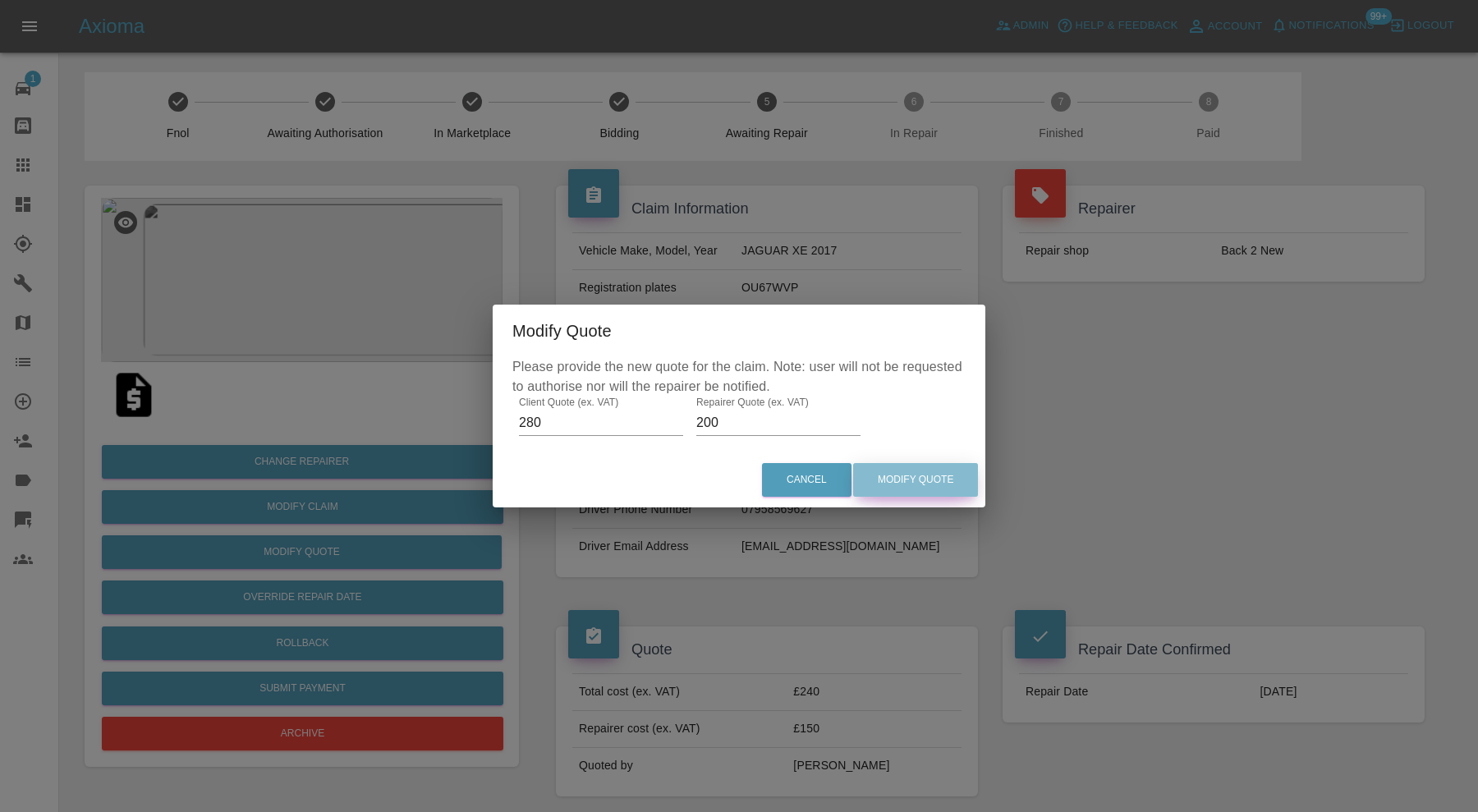
click at [906, 468] on button "Modify Quote" at bounding box center [916, 480] width 125 height 34
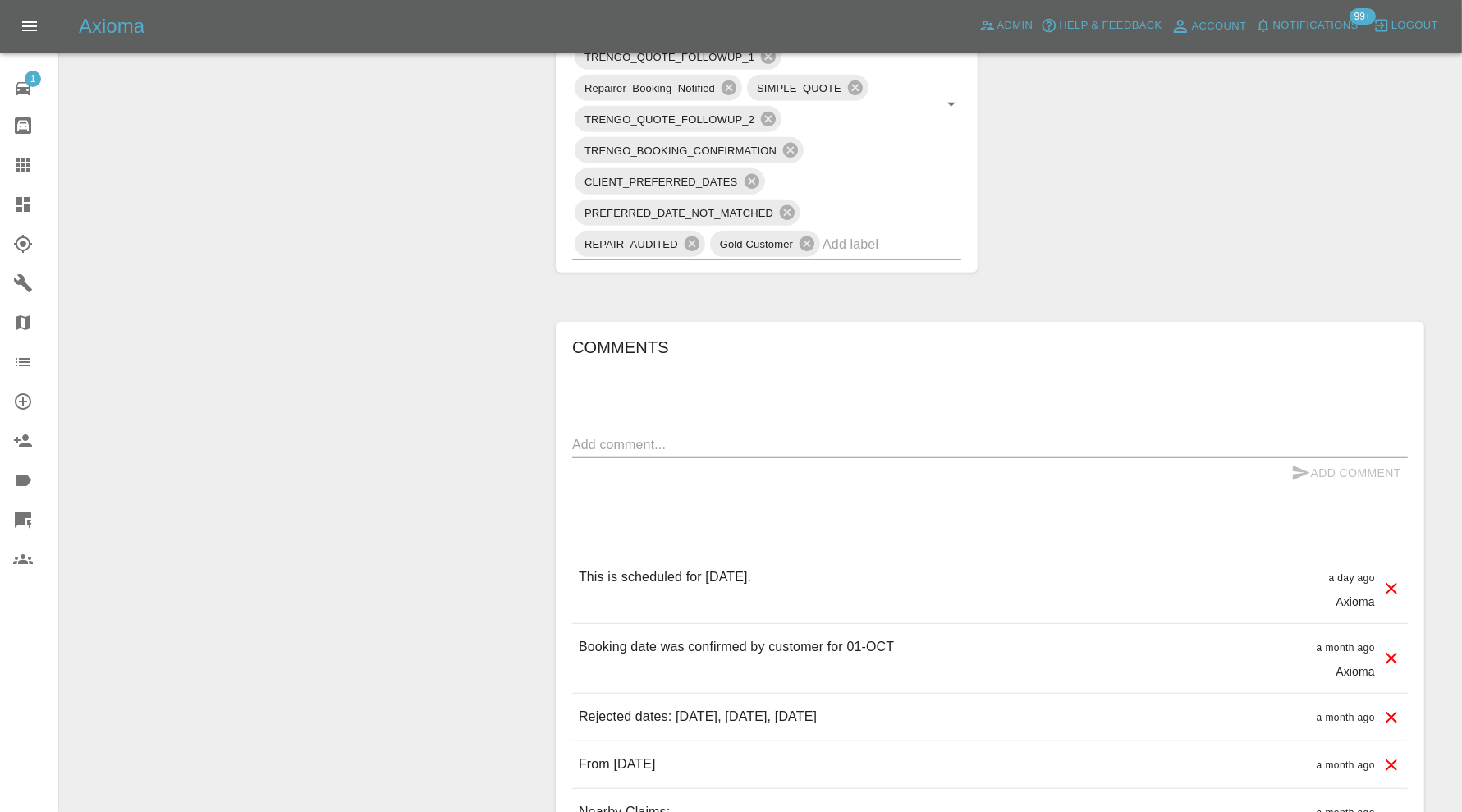
scroll to position [1094, 0]
click at [762, 438] on textarea at bounding box center [990, 441] width 835 height 19
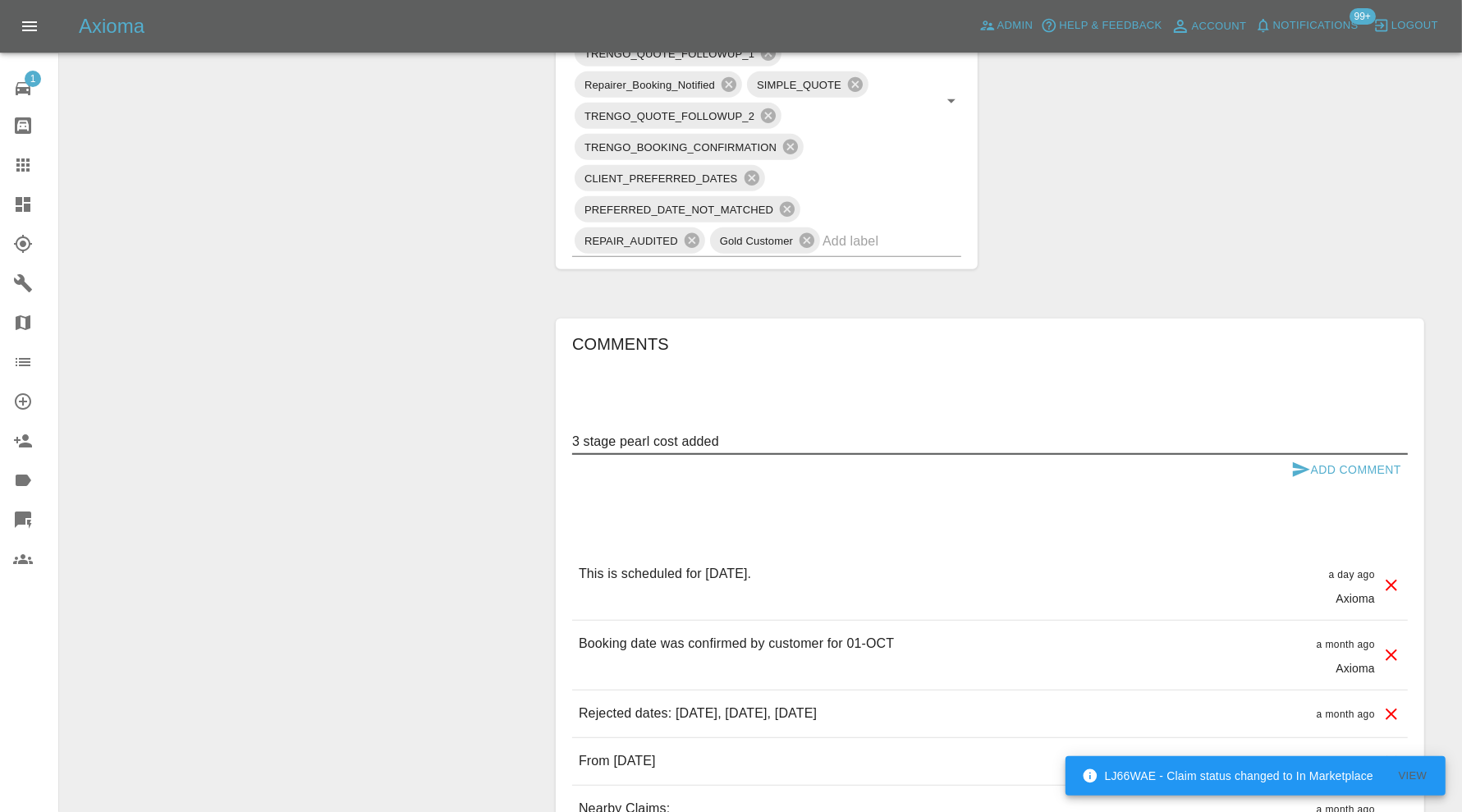
type textarea "3 stage pearl cost added"
click at [1355, 460] on button "Add Comment" at bounding box center [1347, 470] width 123 height 30
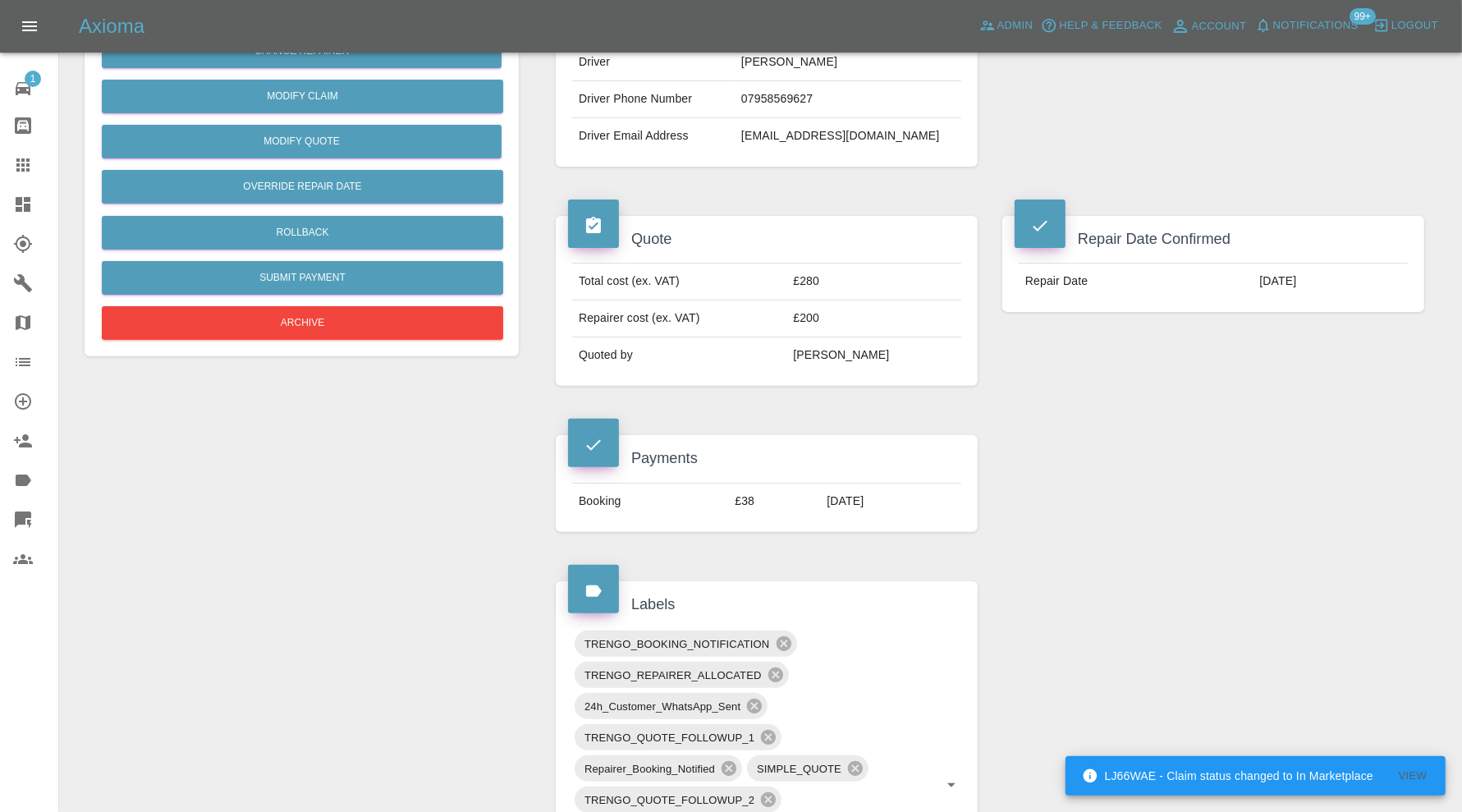
scroll to position [684, 0]
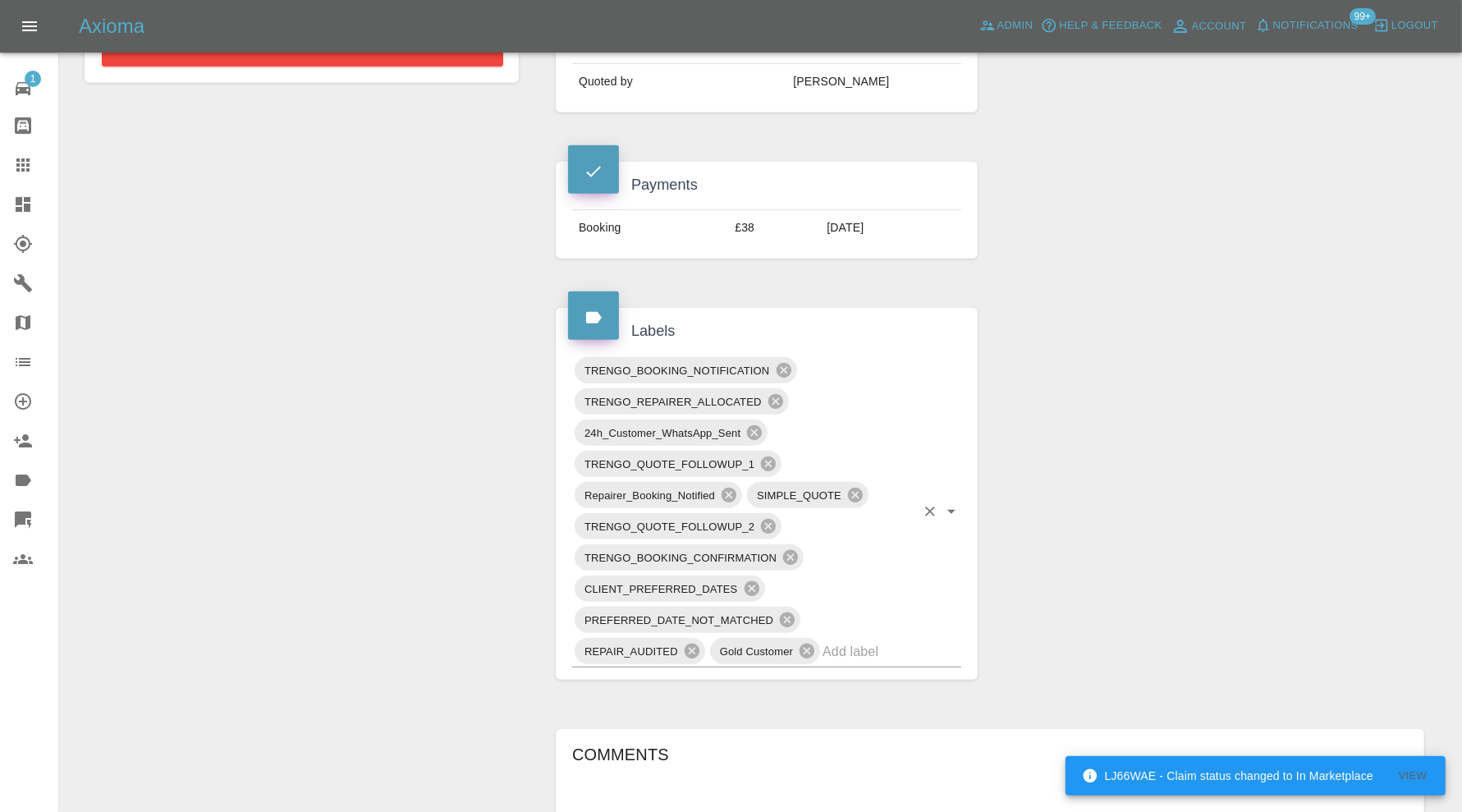
click at [885, 644] on input "text" at bounding box center [869, 651] width 93 height 26
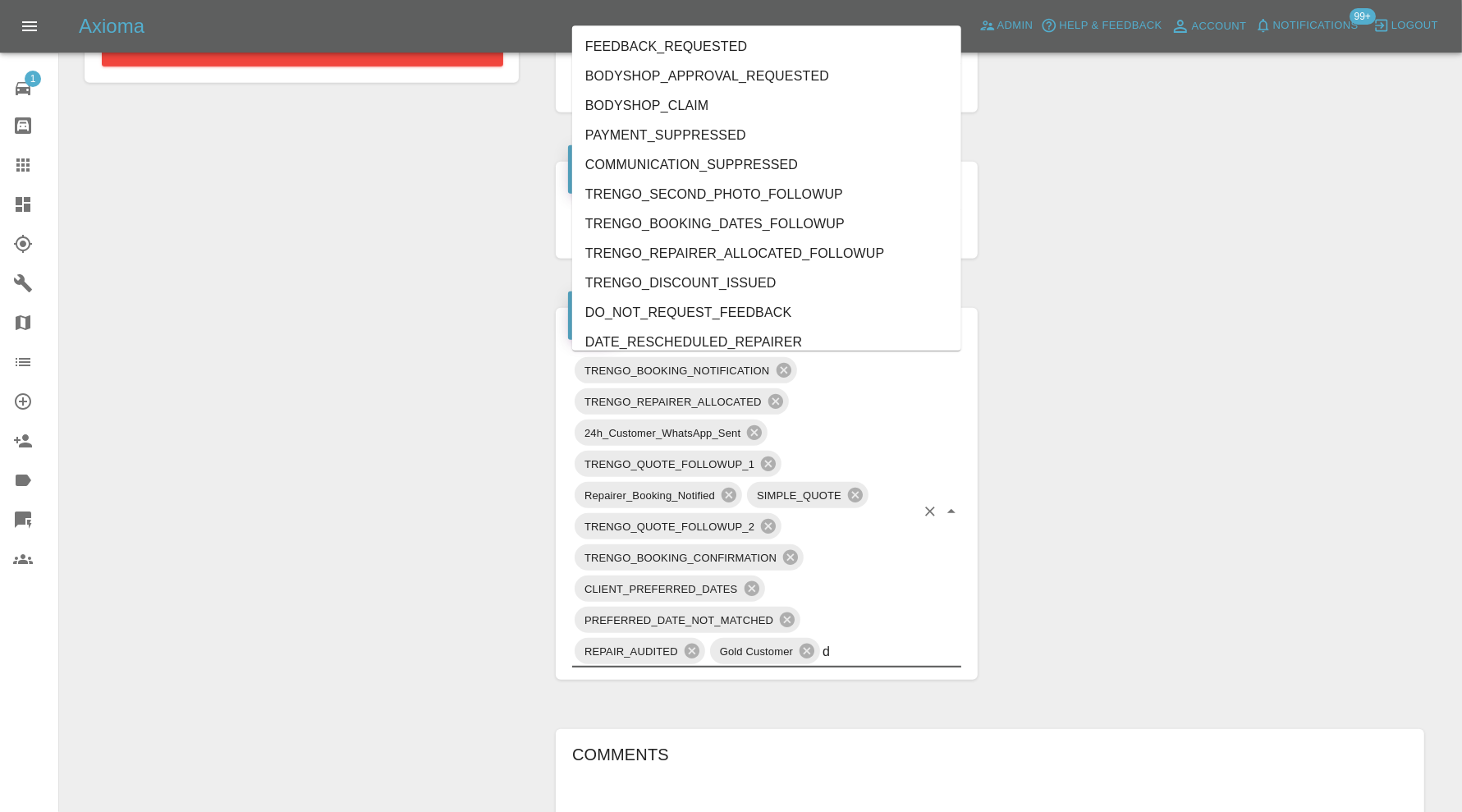
type input "do"
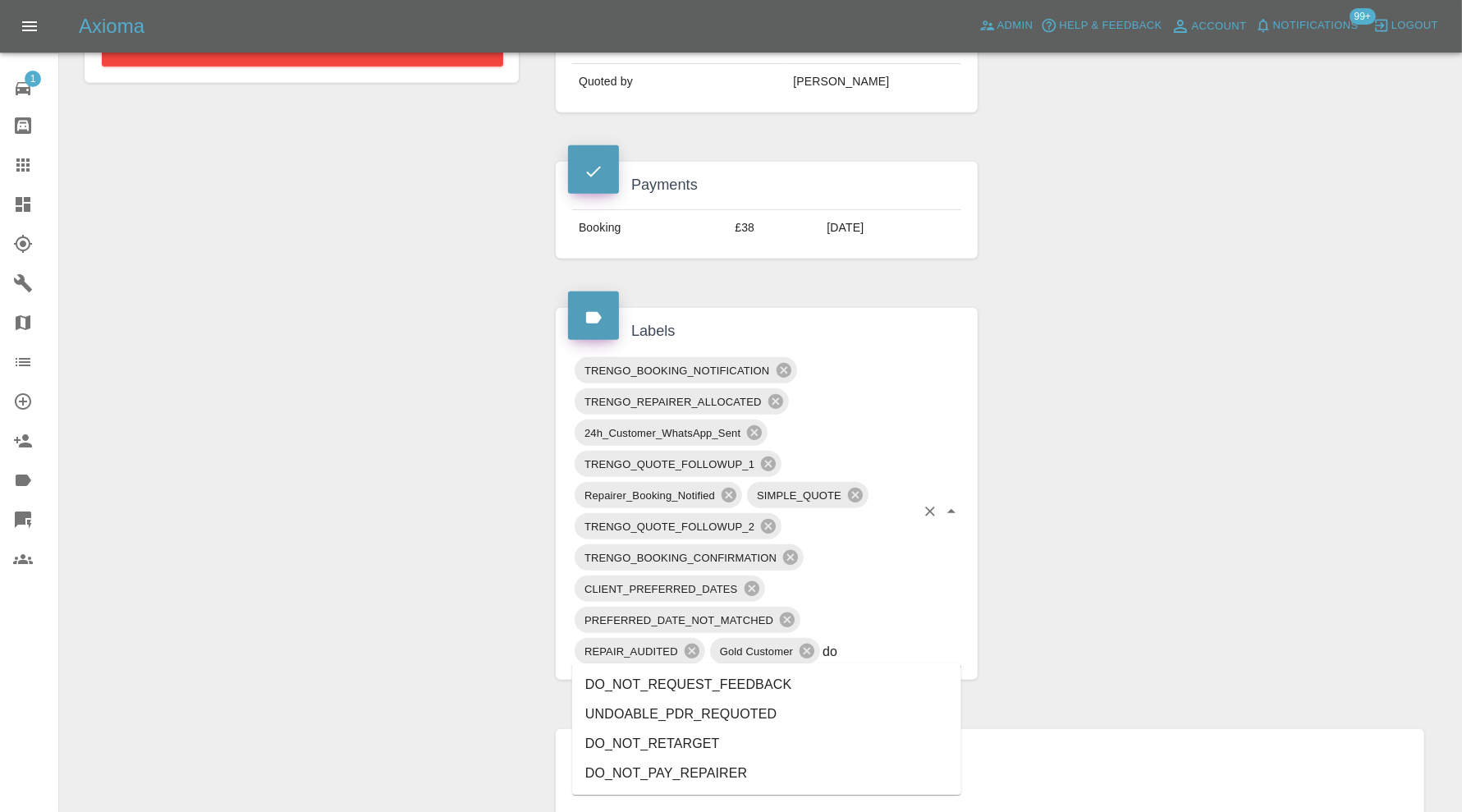
click at [768, 682] on li "DO_NOT_REQUEST_FEEDBACK" at bounding box center [767, 684] width 389 height 29
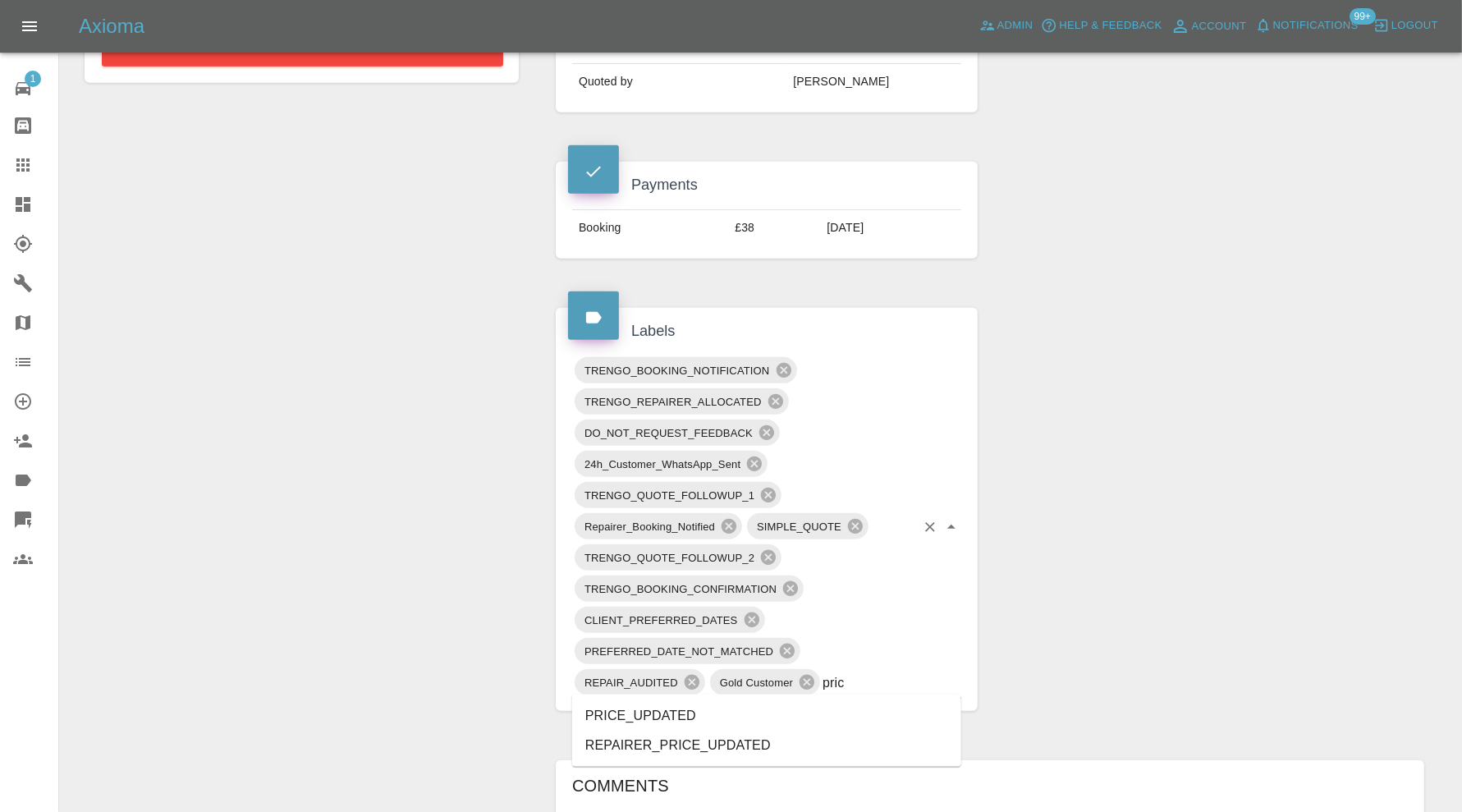
type input "price"
click at [729, 723] on li "PRICE_UPDATED" at bounding box center [767, 716] width 389 height 29
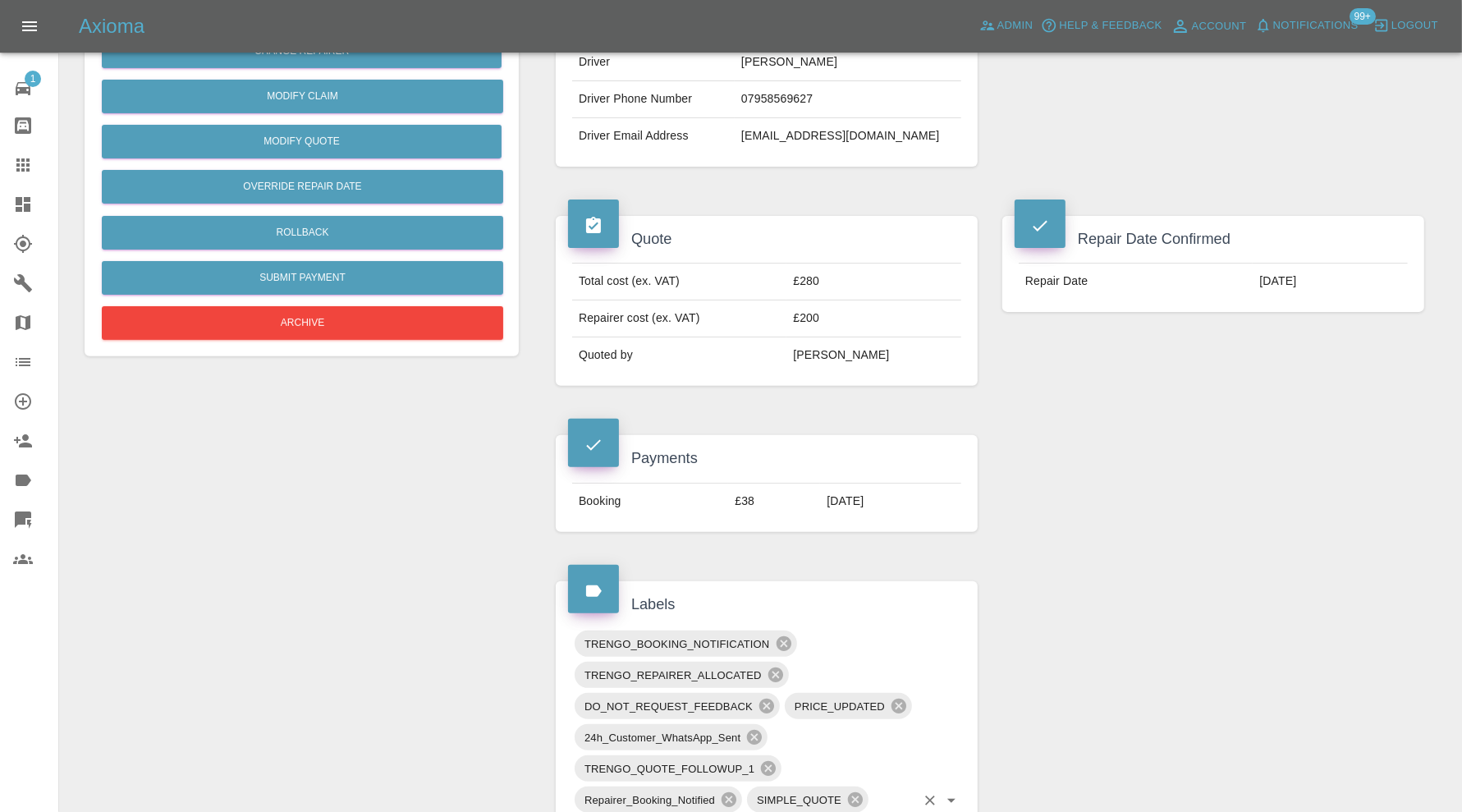
scroll to position [0, 0]
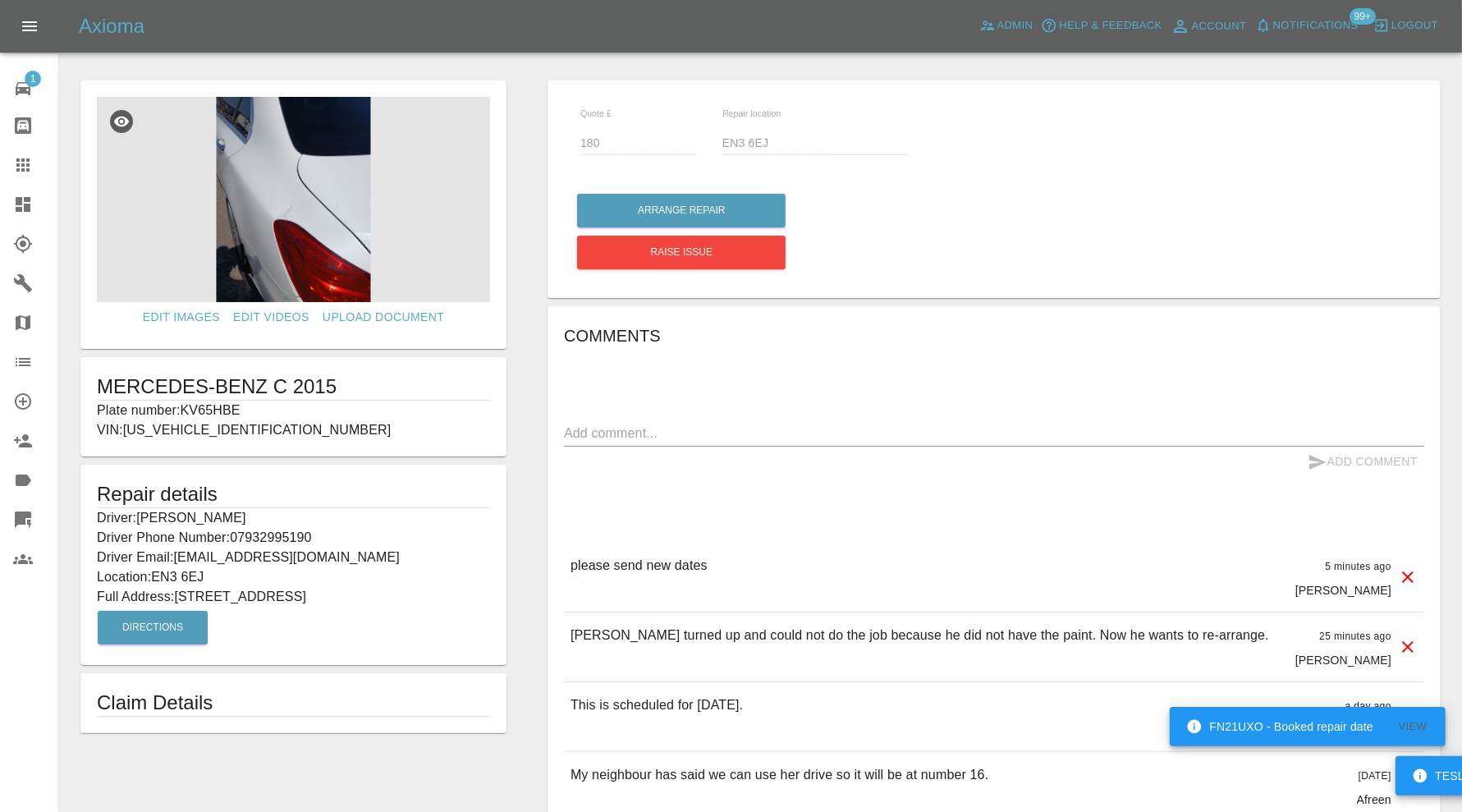
click at [220, 407] on p "Plate number: KV65HBE" at bounding box center [294, 410] width 394 height 20
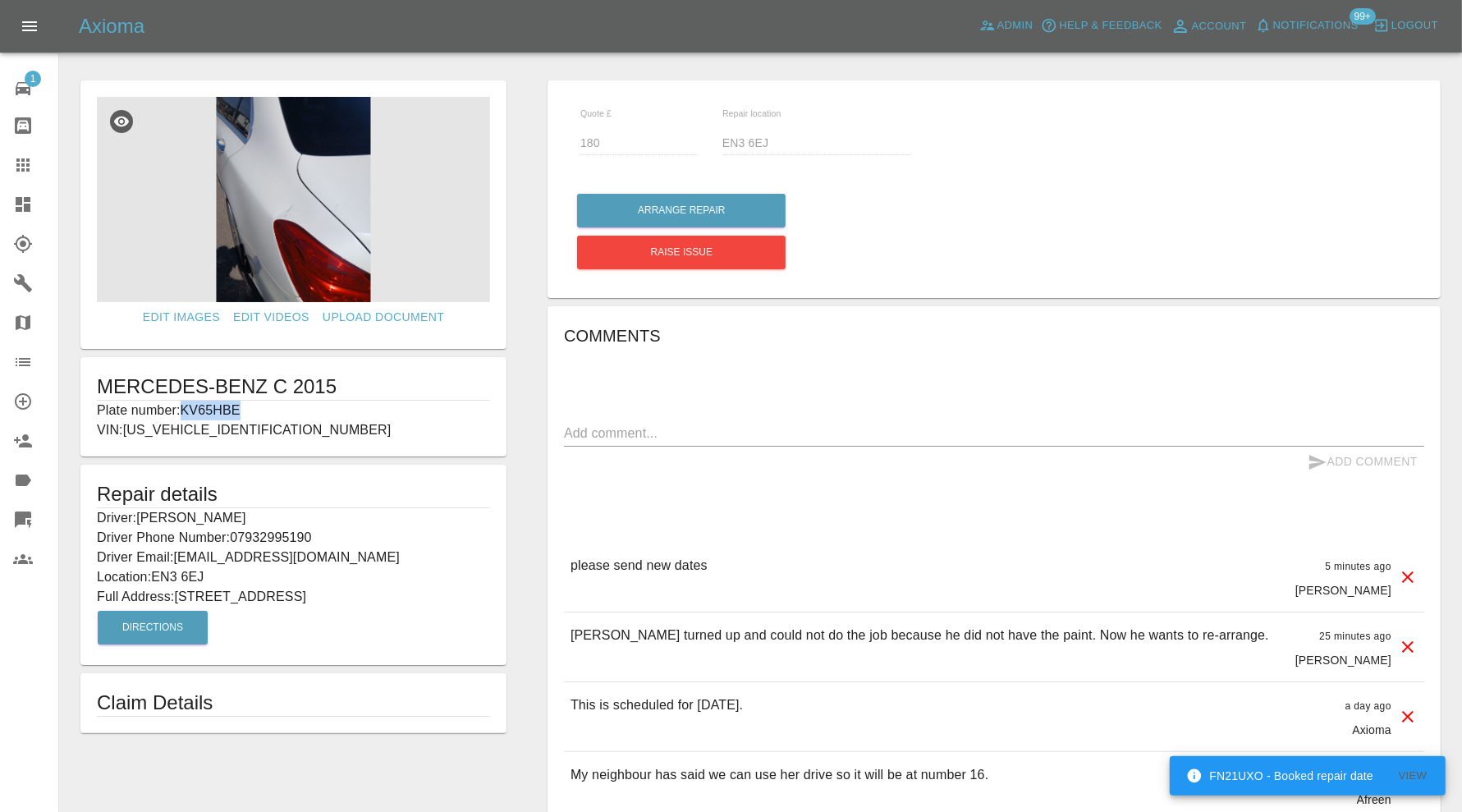
click at [220, 407] on p "Plate number: KV65HBE" at bounding box center [294, 410] width 394 height 20
copy p "KV65HBE"
click at [17, 161] on icon at bounding box center [23, 165] width 20 height 20
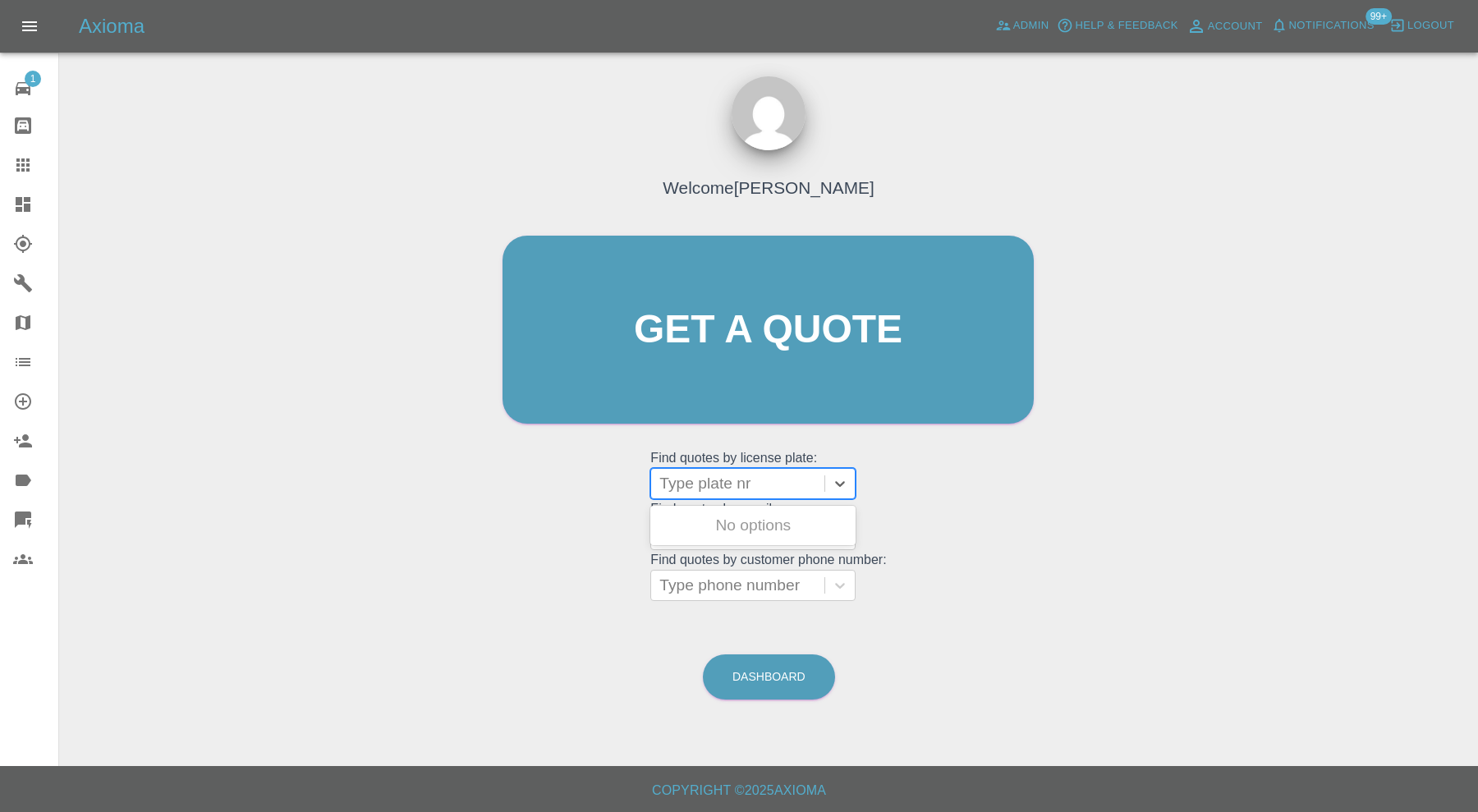
click at [727, 470] on div "Type plate nr" at bounding box center [737, 483] width 173 height 29
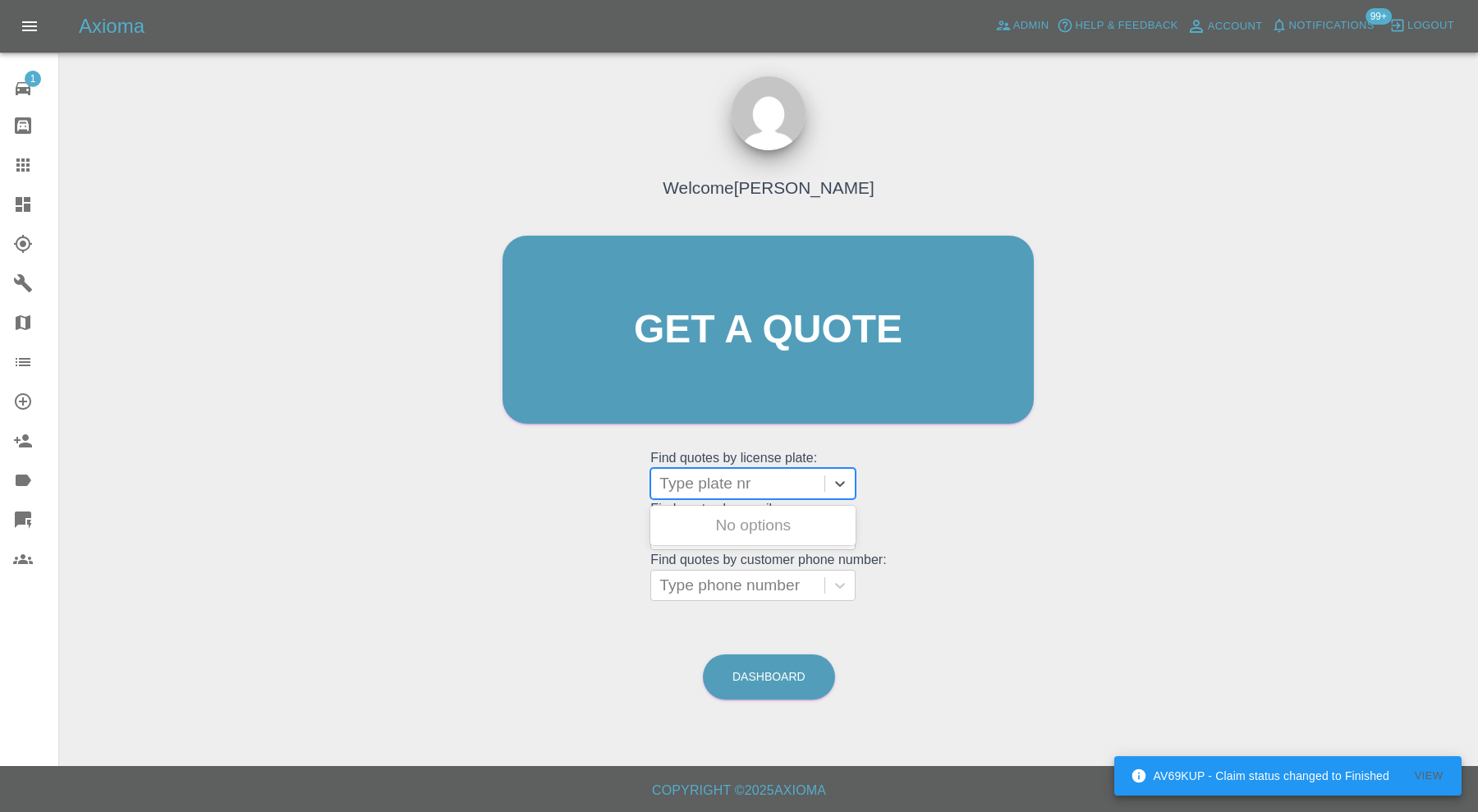
paste input "KV65HBE"
type input "KV65HBE"
click at [775, 518] on div "KV65HBE, Bidding" at bounding box center [753, 525] width 205 height 33
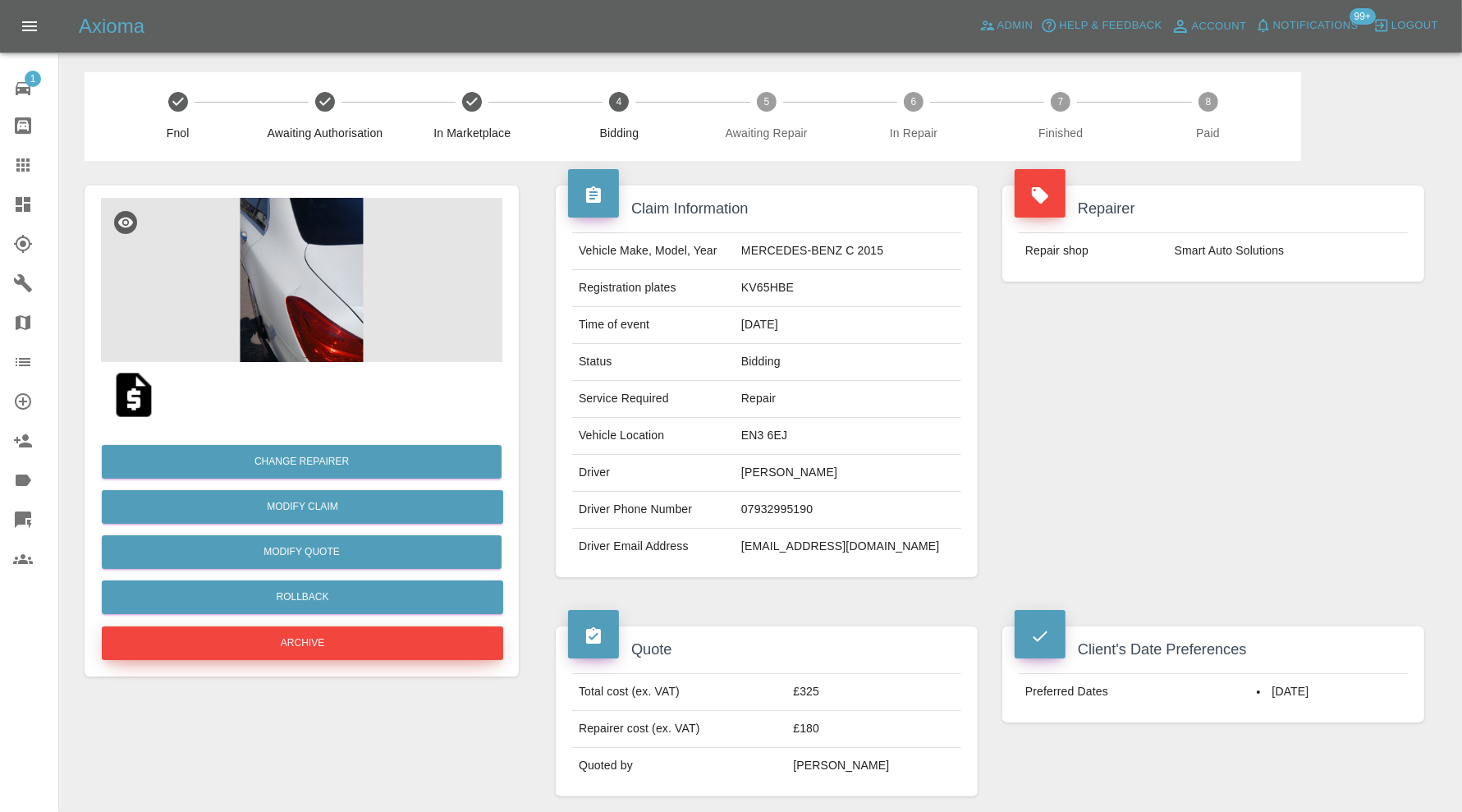
click at [377, 637] on button "Archive" at bounding box center [303, 643] width 402 height 34
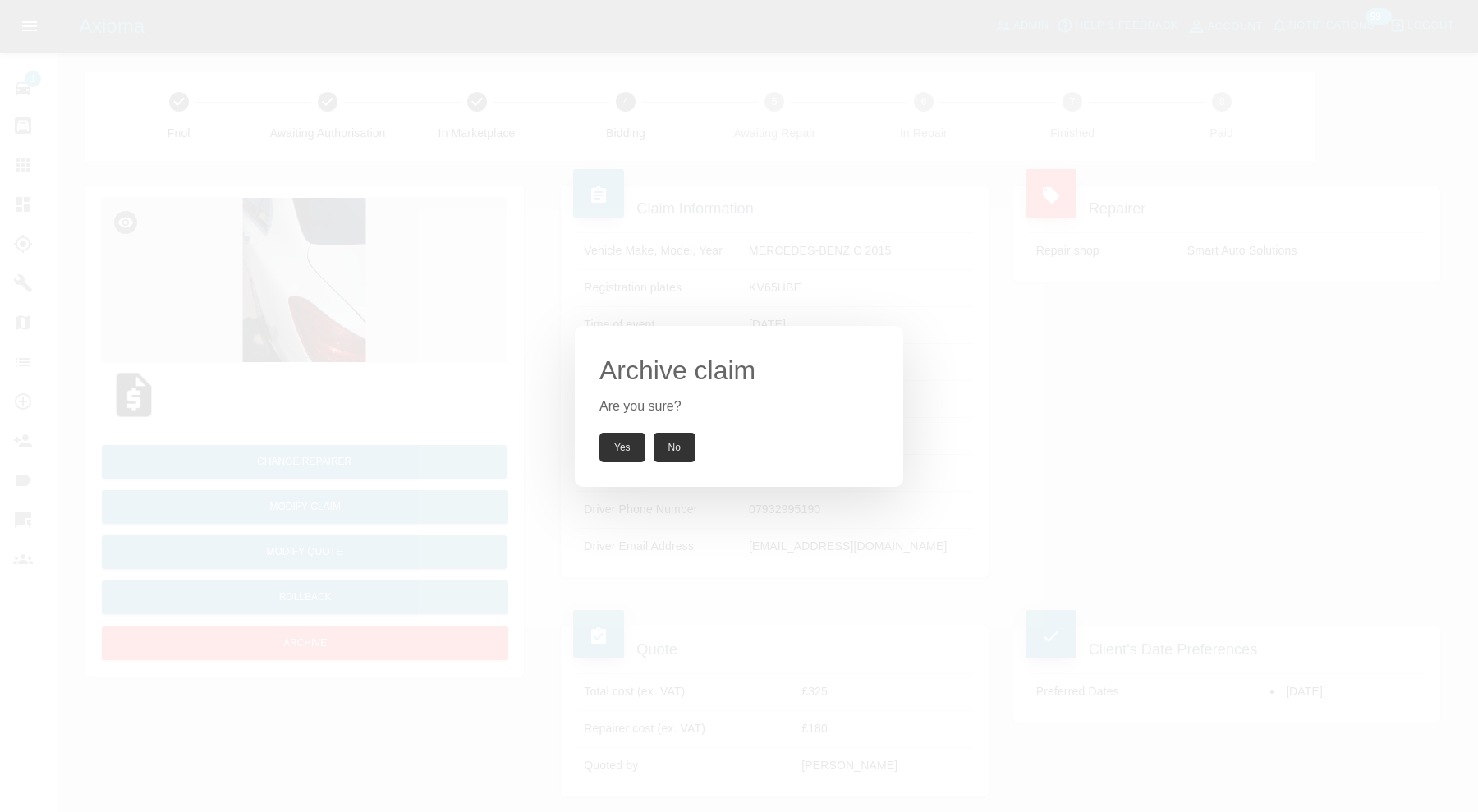
click at [611, 447] on button "Yes" at bounding box center [623, 447] width 46 height 29
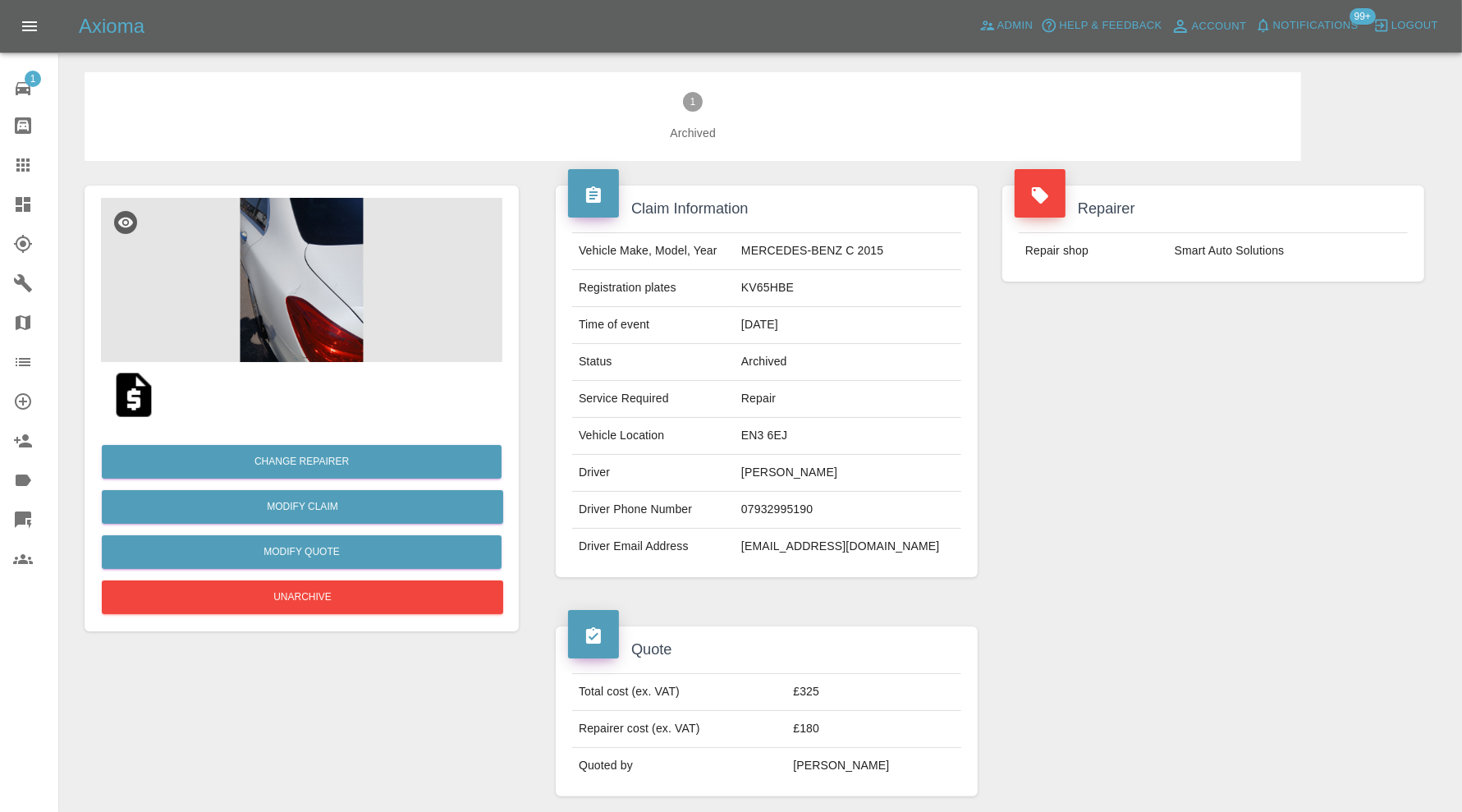
click at [818, 552] on td "[EMAIL_ADDRESS][DOMAIN_NAME]" at bounding box center [848, 546] width 227 height 36
click at [831, 533] on td "[EMAIL_ADDRESS][DOMAIN_NAME]" at bounding box center [848, 546] width 227 height 36
copy div "[EMAIL_ADDRESS][DOMAIN_NAME]"
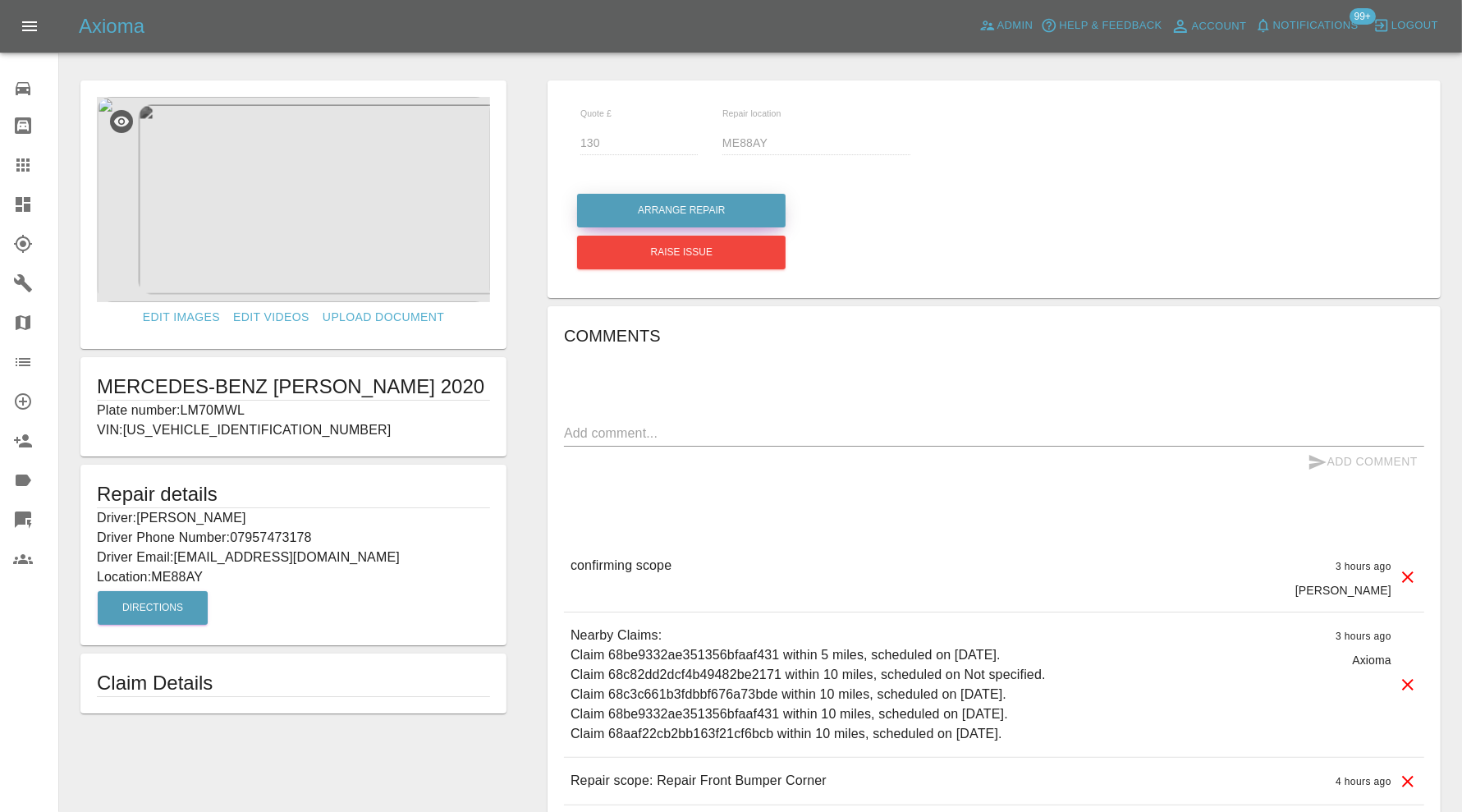
click at [717, 213] on button "Arrange Repair" at bounding box center [682, 211] width 209 height 34
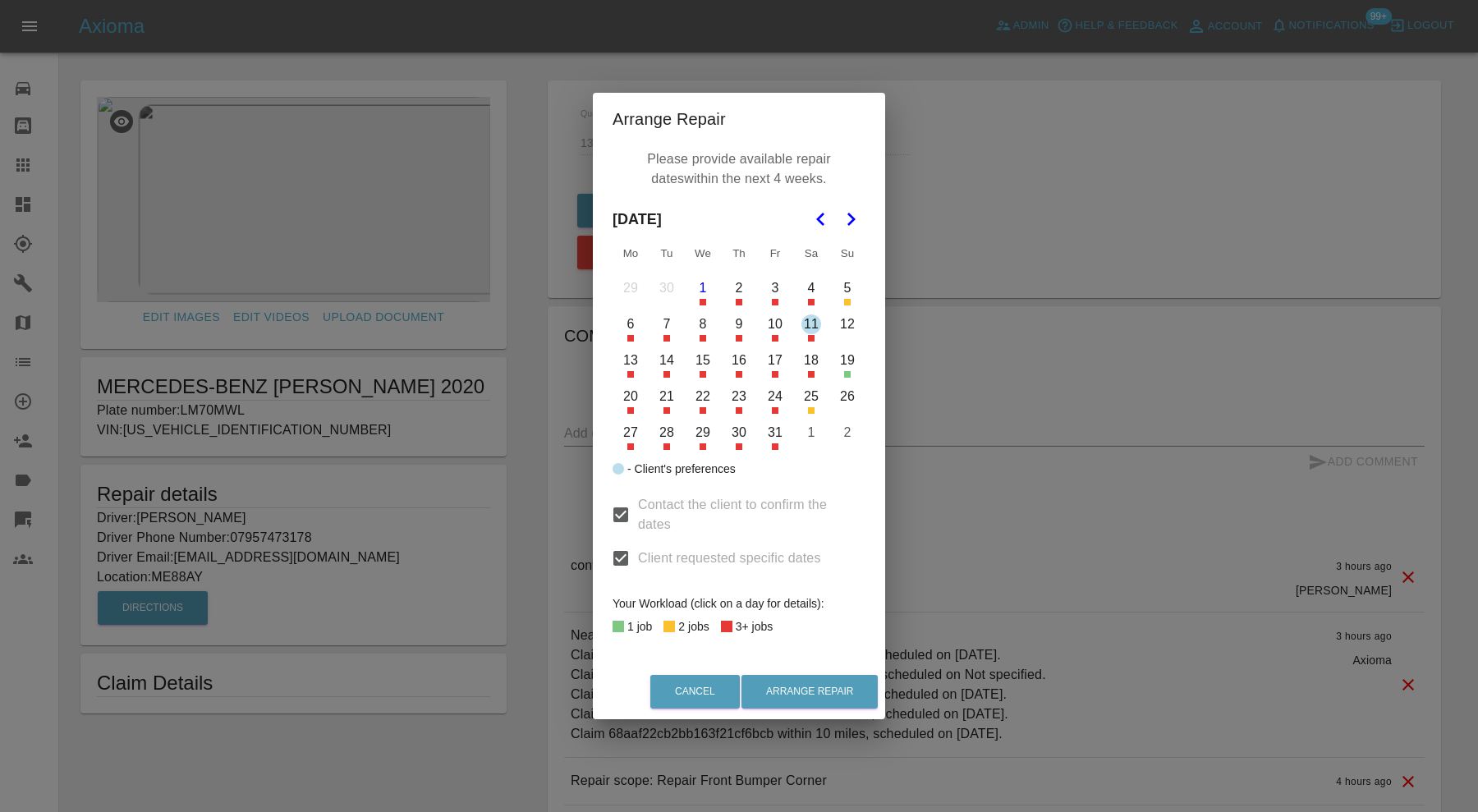
click at [739, 293] on button "2" at bounding box center [739, 288] width 35 height 35
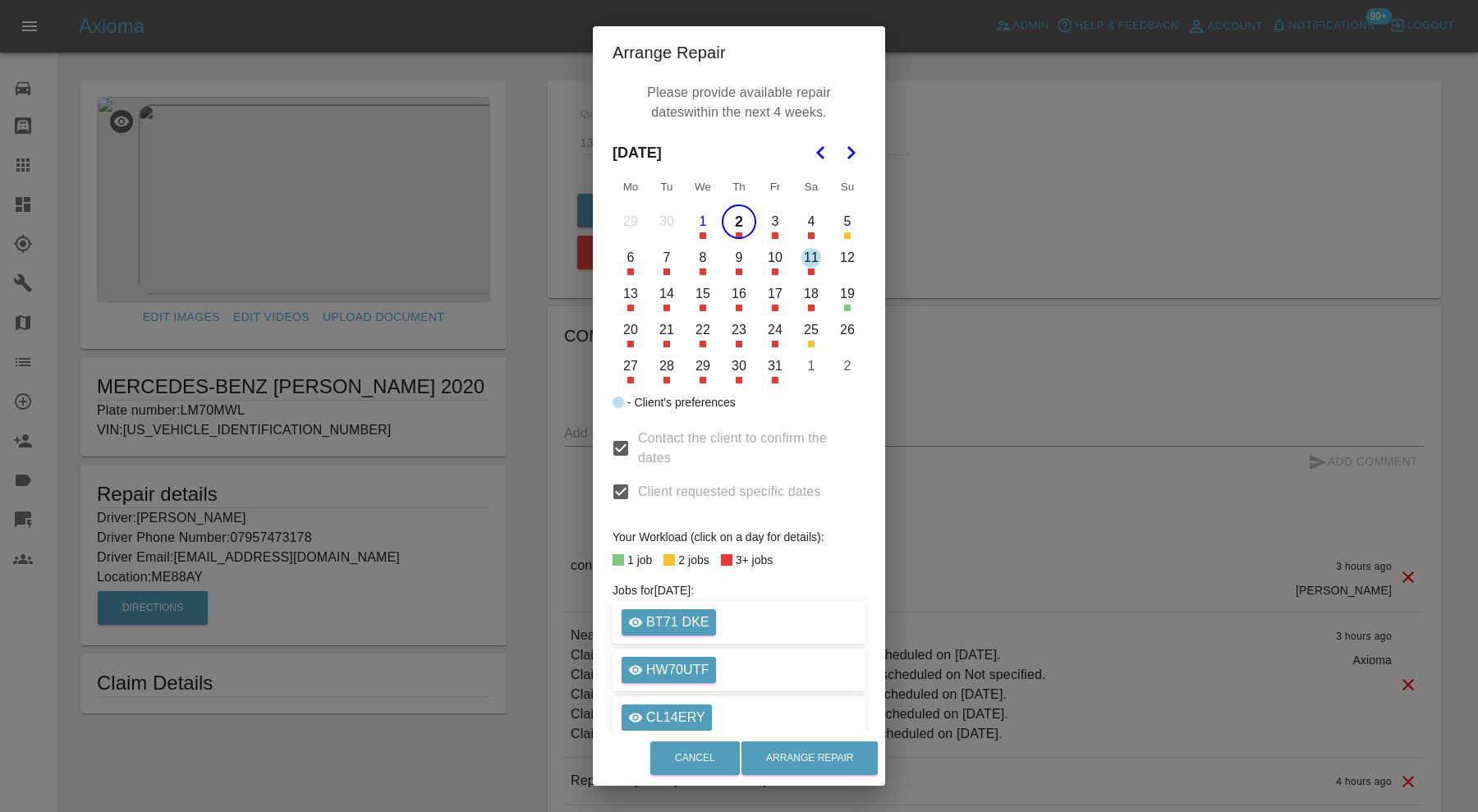
click at [624, 268] on button "6" at bounding box center [630, 258] width 35 height 35
click at [655, 267] on button "7" at bounding box center [667, 258] width 35 height 35
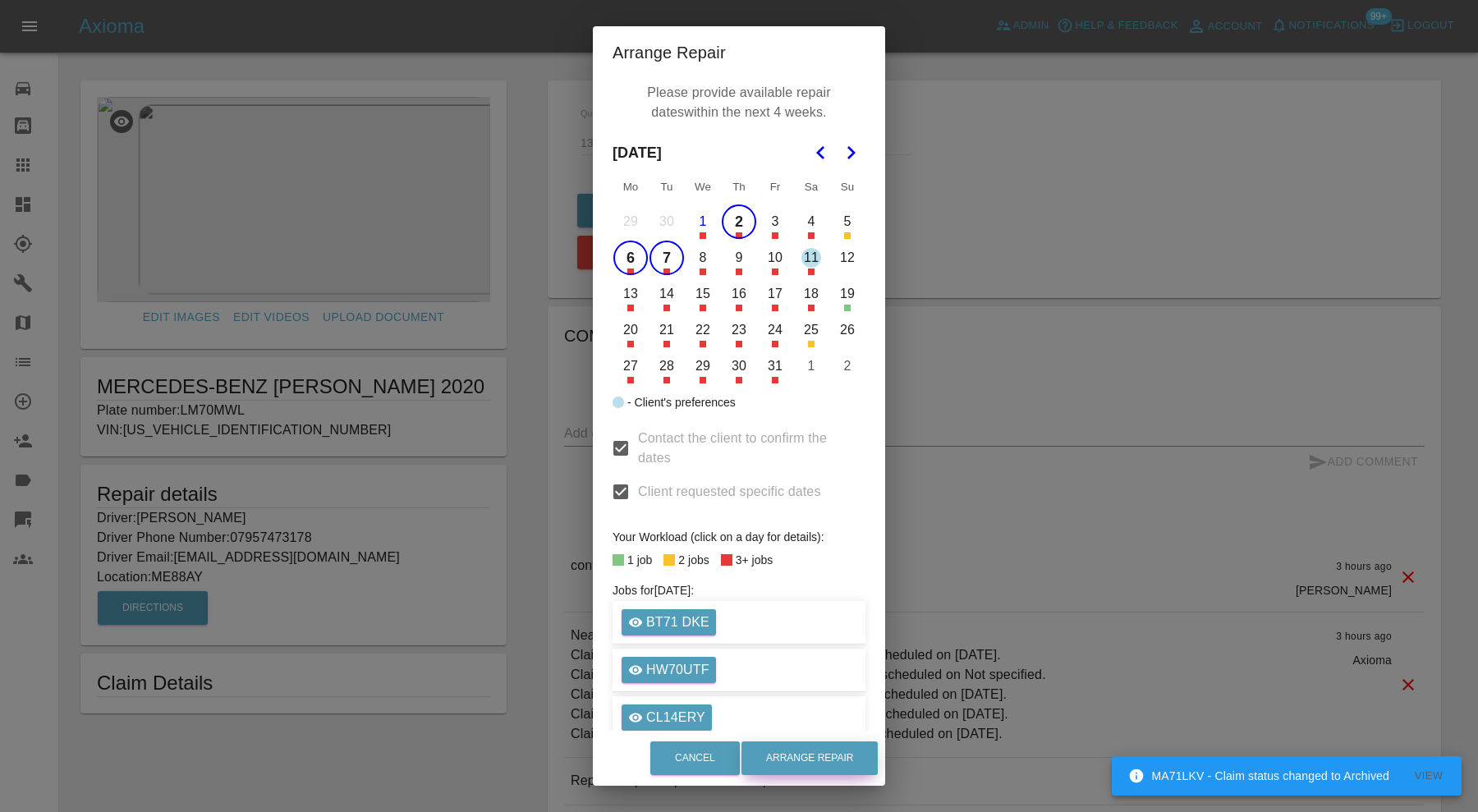
click at [798, 753] on button "Arrange Repair" at bounding box center [810, 758] width 137 height 34
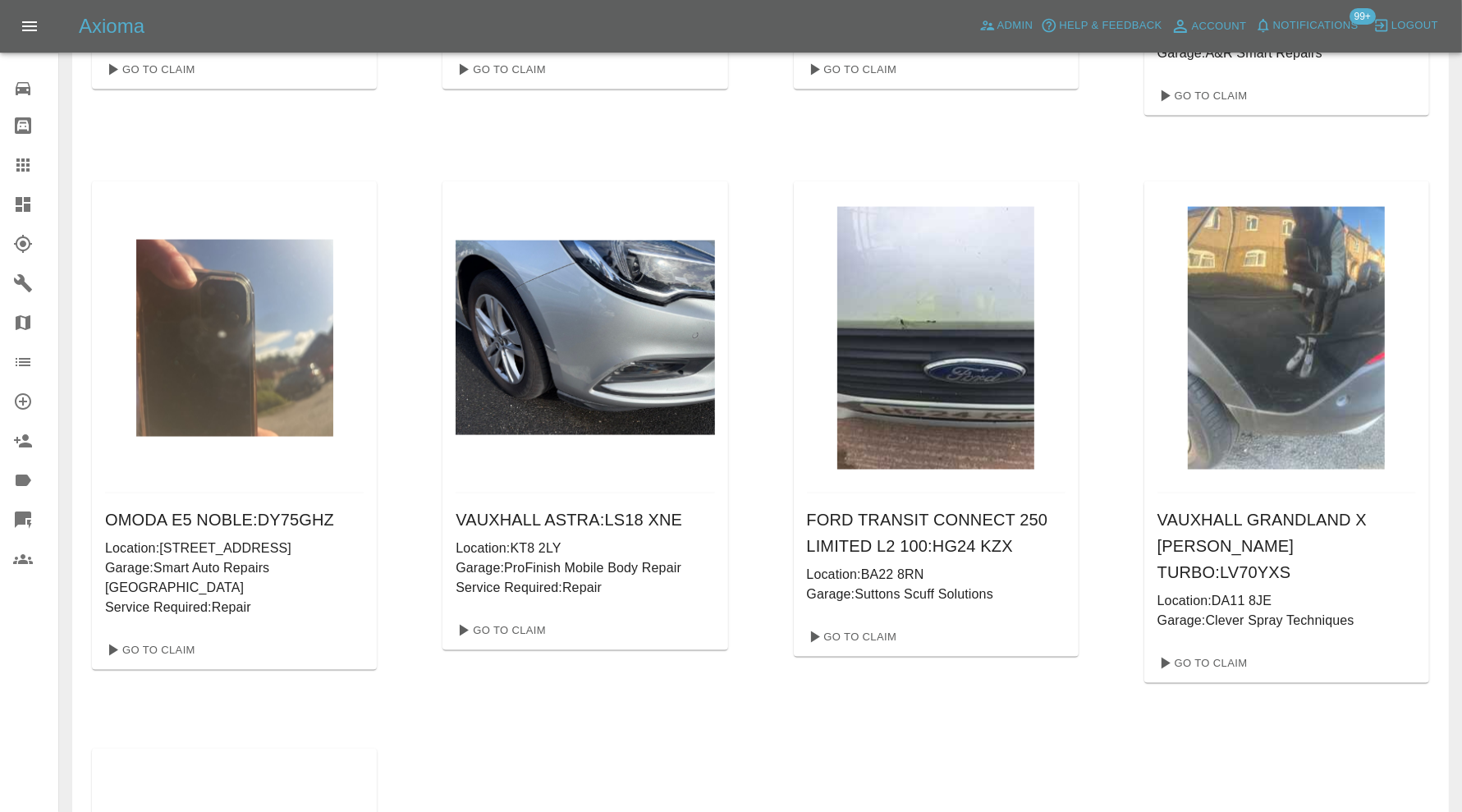
scroll to position [2325, 0]
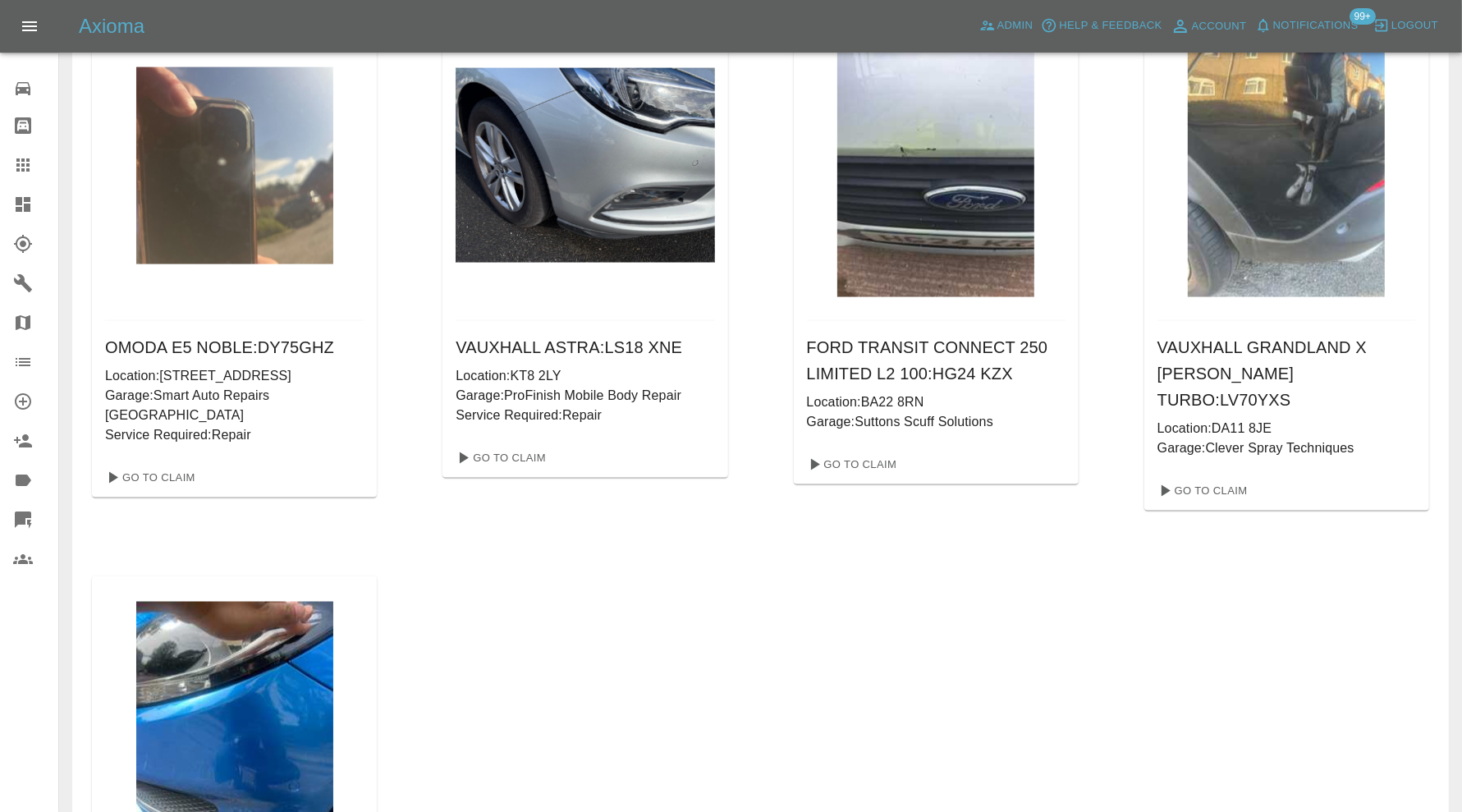
click at [1327, 411] on h6 "VAUXHALL GRANDLAND X GRIFFIN TURBO : LV70YXS" at bounding box center [1287, 373] width 259 height 79
copy h6 "LV70YXS"
click at [26, 162] on icon at bounding box center [22, 165] width 13 height 13
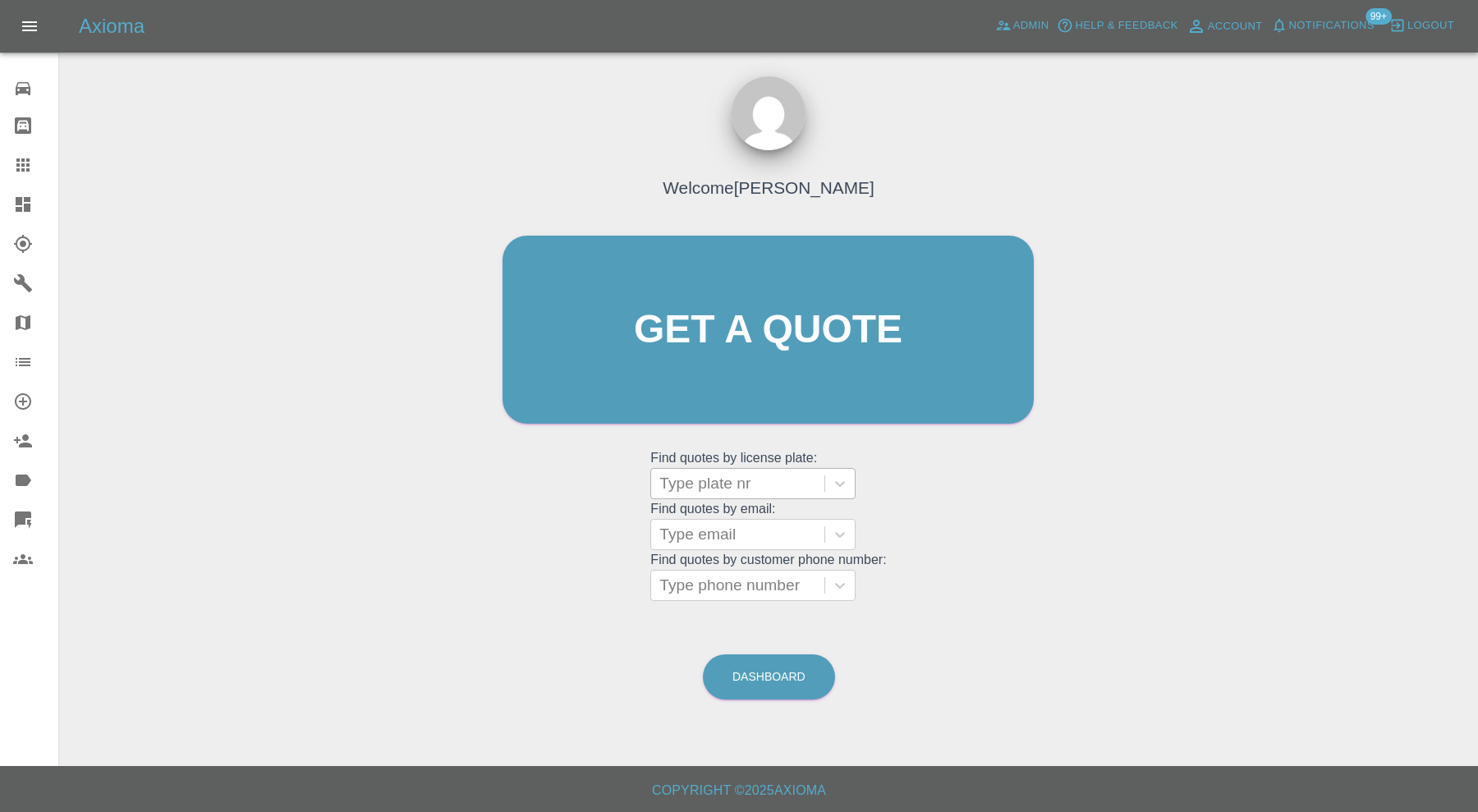
click at [706, 482] on div at bounding box center [738, 484] width 157 height 23
paste input "LV70YXS"
type input "LV70YXS"
click at [749, 517] on div "LV70YXS, Bidding" at bounding box center [753, 525] width 205 height 33
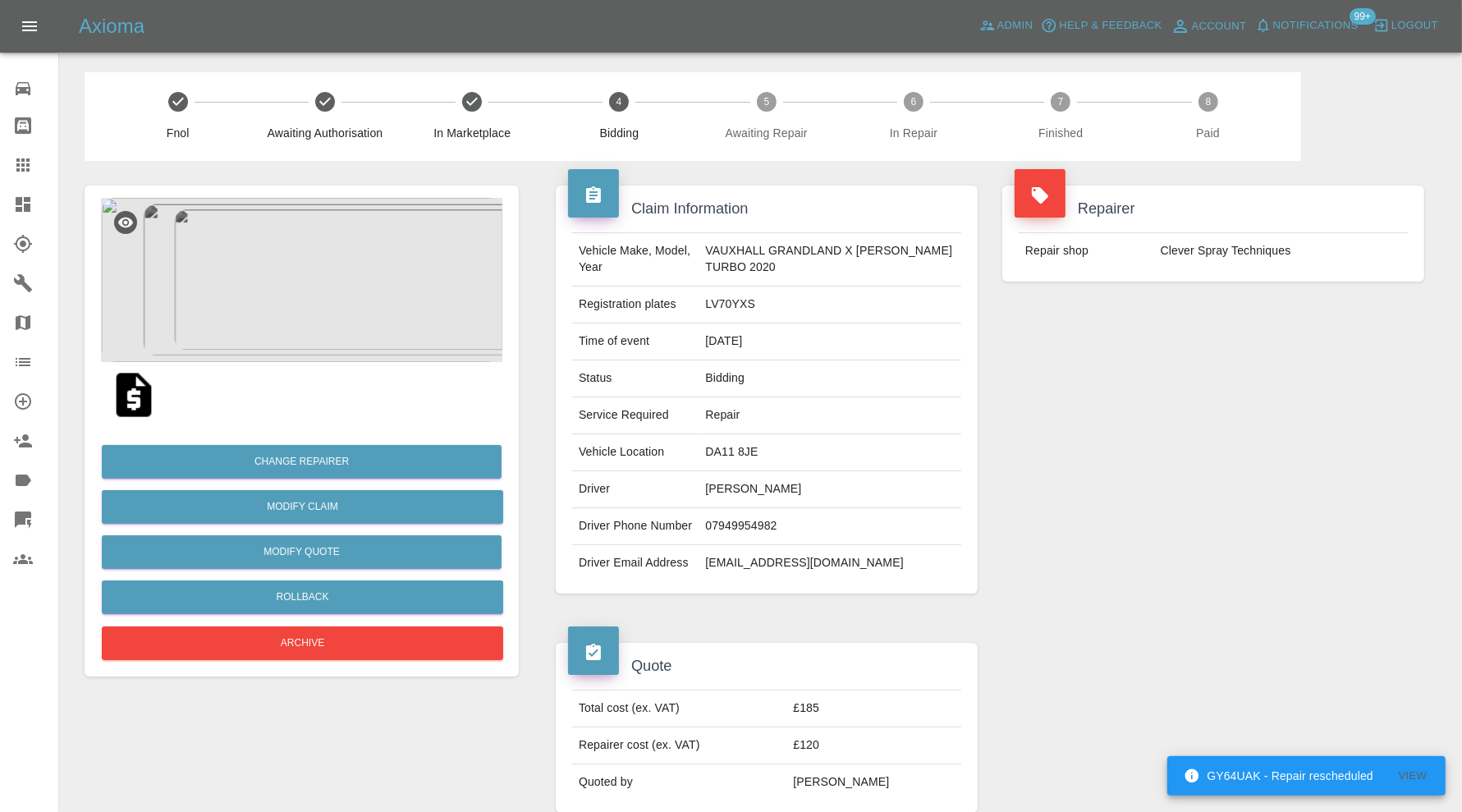
click at [336, 296] on img at bounding box center [302, 280] width 402 height 164
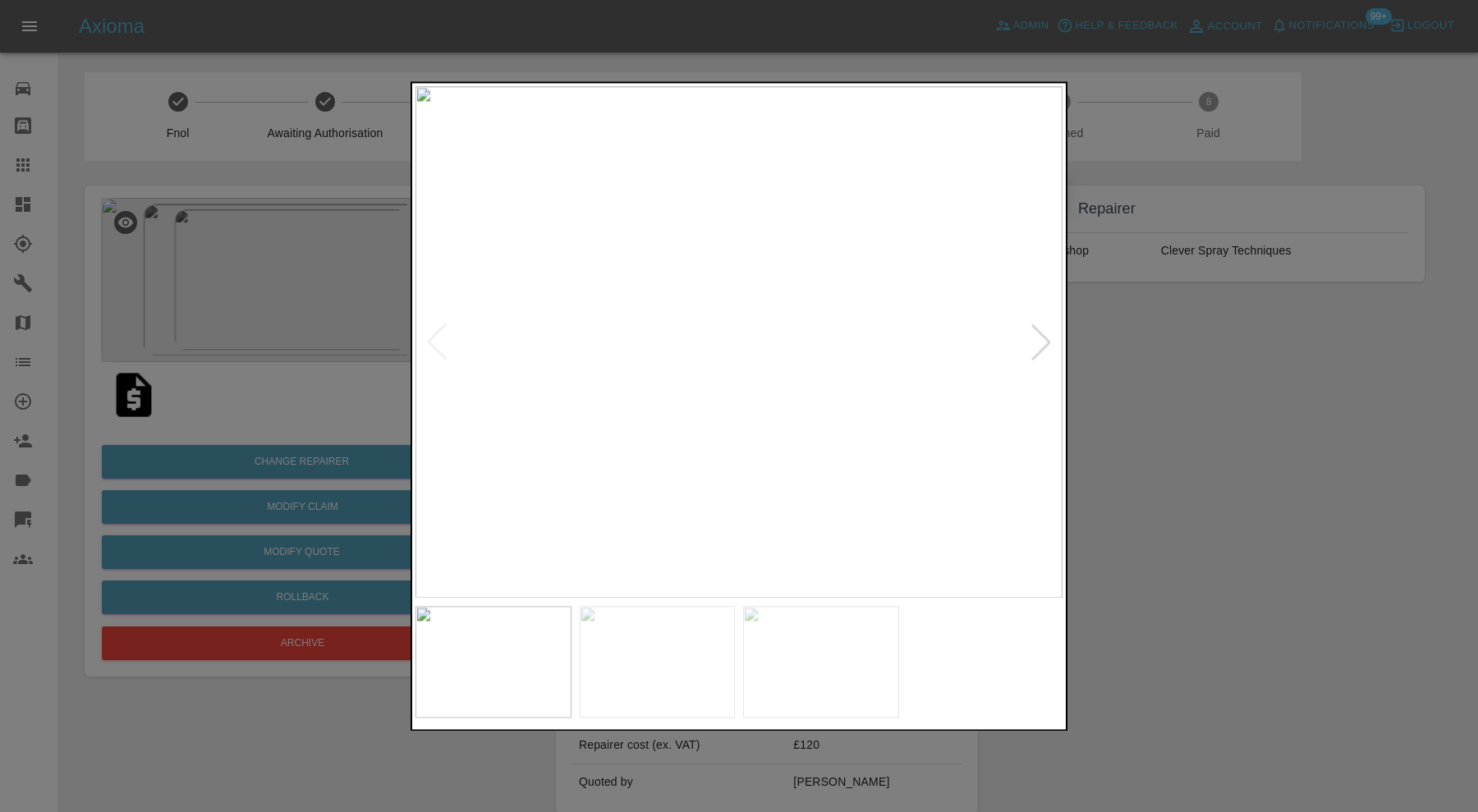
click at [1042, 333] on div at bounding box center [1041, 342] width 36 height 36
click at [1125, 370] on div at bounding box center [739, 406] width 1478 height 812
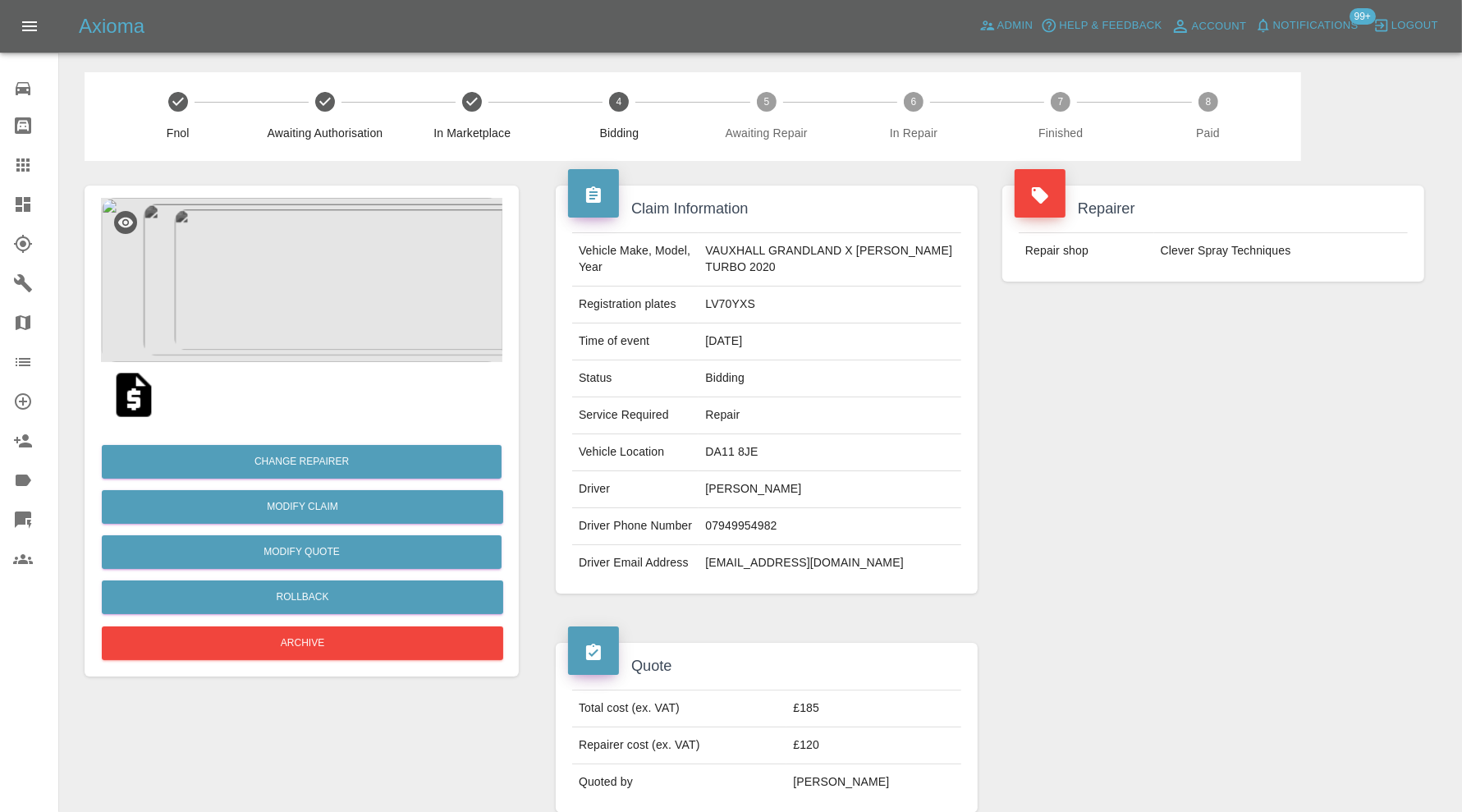
click at [326, 289] on img at bounding box center [302, 280] width 402 height 164
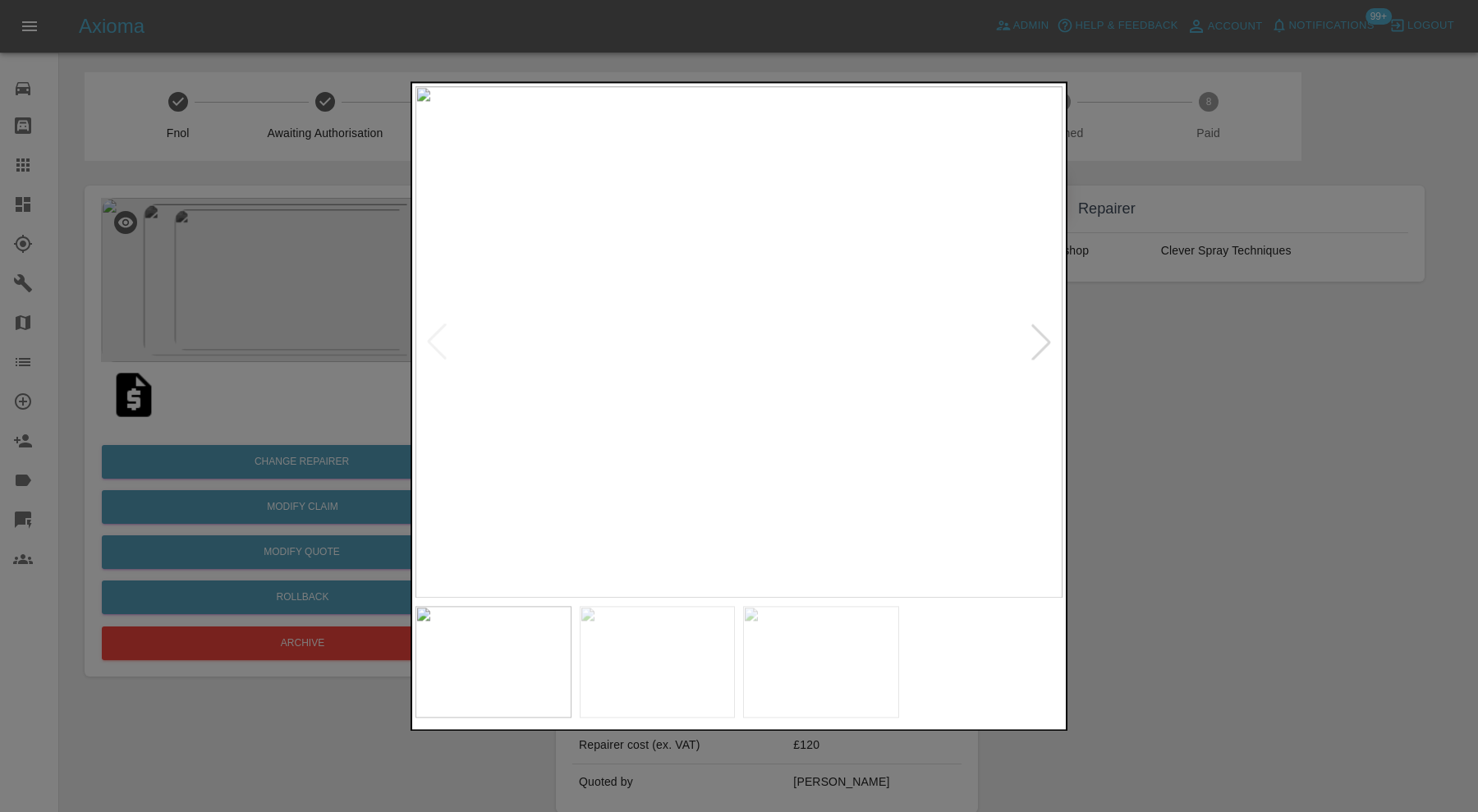
click at [1296, 456] on div at bounding box center [739, 406] width 1478 height 812
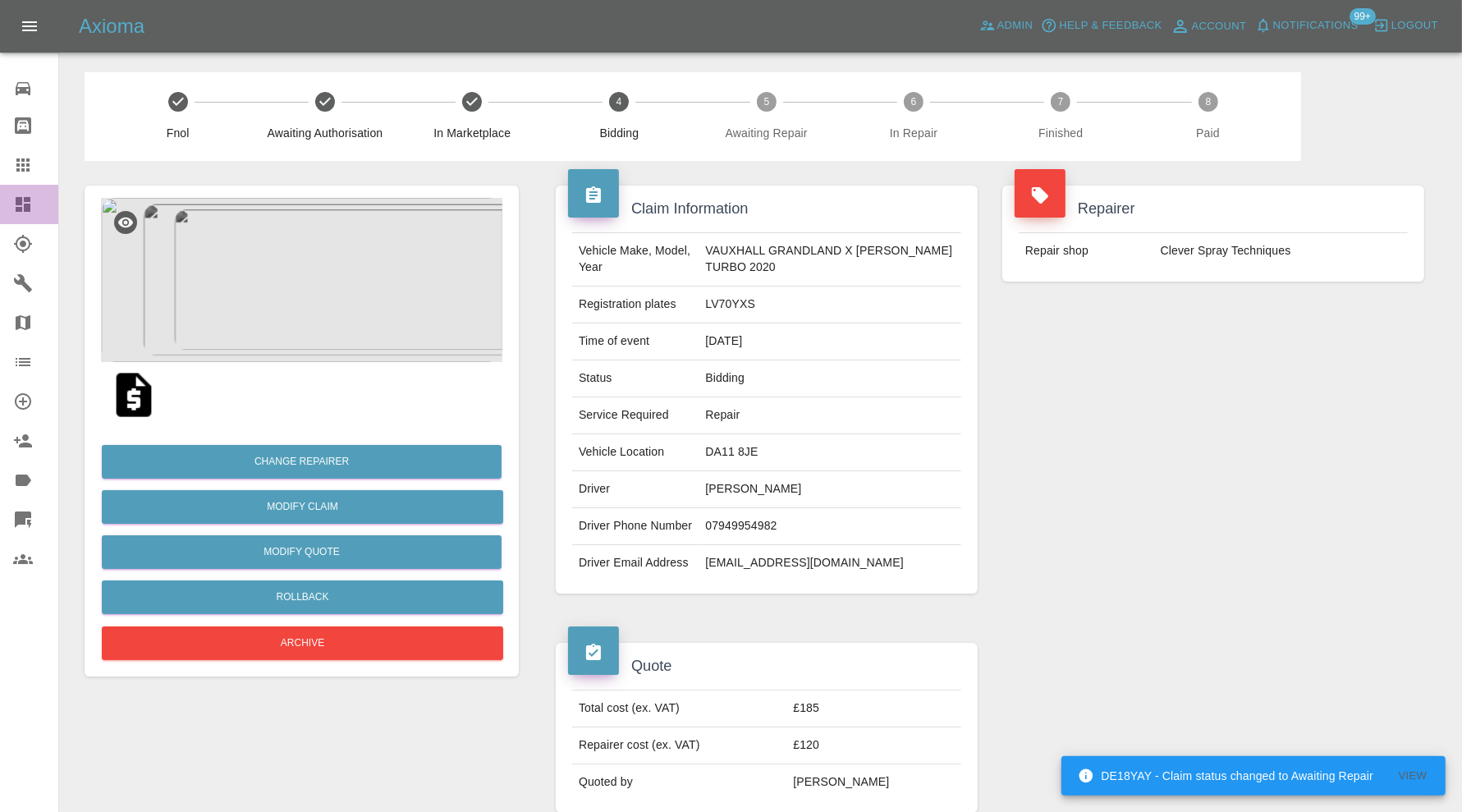
click at [29, 202] on icon at bounding box center [23, 204] width 20 height 20
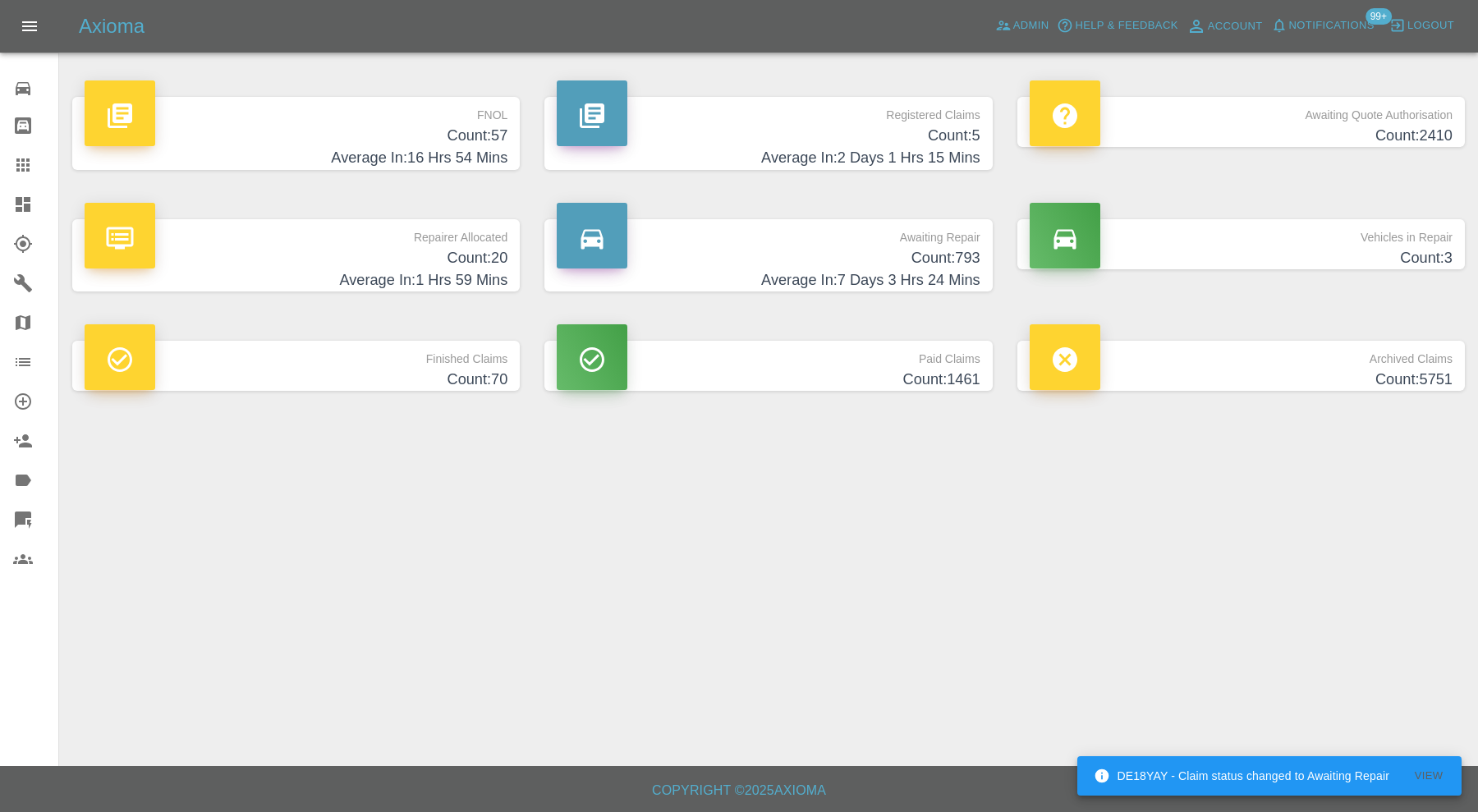
click at [409, 283] on h4 "Average In: 1 Hrs 59 Mins" at bounding box center [296, 280] width 423 height 22
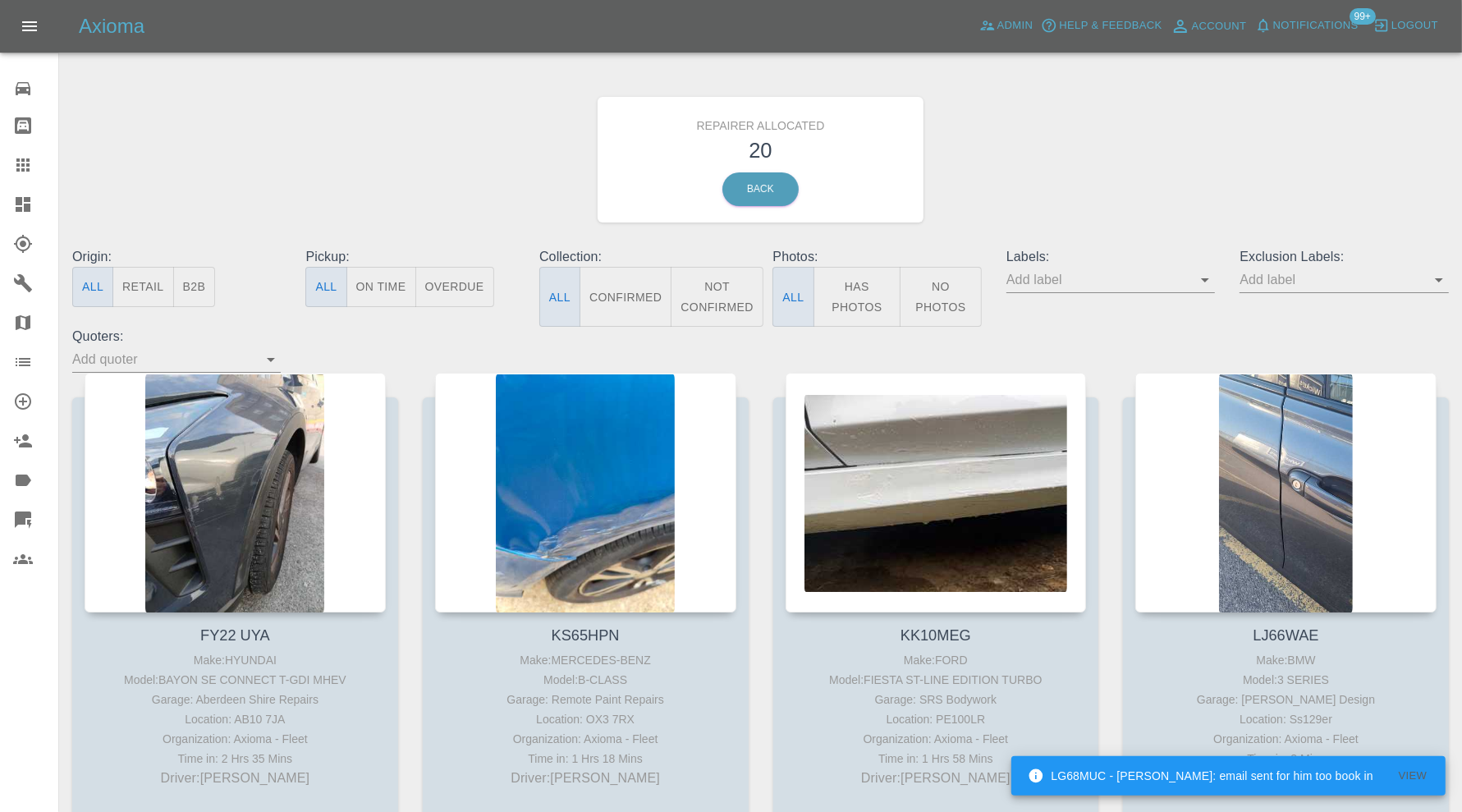
click at [25, 201] on icon at bounding box center [23, 204] width 20 height 20
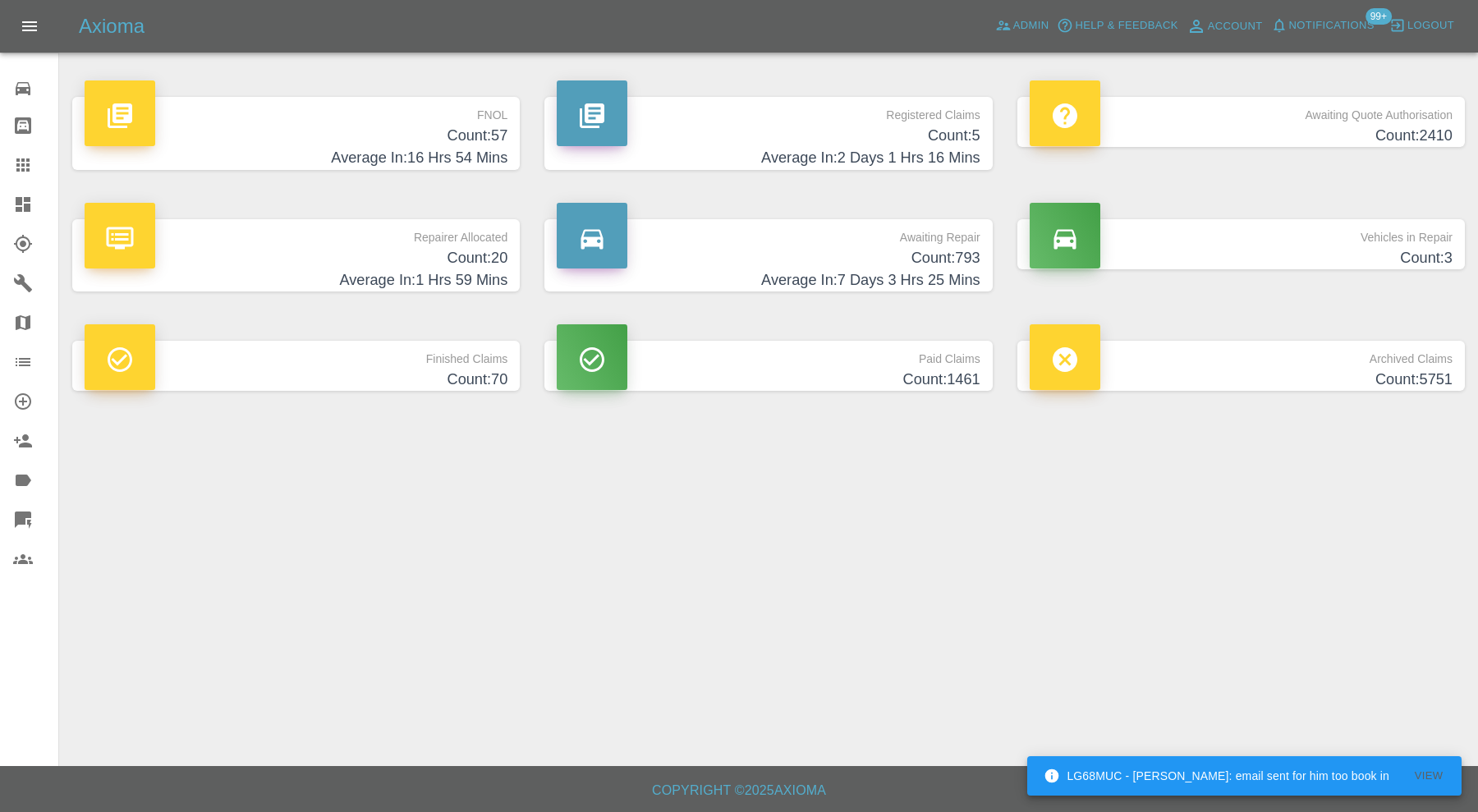
click at [425, 132] on h4 "Count: 57" at bounding box center [296, 136] width 423 height 22
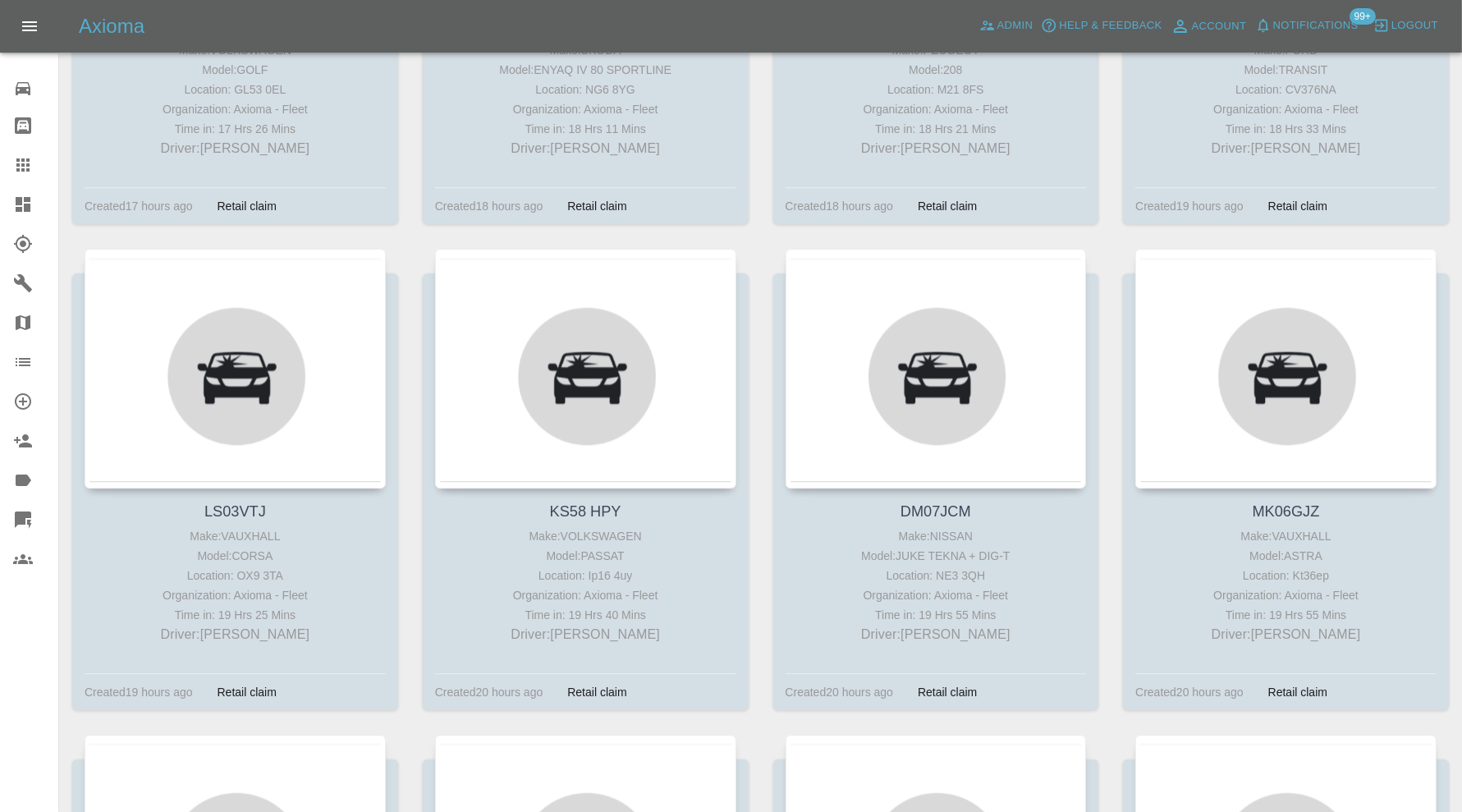
scroll to position [3830, 0]
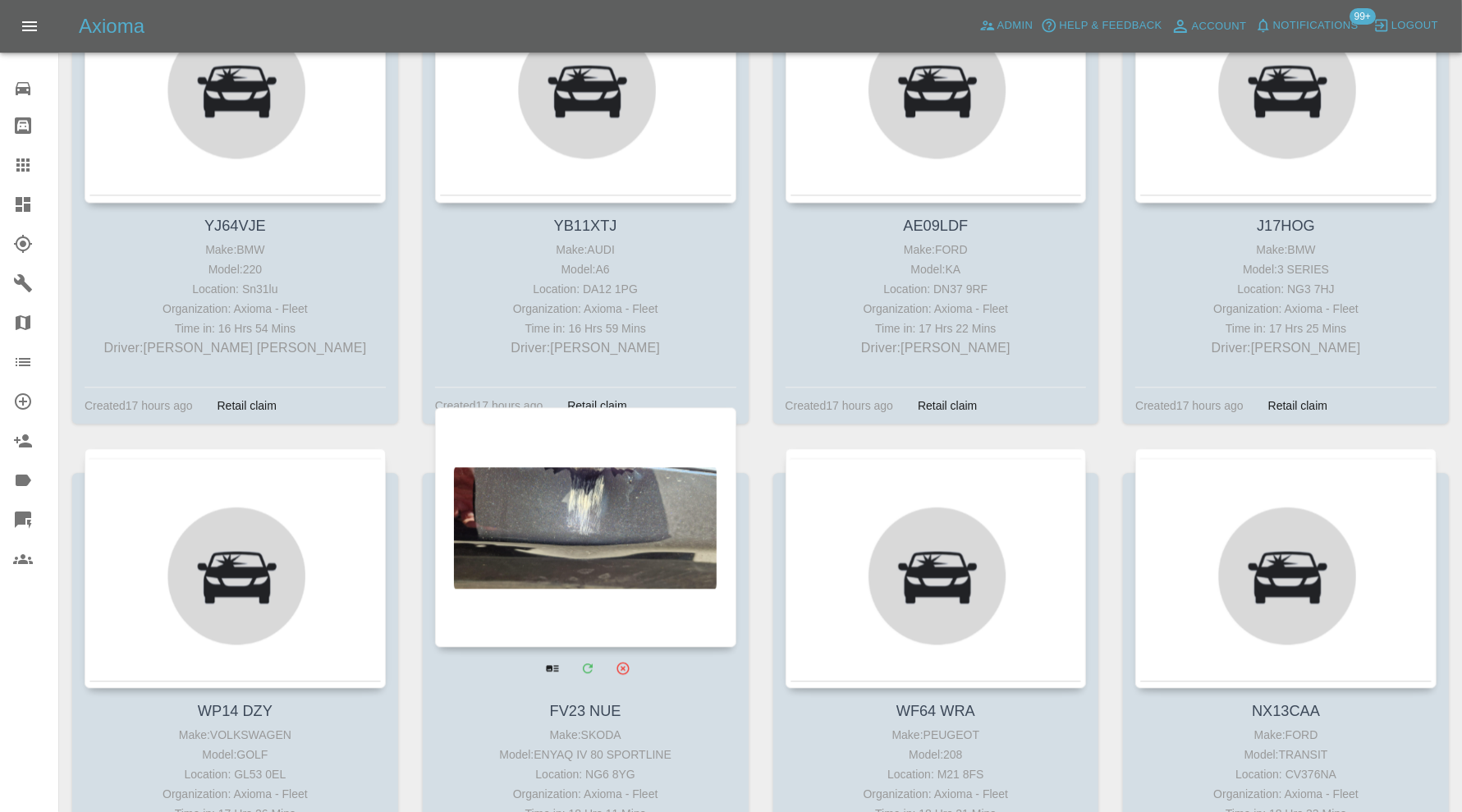
click at [629, 493] on div at bounding box center [586, 526] width 302 height 240
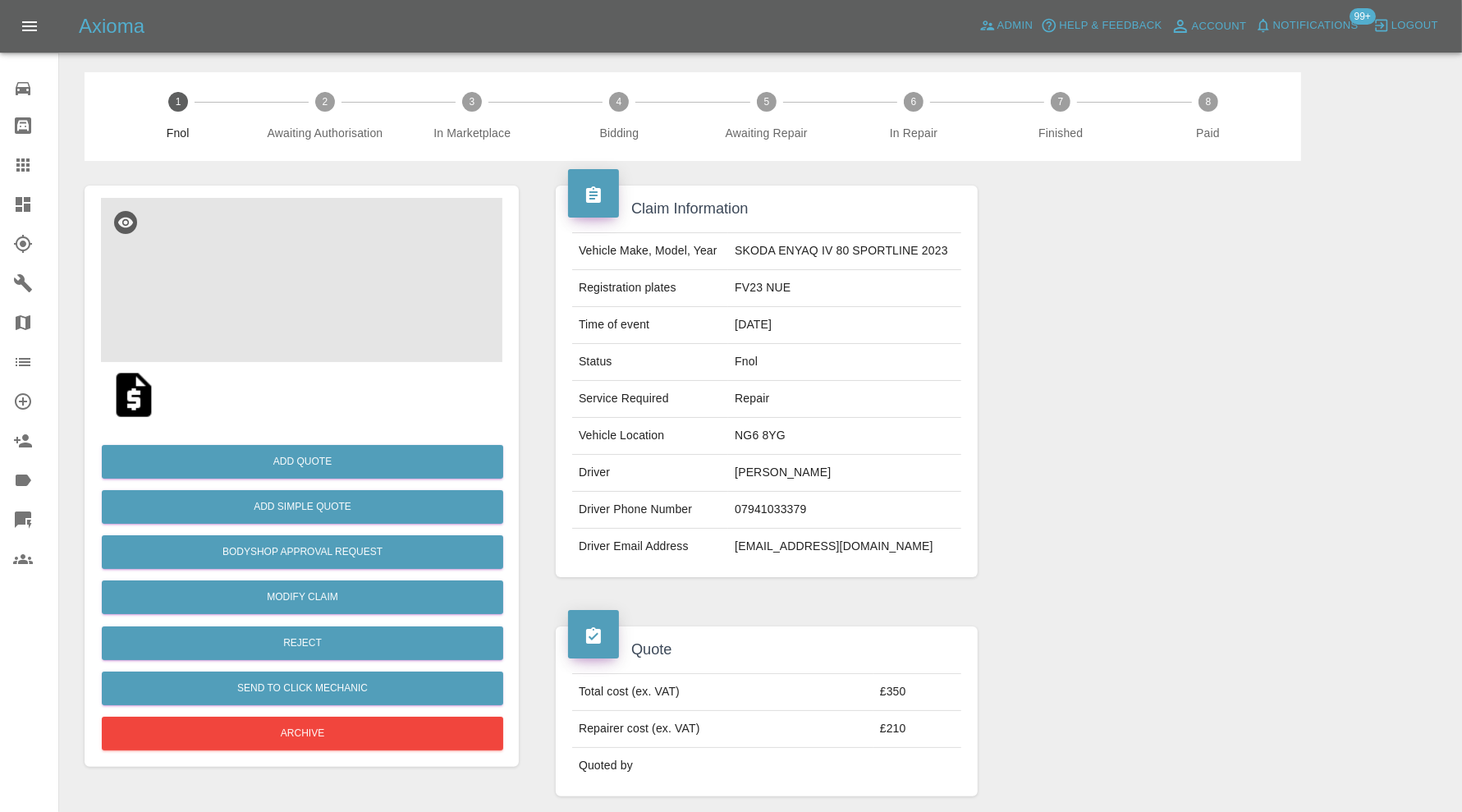
click at [316, 286] on img at bounding box center [302, 280] width 402 height 164
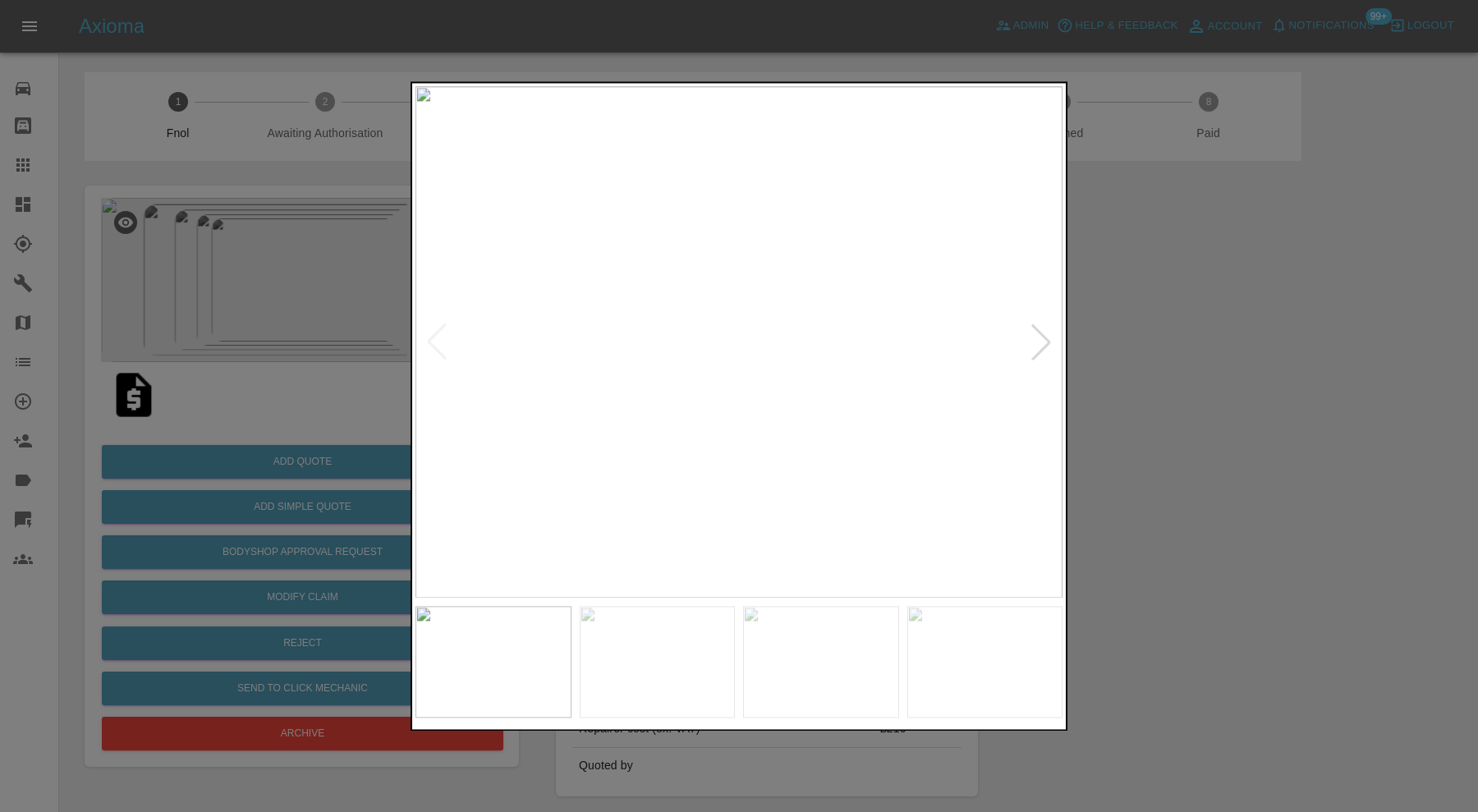
click at [1222, 339] on div at bounding box center [739, 406] width 1478 height 812
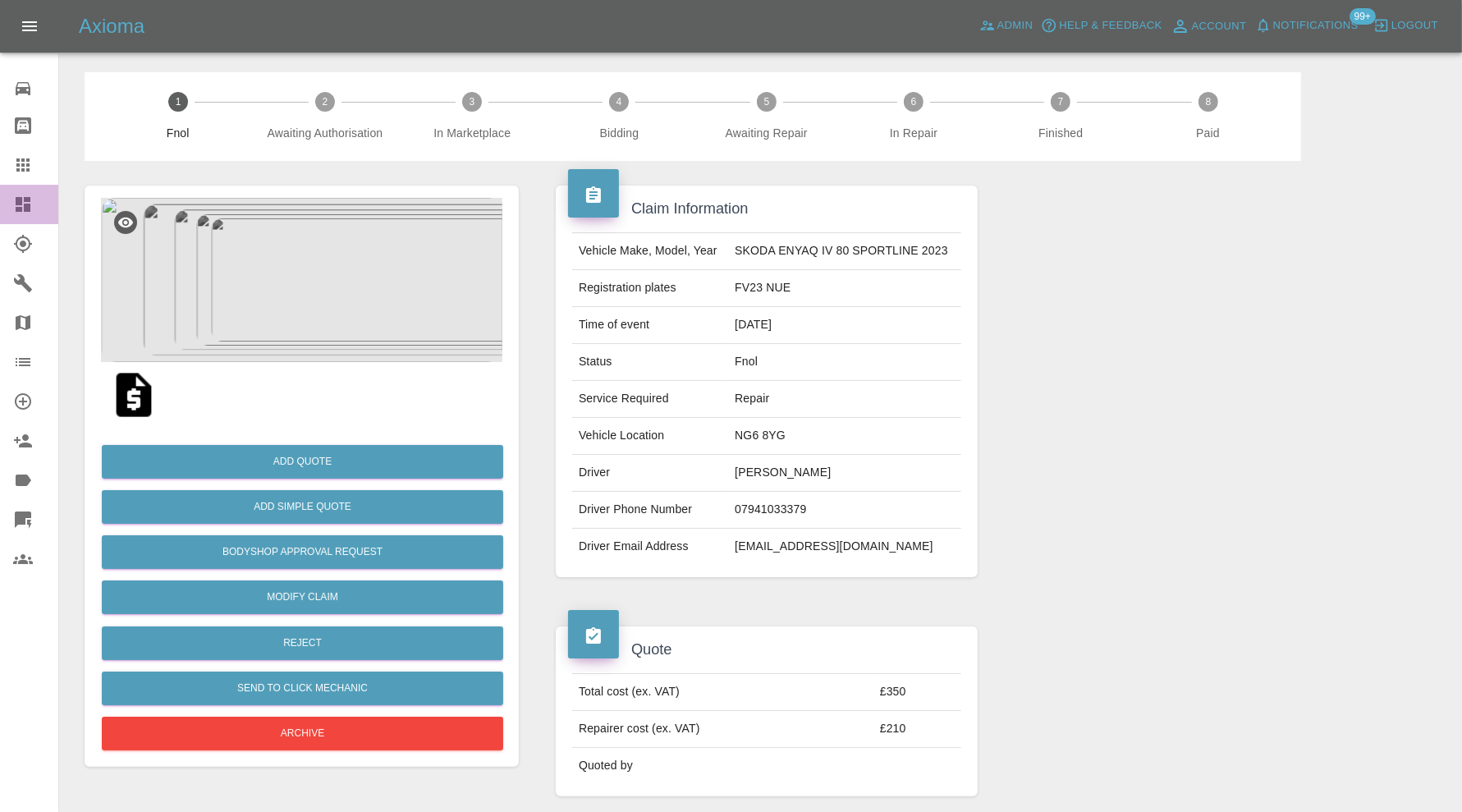
click at [21, 210] on icon at bounding box center [22, 204] width 15 height 15
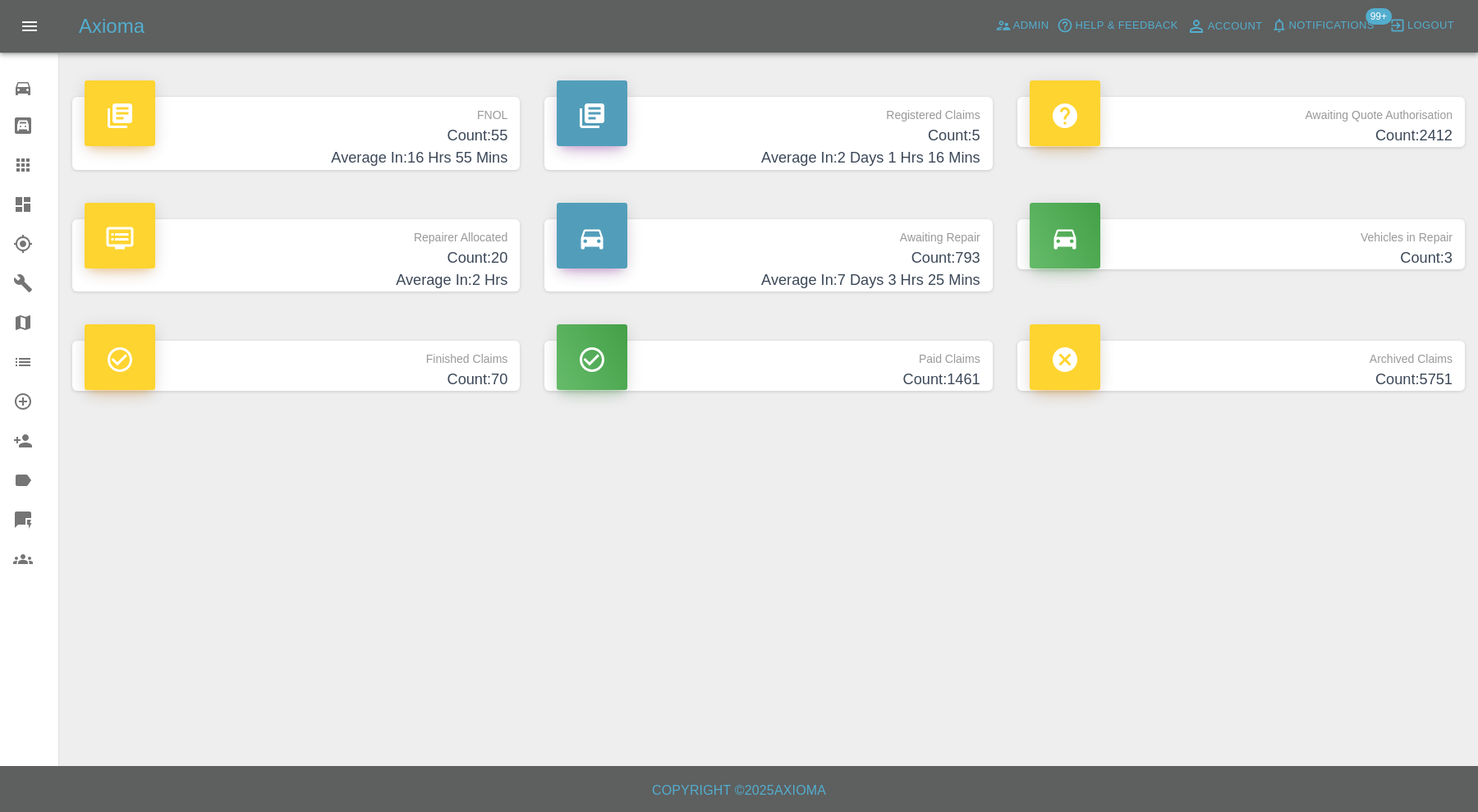
click at [1266, 244] on p "Vehicles in Repair" at bounding box center [1241, 233] width 423 height 28
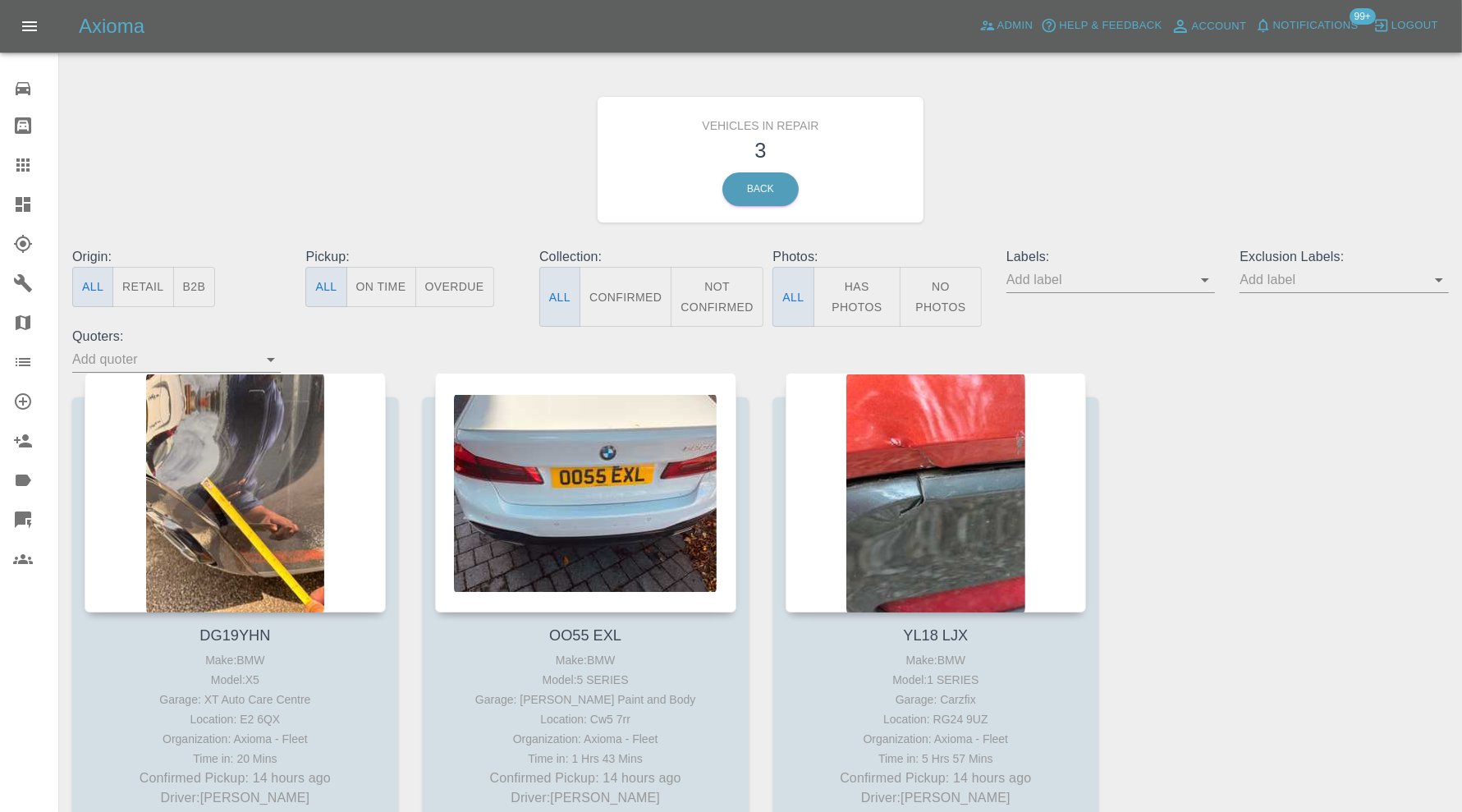
click at [23, 200] on icon at bounding box center [23, 204] width 20 height 20
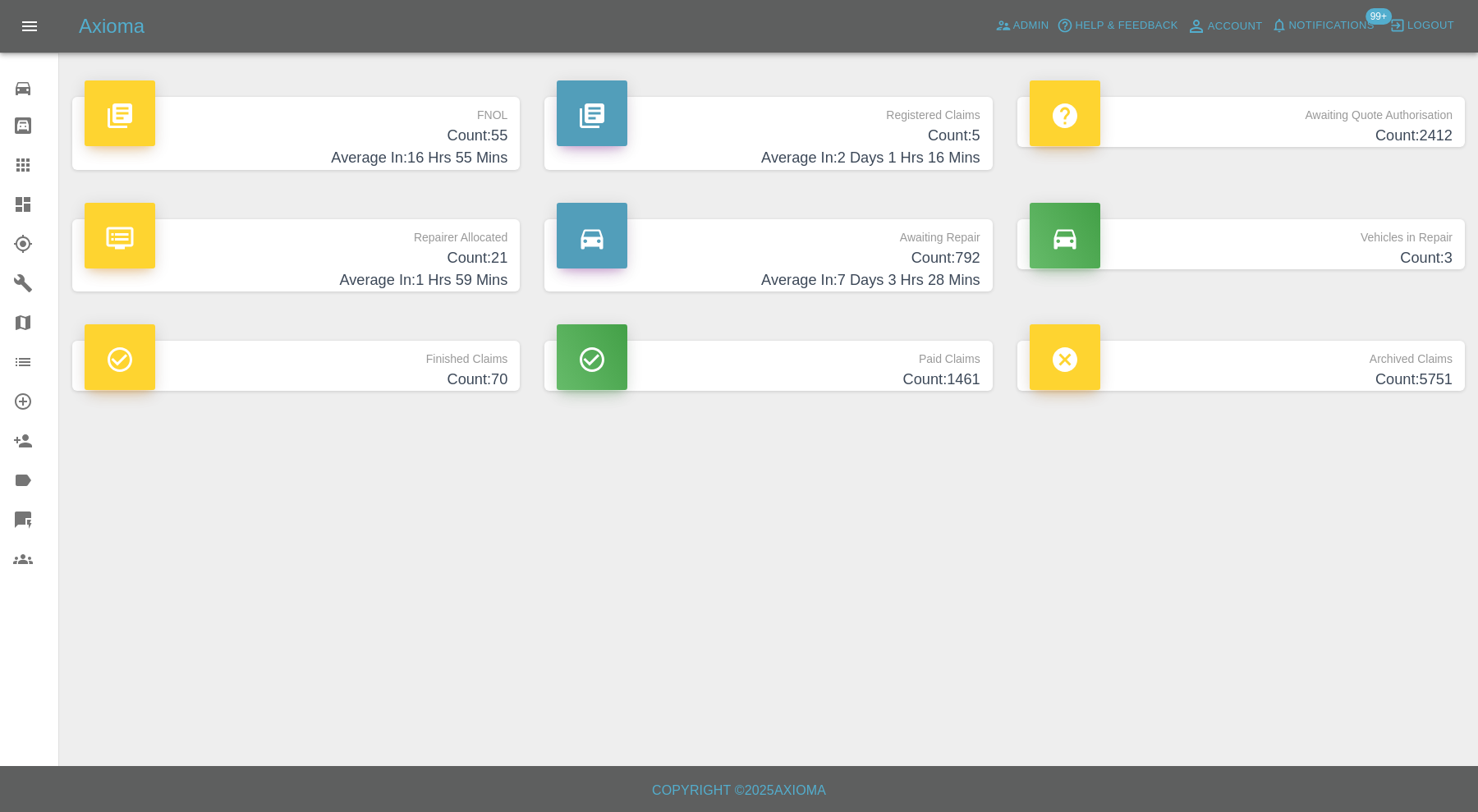
click at [386, 150] on h4 "Average In: 16 Hrs 55 Mins" at bounding box center [296, 158] width 423 height 22
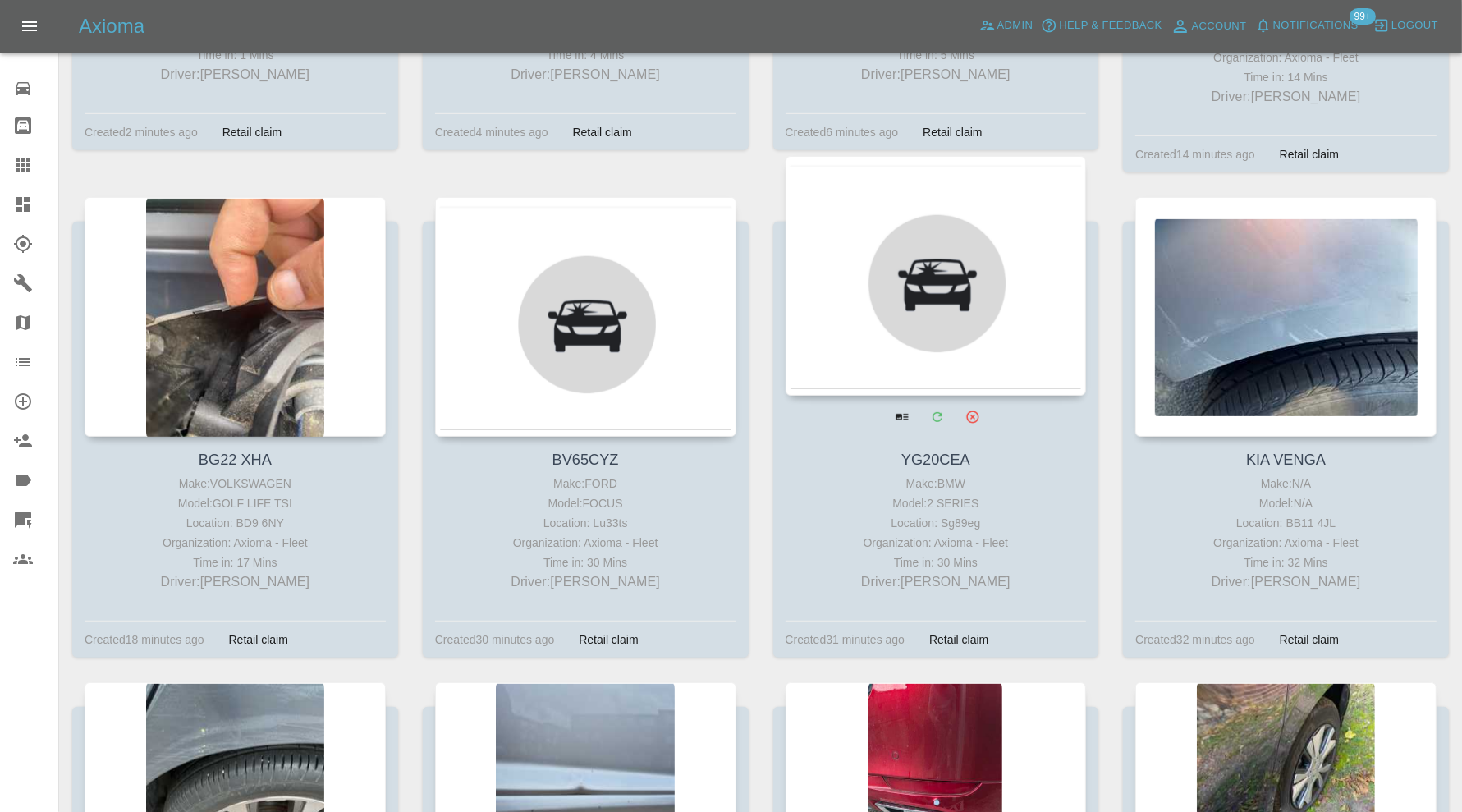
scroll to position [1231, 0]
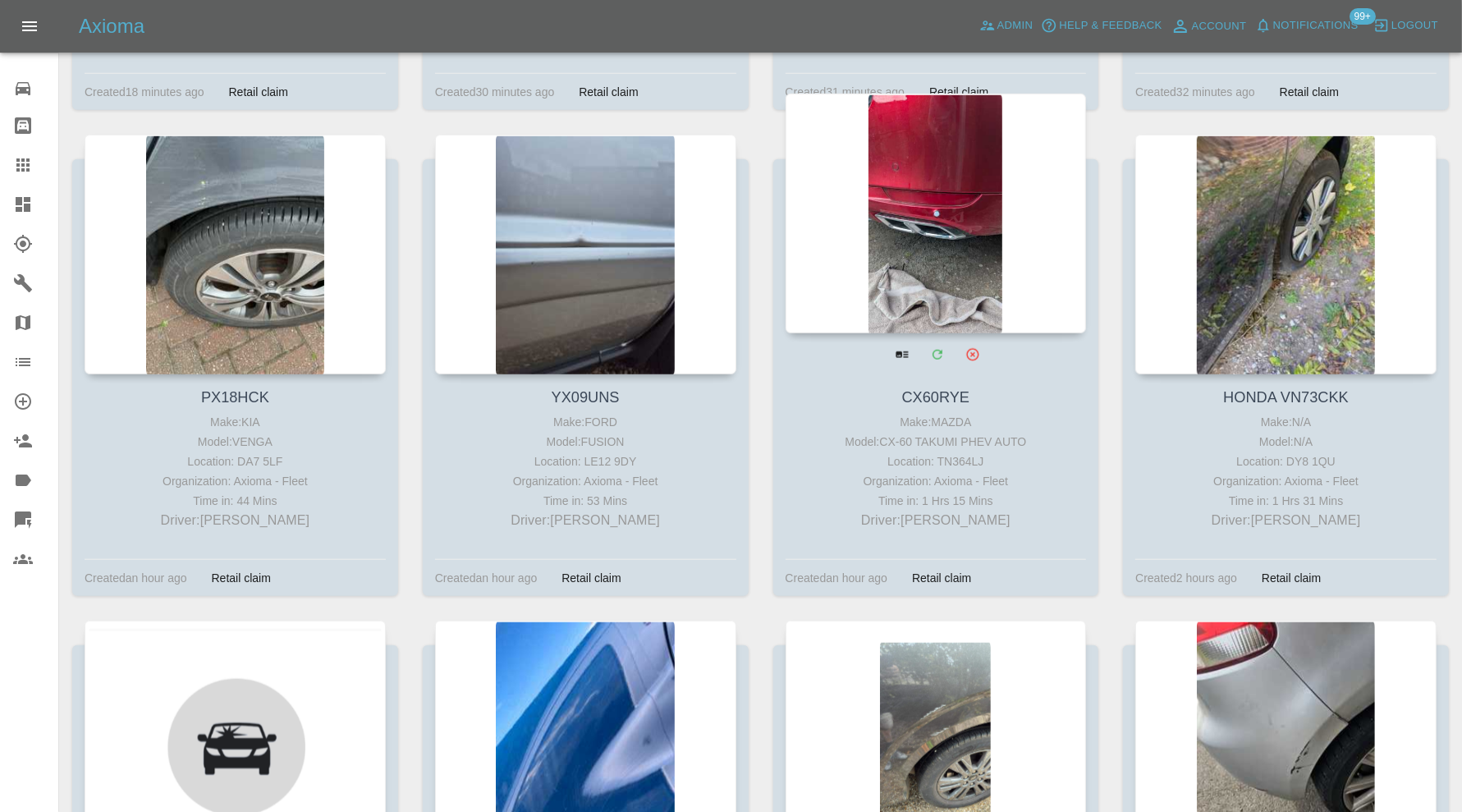
click at [922, 221] on div at bounding box center [936, 213] width 302 height 240
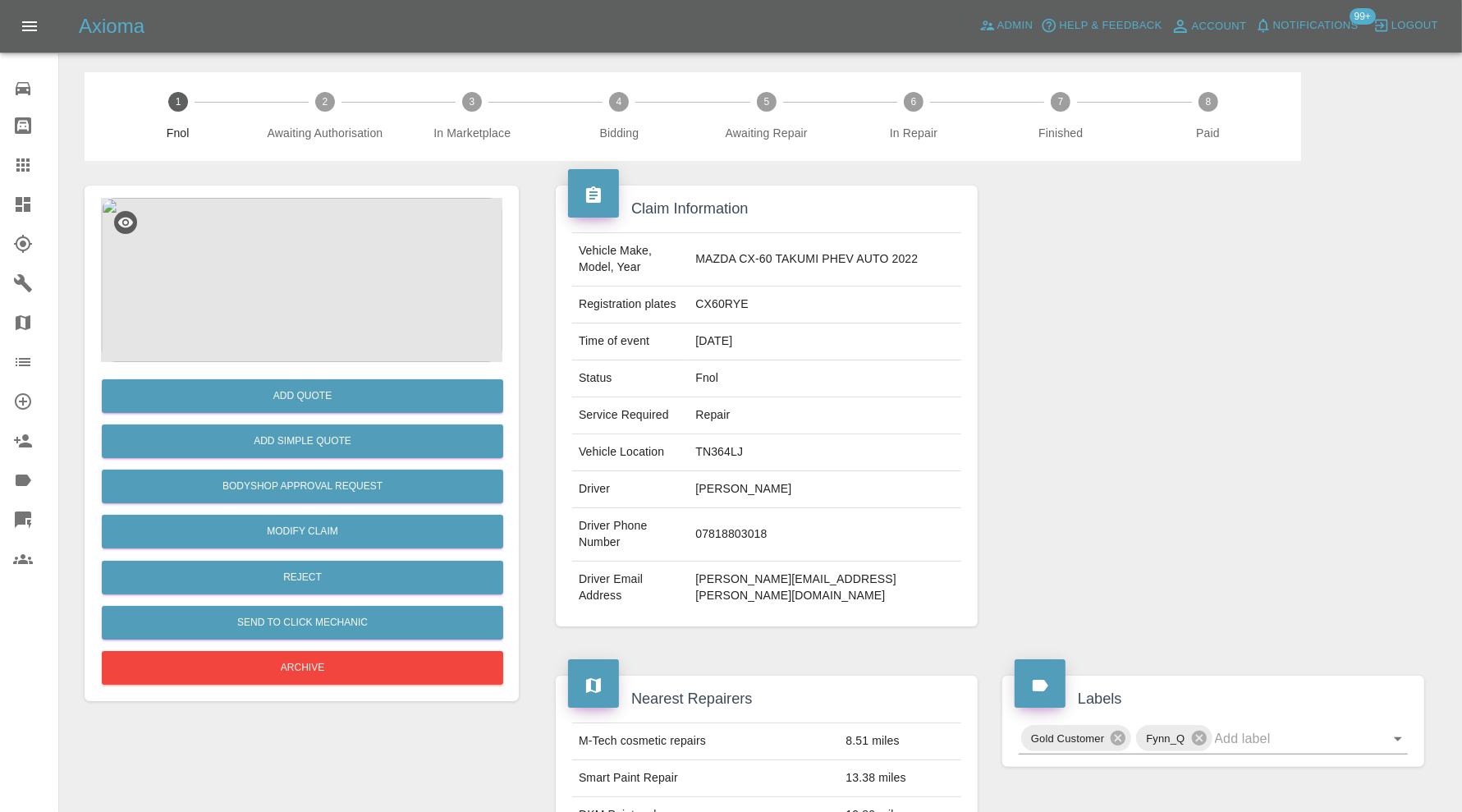
click at [325, 251] on img at bounding box center [302, 280] width 402 height 164
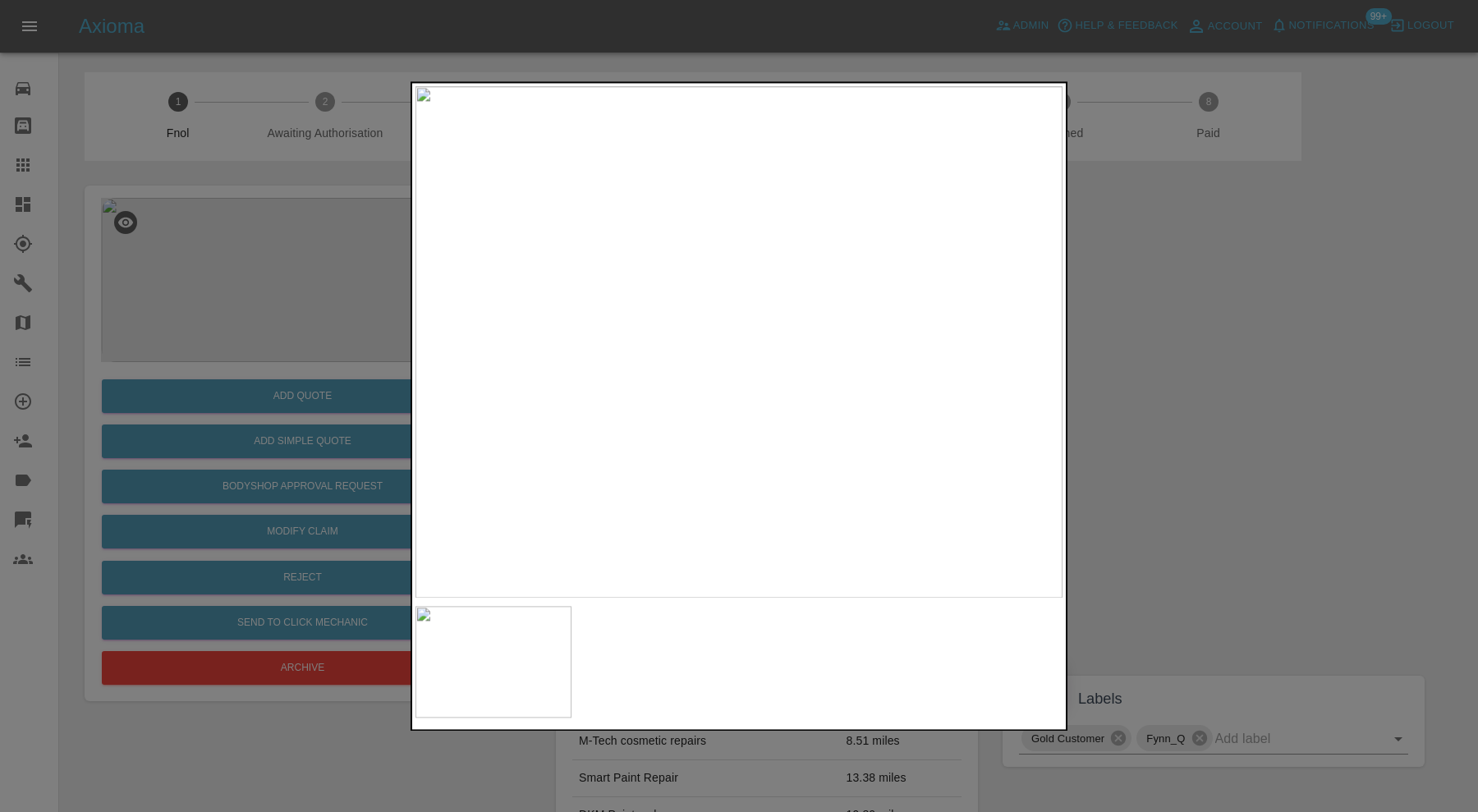
click at [790, 368] on img at bounding box center [738, 342] width 647 height 511
click at [611, 331] on img at bounding box center [585, 263] width 1941 height 1535
click at [1180, 448] on div at bounding box center [739, 406] width 1478 height 812
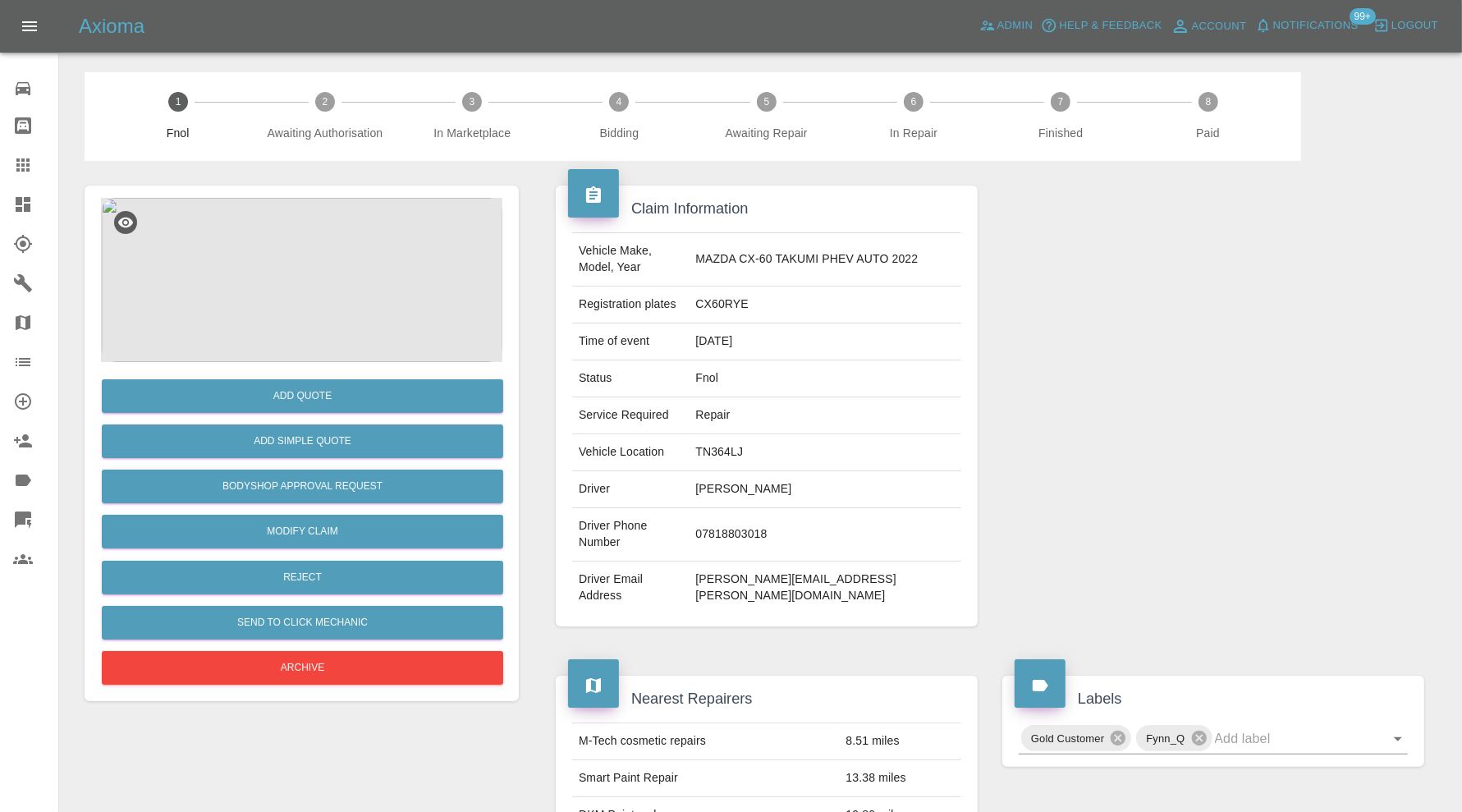
click at [312, 302] on img at bounding box center [302, 280] width 402 height 164
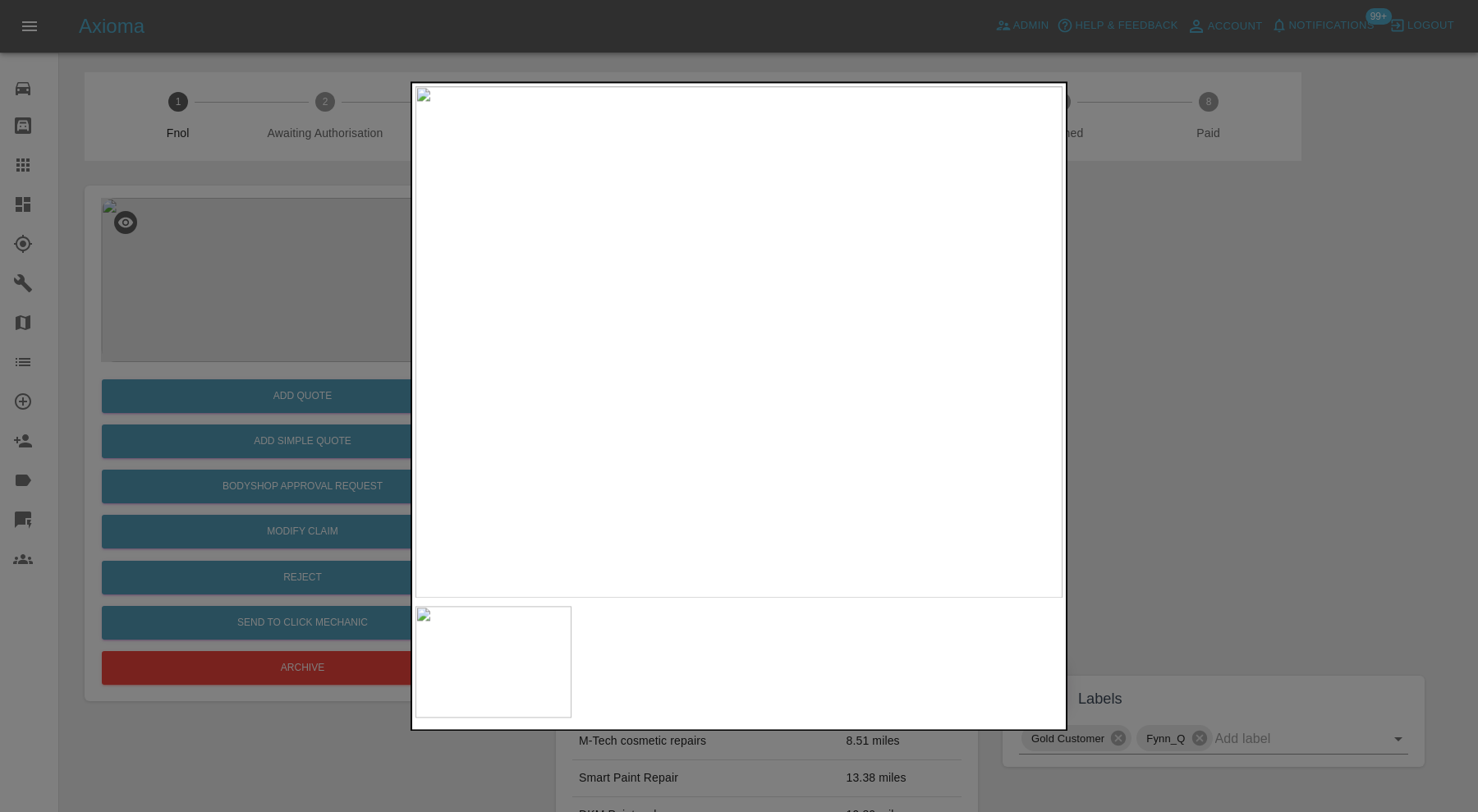
click at [767, 343] on img at bounding box center [738, 342] width 647 height 511
click at [1200, 369] on div at bounding box center [739, 406] width 1478 height 812
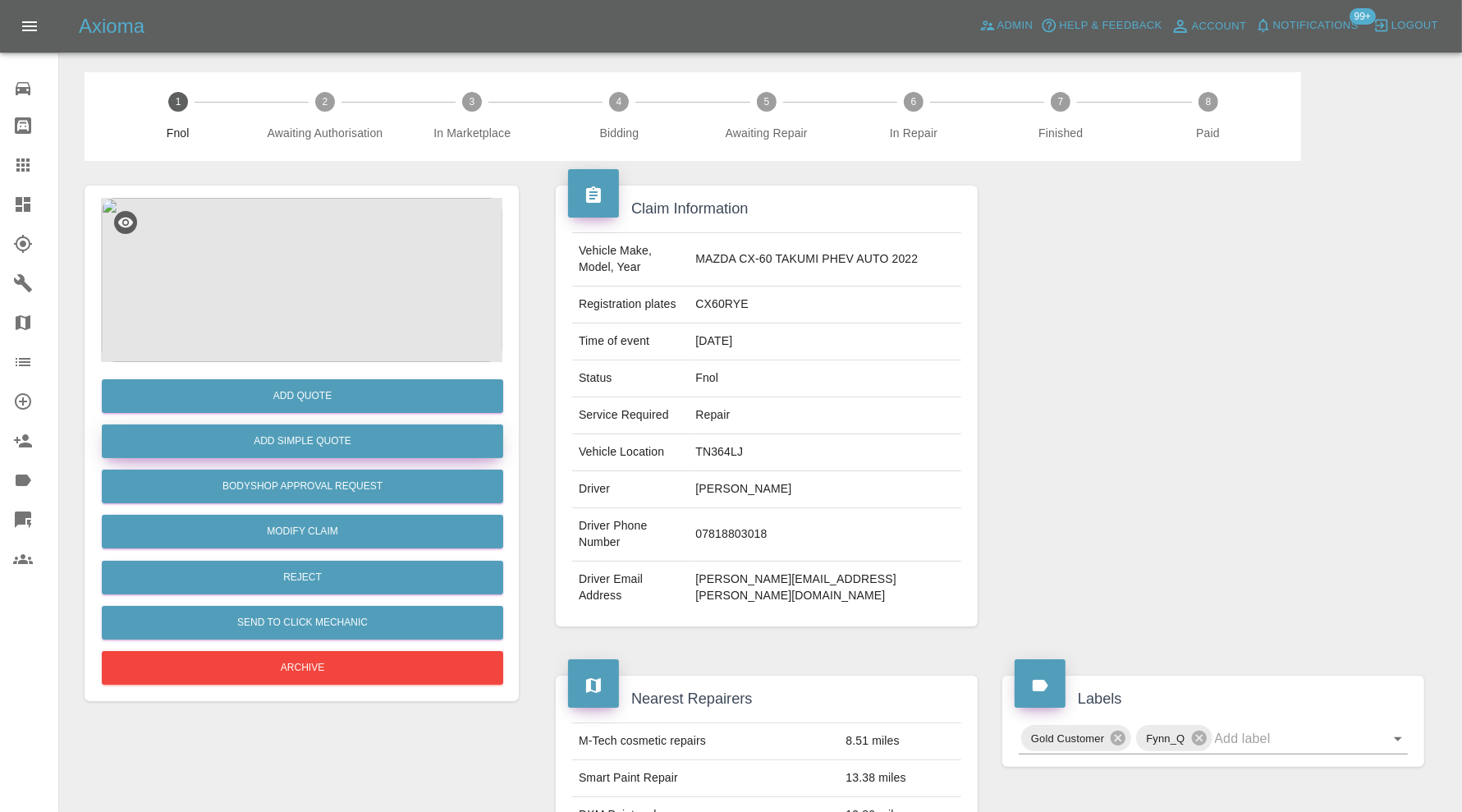
click at [374, 443] on button "Add Simple Quote" at bounding box center [303, 442] width 402 height 34
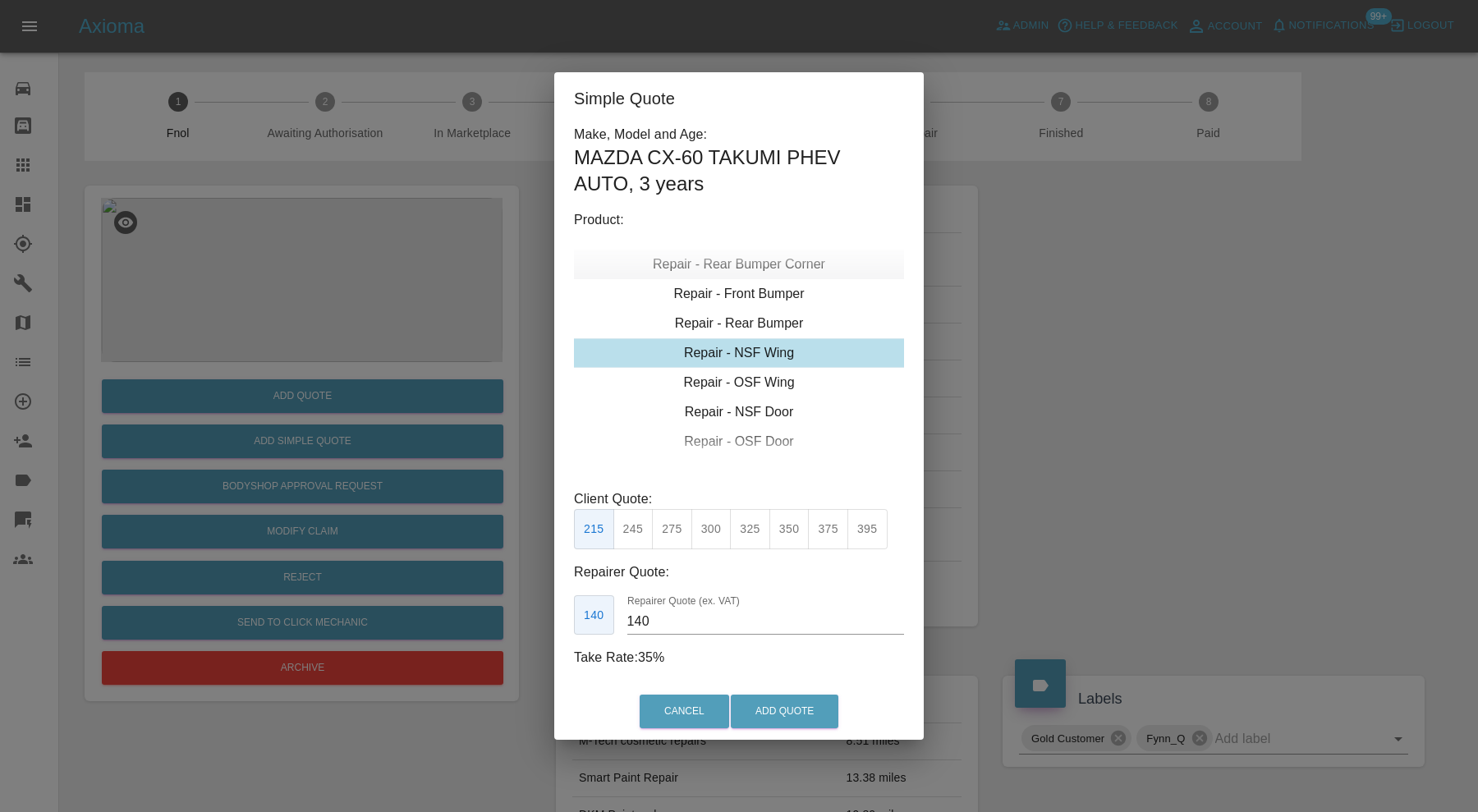
click at [789, 273] on div "Repair - Rear Bumper Corner" at bounding box center [739, 264] width 330 height 29
click at [832, 527] on button "325" at bounding box center [827, 528] width 40 height 40
type input "200"
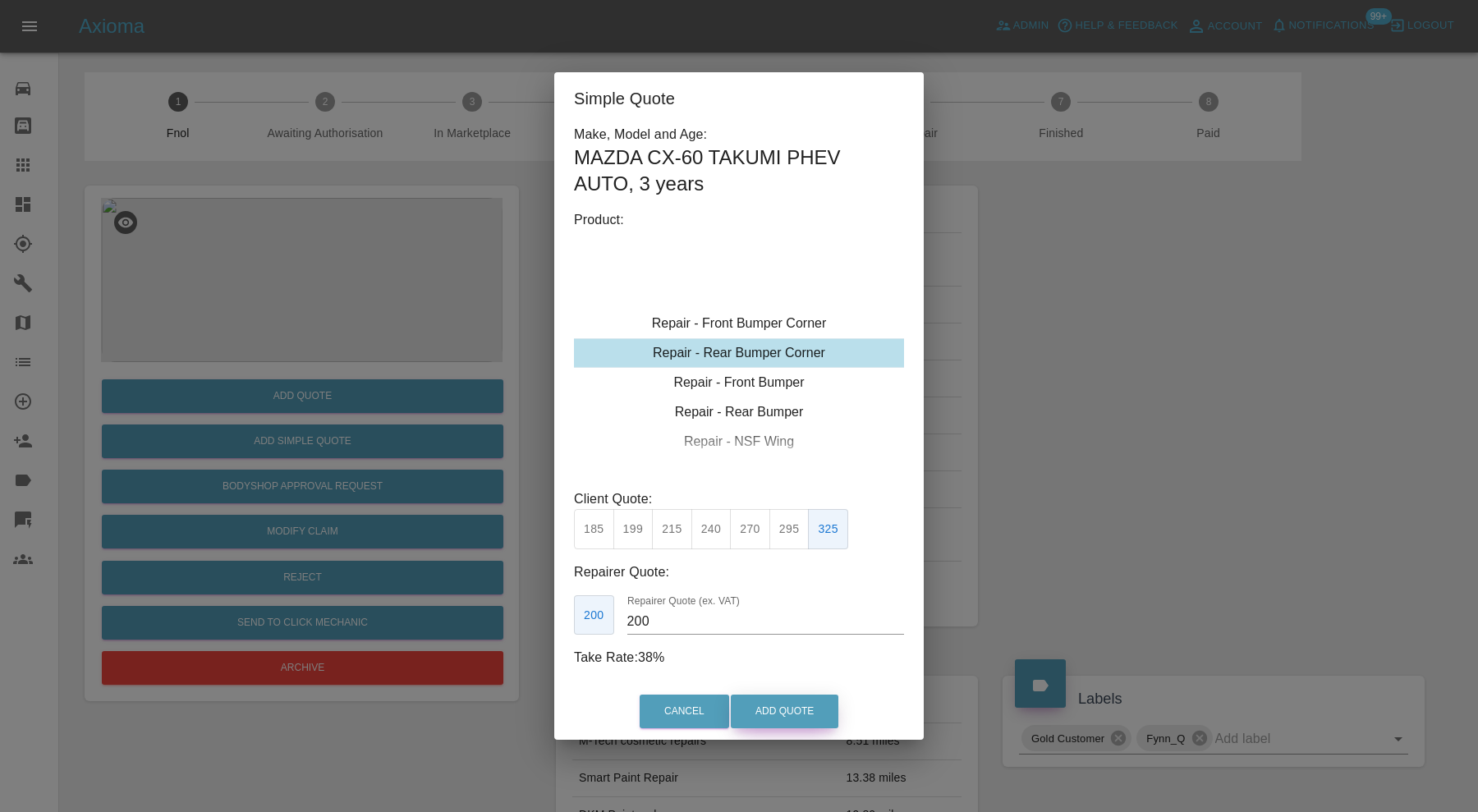
click at [764, 702] on button "Add Quote" at bounding box center [785, 711] width 108 height 34
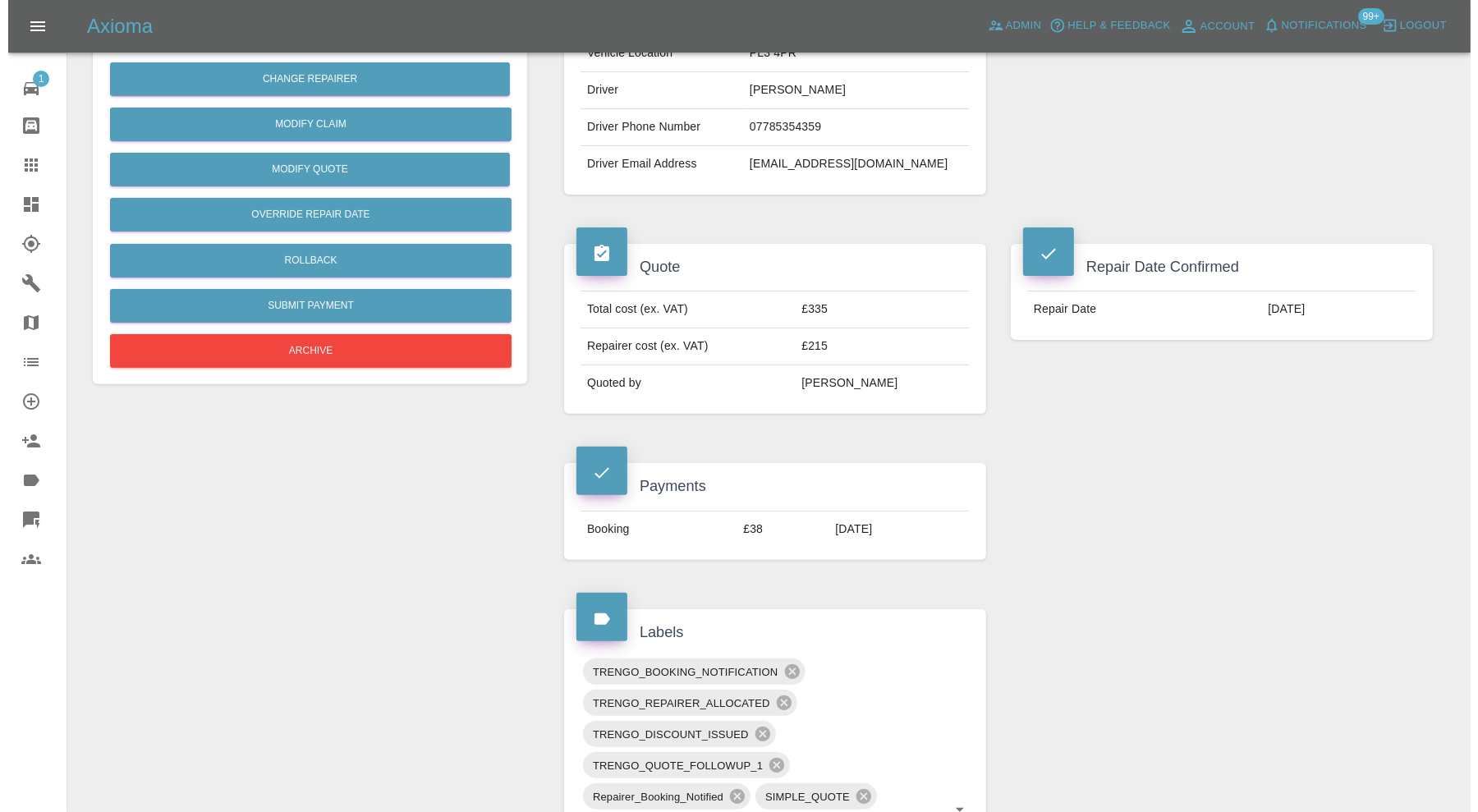
scroll to position [410, 0]
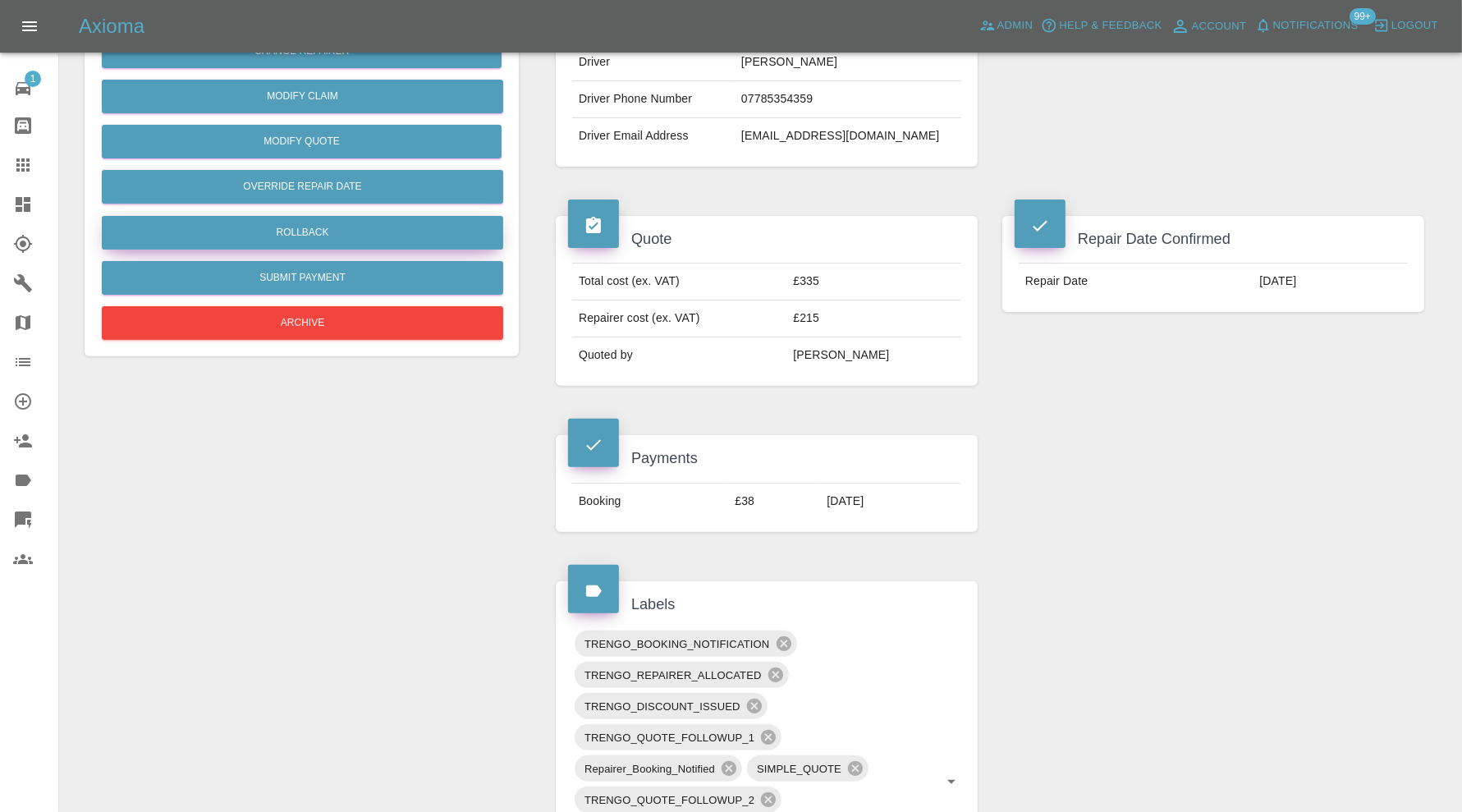
click at [417, 230] on button "Rollback" at bounding box center [303, 233] width 402 height 34
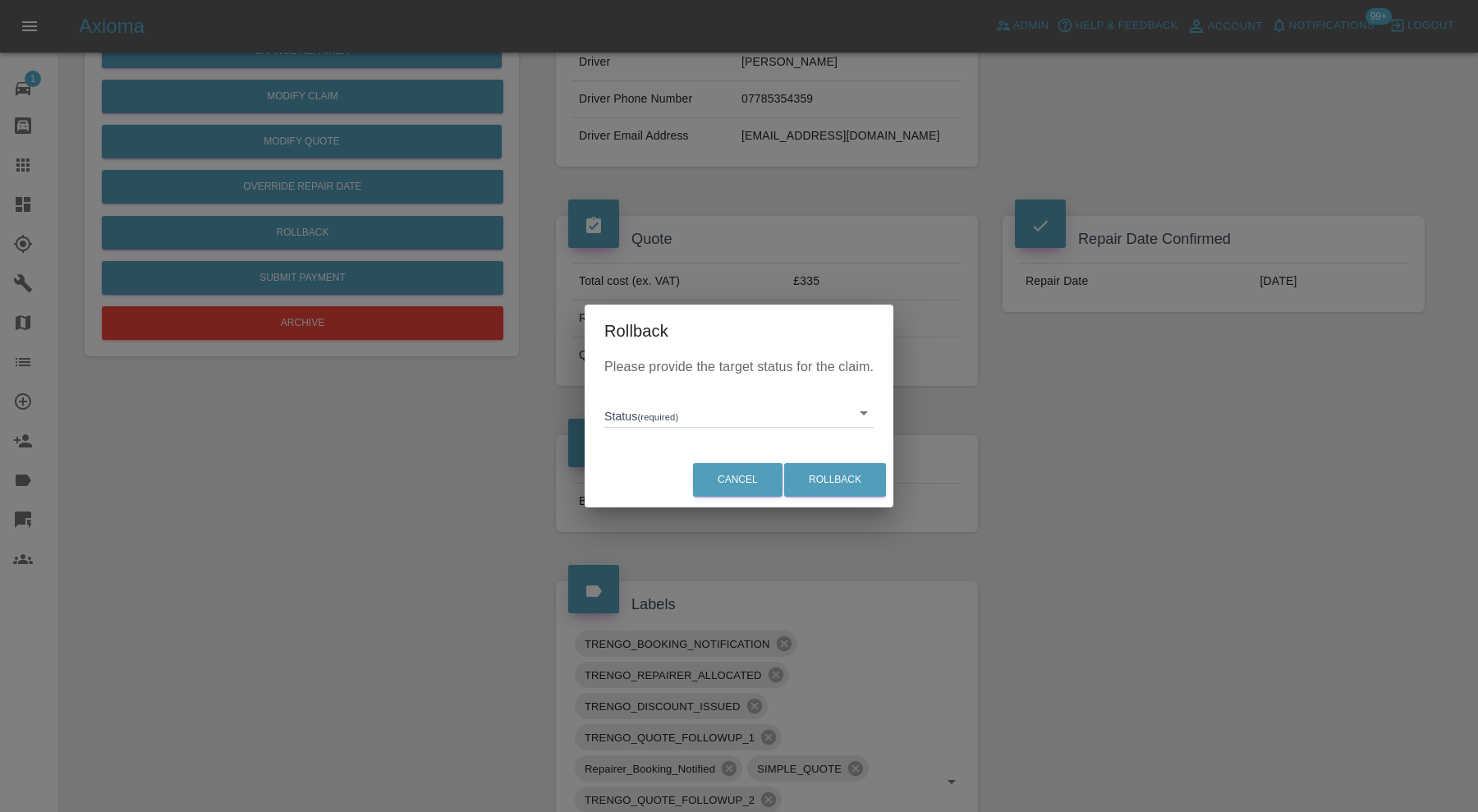
click at [770, 423] on body "Axioma Admin Help & Feedback Account Notifications 99+ Logout 1 Repair home Bod…" at bounding box center [739, 563] width 1478 height 1948
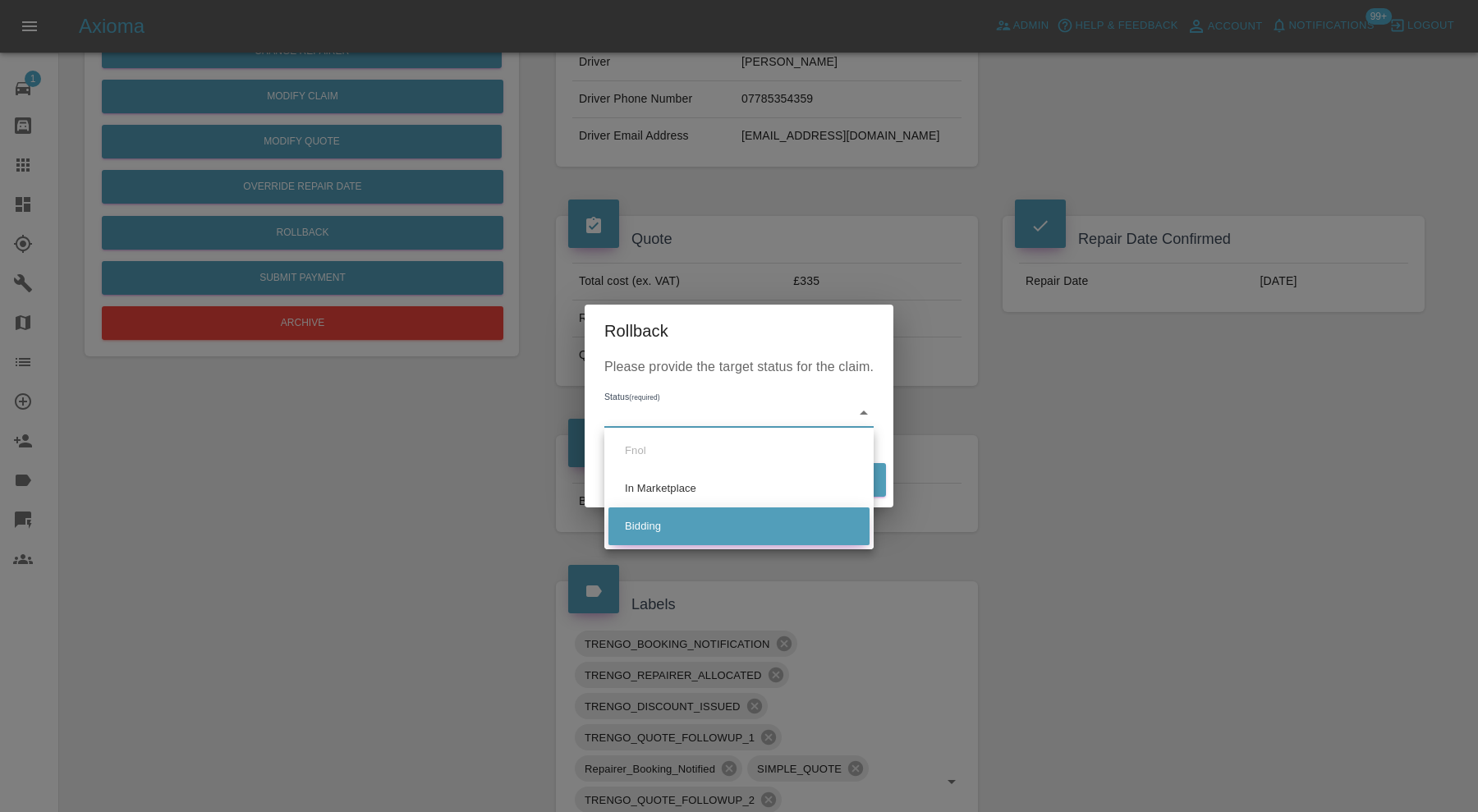
click at [738, 524] on li "Bidding" at bounding box center [739, 526] width 262 height 37
type input "bidding"
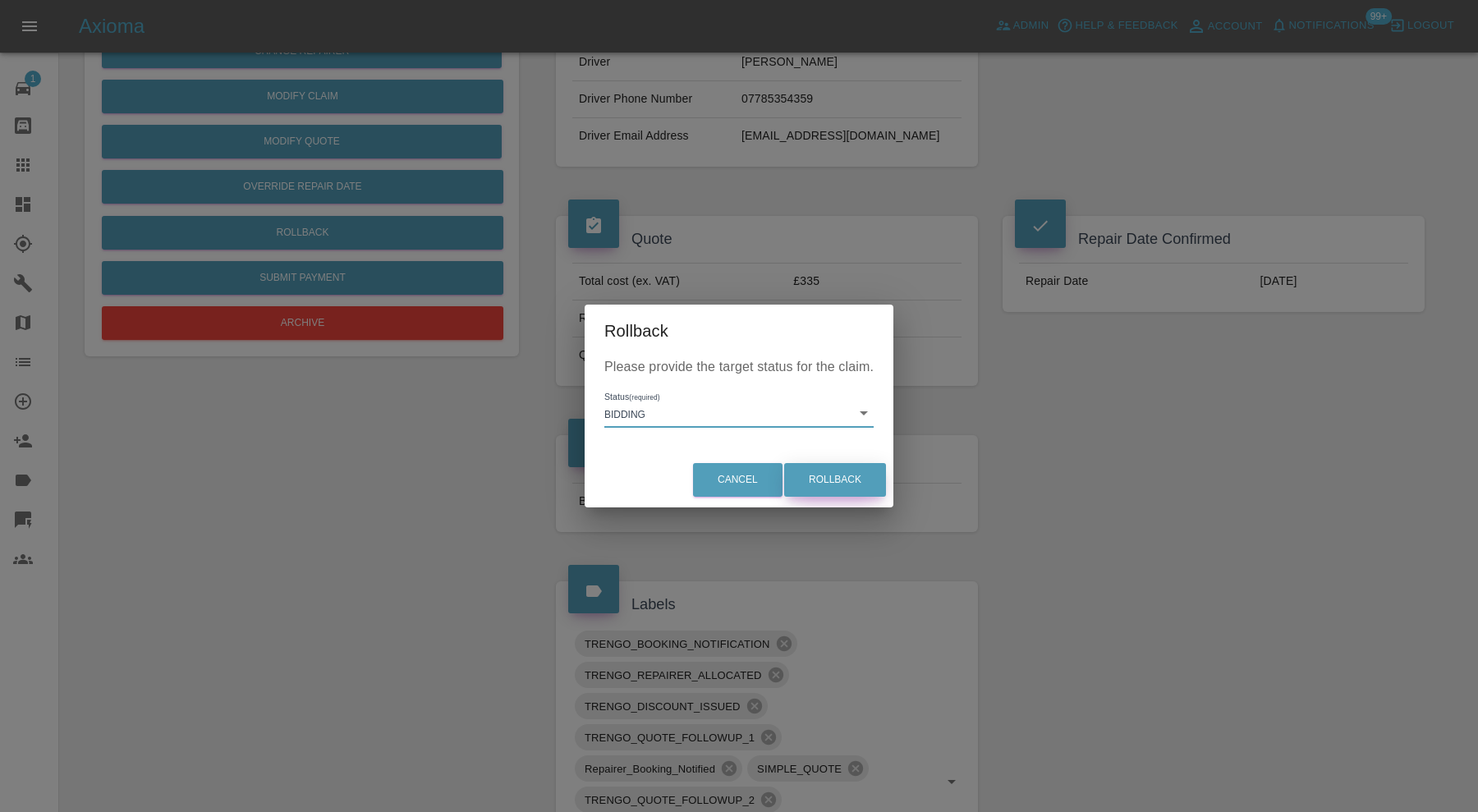
click at [817, 488] on button "Rollback" at bounding box center [835, 480] width 102 height 34
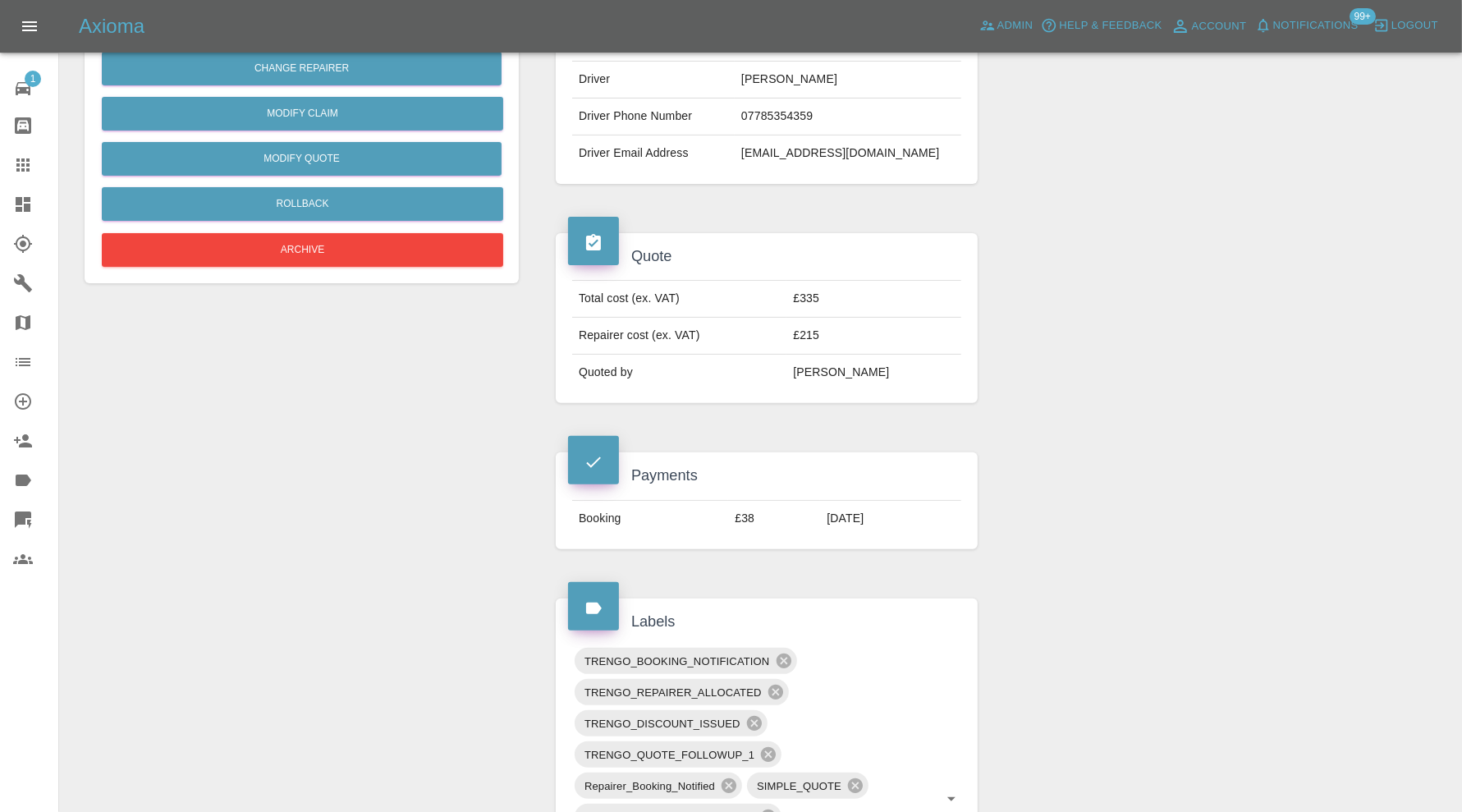
scroll to position [957, 0]
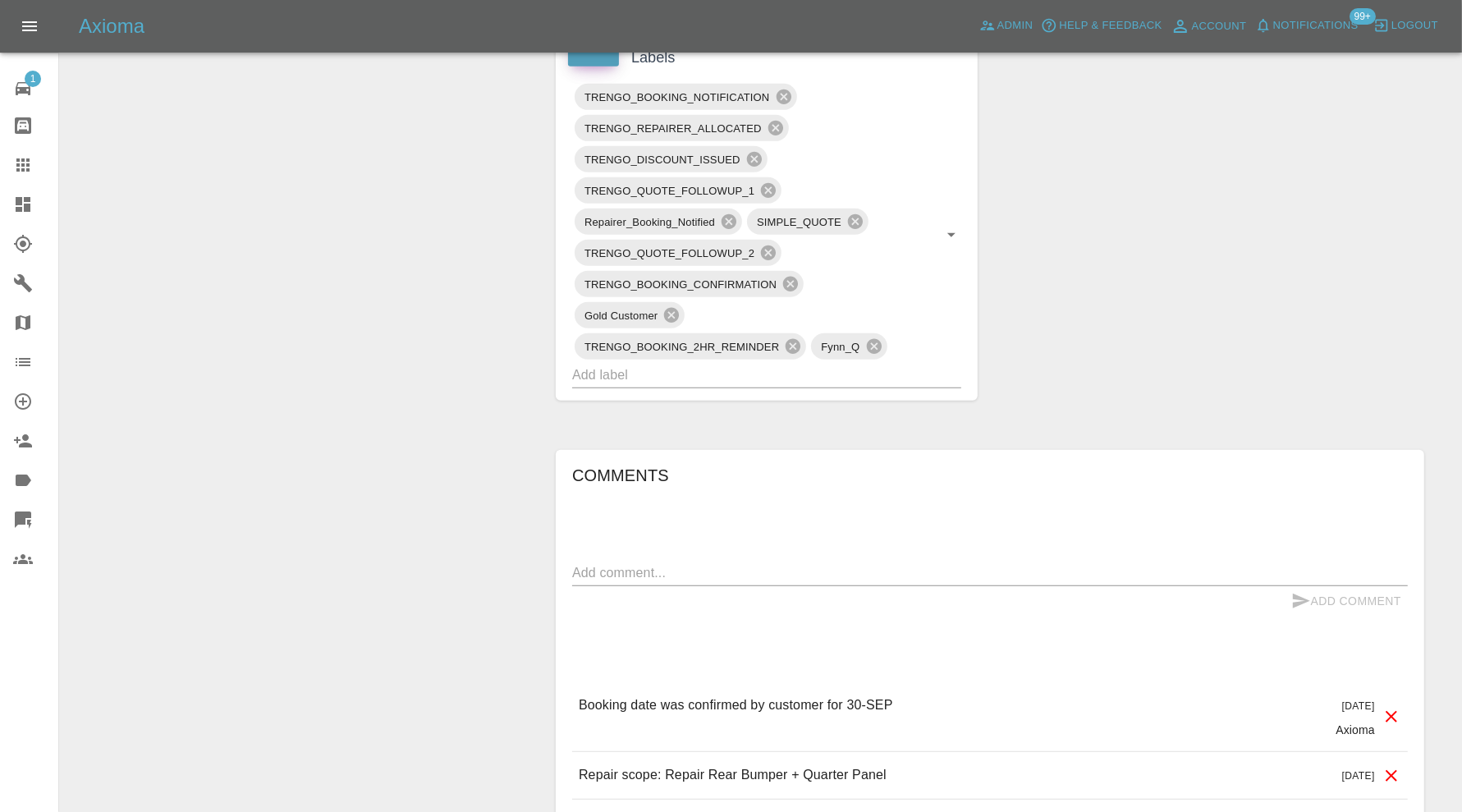
click at [878, 563] on textarea at bounding box center [990, 572] width 835 height 19
type textarea "please send new dates"
click at [1300, 591] on icon "submit" at bounding box center [1301, 601] width 20 height 20
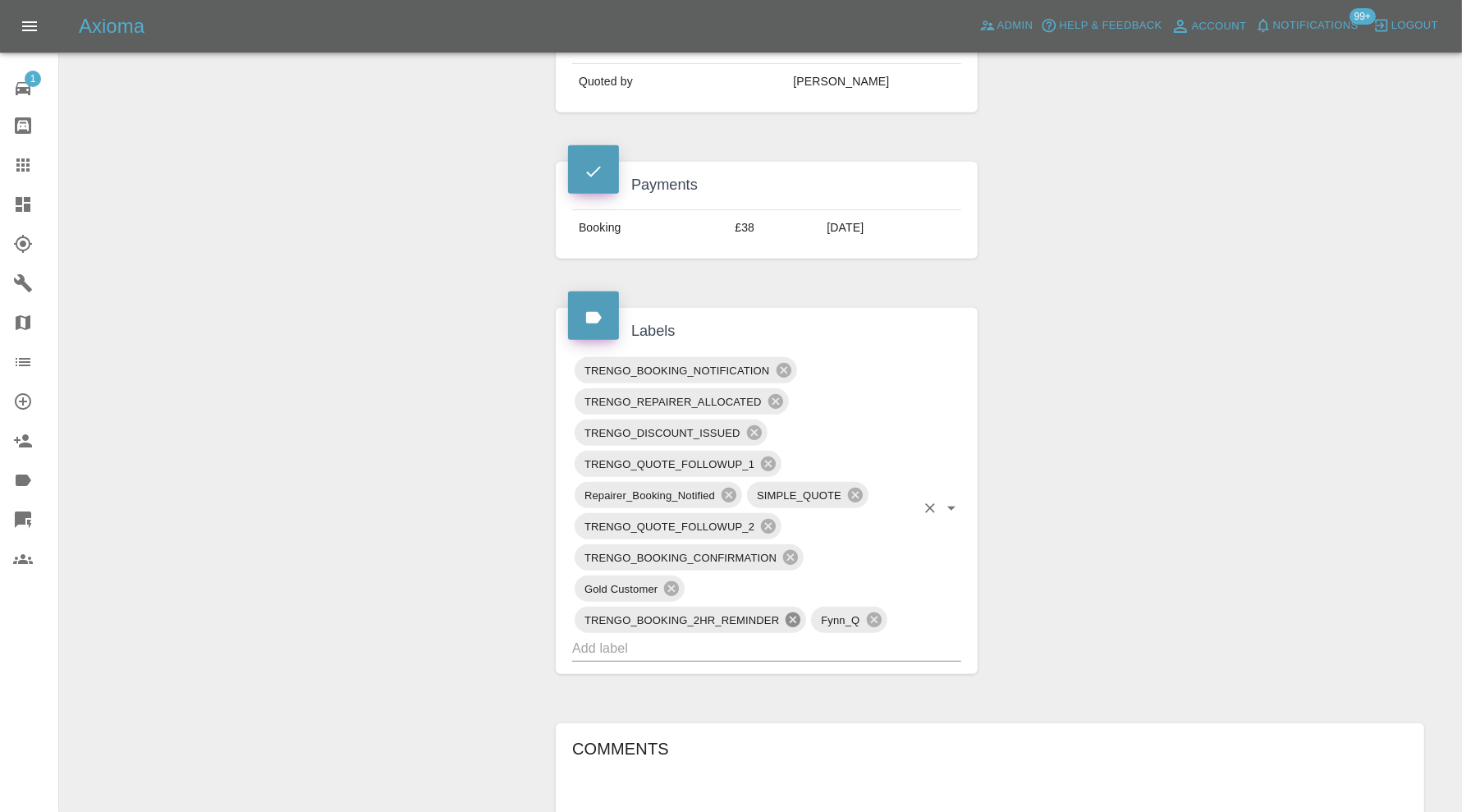
click at [796, 611] on icon at bounding box center [793, 619] width 18 height 18
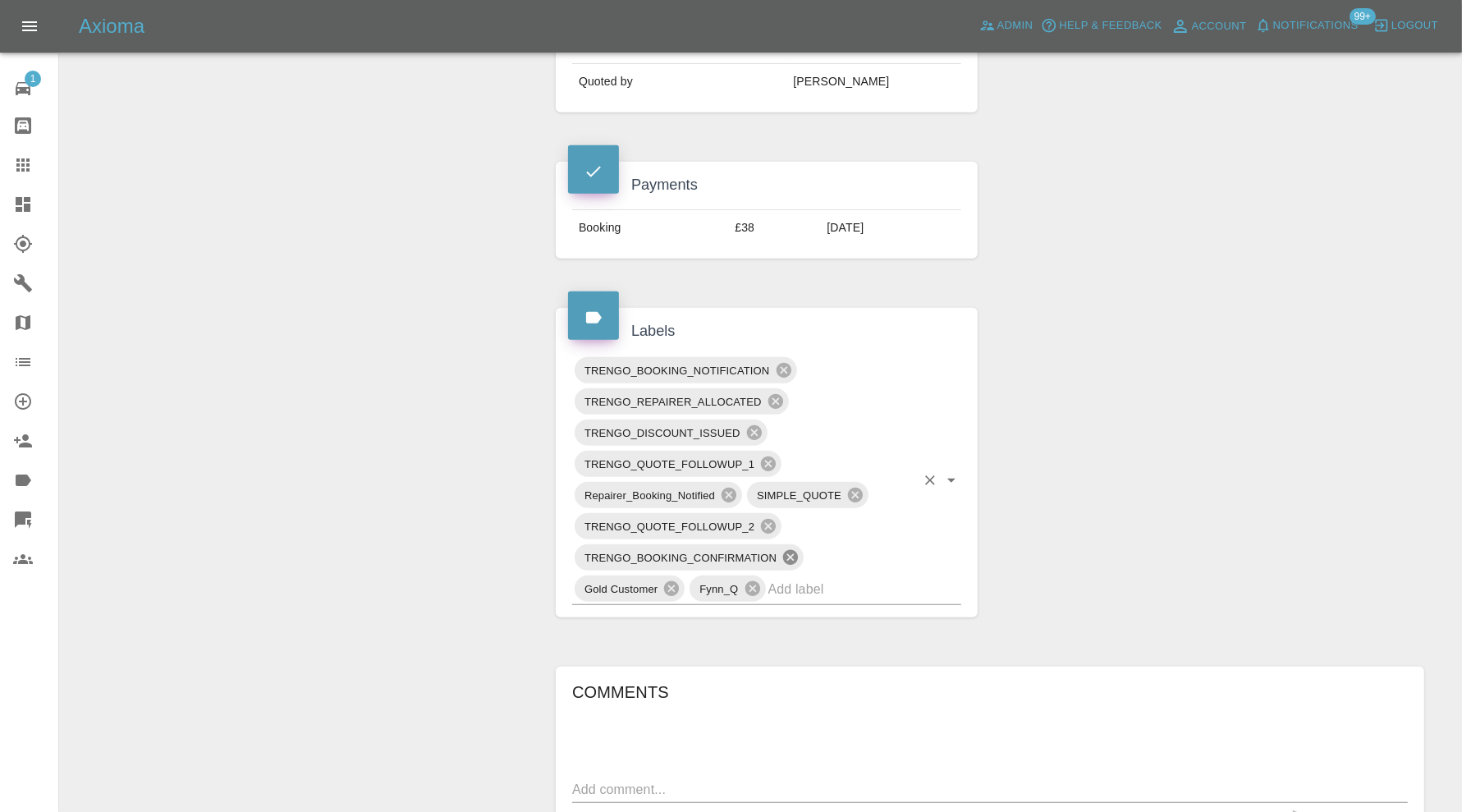
click at [793, 551] on icon at bounding box center [791, 557] width 18 height 18
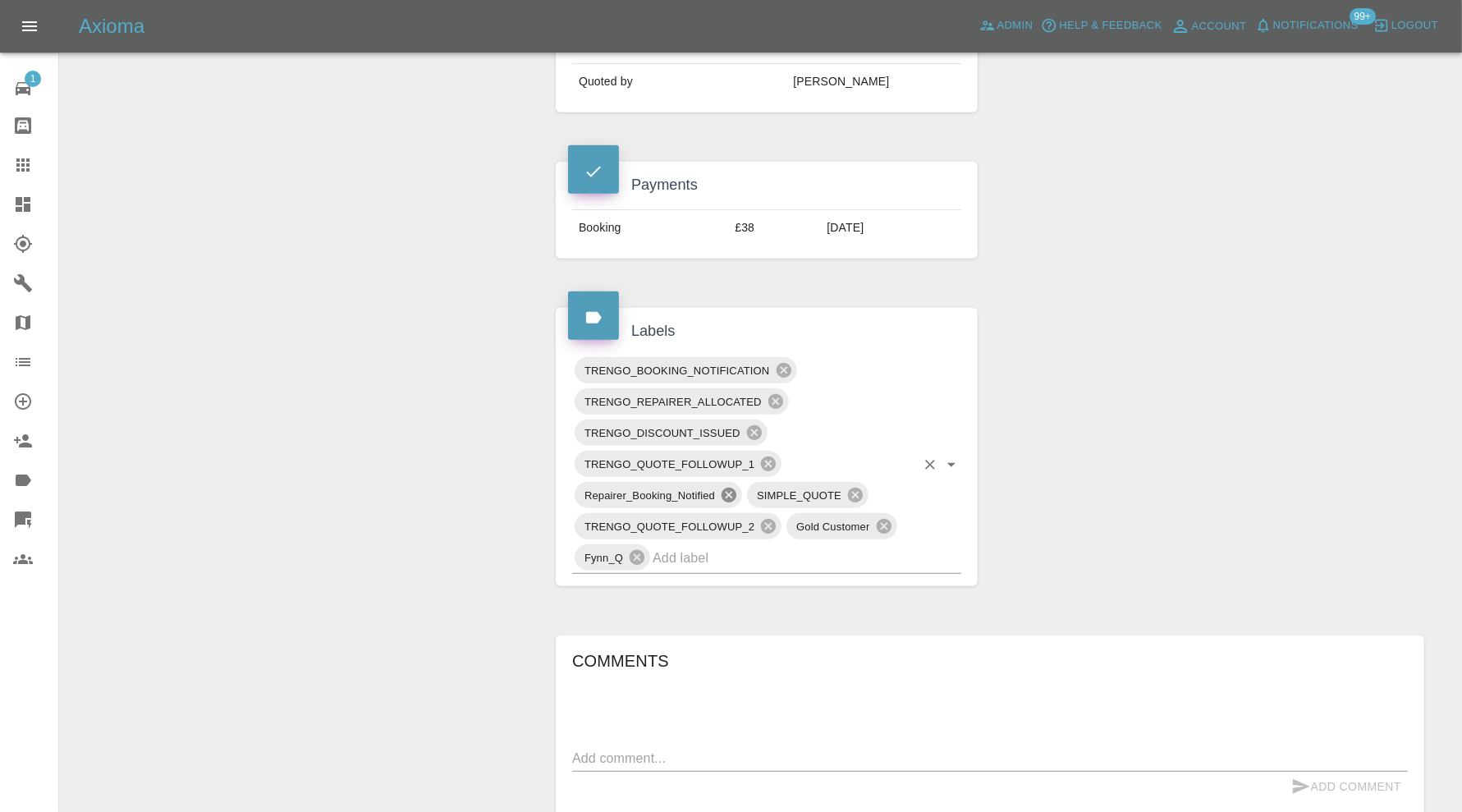
click at [729, 491] on icon at bounding box center [729, 495] width 18 height 18
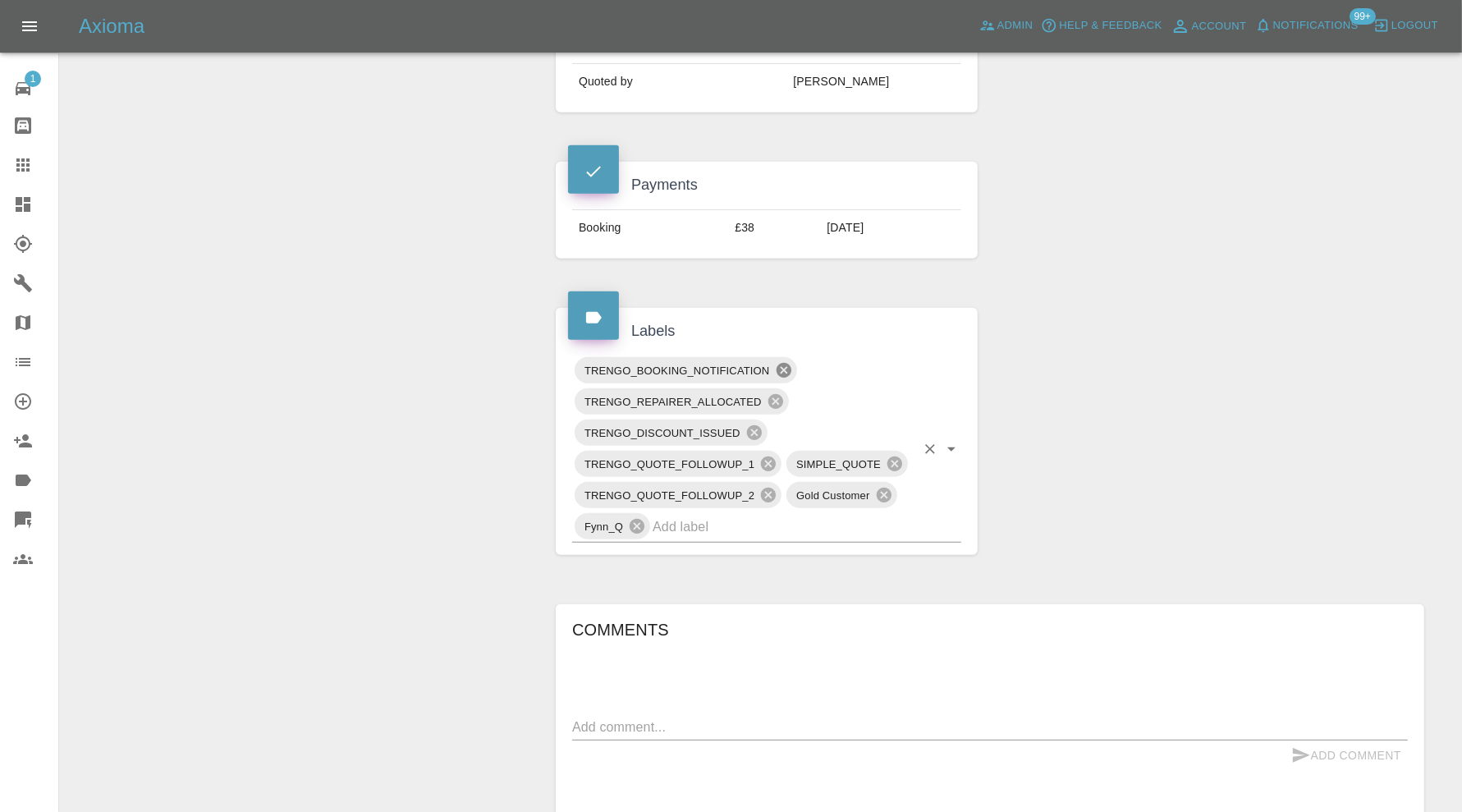
click at [787, 364] on icon at bounding box center [783, 370] width 15 height 15
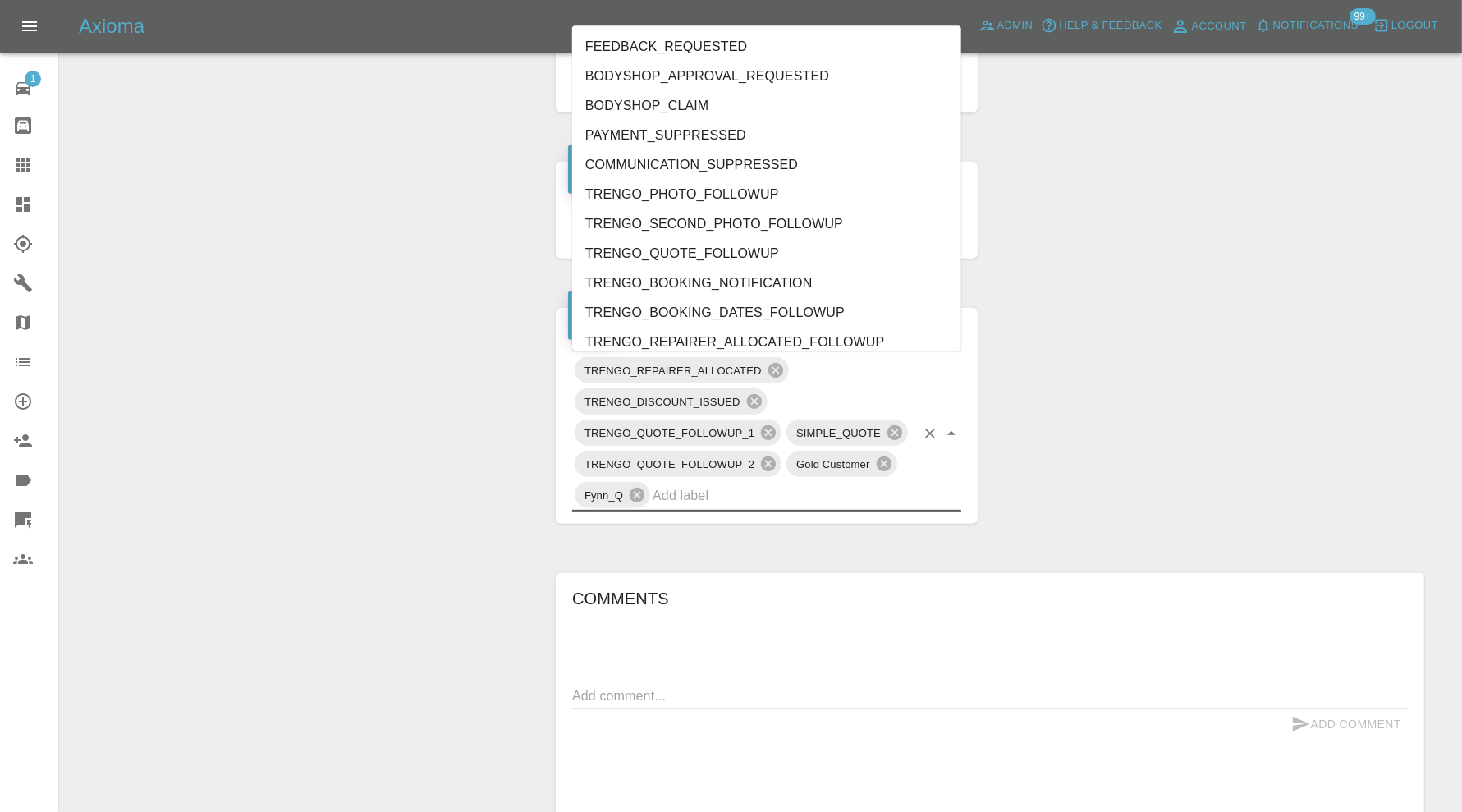
click at [766, 485] on input "text" at bounding box center [784, 495] width 262 height 26
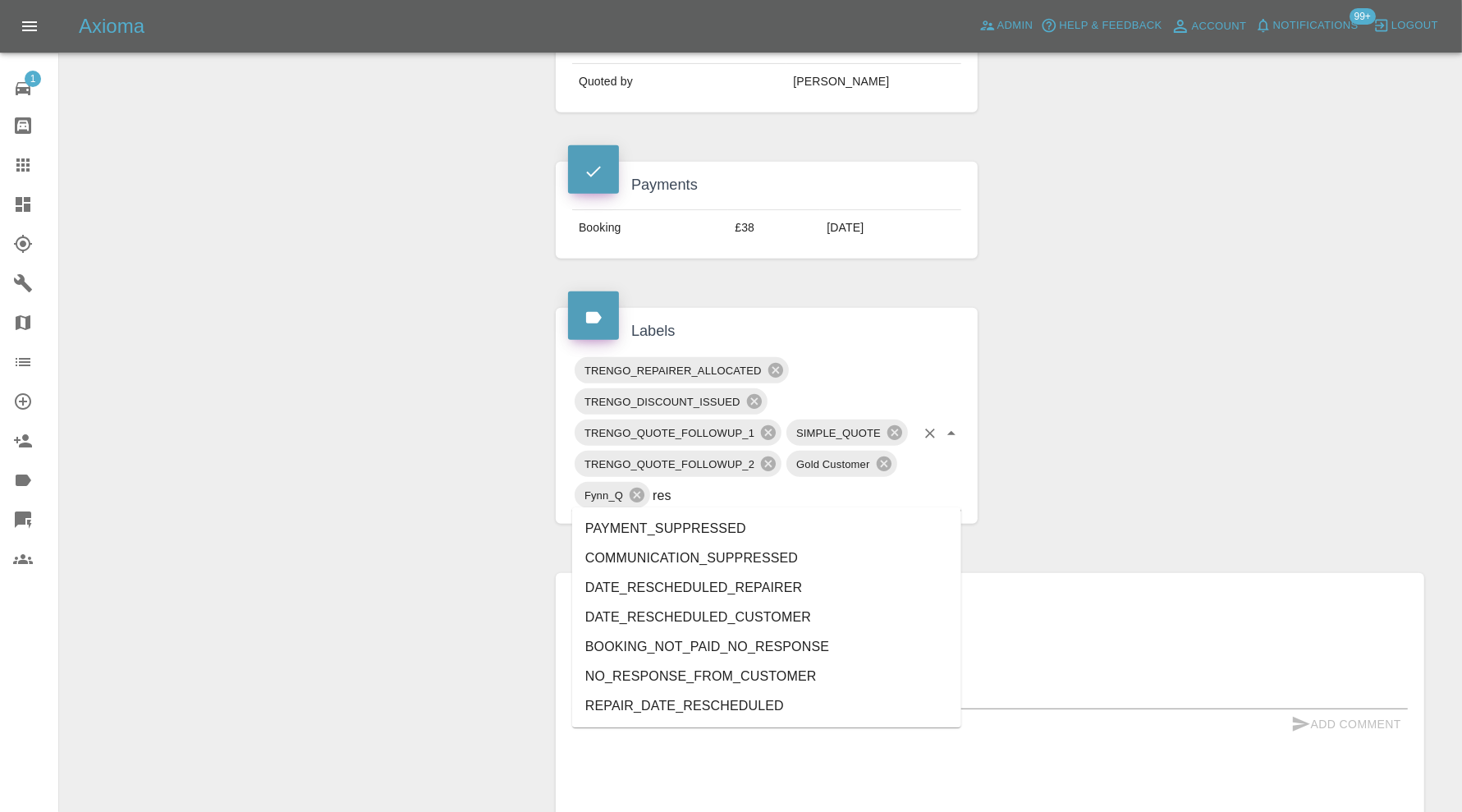
type input "resc"
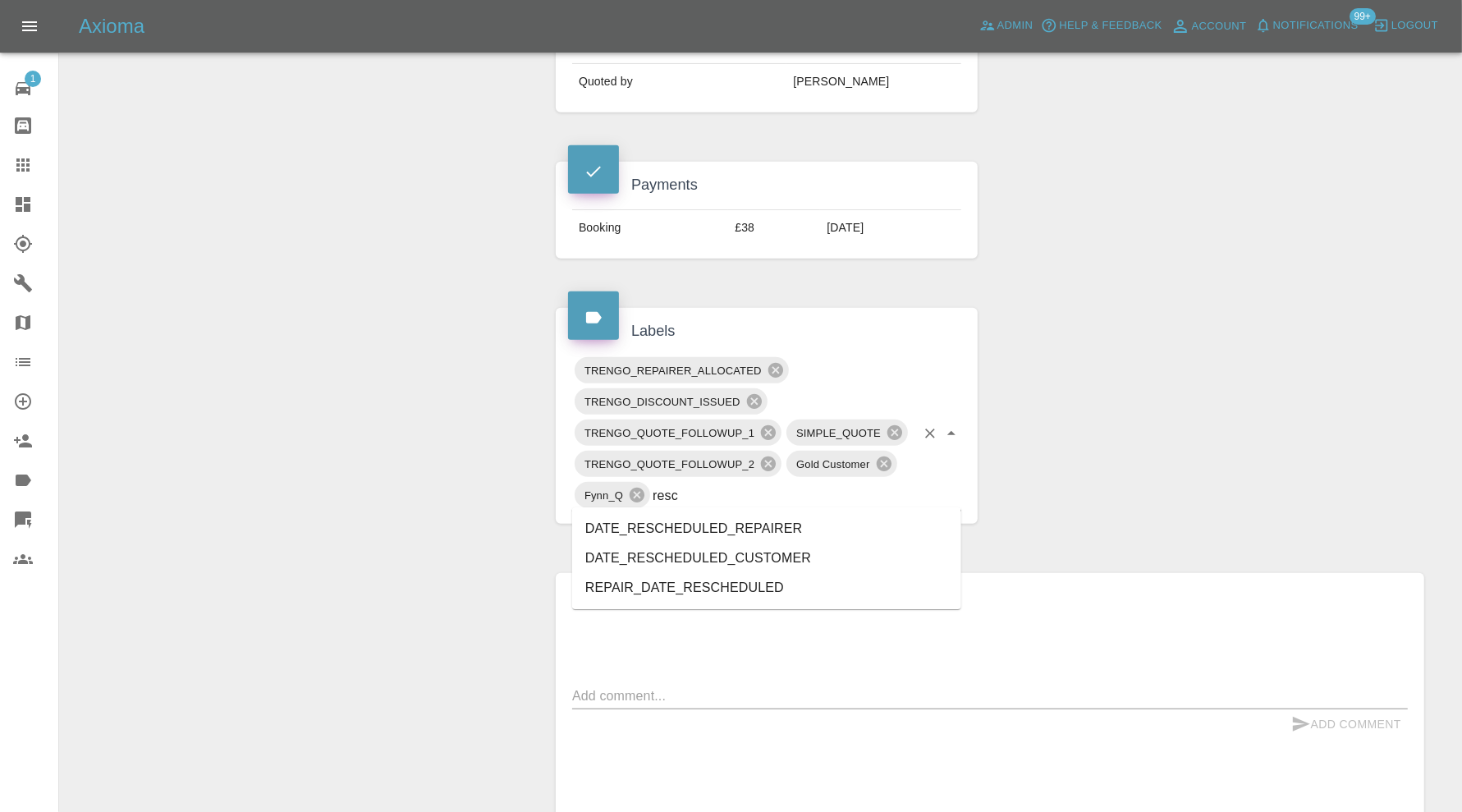
click at [738, 523] on li "DATE_RESCHEDULED_REPAIRER" at bounding box center [767, 528] width 389 height 29
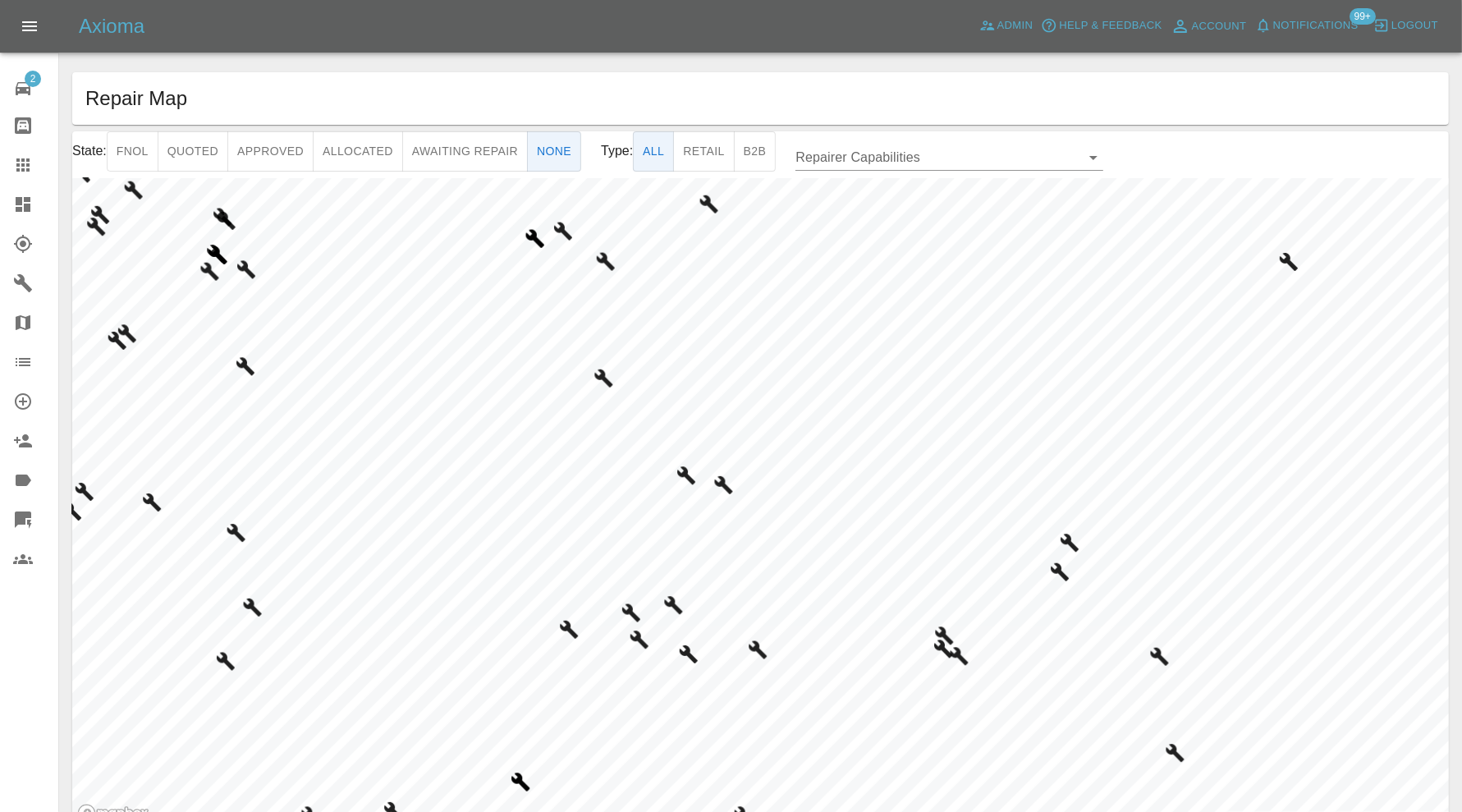
click at [533, 811] on html "Axioma Admin Help & Feedback Account Notifications 99+ Logout 2 Repair home Bod…" at bounding box center [731, 446] width 1462 height 893
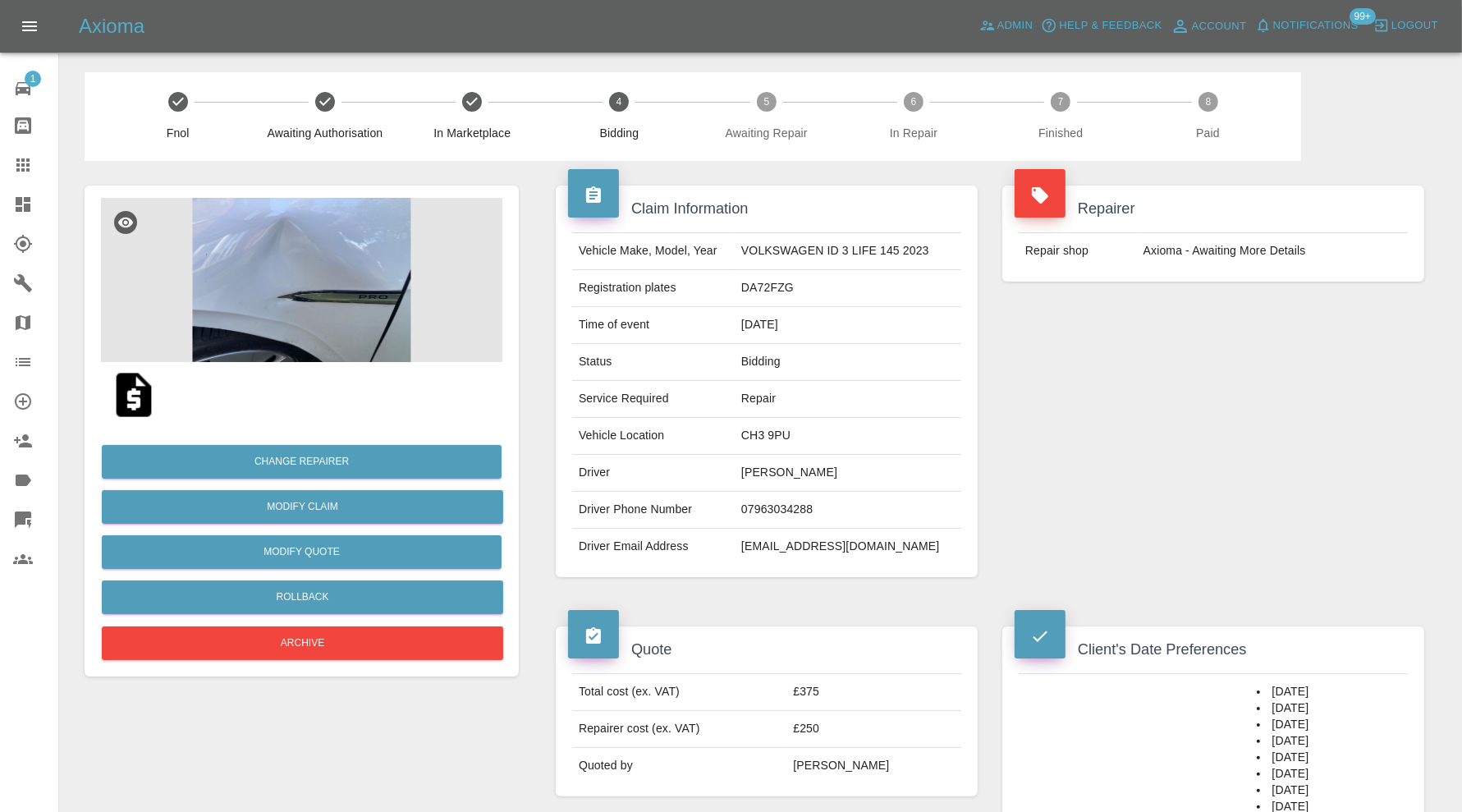
click at [345, 282] on img at bounding box center [302, 280] width 402 height 164
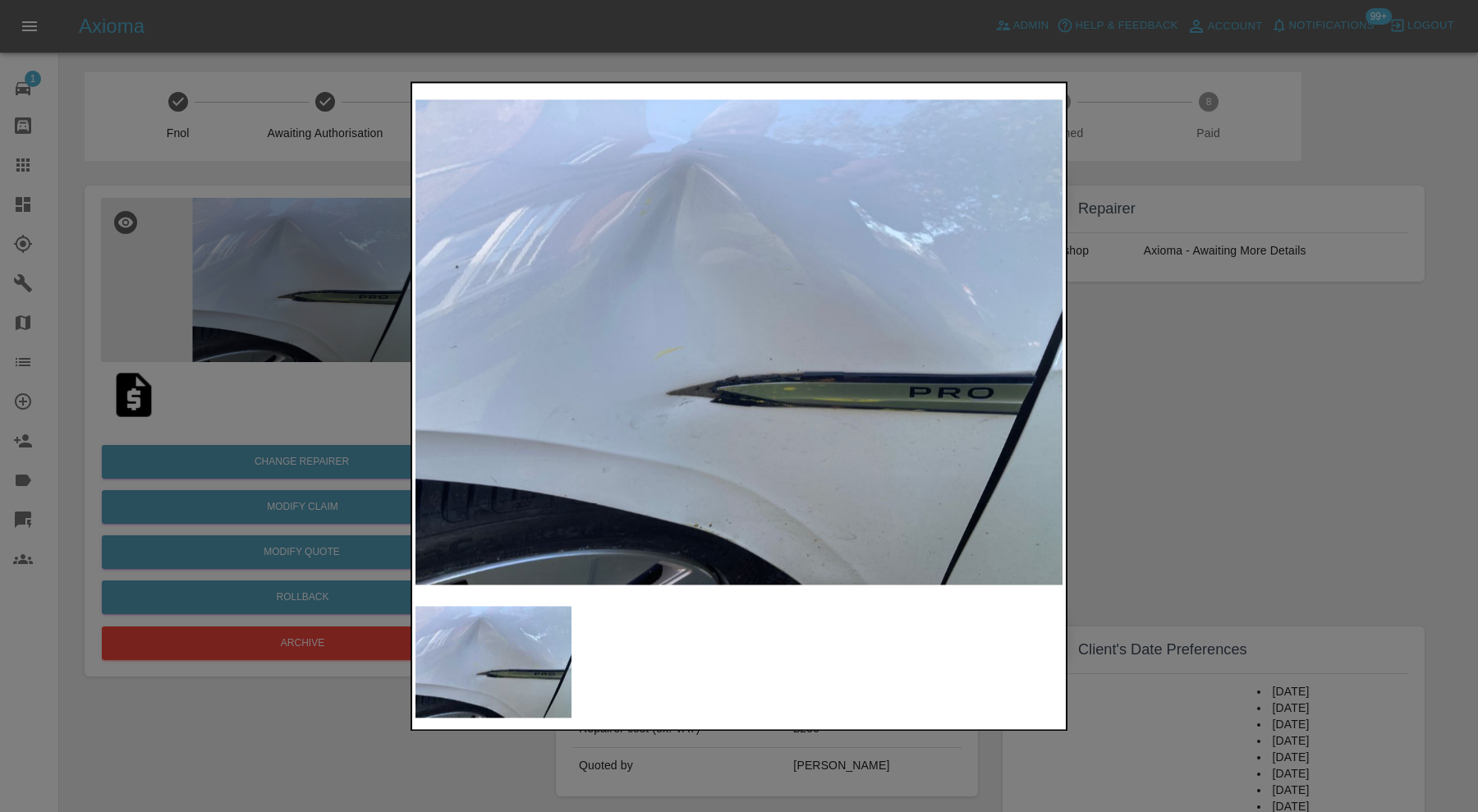
click at [1213, 364] on div at bounding box center [739, 406] width 1478 height 812
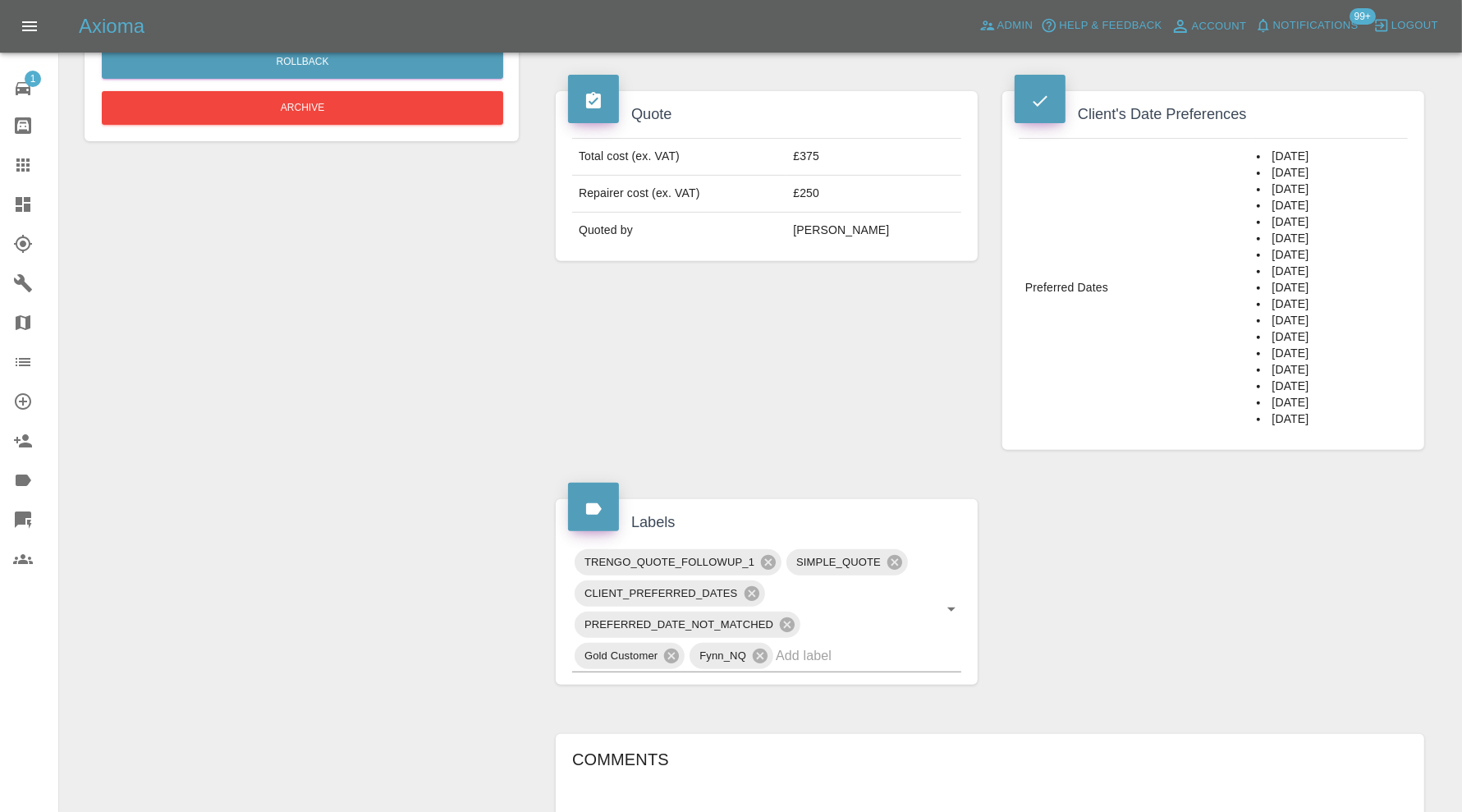
scroll to position [54, 0]
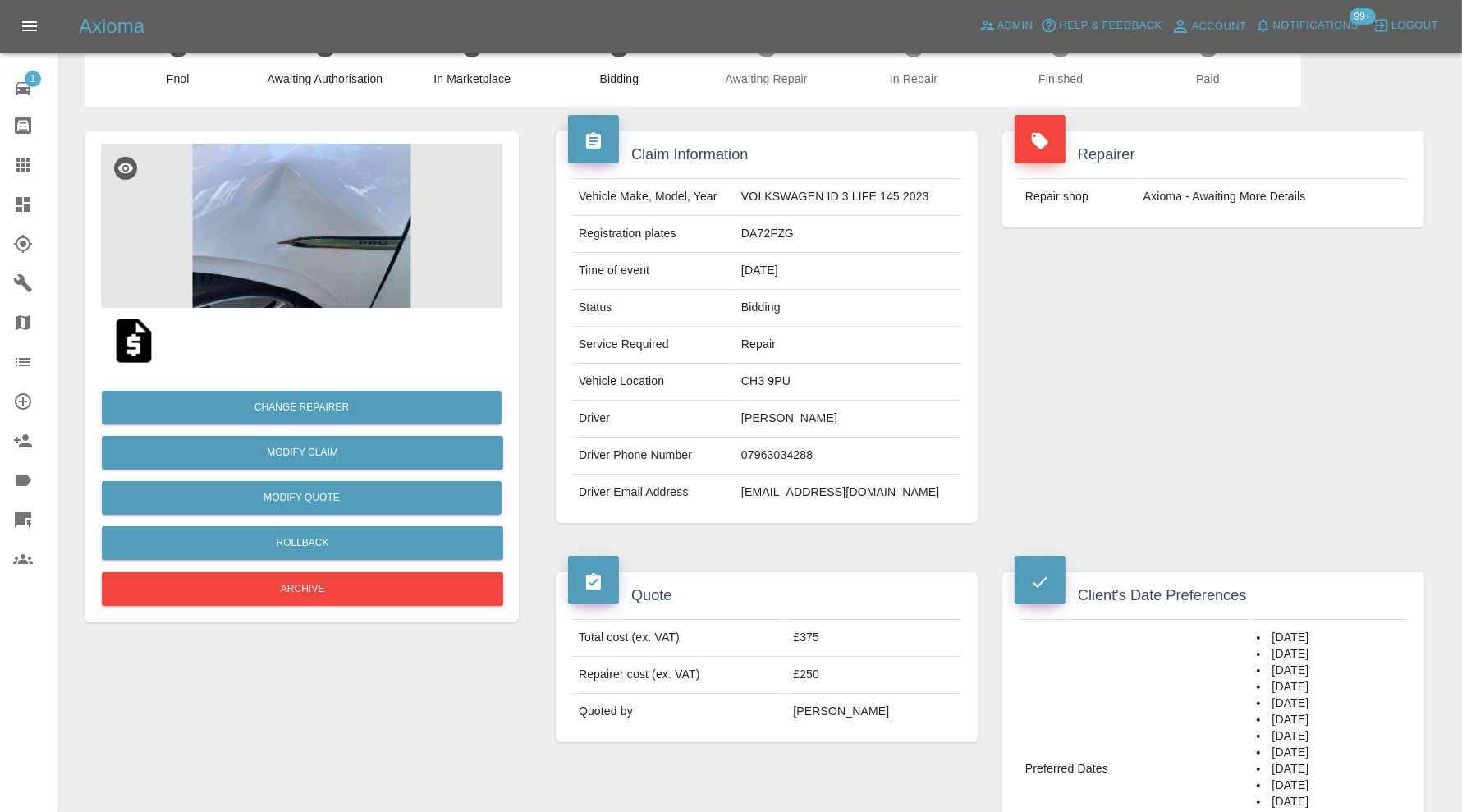
click at [319, 269] on img at bounding box center [302, 226] width 402 height 164
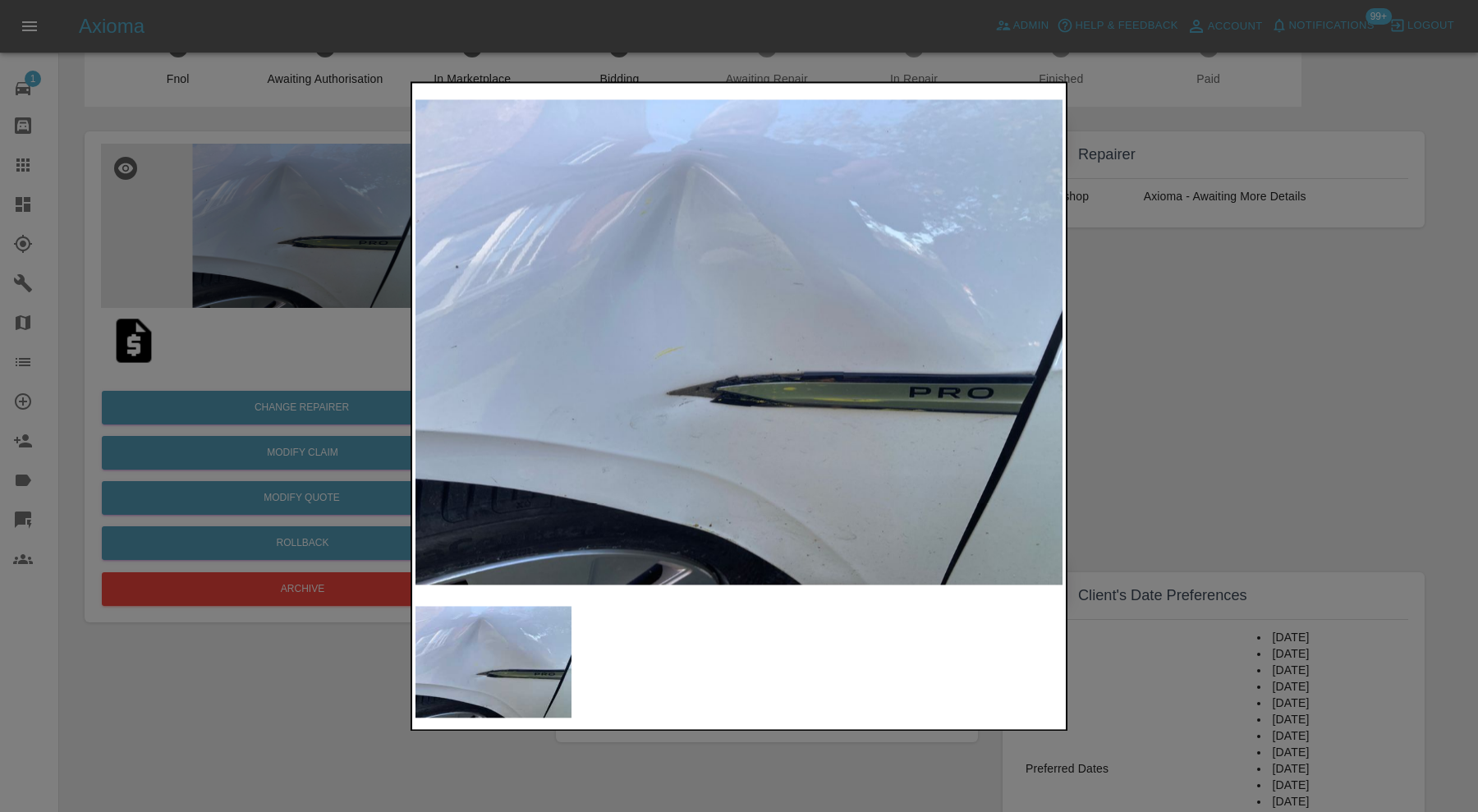
click at [1193, 383] on div at bounding box center [739, 406] width 1478 height 812
